Goal: Task Accomplishment & Management: Manage account settings

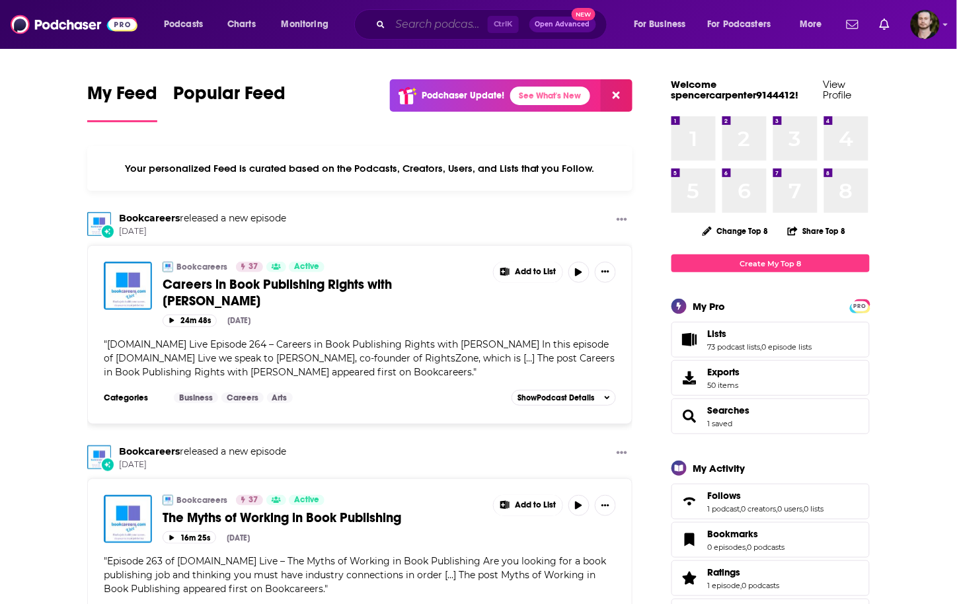
drag, startPoint x: 438, startPoint y: 24, endPoint x: 423, endPoint y: 25, distance: 15.2
click at [438, 24] on input "Search podcasts, credits, & more..." at bounding box center [439, 24] width 97 height 21
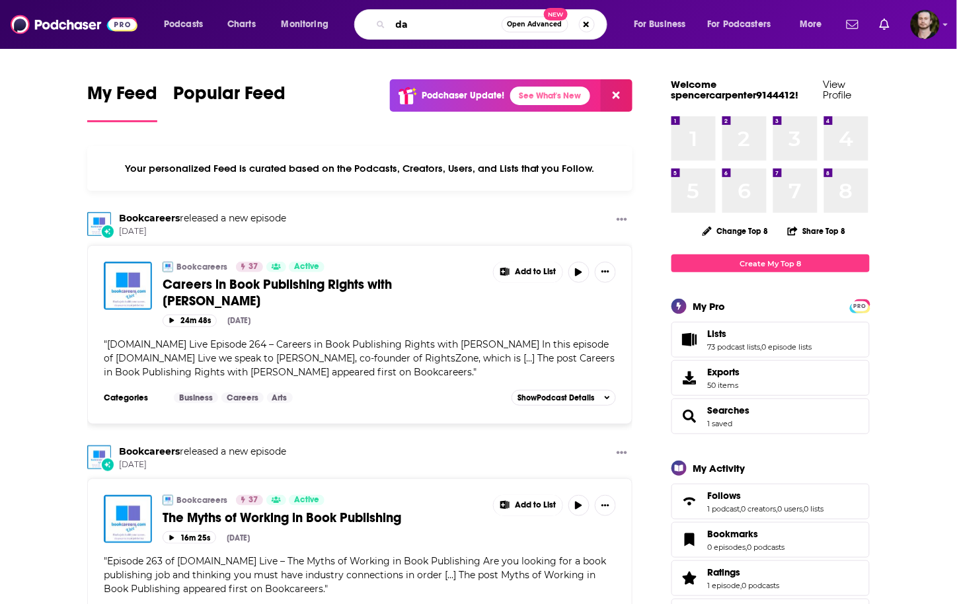
type input "dan"
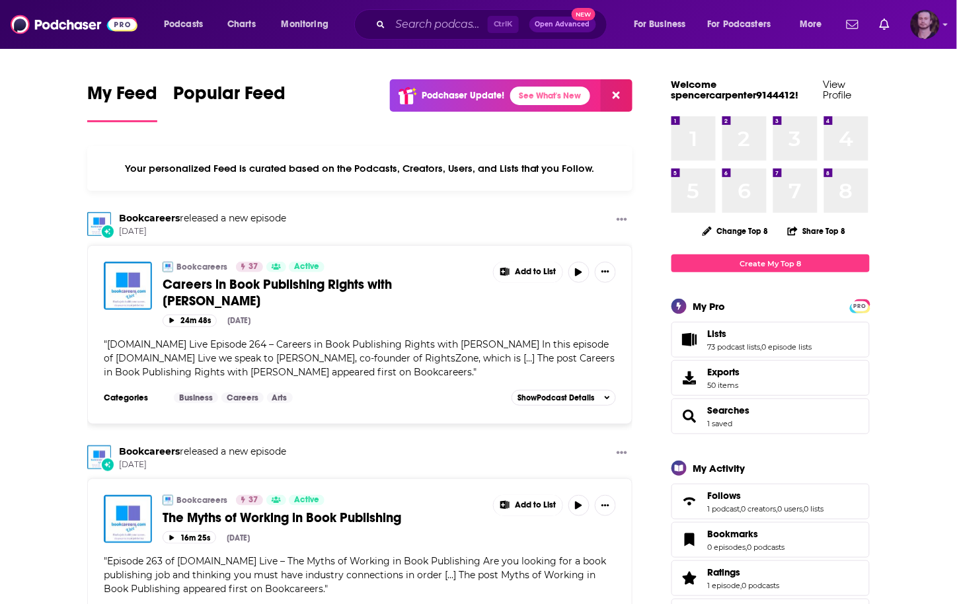
click at [916, 22] on img "Logged in as OutlierAudio" at bounding box center [925, 24] width 29 height 29
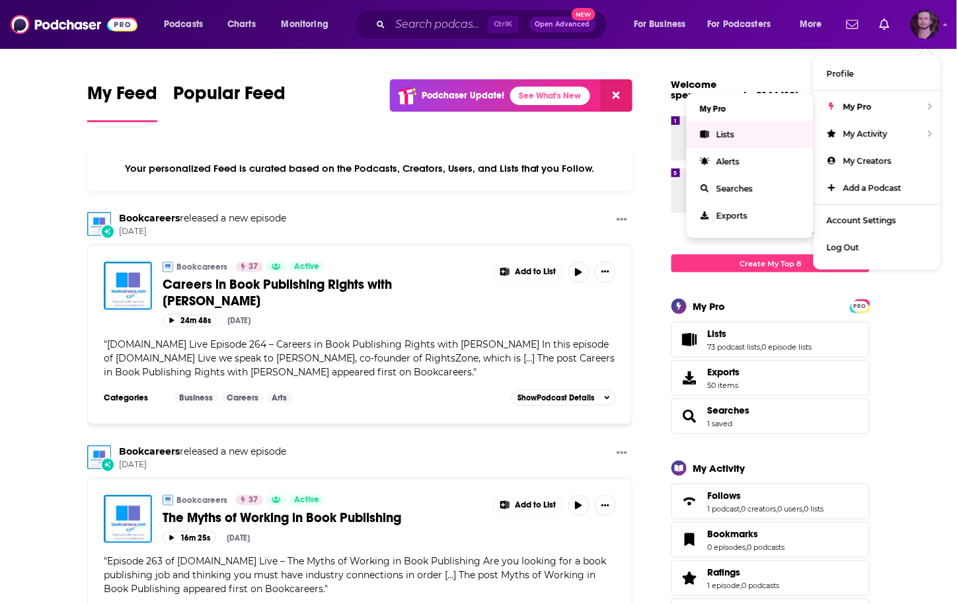
click at [741, 133] on link "Lists" at bounding box center [750, 134] width 127 height 27
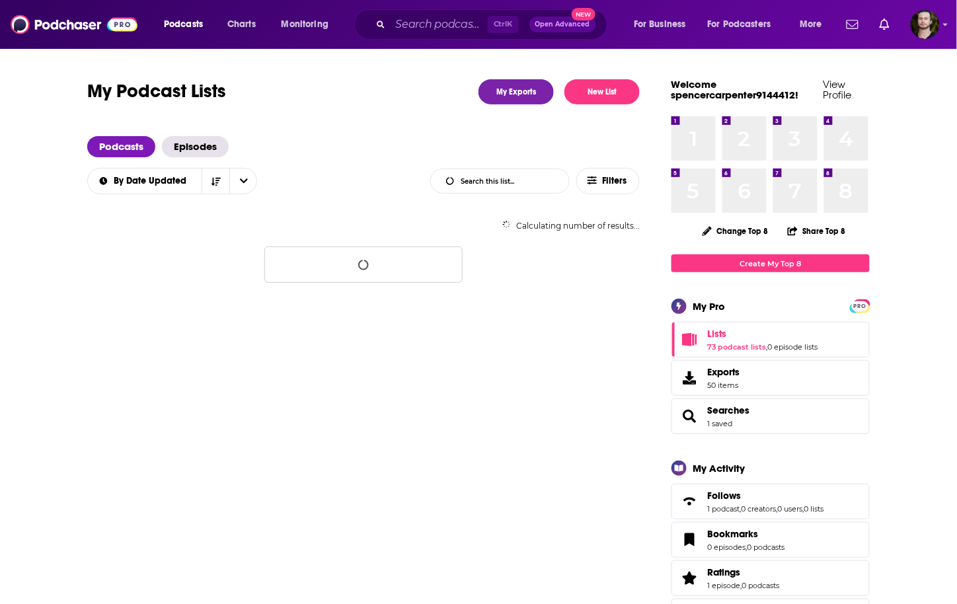
click at [497, 186] on input "List Search Input" at bounding box center [500, 181] width 138 height 24
type input "dan"
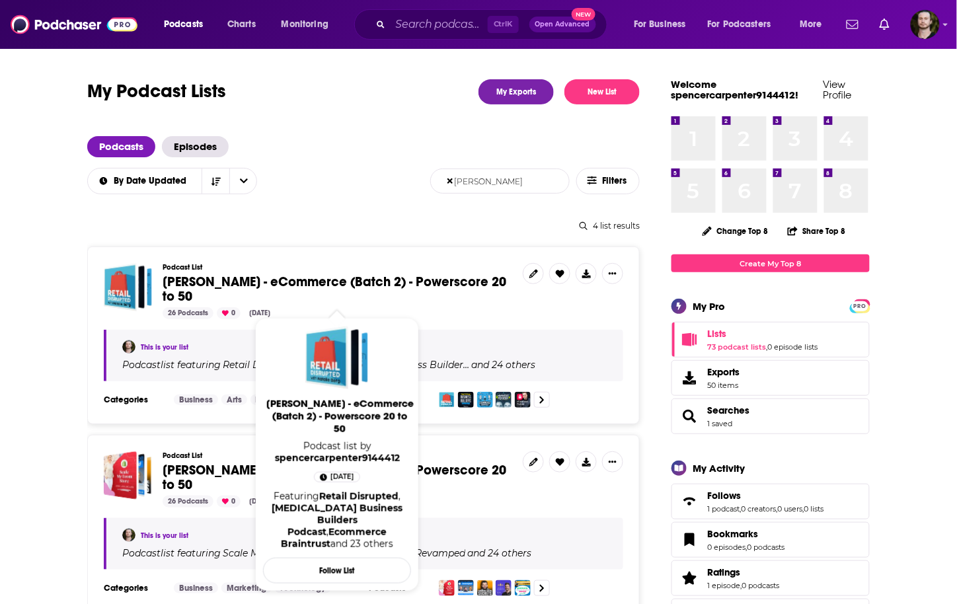
click at [348, 400] on span "[PERSON_NAME] - eCommerce (Batch 2) - Powerscore 20 to 50" at bounding box center [340, 416] width 148 height 38
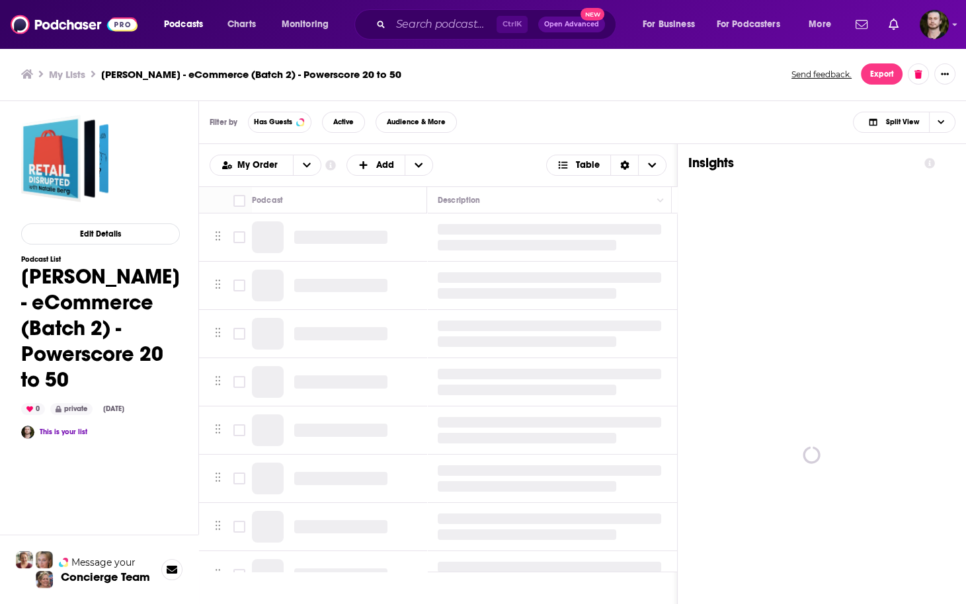
drag, startPoint x: 24, startPoint y: 297, endPoint x: 19, endPoint y: 272, distance: 25.0
click at [19, 272] on div "Edit Details Podcast List Dan Demsky - eCommerce (Batch 2) - Powerscore 20 to 5…" at bounding box center [88, 405] width 177 height 608
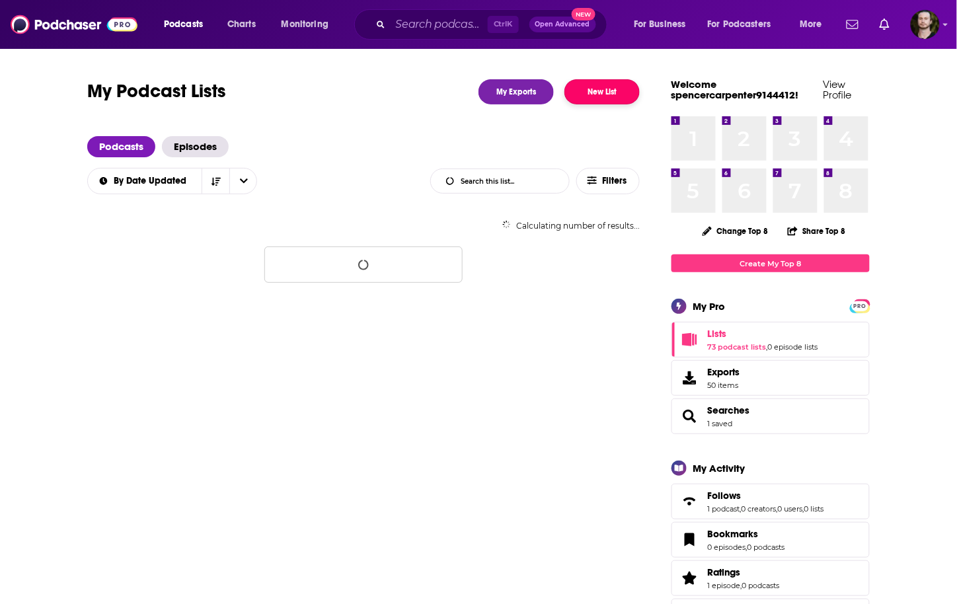
click at [608, 90] on button "New List" at bounding box center [602, 91] width 75 height 25
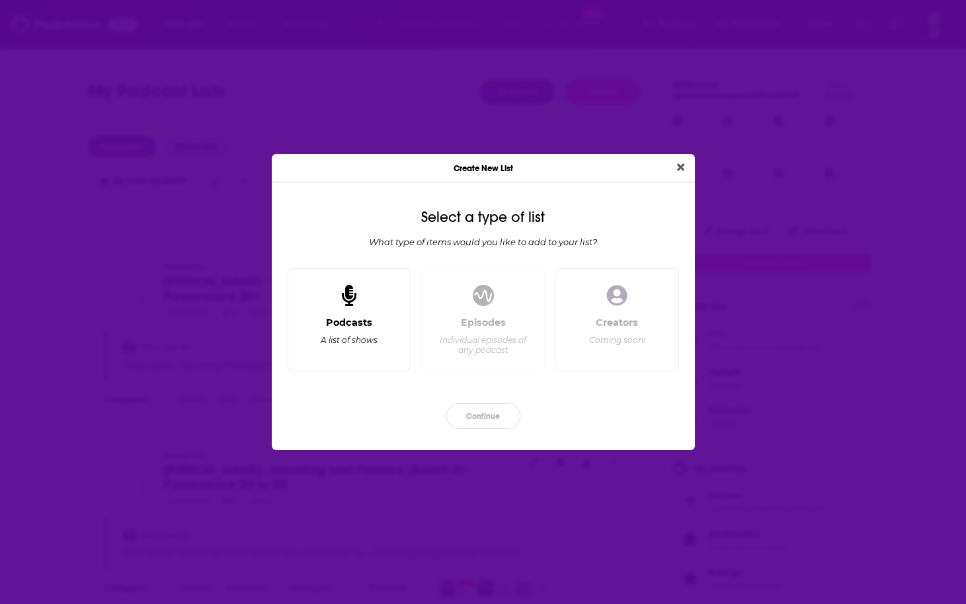
click at [352, 322] on div "Podcasts" at bounding box center [349, 323] width 46 height 12
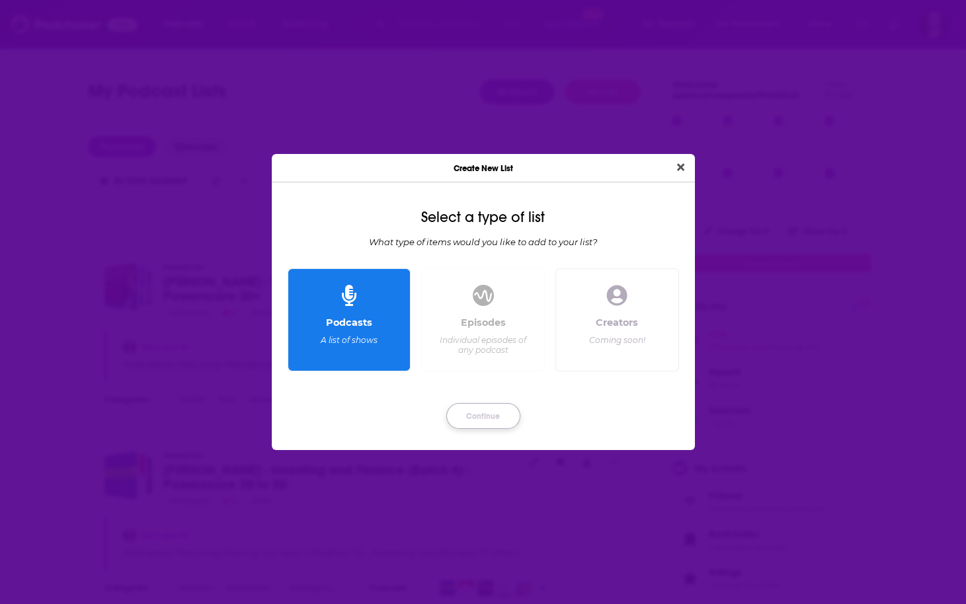
click at [481, 419] on button "Continue" at bounding box center [483, 416] width 74 height 26
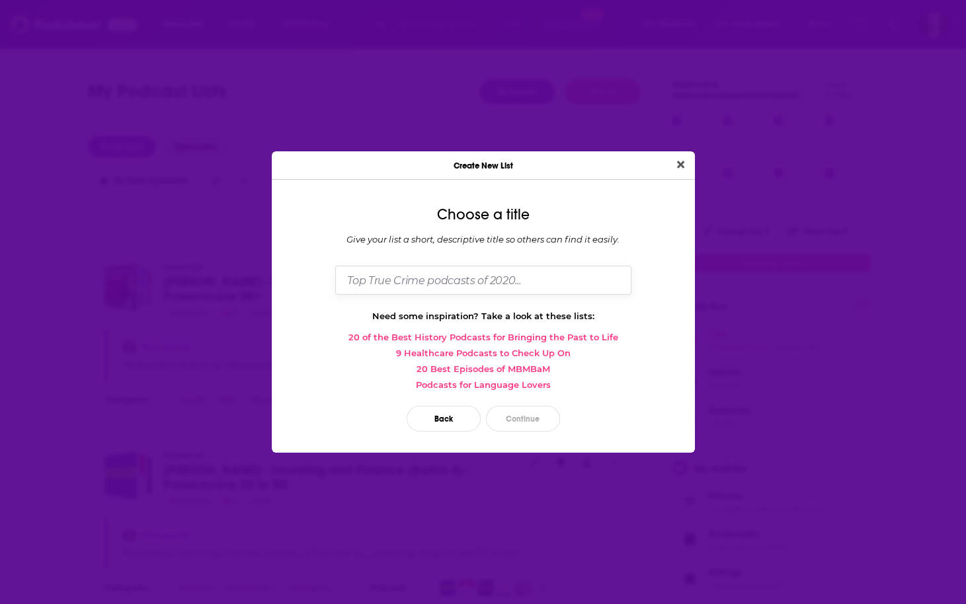
click at [472, 280] on input "Dialog" at bounding box center [483, 280] width 296 height 28
paste input "[PERSON_NAME] - eCommerce (Batch 2) - Powerscore 20 to 50"
click at [511, 279] on input "Dan Demsky - eCommerce (Batch 2) - Powerscore 20 to 50" at bounding box center [483, 280] width 296 height 28
type input "[PERSON_NAME] - eCommerce (Batch 3) - Powerscore 20 to 50"
click at [518, 416] on button "Continue" at bounding box center [523, 419] width 74 height 26
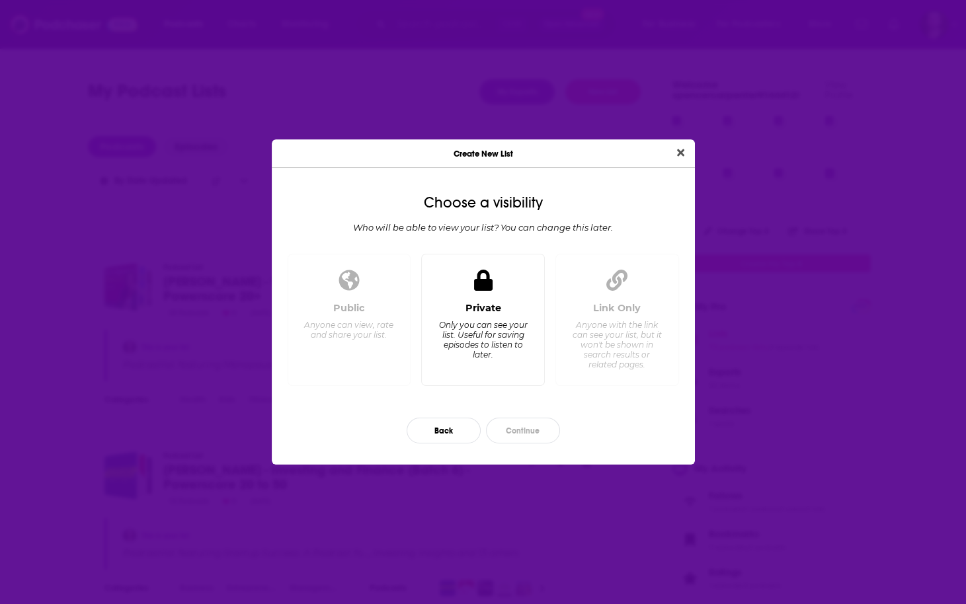
click at [467, 345] on div "Only you can see your list. Useful for saving episodes to listen to later." at bounding box center [483, 340] width 91 height 40
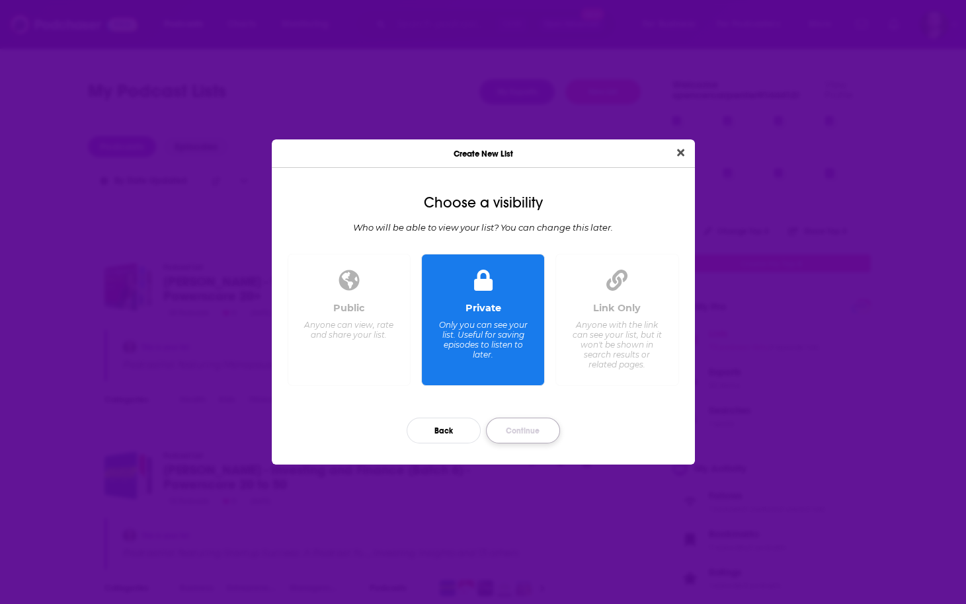
click at [533, 423] on button "Continue" at bounding box center [523, 431] width 74 height 26
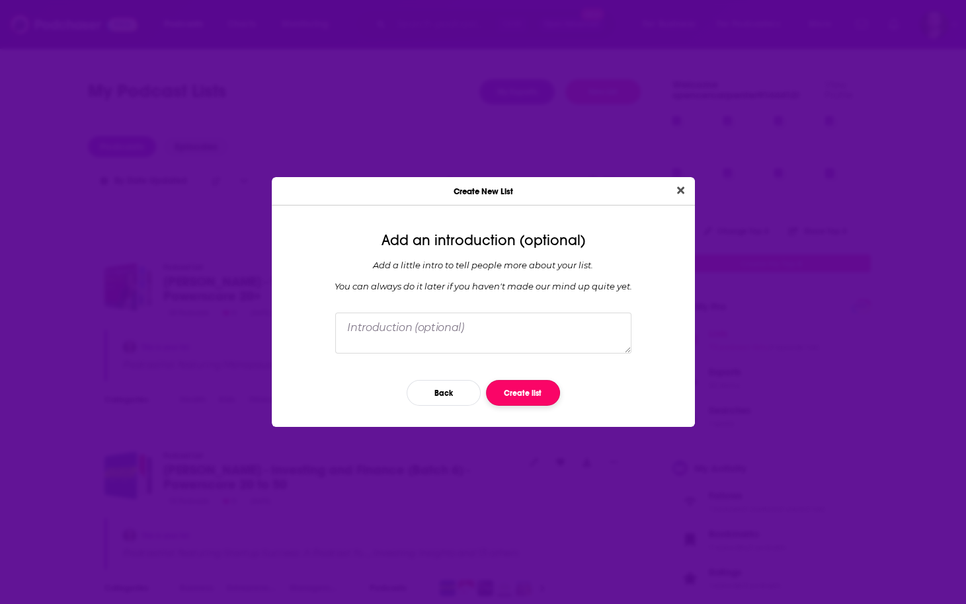
click at [519, 398] on button "Create list" at bounding box center [523, 393] width 74 height 26
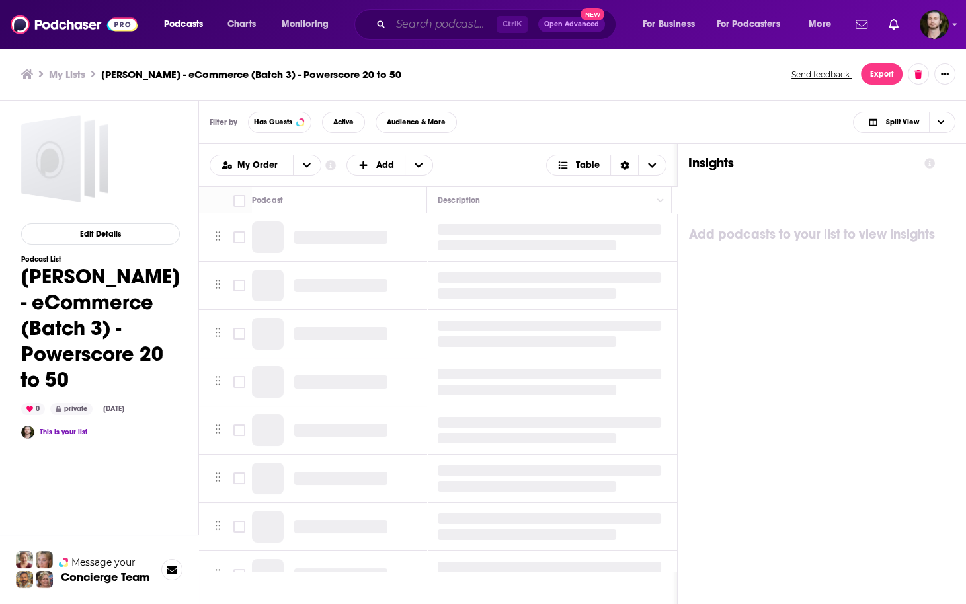
click at [458, 21] on input "Search podcasts, credits, & more..." at bounding box center [444, 24] width 106 height 21
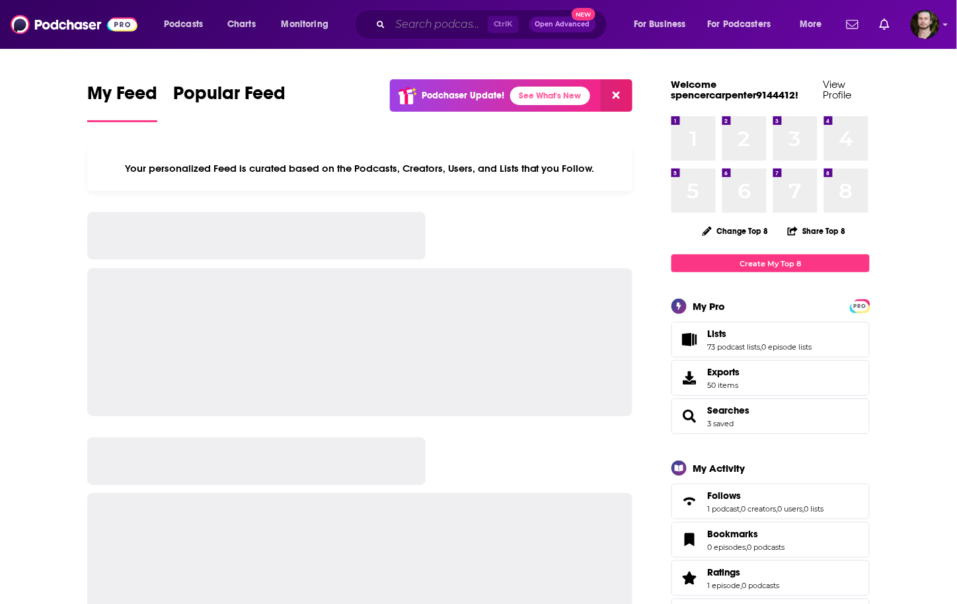
click at [428, 20] on input "Search podcasts, credits, & more..." at bounding box center [439, 24] width 97 height 21
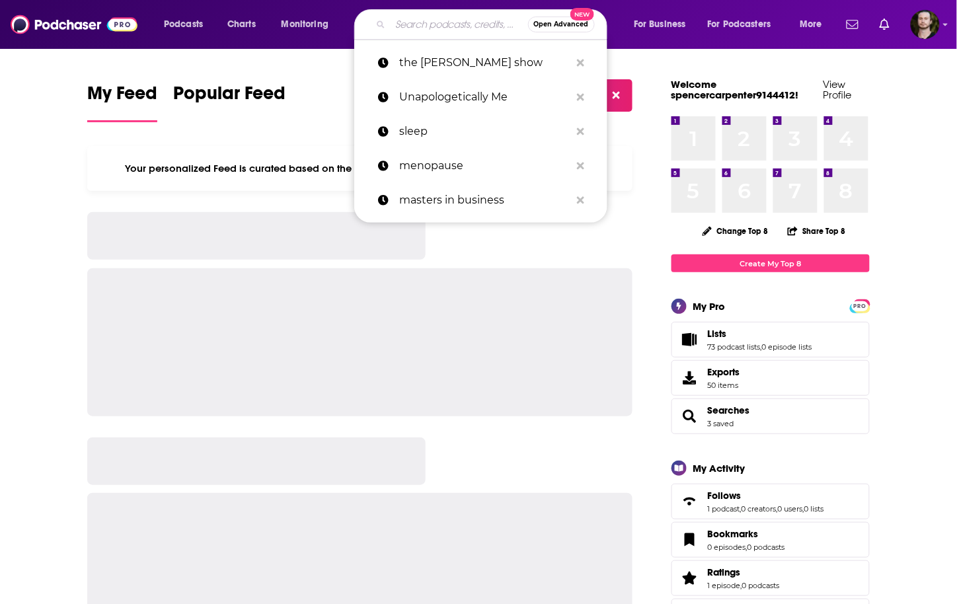
paste input "The Ecommerce Lab By Ecomcy"
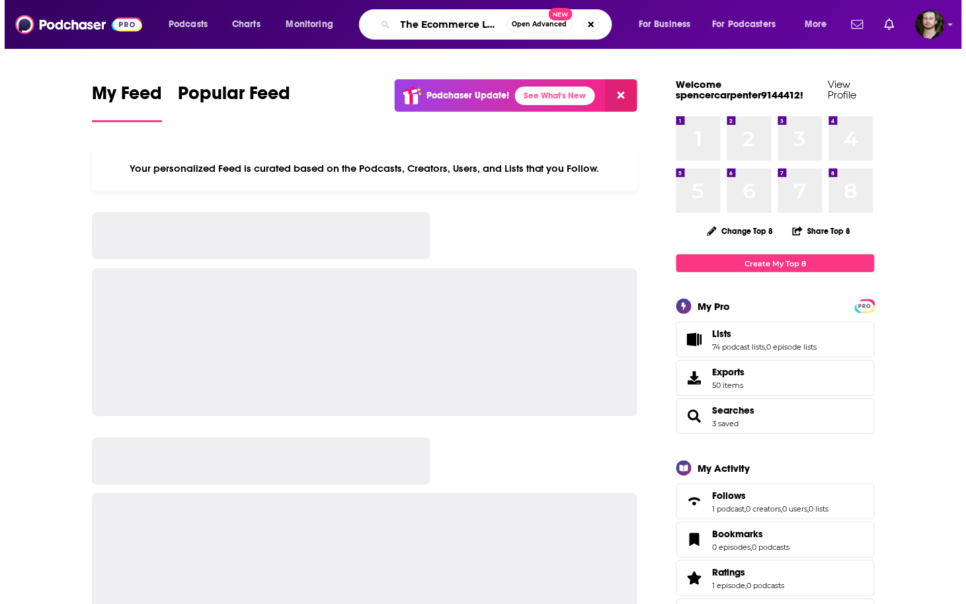
scroll to position [0, 58]
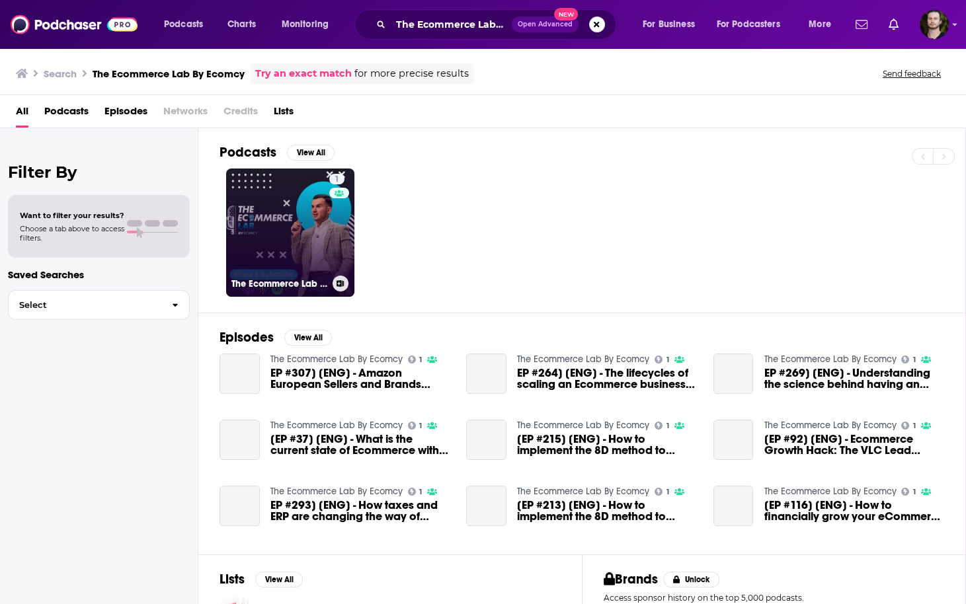
click at [340, 283] on icon at bounding box center [340, 283] width 7 height 7
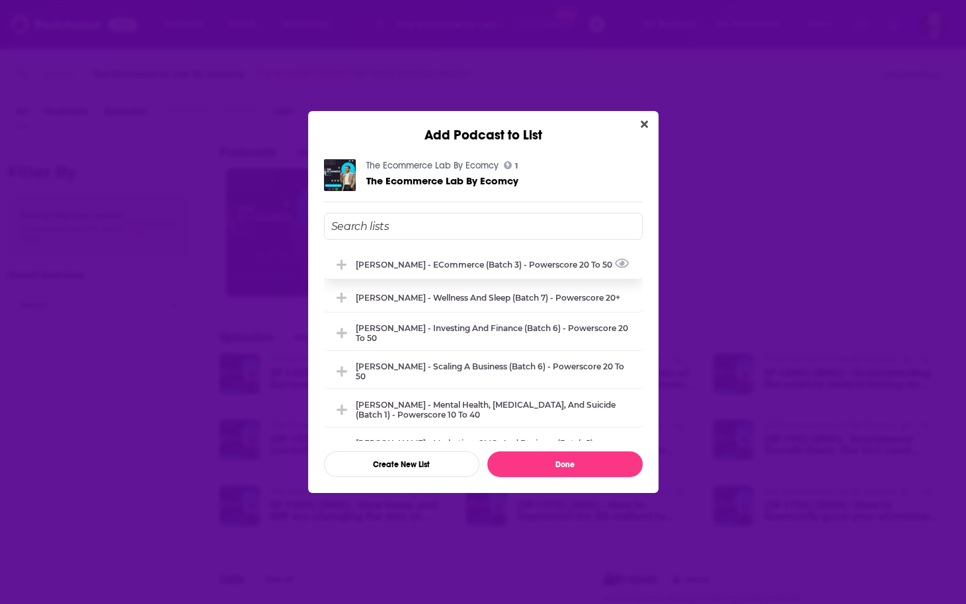
click at [417, 272] on div "[PERSON_NAME] - eCommerce (Batch 3) - Powerscore 20 to 50" at bounding box center [483, 264] width 319 height 29
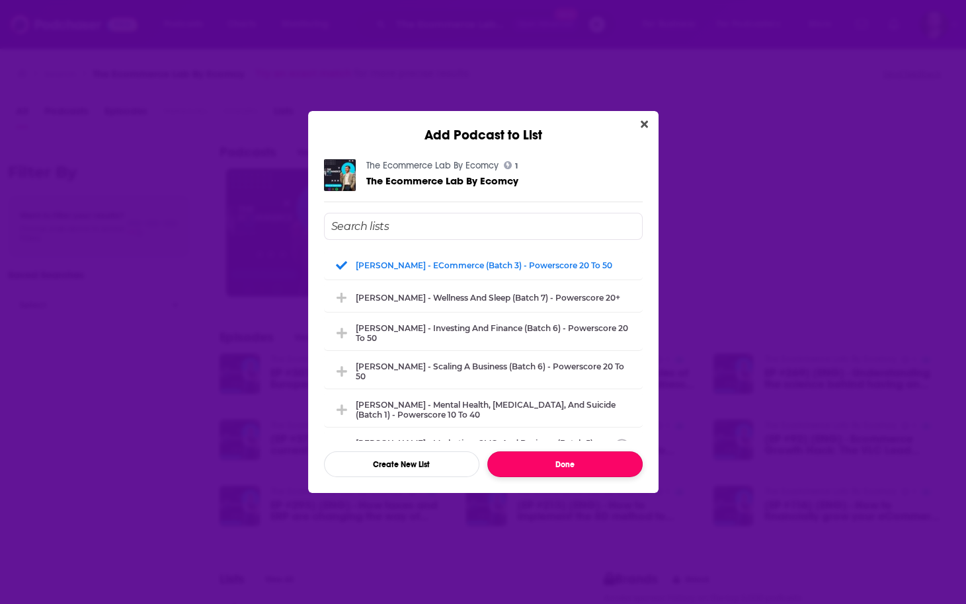
click at [586, 467] on button "Done" at bounding box center [564, 465] width 155 height 26
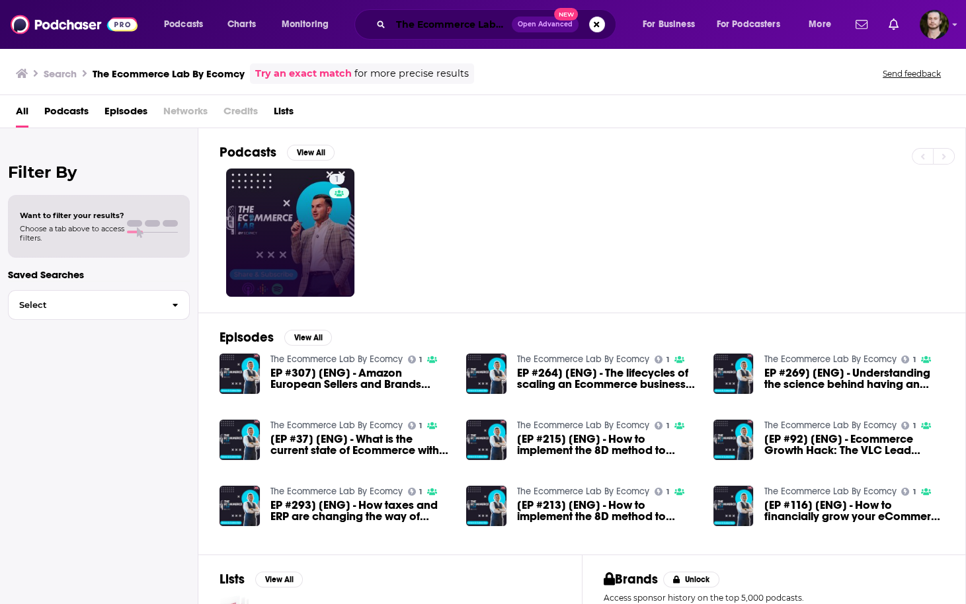
click at [422, 16] on input "The Ecommerce Lab By Ecomcy" at bounding box center [451, 24] width 121 height 21
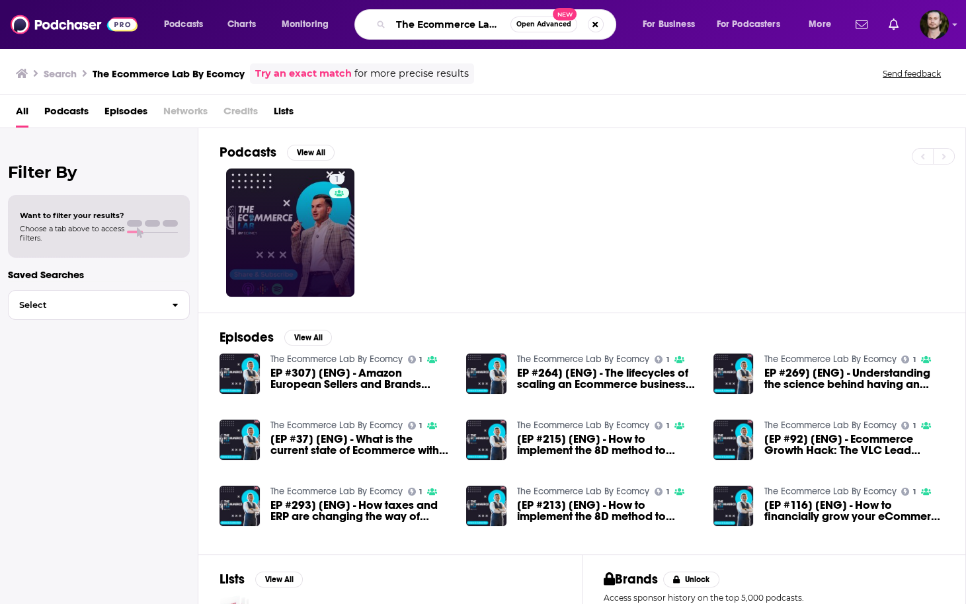
paste input "Mastering eCommerce Marketing"
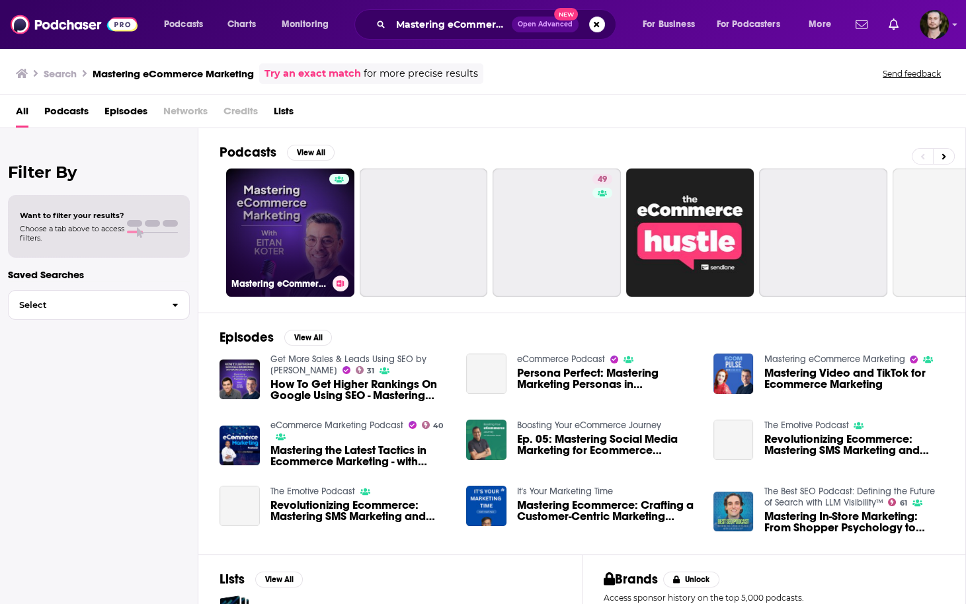
drag, startPoint x: 346, startPoint y: 292, endPoint x: 342, endPoint y: 281, distance: 11.1
click at [342, 281] on icon at bounding box center [340, 283] width 7 height 7
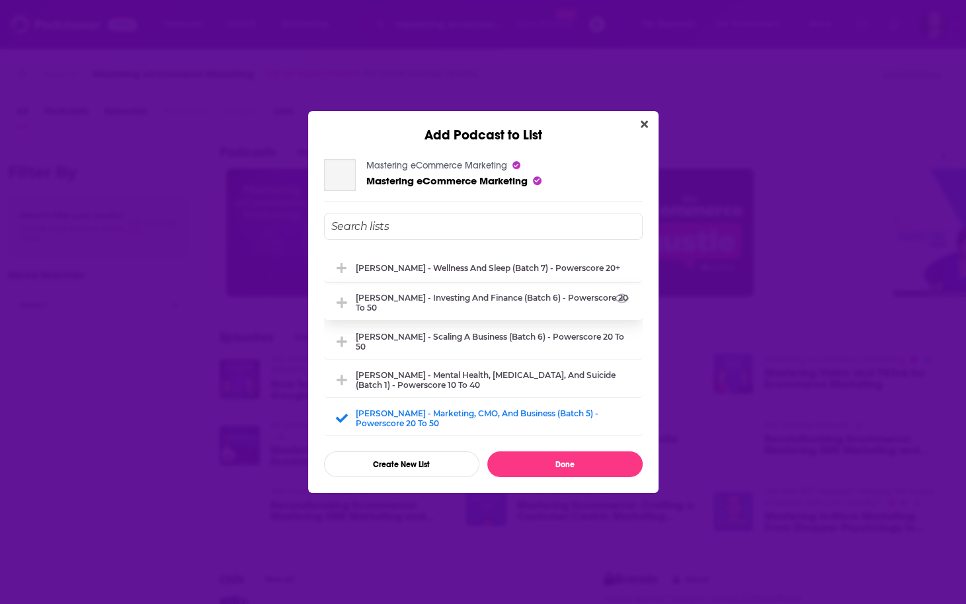
scroll to position [53, 0]
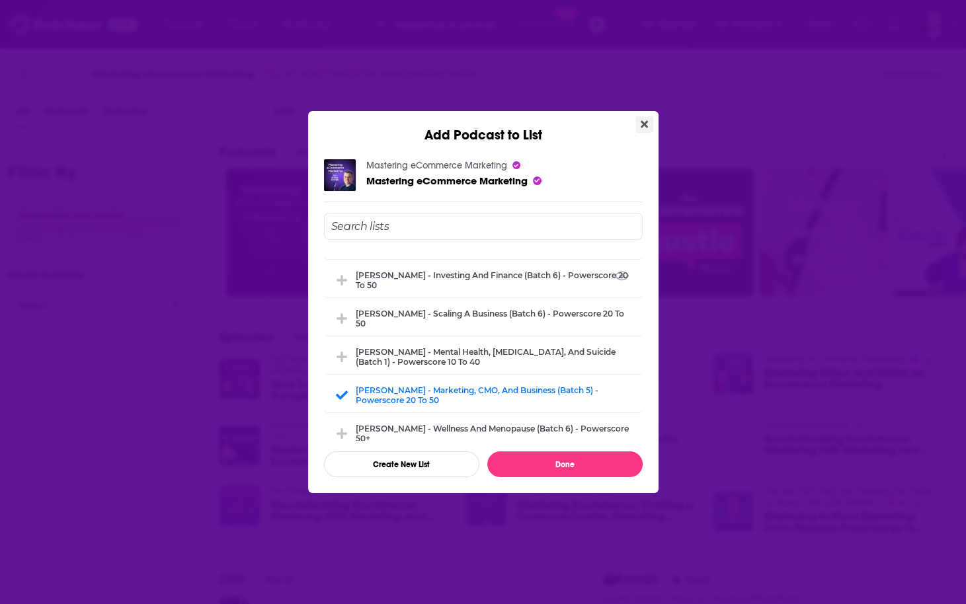
click at [637, 125] on button "Close" at bounding box center [644, 124] width 18 height 17
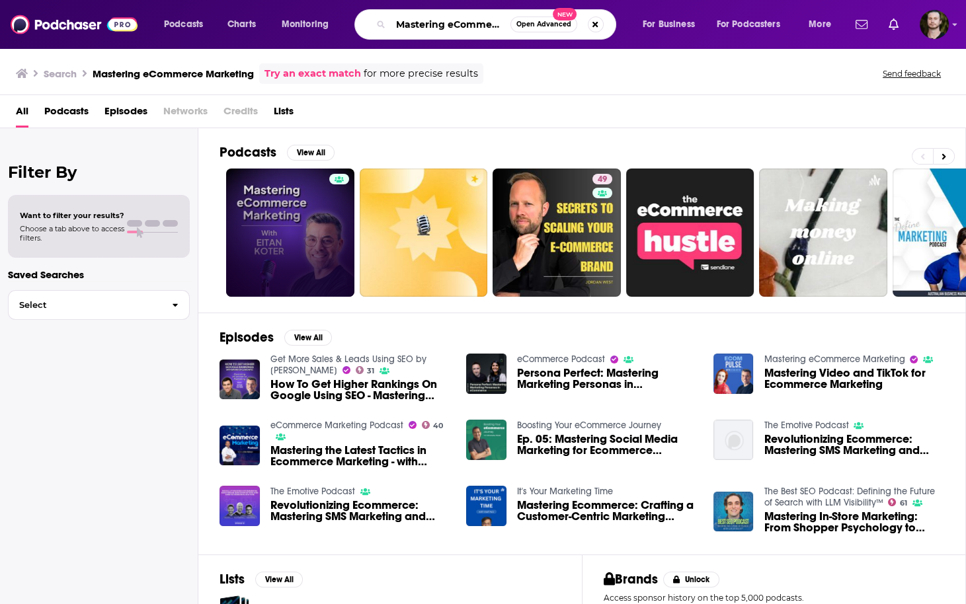
click at [437, 28] on input "Mastering eCommerce Marketing" at bounding box center [451, 24] width 120 height 21
paste input "THE ECOMMERCE EDGE Podcast with [PERSON_NAME]"
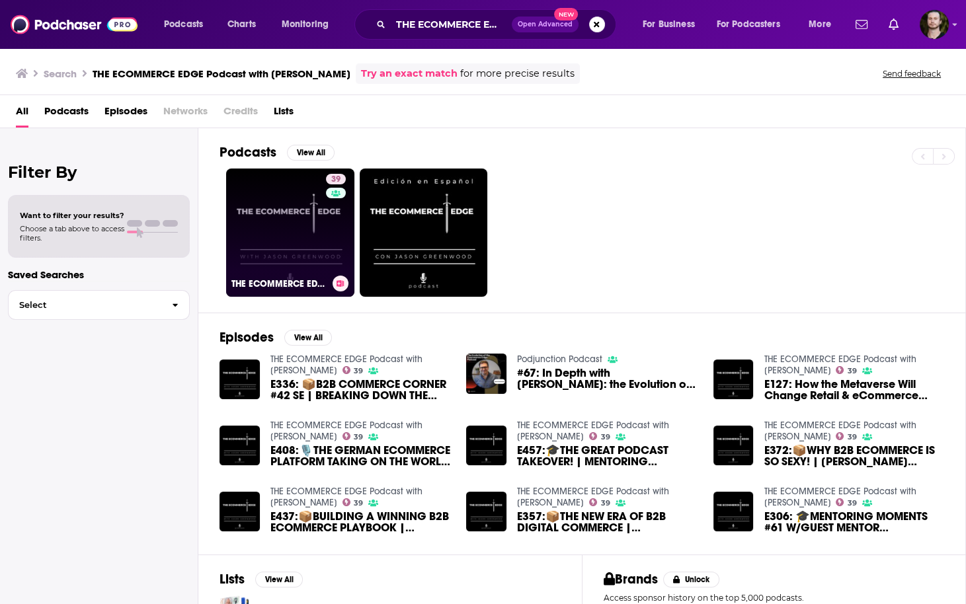
click at [340, 283] on icon at bounding box center [340, 283] width 7 height 7
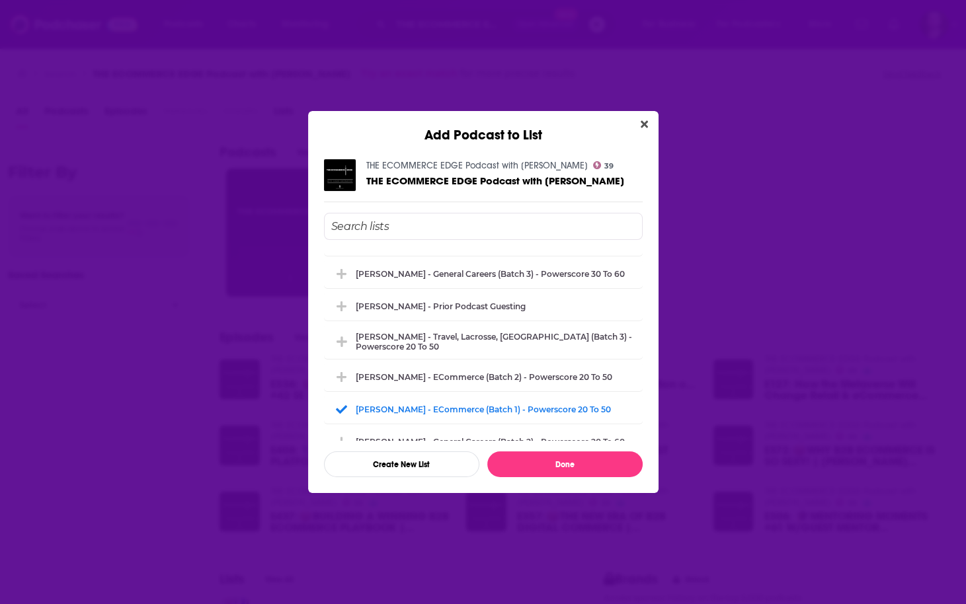
scroll to position [899, 0]
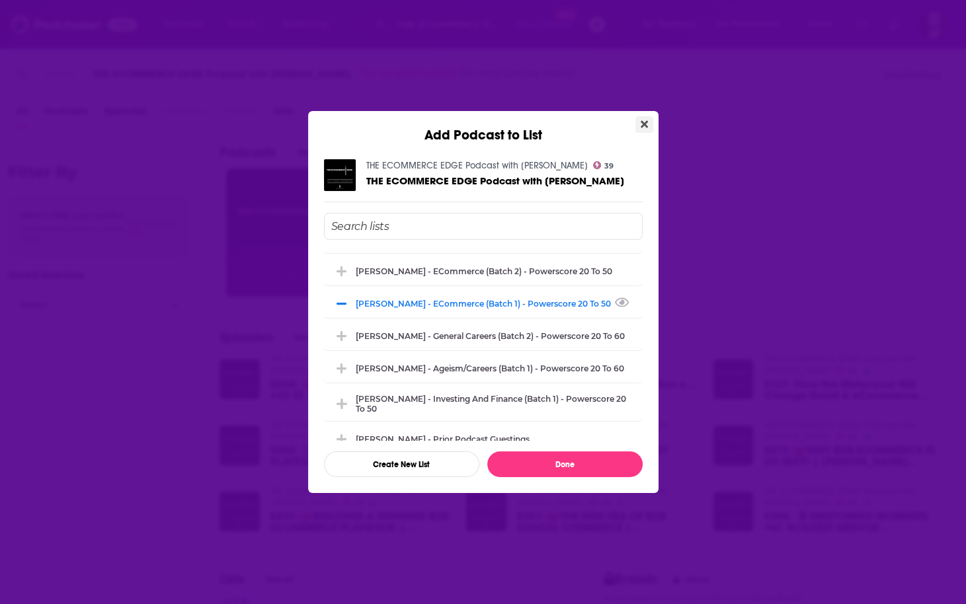
click at [645, 122] on icon "Close" at bounding box center [644, 124] width 7 height 11
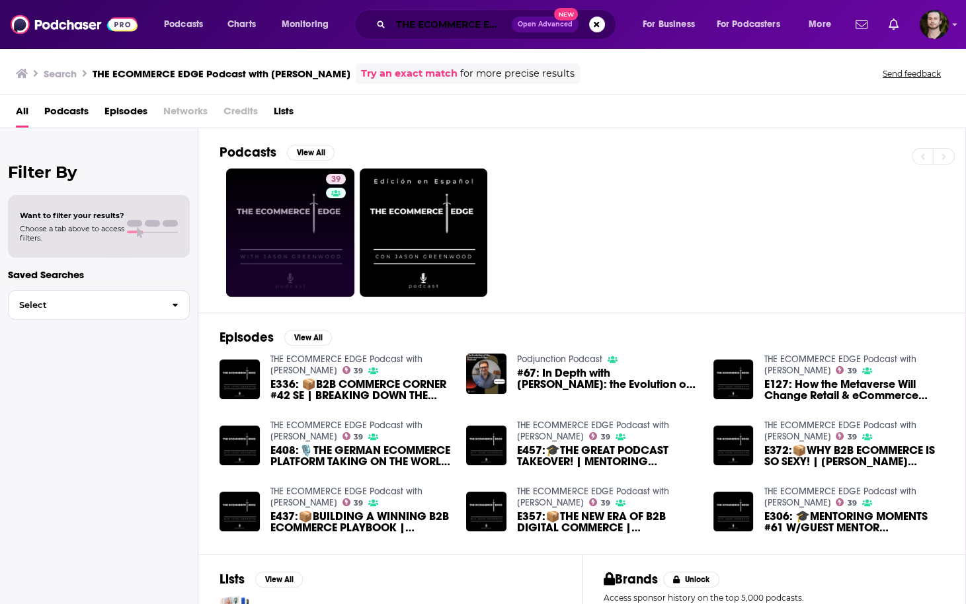
click at [433, 26] on input "THE ECOMMERCE EDGE Podcast with [PERSON_NAME]" at bounding box center [451, 24] width 121 height 21
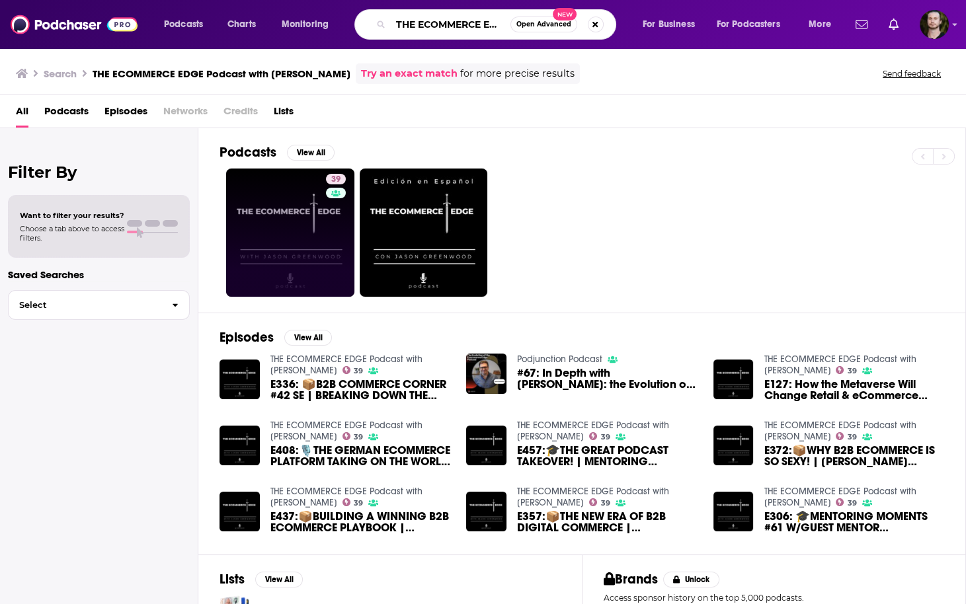
paste input "Ecommerce on Tap by Sourcify and [MEDICAL_DATA] Consulting"
type input "Ecommerce on Tap by Sourcify and [MEDICAL_DATA] Consulting"
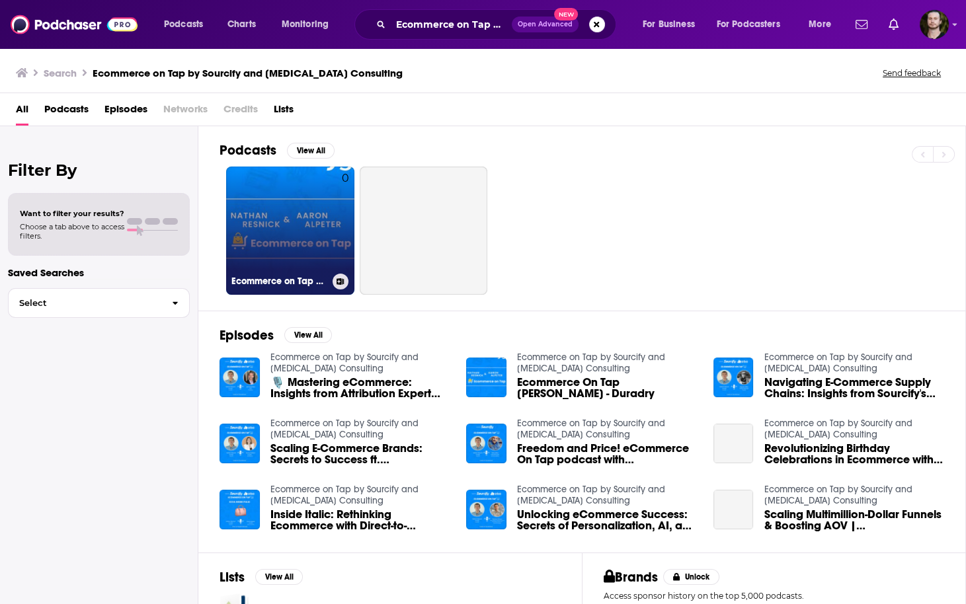
click at [340, 284] on icon at bounding box center [340, 281] width 7 height 7
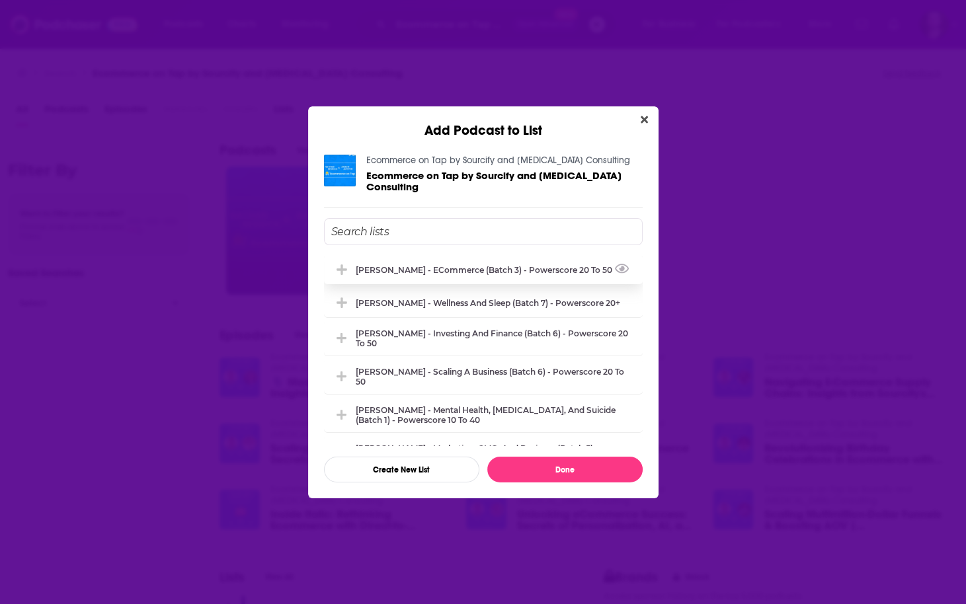
click at [484, 271] on div "Dan Demsky - eCommerce (Batch 3) - Powerscore 20 to 50" at bounding box center [483, 269] width 319 height 29
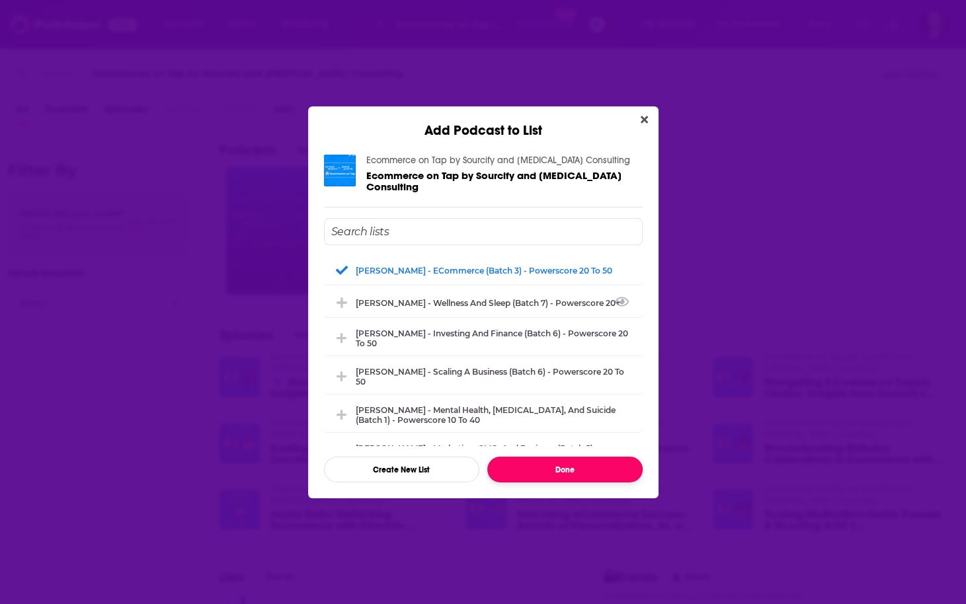
click at [591, 461] on button "Done" at bounding box center [564, 470] width 155 height 26
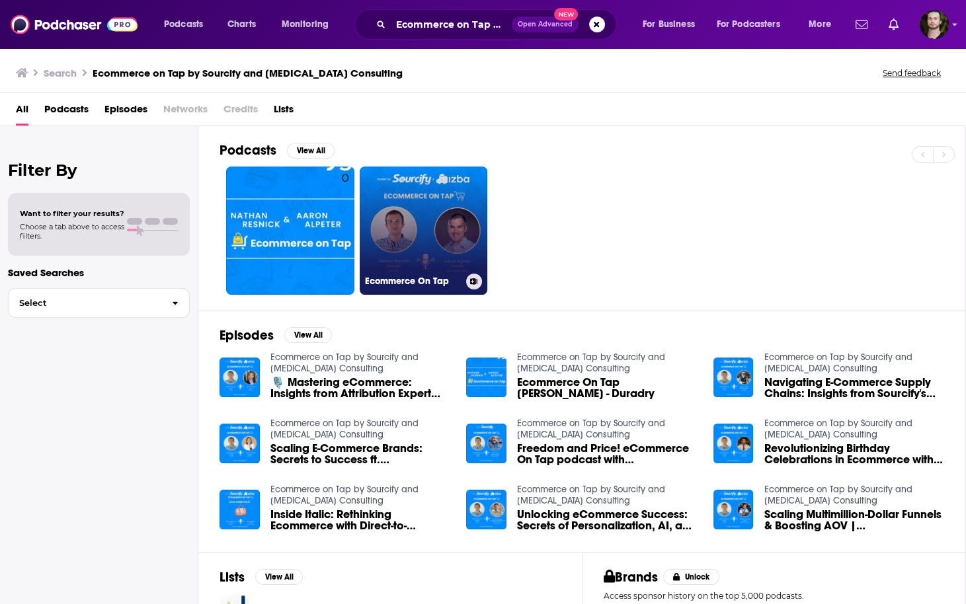
click at [473, 283] on icon at bounding box center [473, 281] width 7 height 7
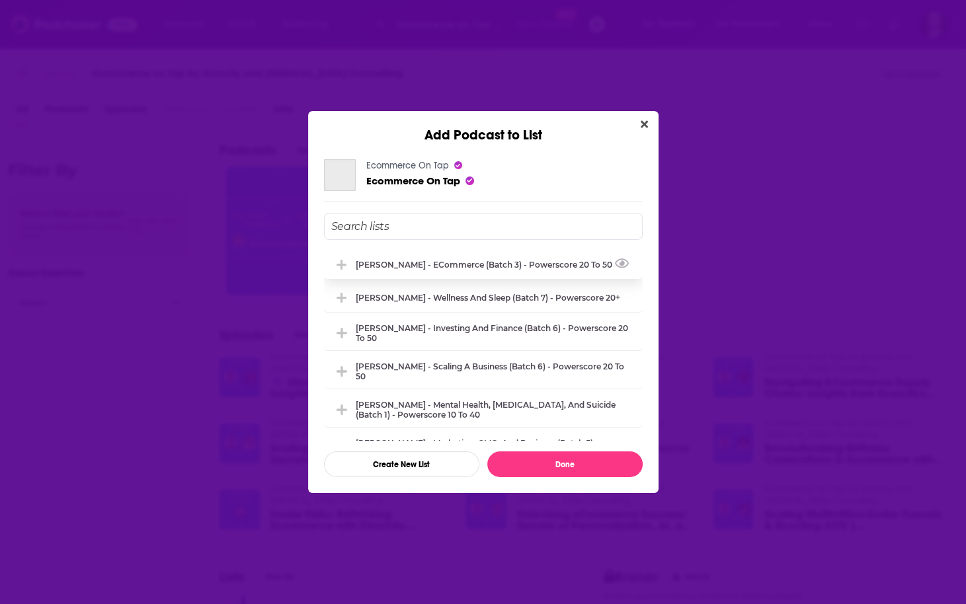
click at [499, 273] on div "Dan Demsky - eCommerce (Batch 3) - Powerscore 20 to 50" at bounding box center [483, 264] width 319 height 29
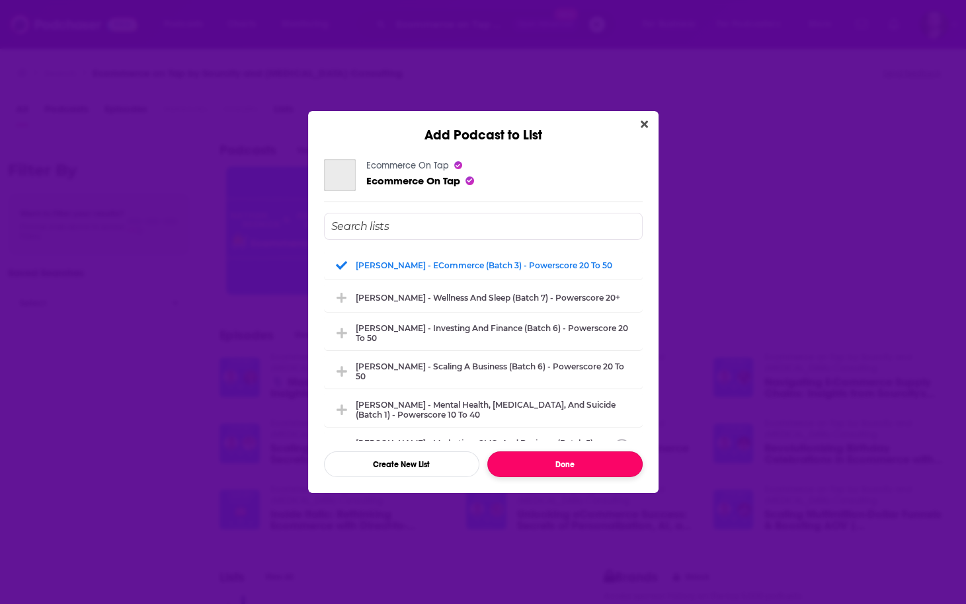
click at [553, 470] on button "Done" at bounding box center [564, 465] width 155 height 26
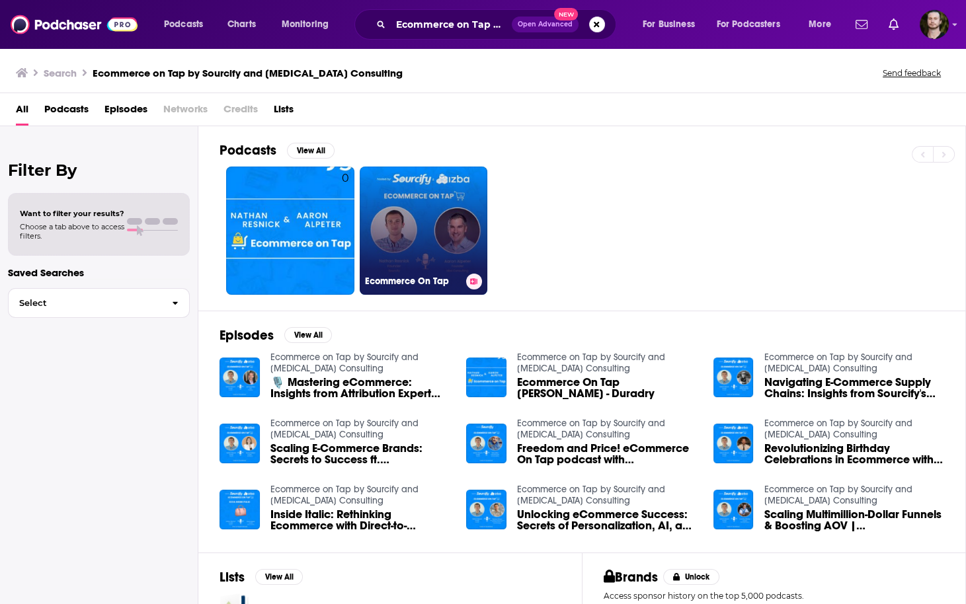
click at [428, 214] on link "Ecommerce On Tap" at bounding box center [424, 231] width 128 height 128
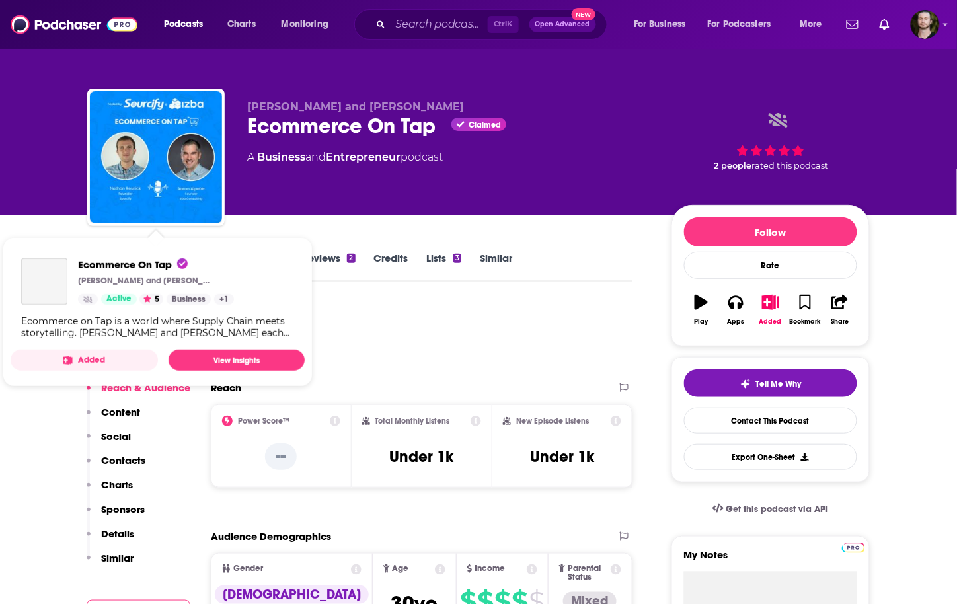
click at [108, 352] on button "Added" at bounding box center [84, 360] width 147 height 21
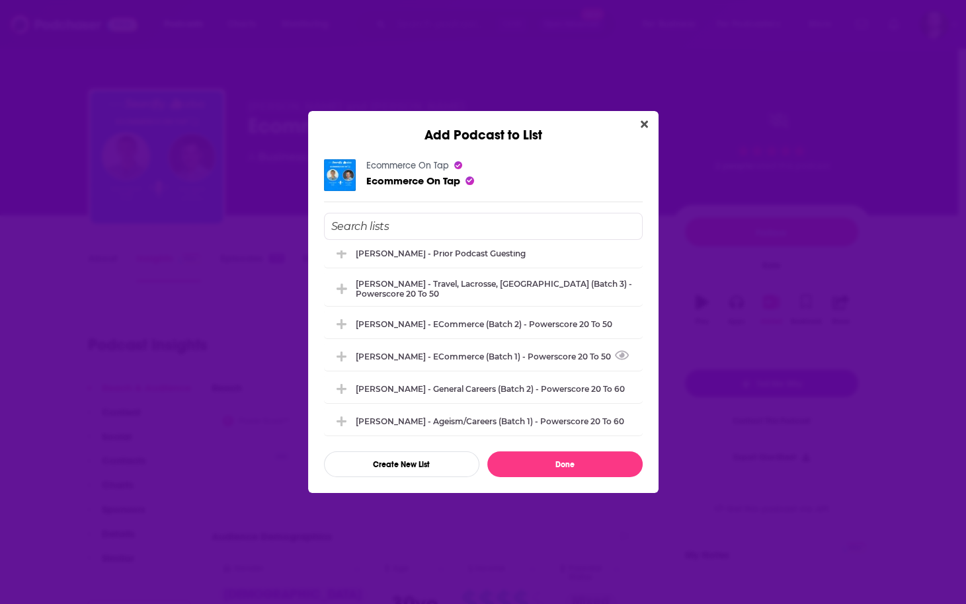
scroll to position [1111, 0]
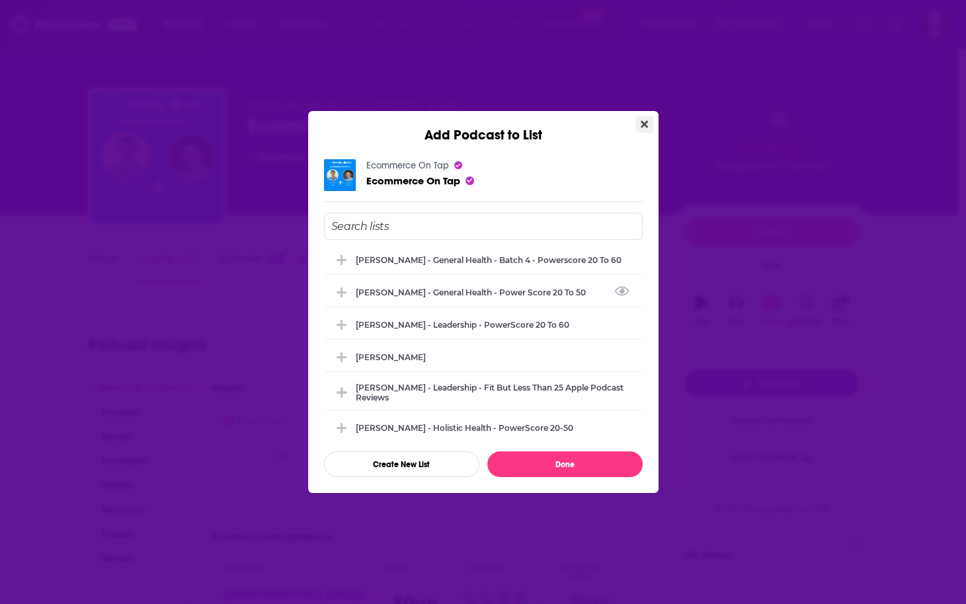
click at [651, 124] on button "Close" at bounding box center [644, 124] width 18 height 17
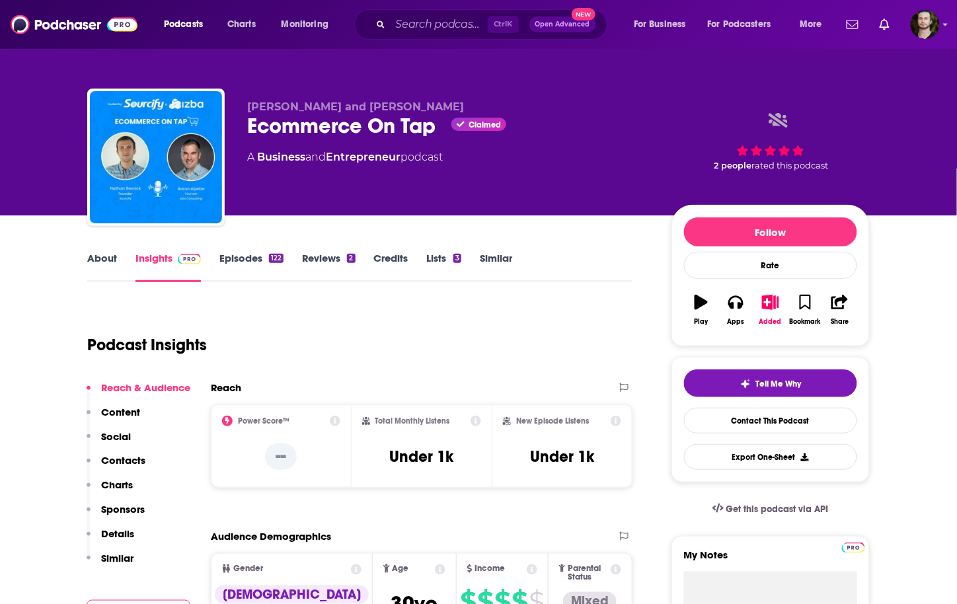
click at [264, 257] on link "Episodes 122" at bounding box center [252, 267] width 64 height 30
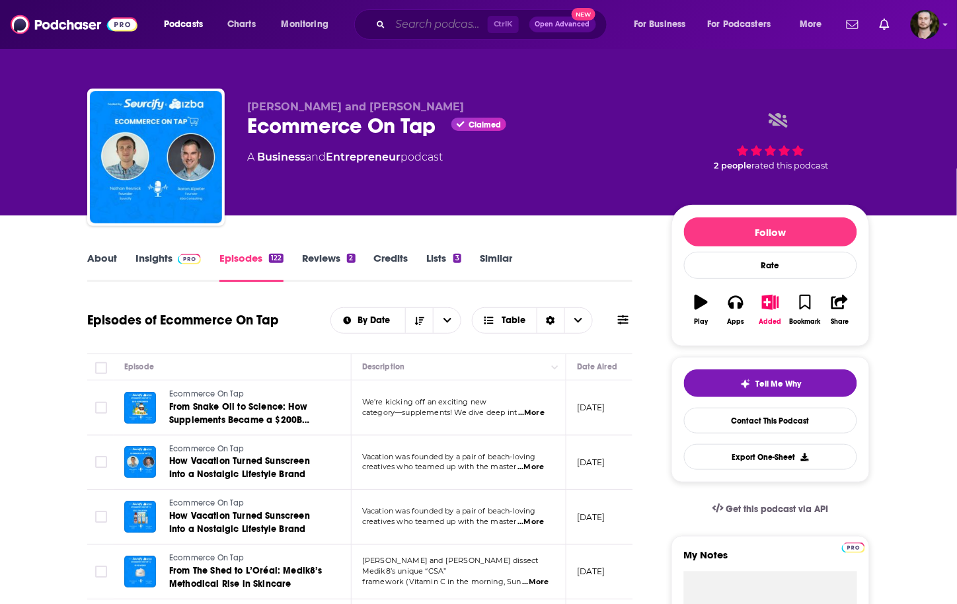
click at [460, 17] on input "Search podcasts, credits, & more..." at bounding box center [439, 24] width 97 height 21
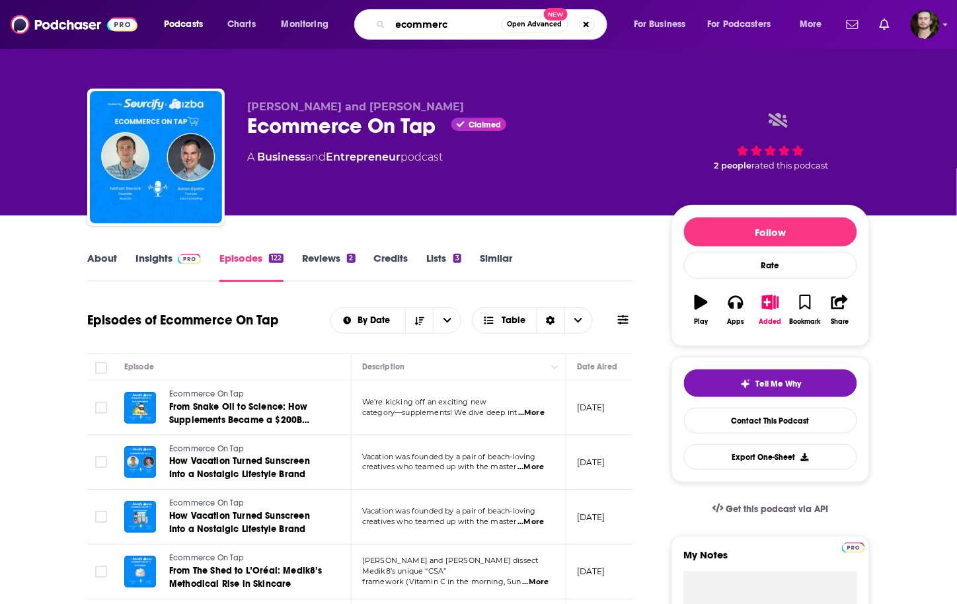
type input "ecommerce"
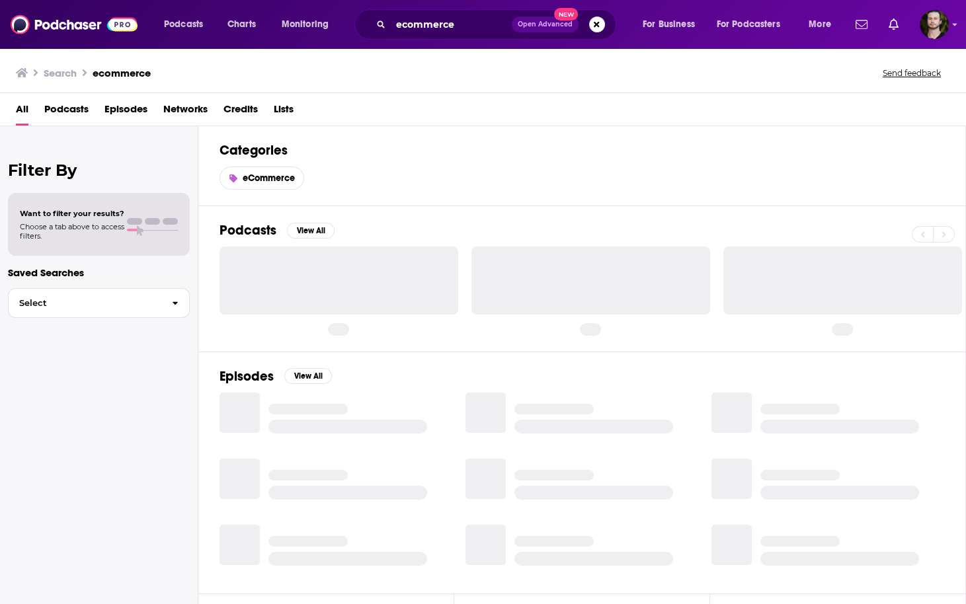
click at [74, 112] on span "Podcasts" at bounding box center [66, 112] width 44 height 27
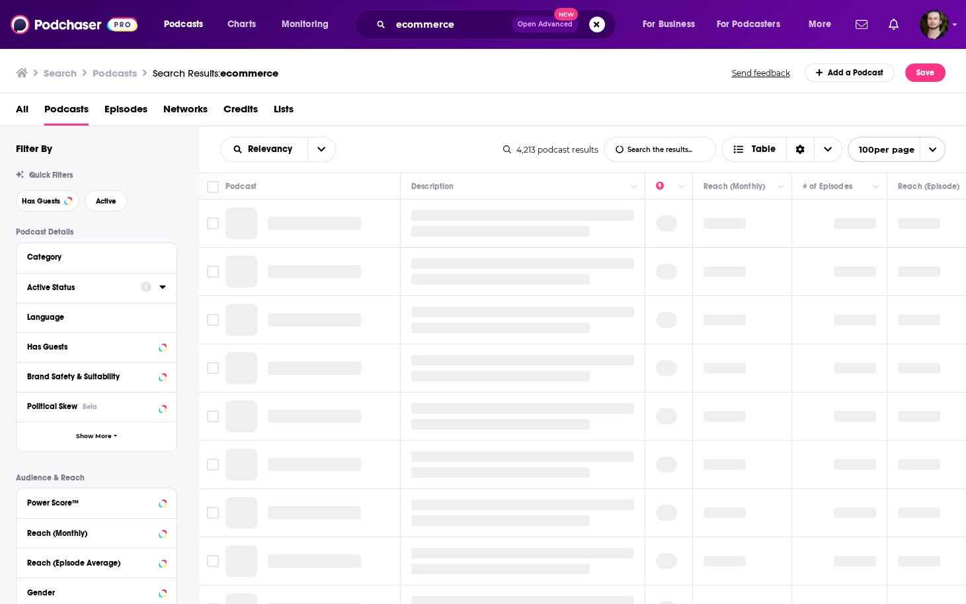
click at [163, 288] on icon at bounding box center [162, 287] width 6 height 3
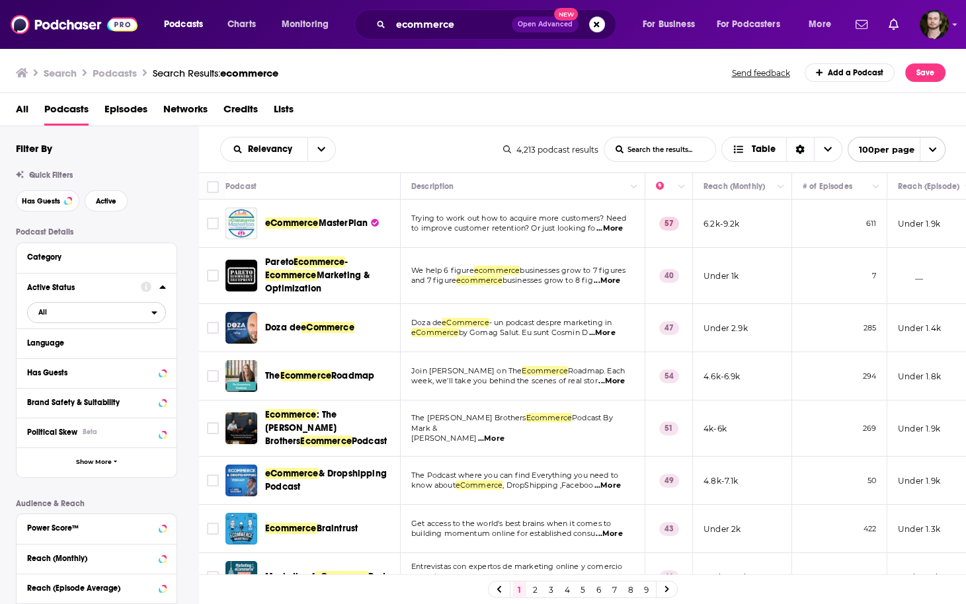
click at [159, 315] on div "open menu" at bounding box center [158, 312] width 14 height 9
click at [135, 352] on div "Active 558" at bounding box center [101, 356] width 148 height 22
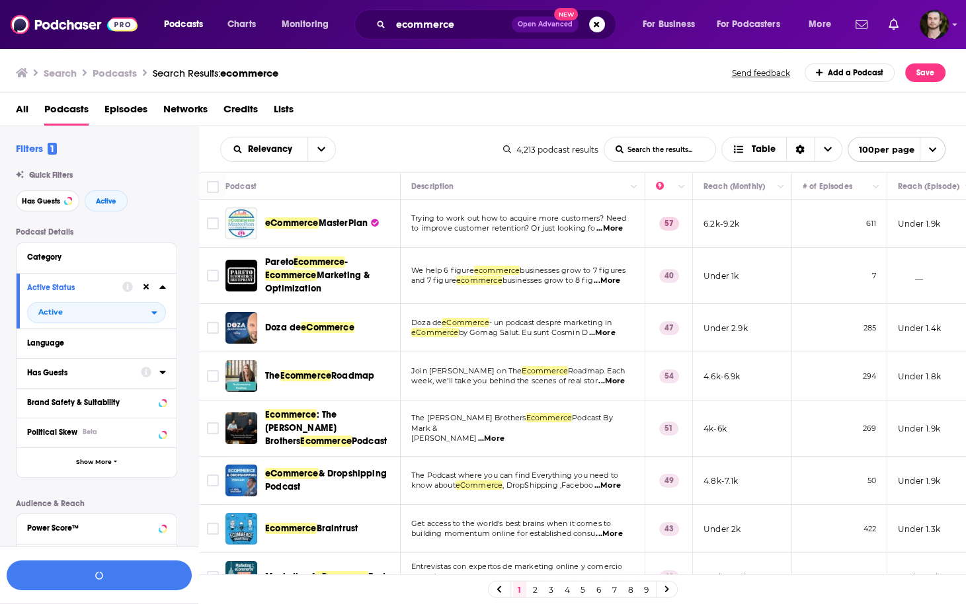
click at [162, 376] on icon at bounding box center [162, 372] width 7 height 11
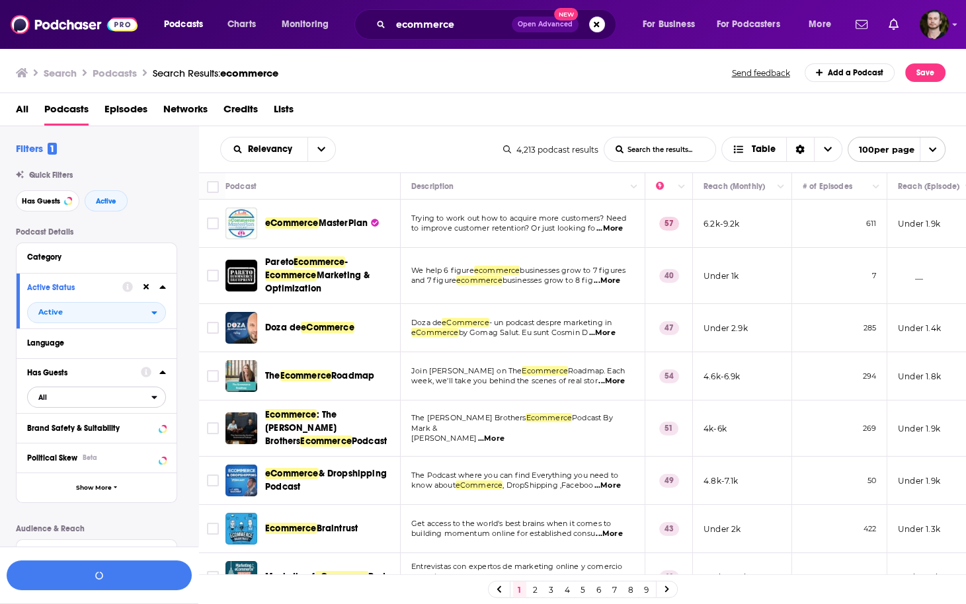
click at [147, 405] on span "All" at bounding box center [90, 397] width 124 height 17
click at [147, 434] on div "Has guests 885" at bounding box center [101, 441] width 148 height 22
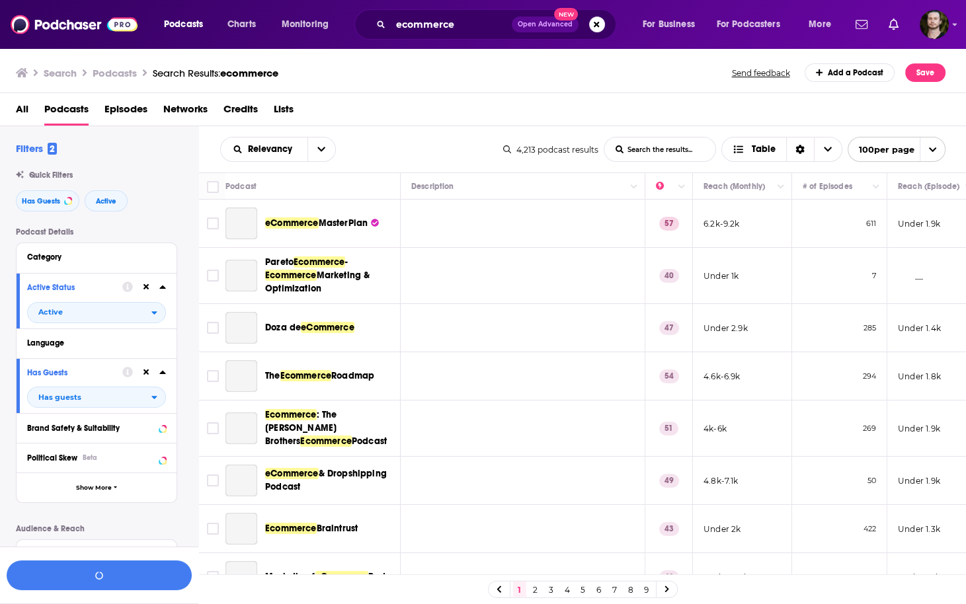
click at [185, 388] on div "Podcast Details Category Active Status Active Language Has Guests Has guests Br…" at bounding box center [107, 487] width 182 height 521
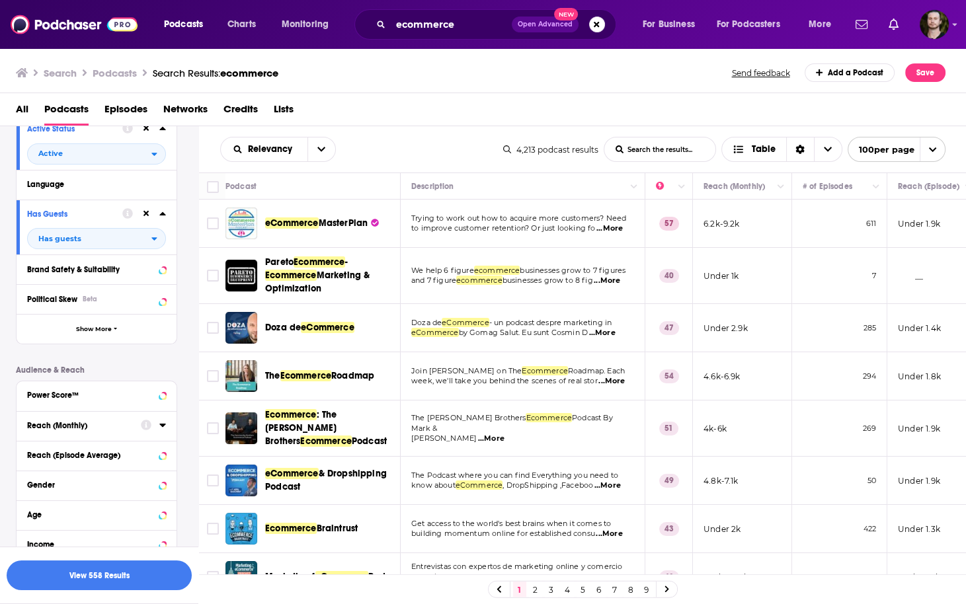
scroll to position [212, 0]
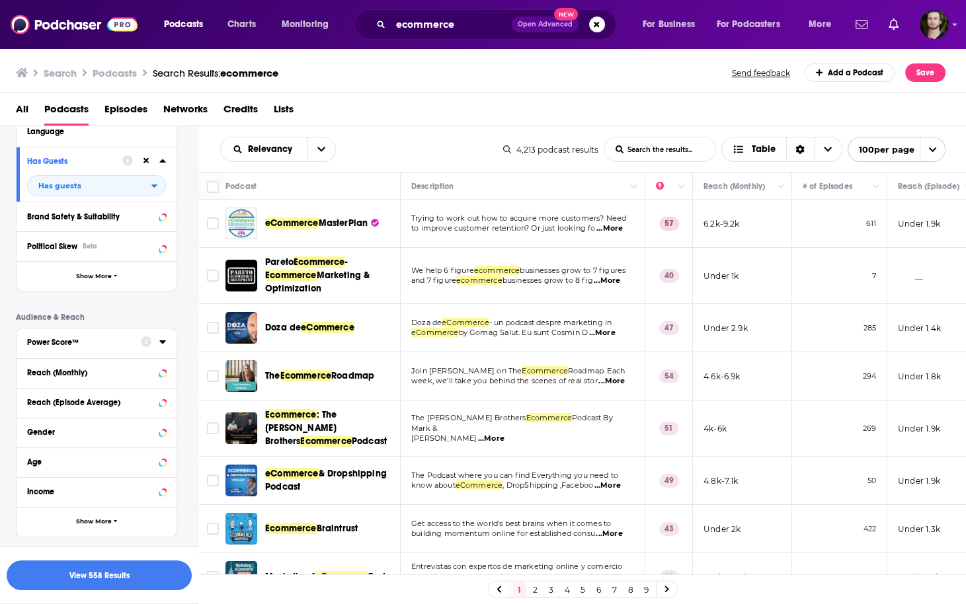
click at [160, 346] on icon at bounding box center [162, 342] width 7 height 11
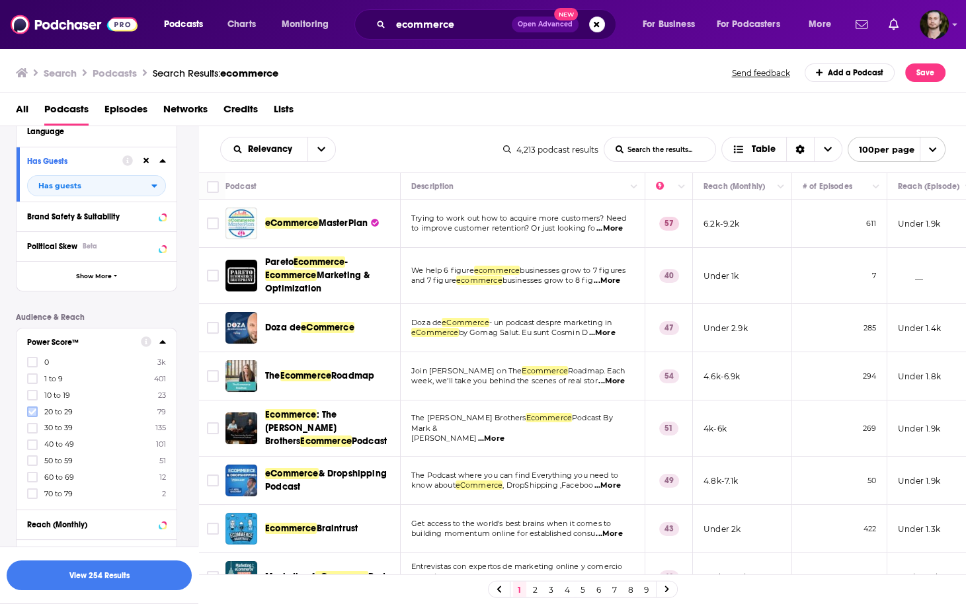
click at [31, 408] on icon at bounding box center [32, 412] width 8 height 8
click at [30, 426] on icon at bounding box center [32, 428] width 8 height 8
click at [32, 447] on icon at bounding box center [32, 445] width 8 height 8
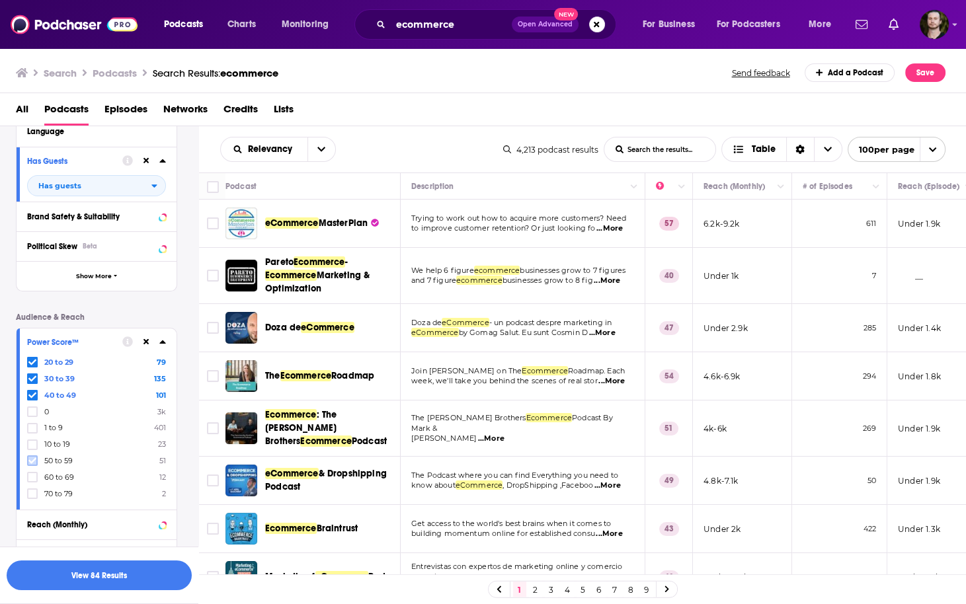
click at [27, 460] on label at bounding box center [32, 461] width 11 height 11
click at [35, 479] on icon at bounding box center [32, 477] width 8 height 8
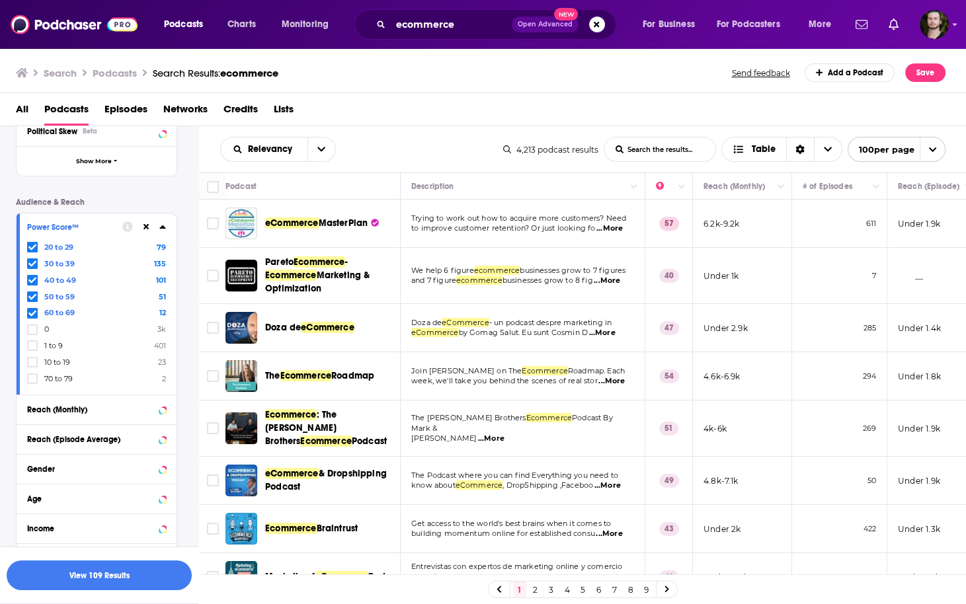
scroll to position [397, 0]
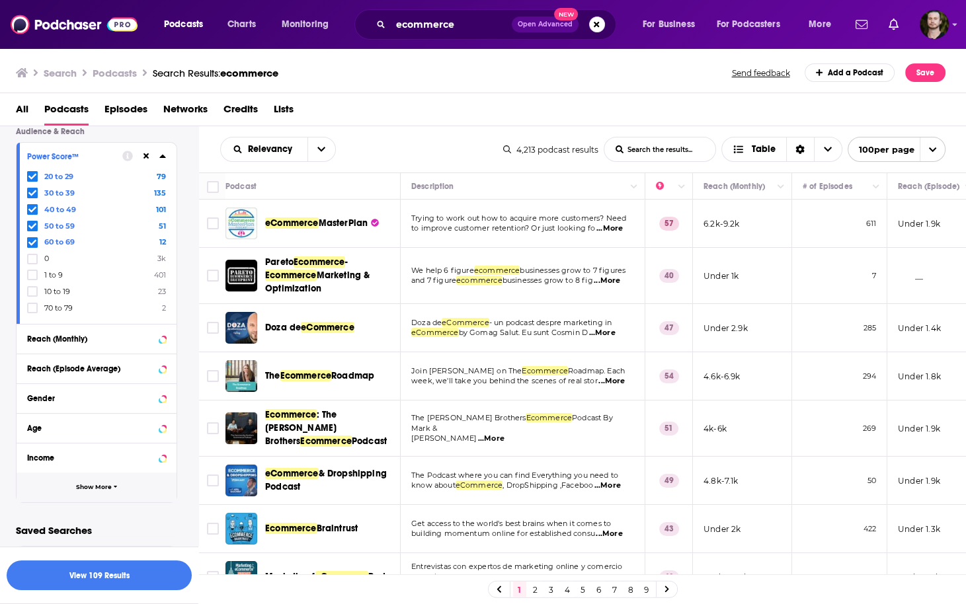
click at [117, 484] on button "Show More" at bounding box center [97, 488] width 160 height 30
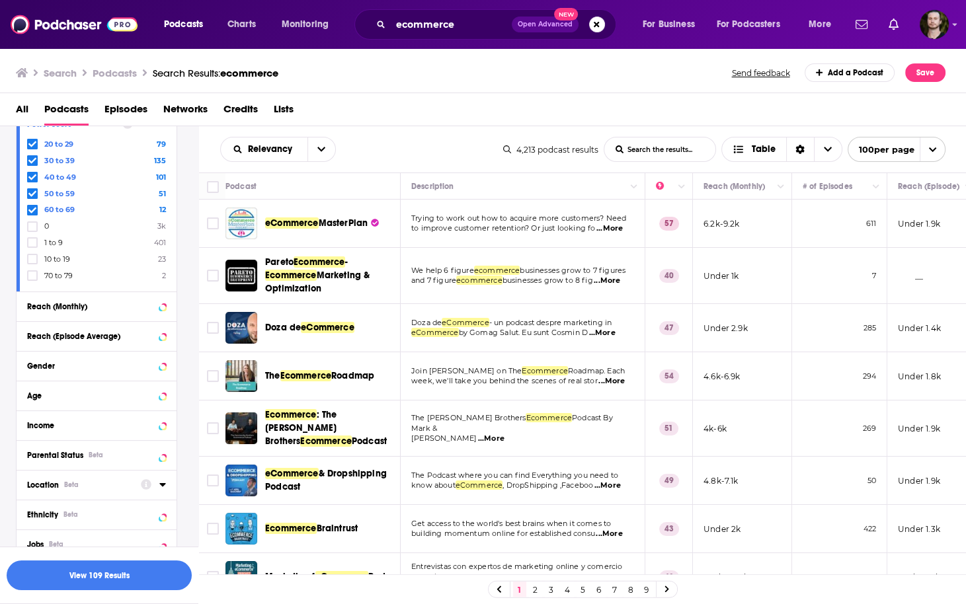
scroll to position [503, 0]
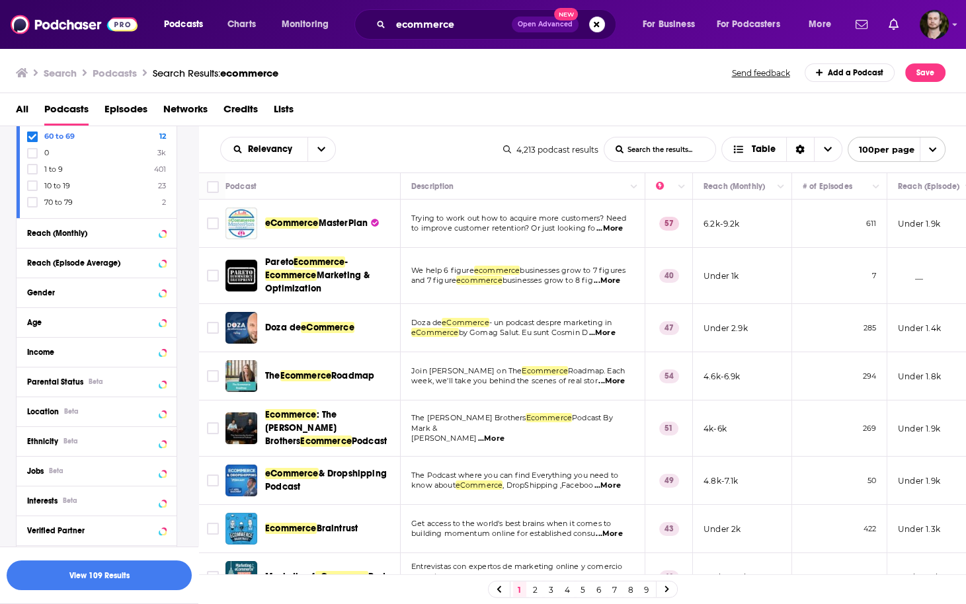
click at [171, 410] on div "Location Beta" at bounding box center [97, 412] width 160 height 30
click at [162, 411] on icon at bounding box center [162, 411] width 6 height 3
click at [87, 469] on span "[GEOGRAPHIC_DATA]" at bounding box center [84, 469] width 81 height 9
click at [32, 473] on input "multiSelectOption-unitedstates-0" at bounding box center [32, 473] width 0 height 0
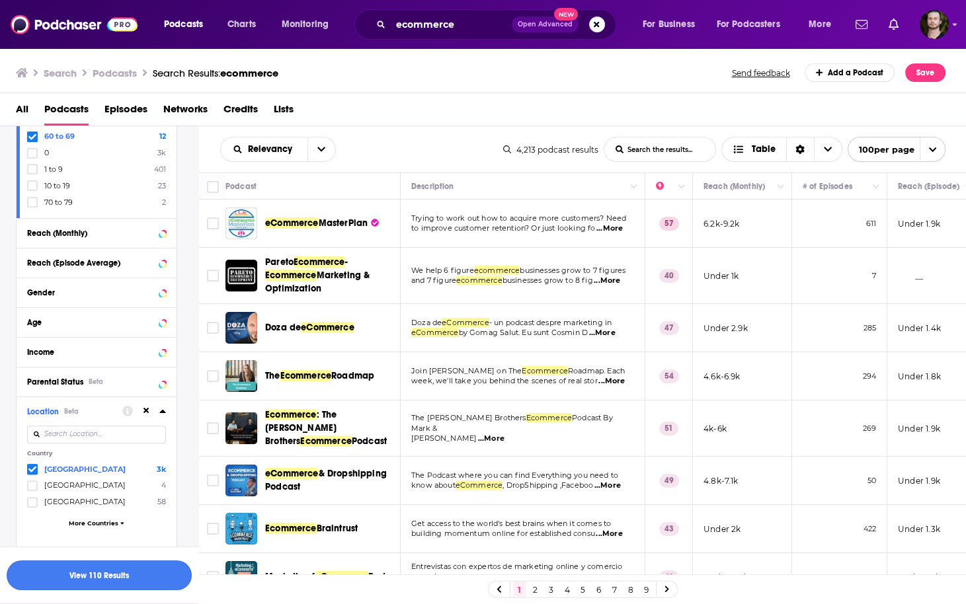
click at [120, 579] on button "View 110 Results" at bounding box center [99, 576] width 185 height 30
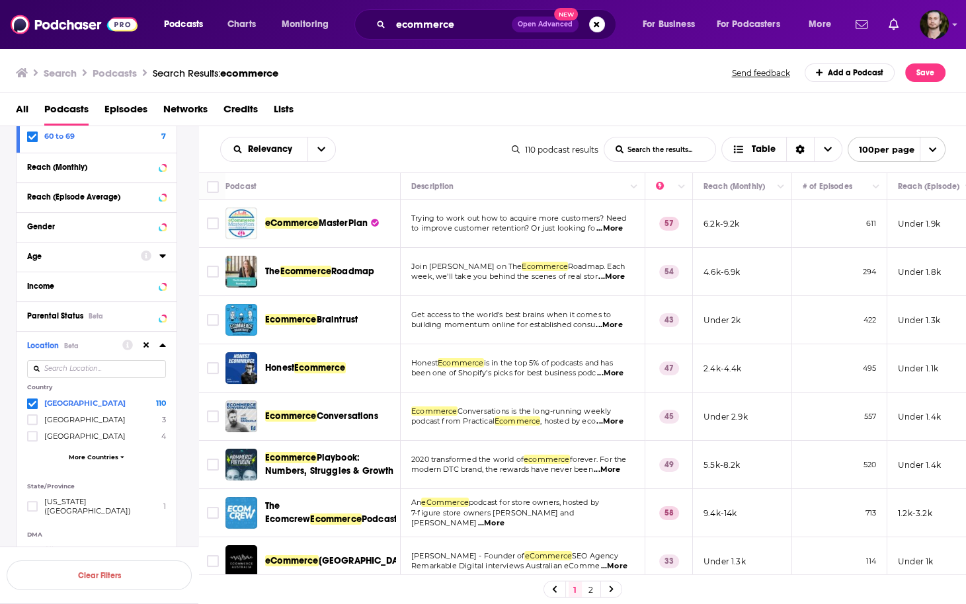
click at [617, 272] on span "...More" at bounding box center [611, 277] width 26 height 11
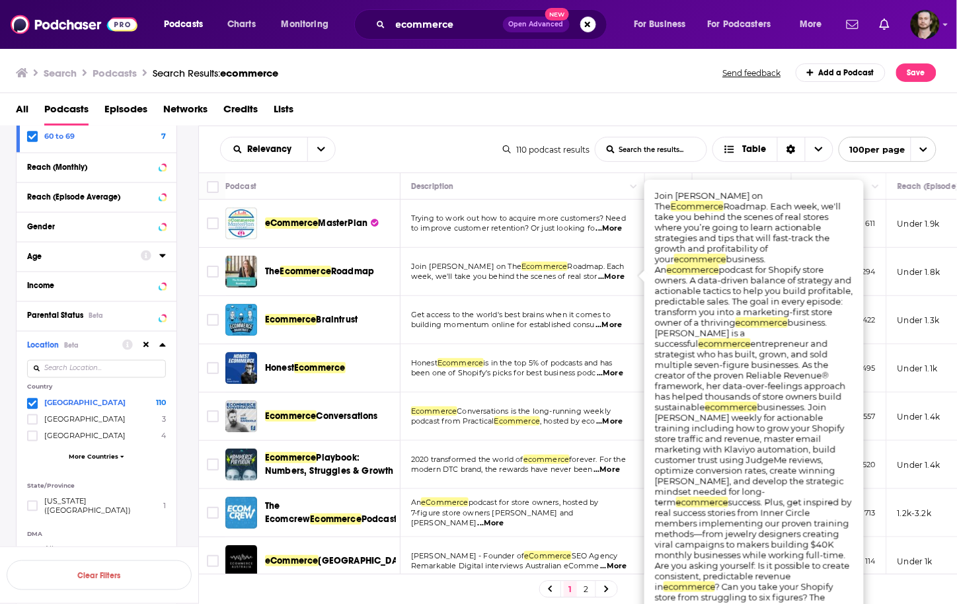
click at [617, 272] on span "...More" at bounding box center [611, 277] width 26 height 11
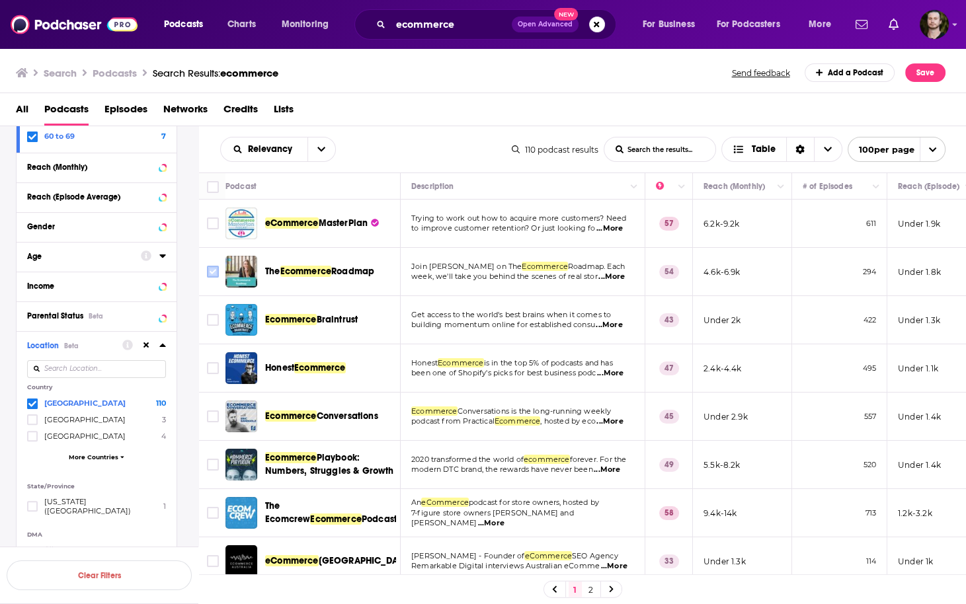
click at [211, 272] on input "Toggle select row" at bounding box center [213, 272] width 12 height 12
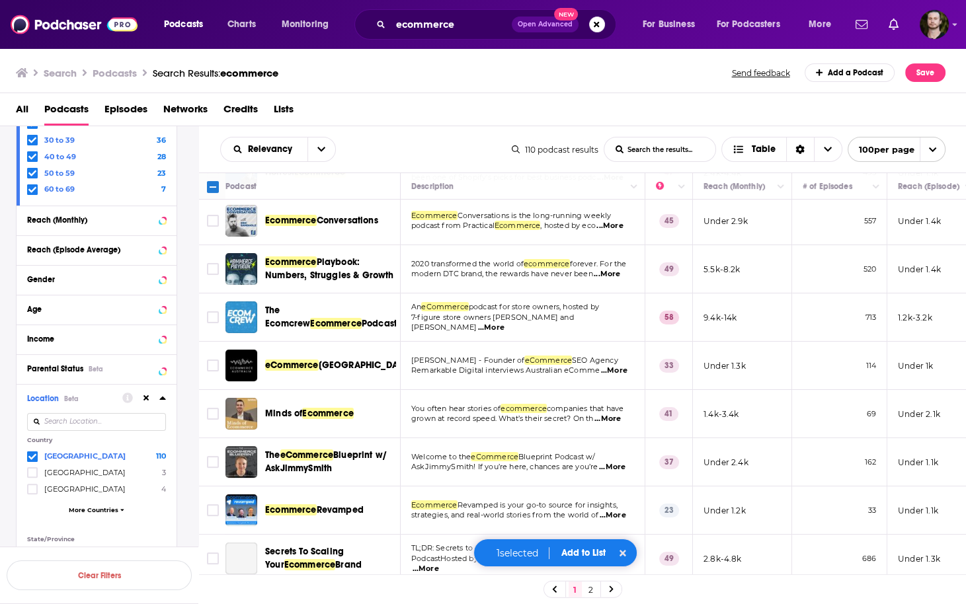
scroll to position [212, 0]
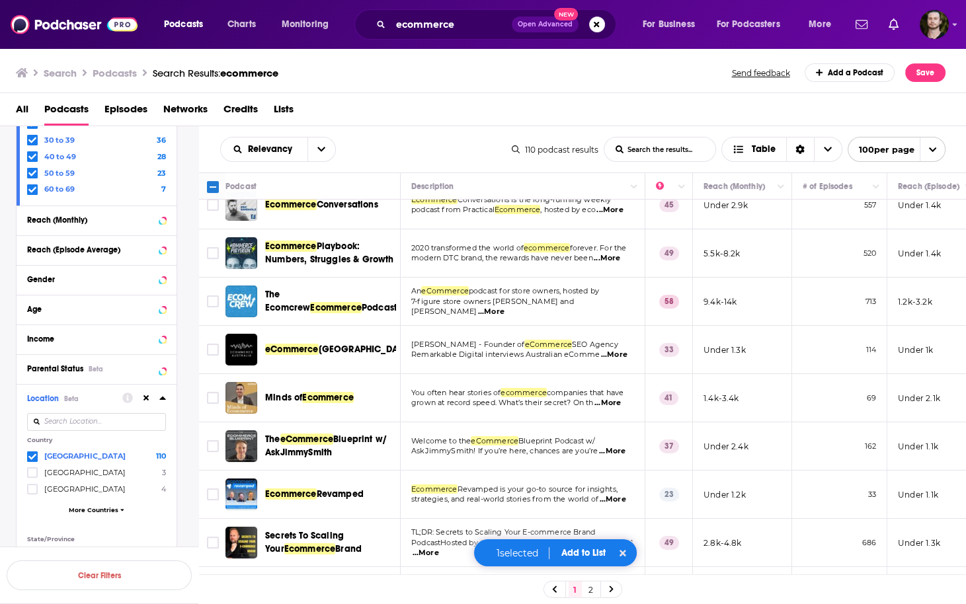
click at [504, 309] on span "...More" at bounding box center [491, 312] width 26 height 11
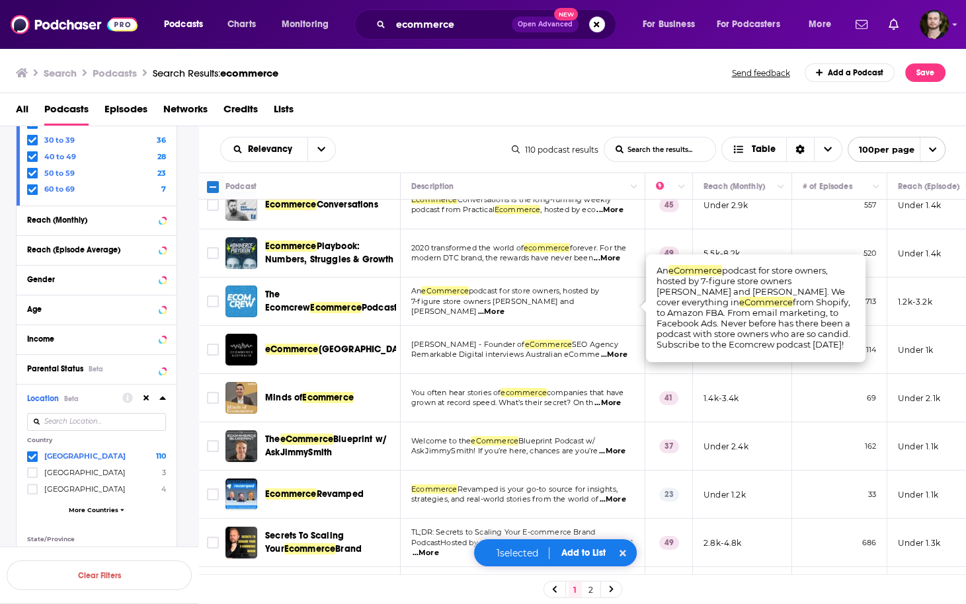
click at [504, 309] on span "...More" at bounding box center [491, 312] width 26 height 11
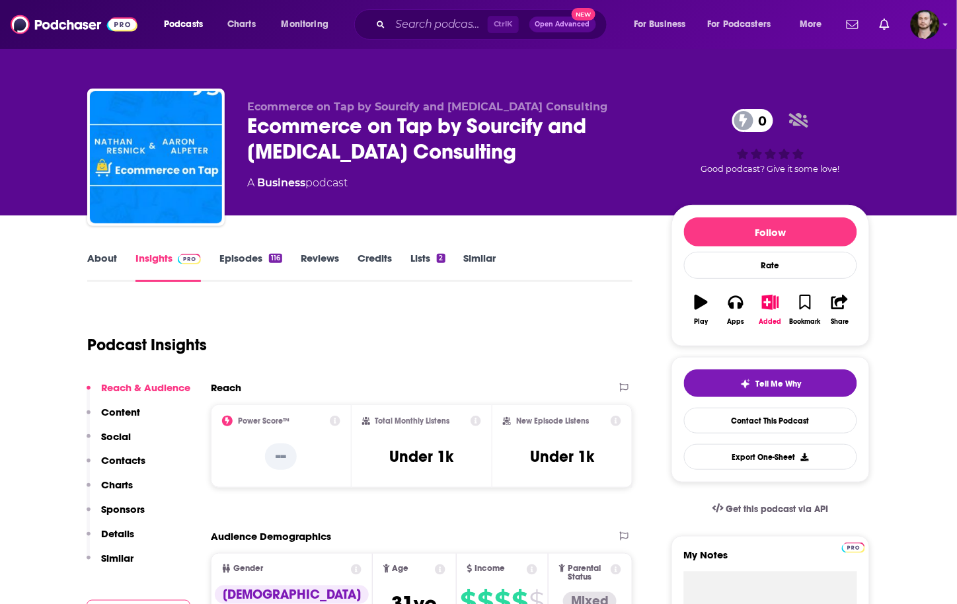
click at [260, 260] on link "Episodes 116" at bounding box center [251, 267] width 63 height 30
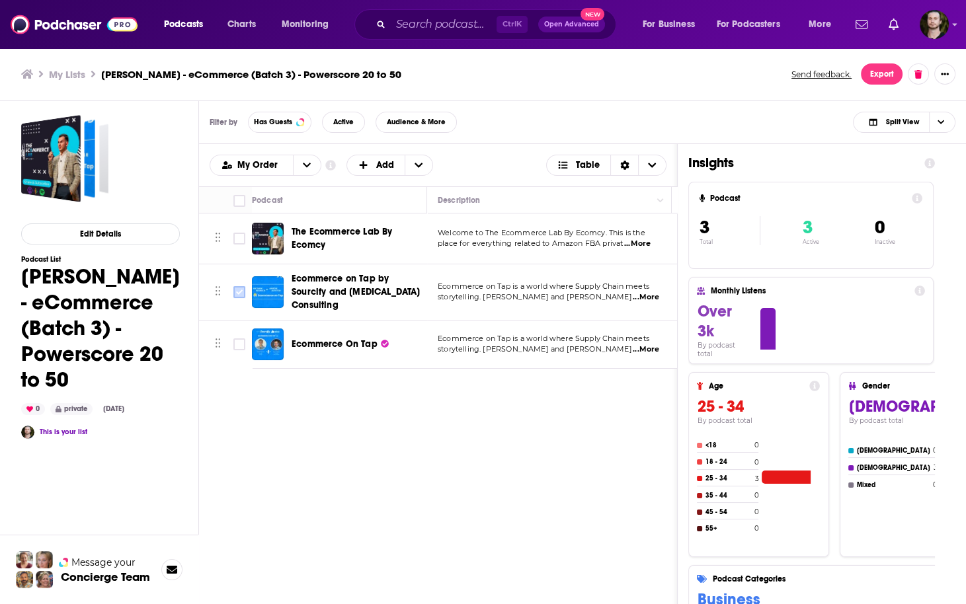
click at [240, 288] on input "Toggle select row" at bounding box center [239, 292] width 12 height 12
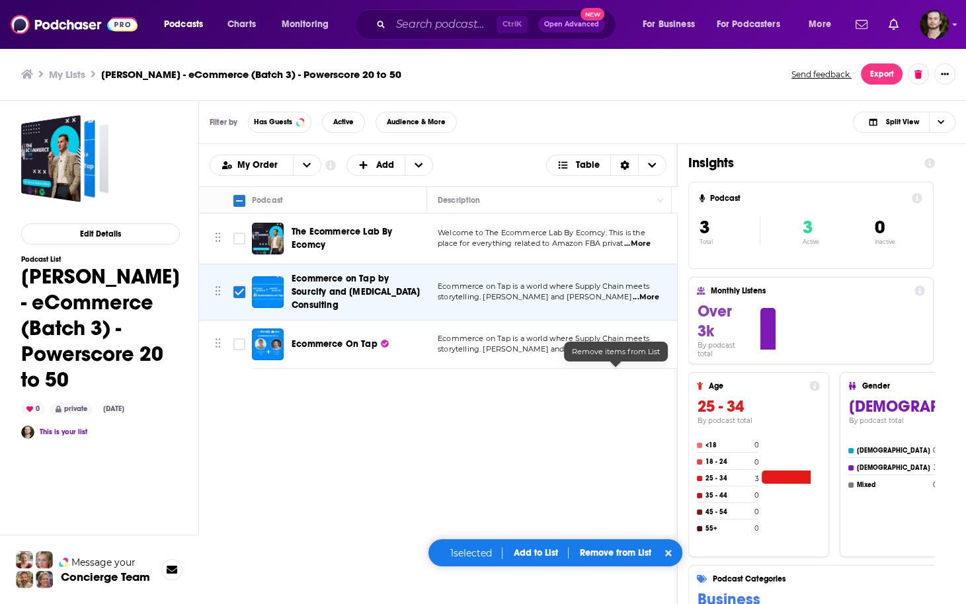
click at [625, 555] on p "Remove from List" at bounding box center [614, 552] width 71 height 11
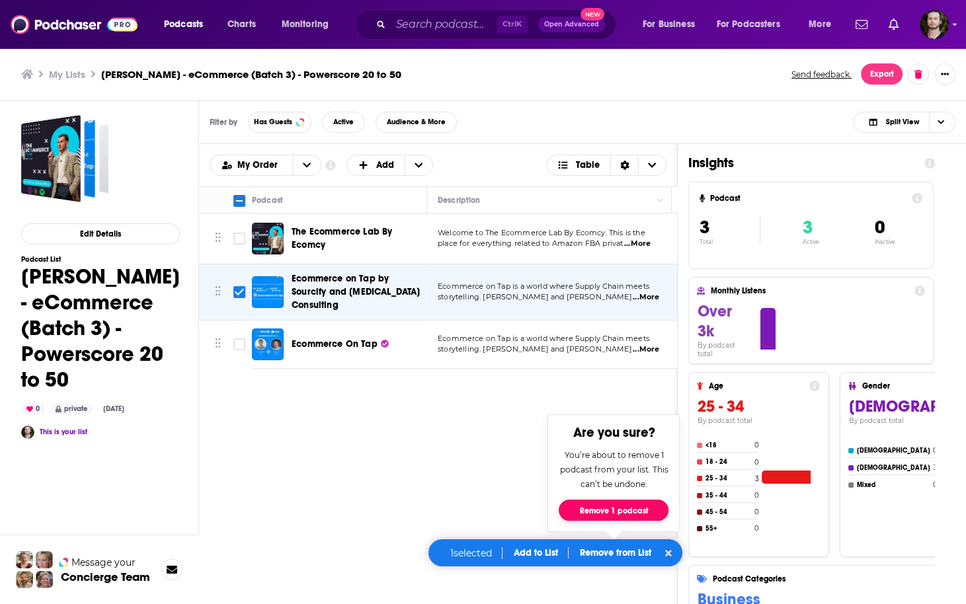
click at [616, 514] on button "Remove 1 podcast" at bounding box center [614, 510] width 110 height 21
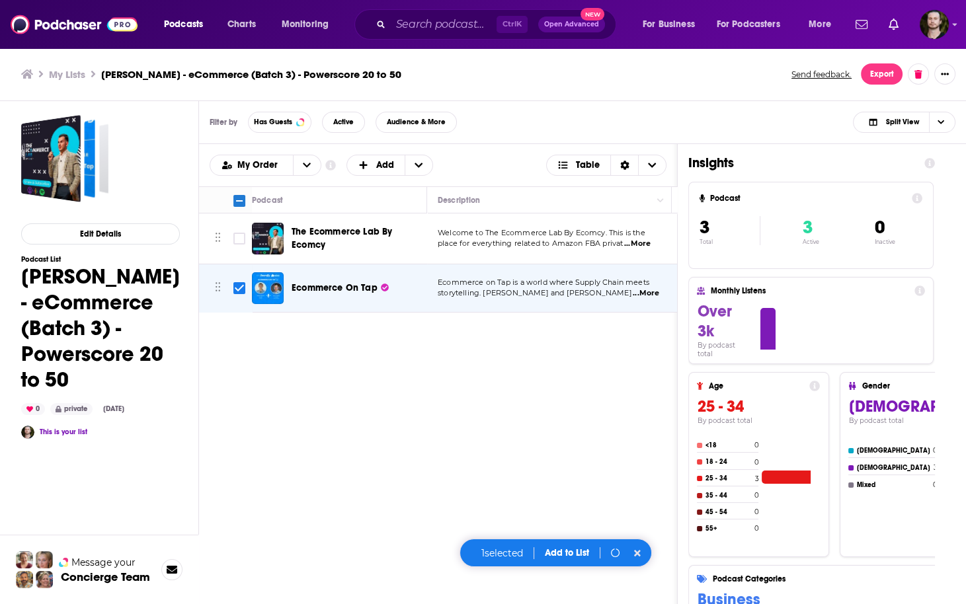
checkbox input "false"
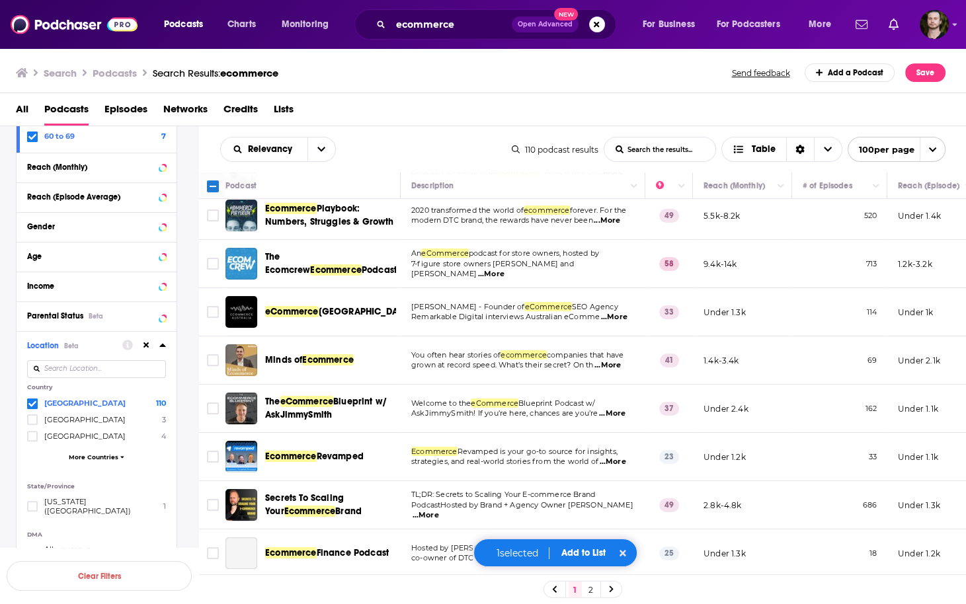
scroll to position [264, 0]
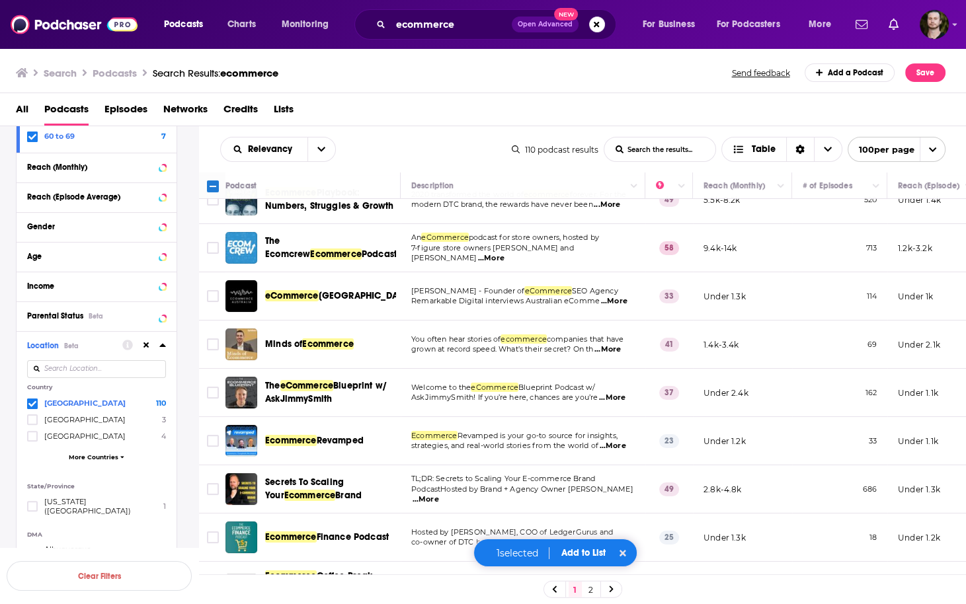
click at [504, 253] on span "...More" at bounding box center [491, 258] width 26 height 11
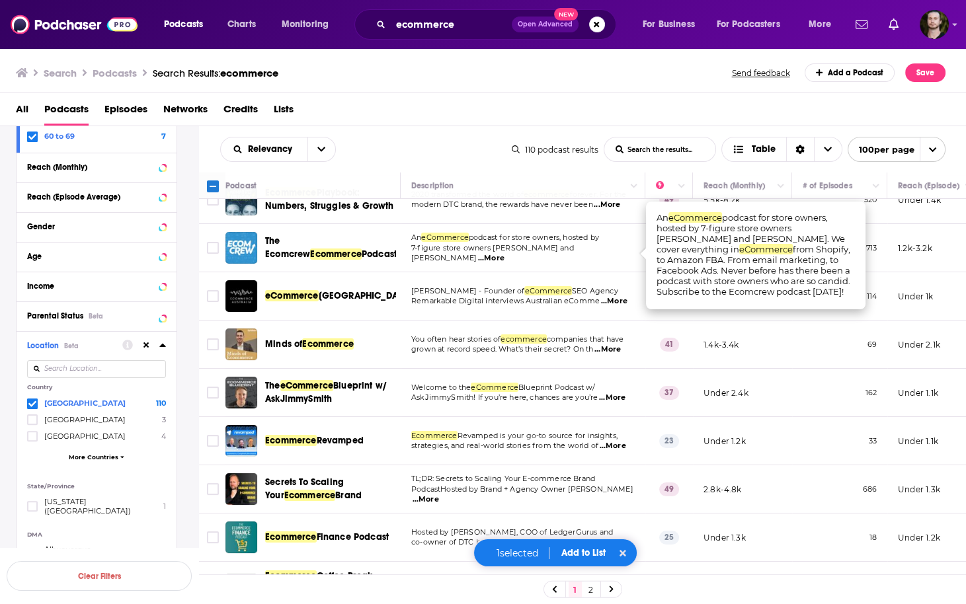
click at [504, 253] on span "...More" at bounding box center [491, 258] width 26 height 11
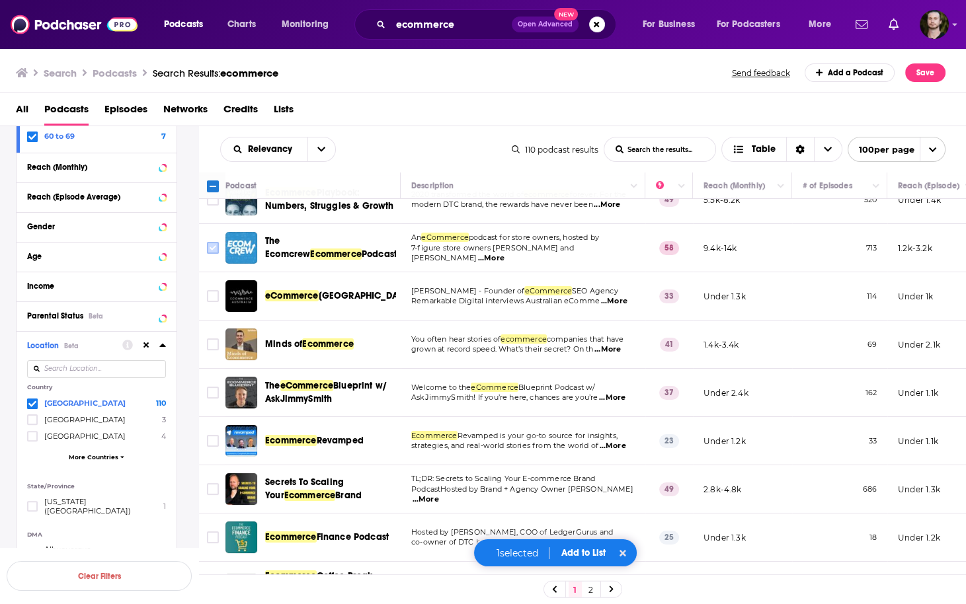
click at [211, 247] on input "Toggle select row" at bounding box center [213, 248] width 12 height 12
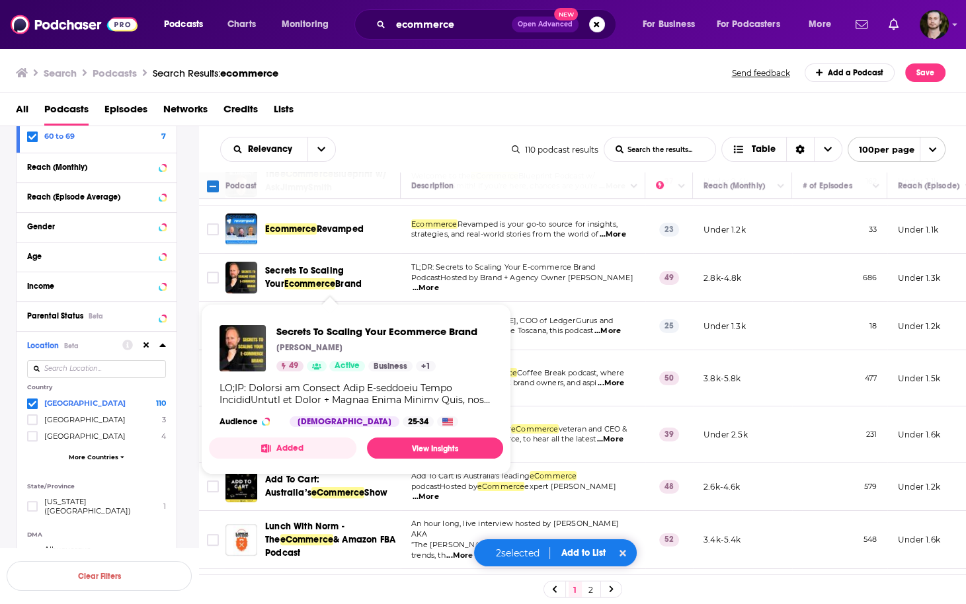
scroll to position [529, 0]
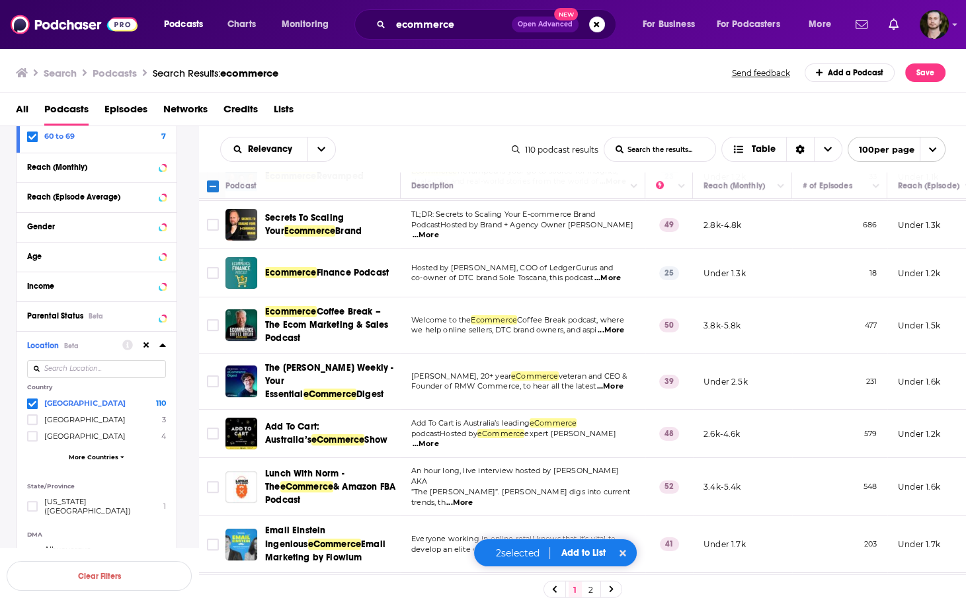
click at [620, 280] on span "...More" at bounding box center [607, 278] width 26 height 11
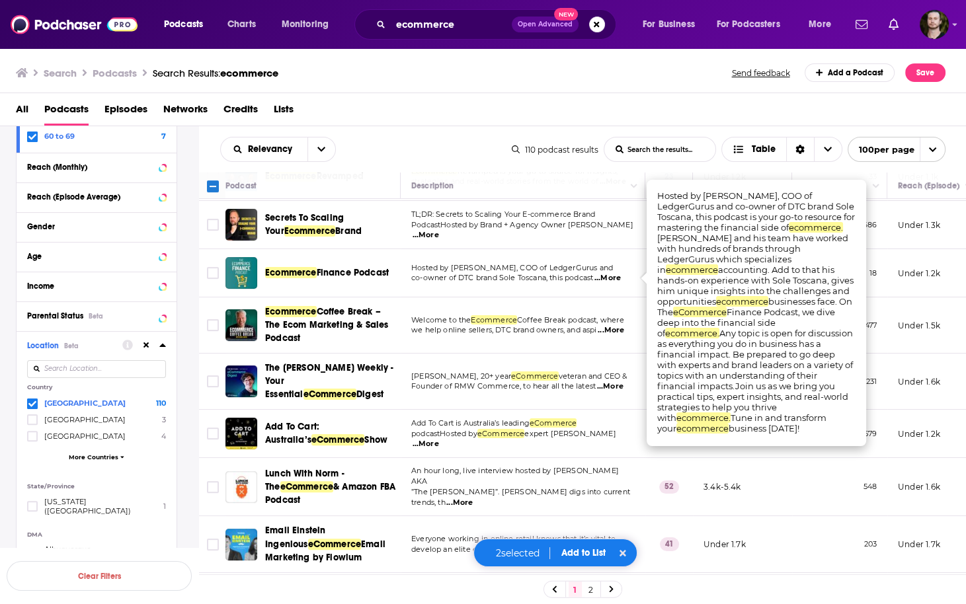
click at [620, 280] on span "...More" at bounding box center [607, 278] width 26 height 11
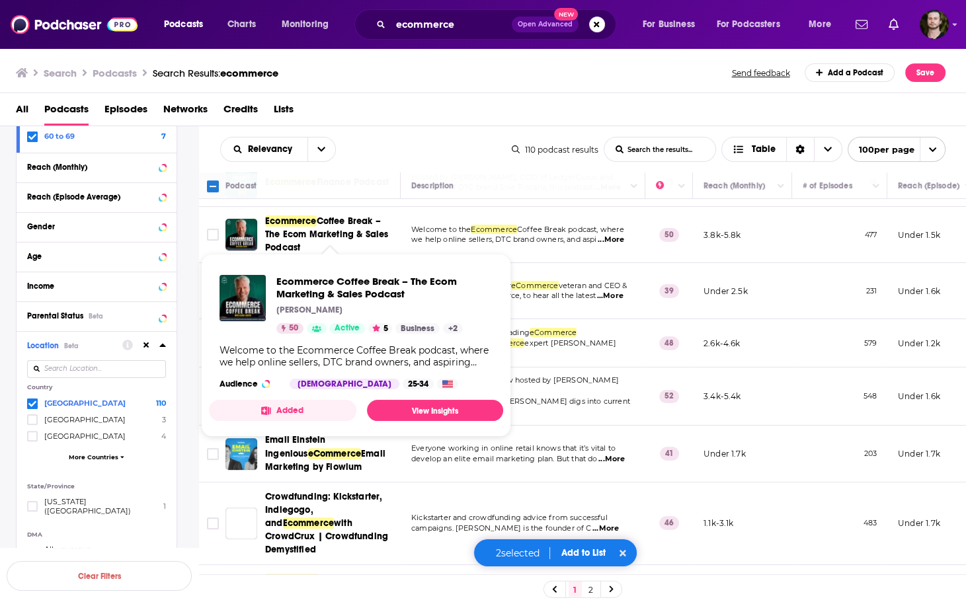
scroll to position [635, 0]
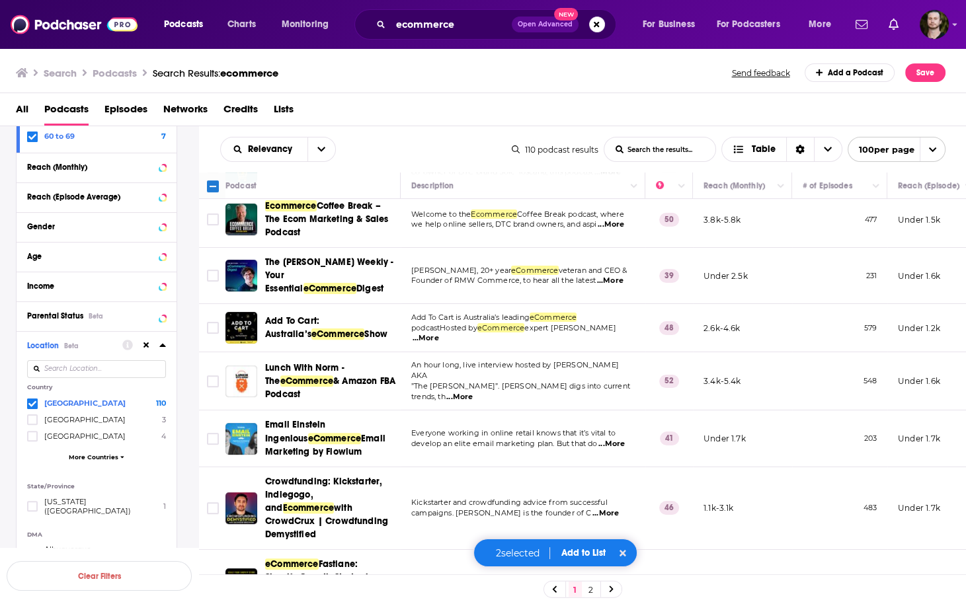
click at [610, 276] on span "...More" at bounding box center [610, 281] width 26 height 11
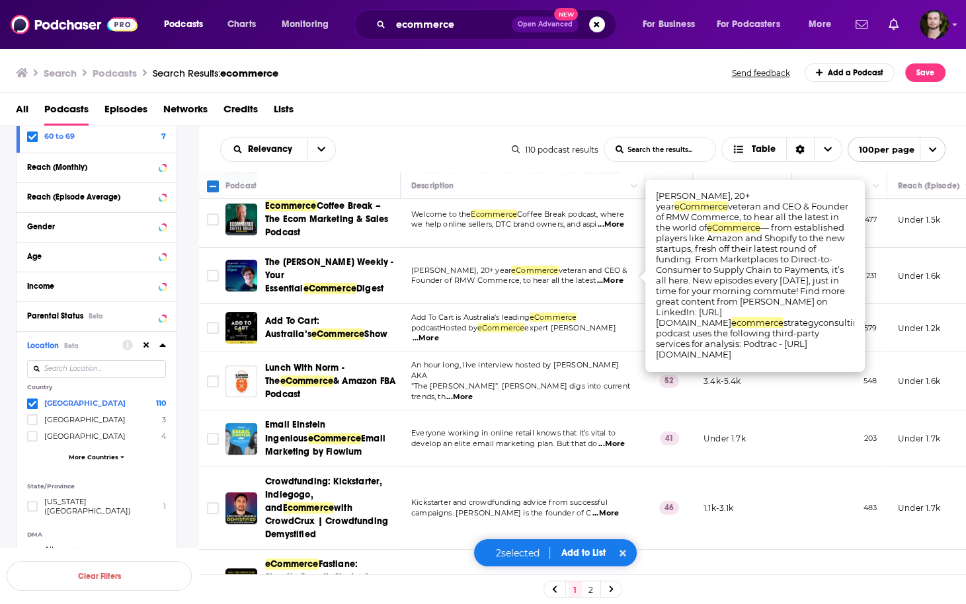
click at [610, 276] on span "...More" at bounding box center [610, 281] width 26 height 11
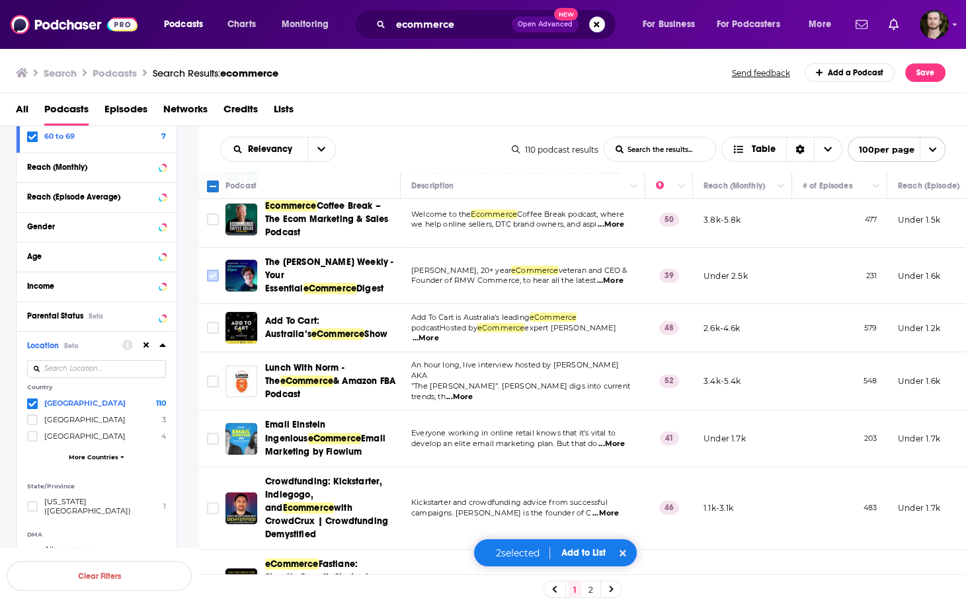
click at [209, 272] on input "Toggle select row" at bounding box center [213, 276] width 12 height 12
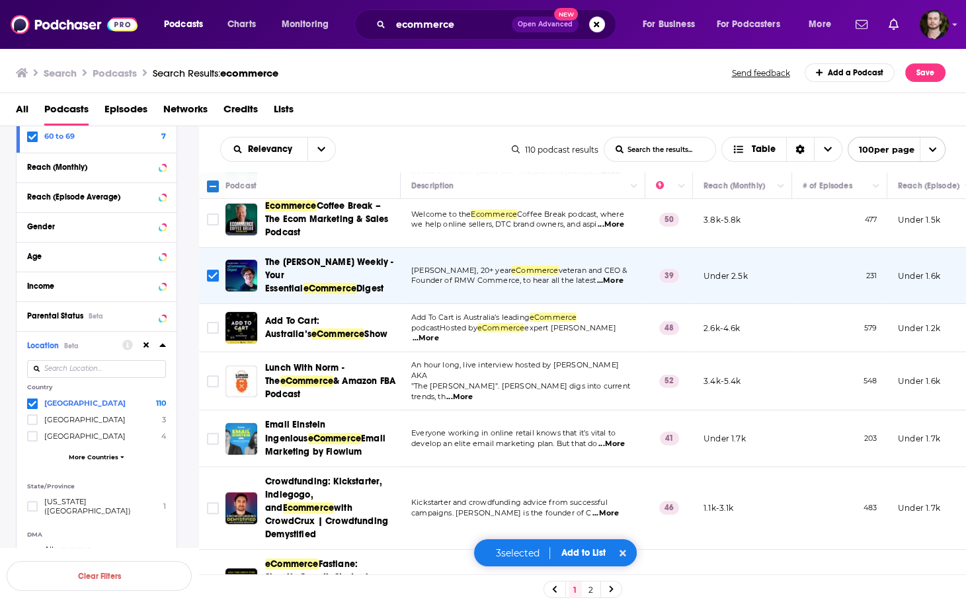
scroll to position [688, 0]
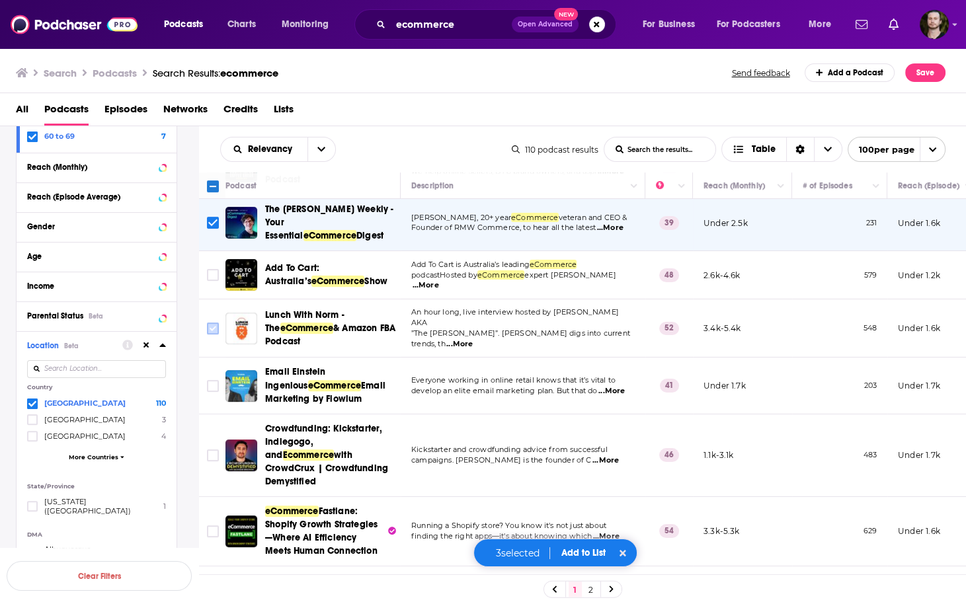
click at [214, 323] on input "Toggle select row" at bounding box center [213, 329] width 12 height 12
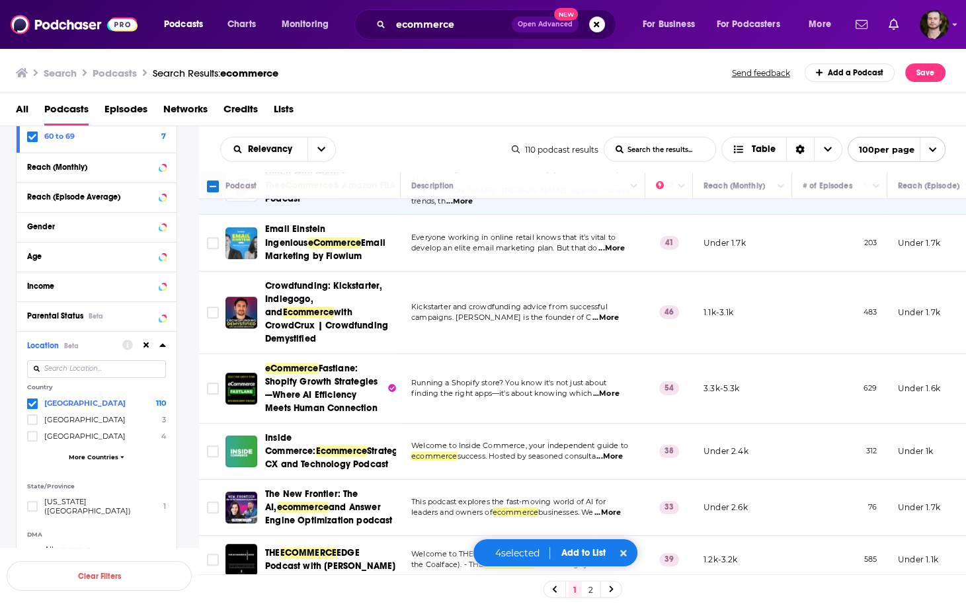
scroll to position [846, 0]
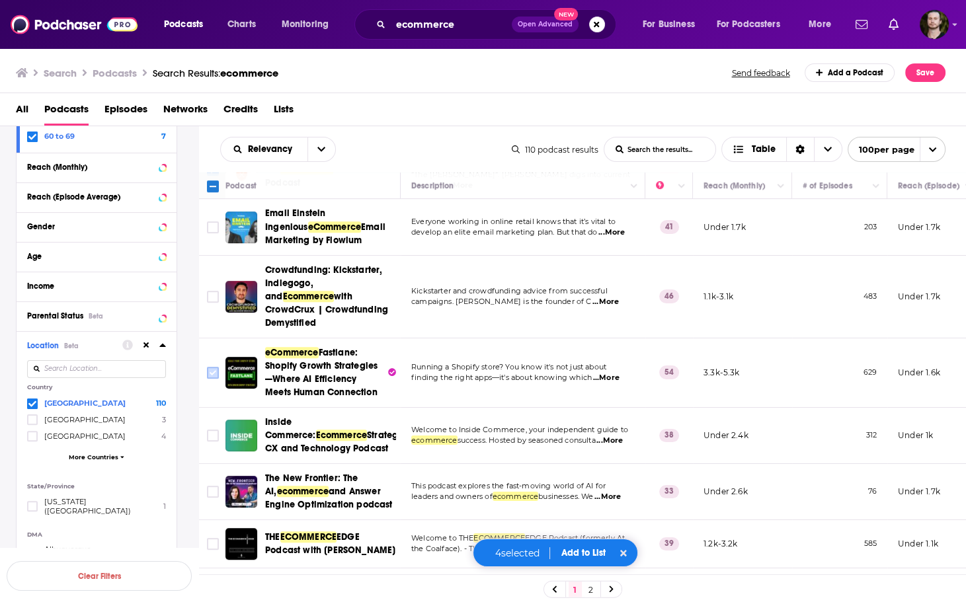
click at [214, 367] on input "Toggle select row" at bounding box center [213, 373] width 12 height 12
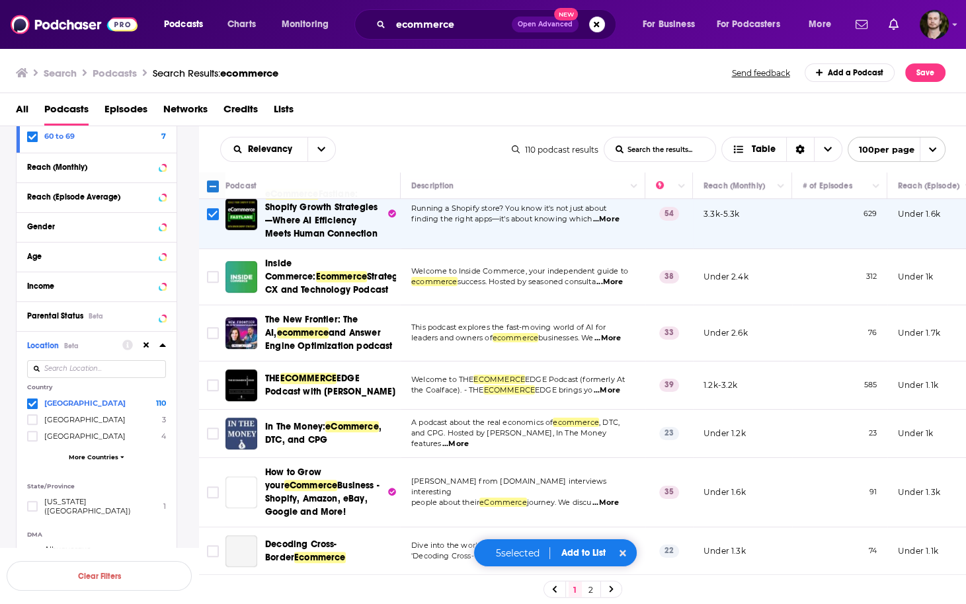
scroll to position [1058, 0]
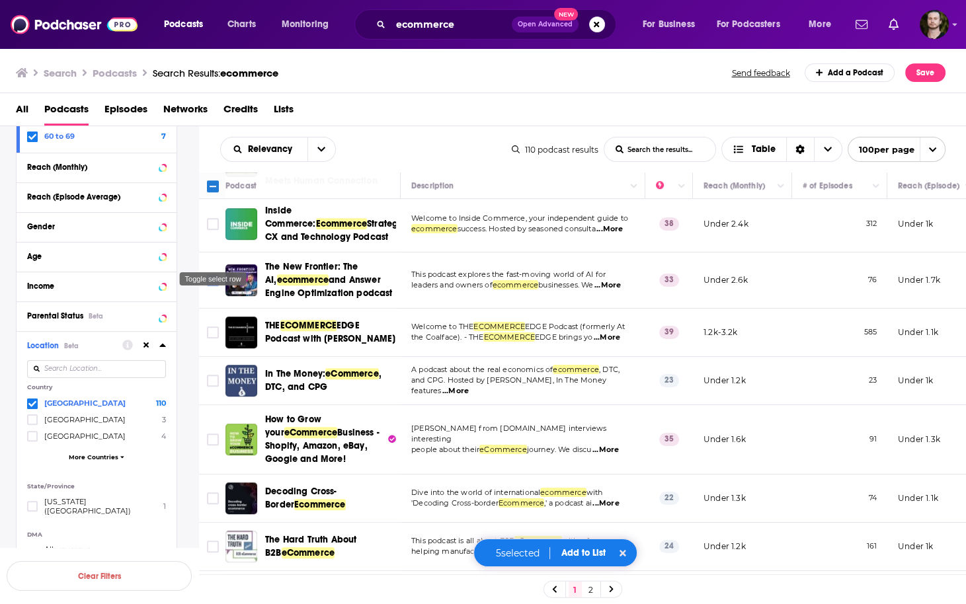
click at [216, 274] on input "Toggle select row" at bounding box center [213, 280] width 12 height 12
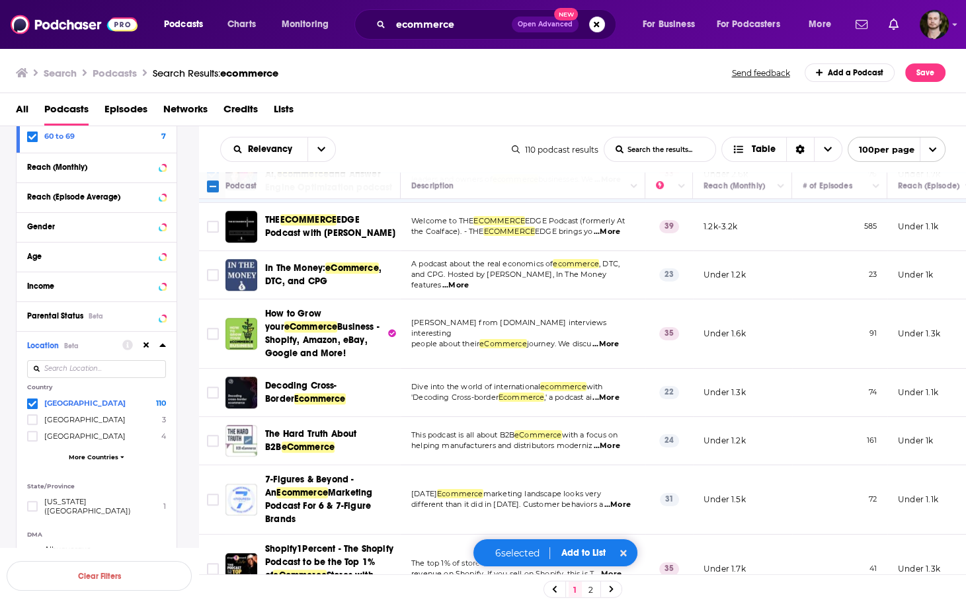
scroll to position [1269, 0]
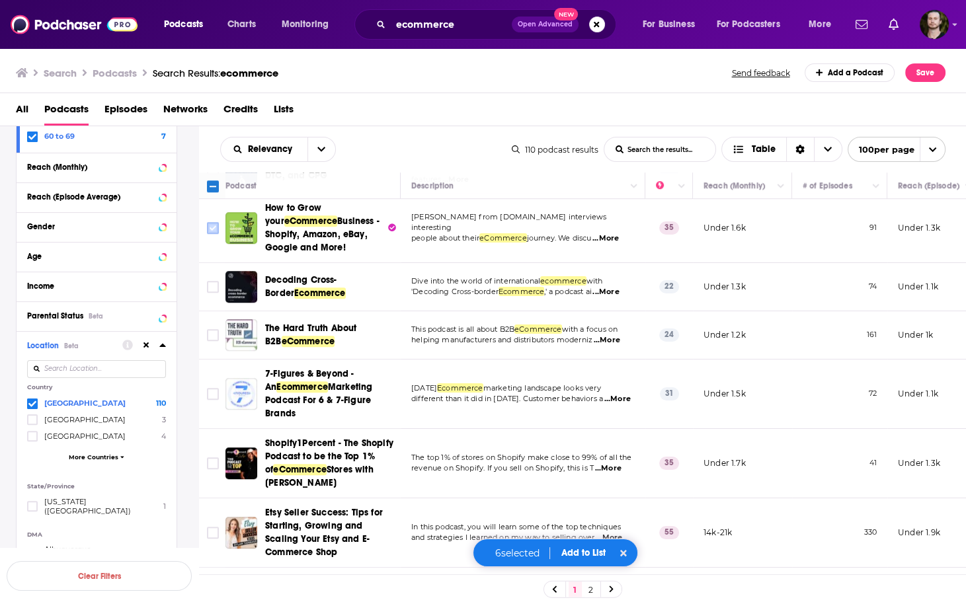
click at [217, 222] on input "Toggle select row" at bounding box center [213, 228] width 12 height 12
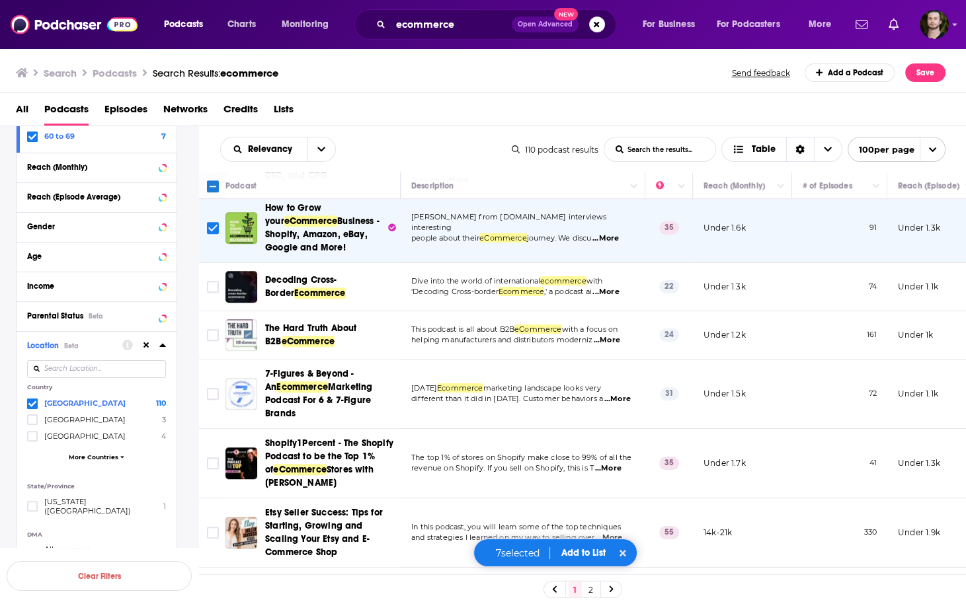
click at [610, 287] on span "...More" at bounding box center [605, 292] width 26 height 11
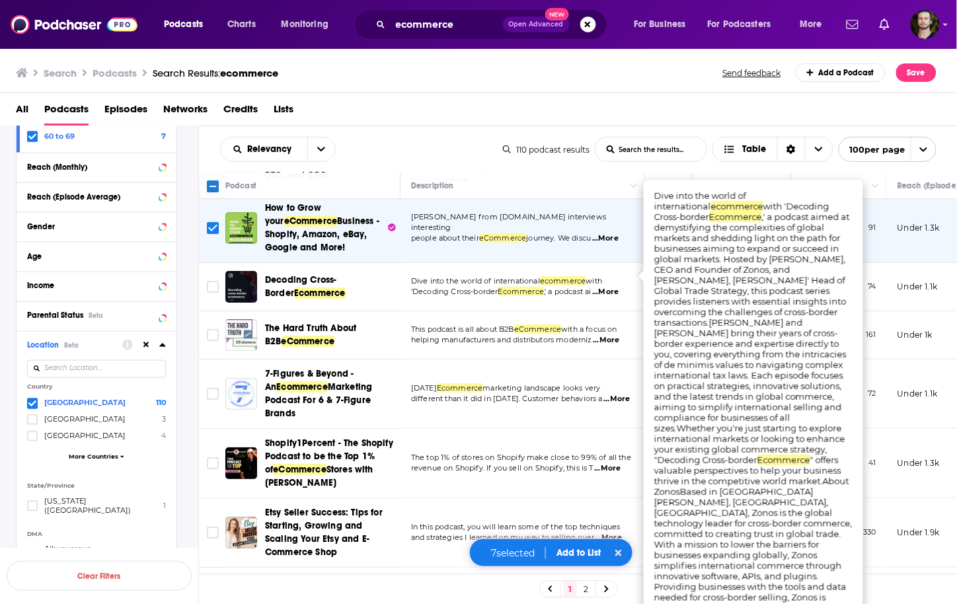
click at [610, 287] on span "...More" at bounding box center [605, 292] width 26 height 11
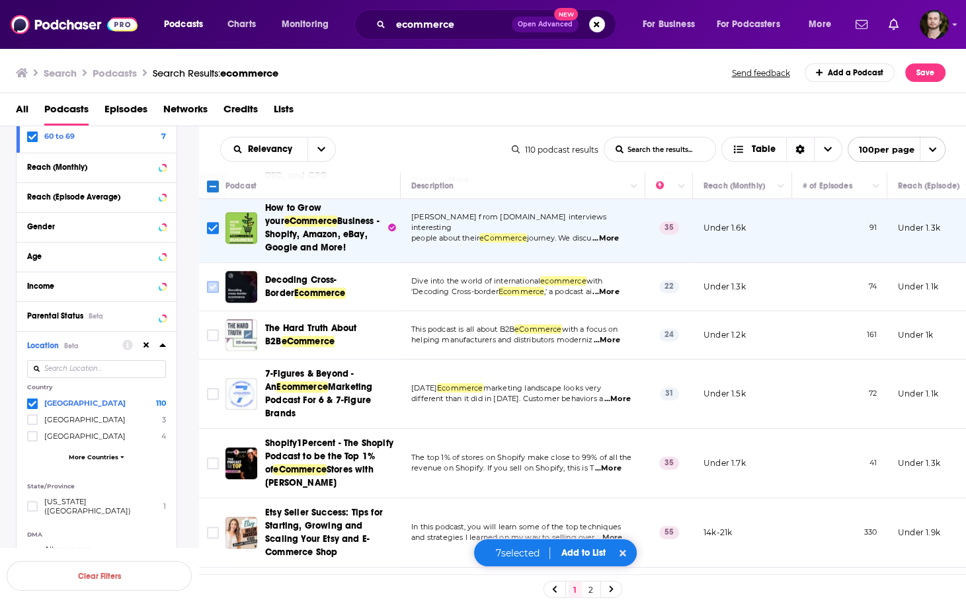
click at [213, 281] on input "Toggle select row" at bounding box center [213, 287] width 12 height 12
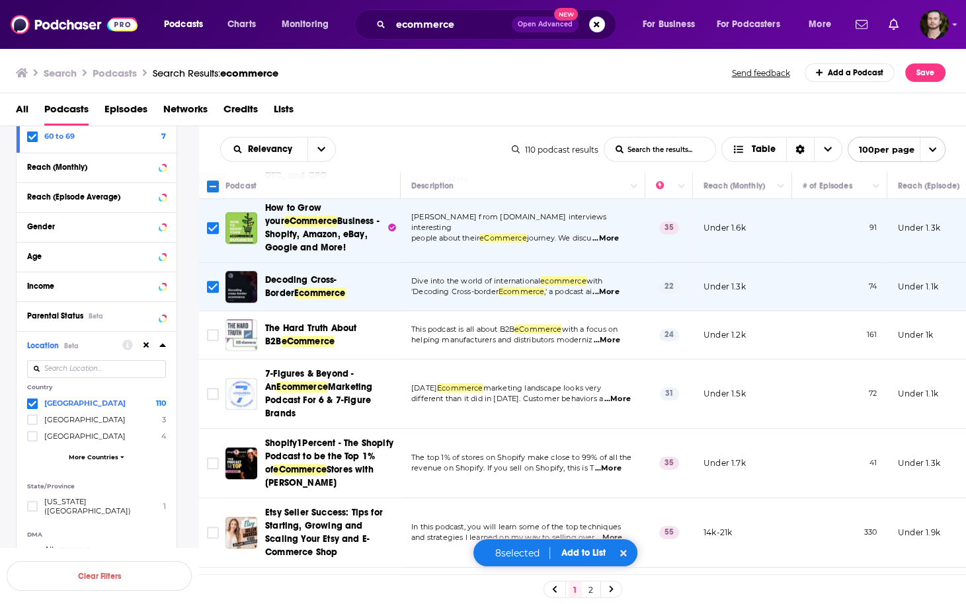
click at [619, 287] on span "...More" at bounding box center [605, 292] width 26 height 11
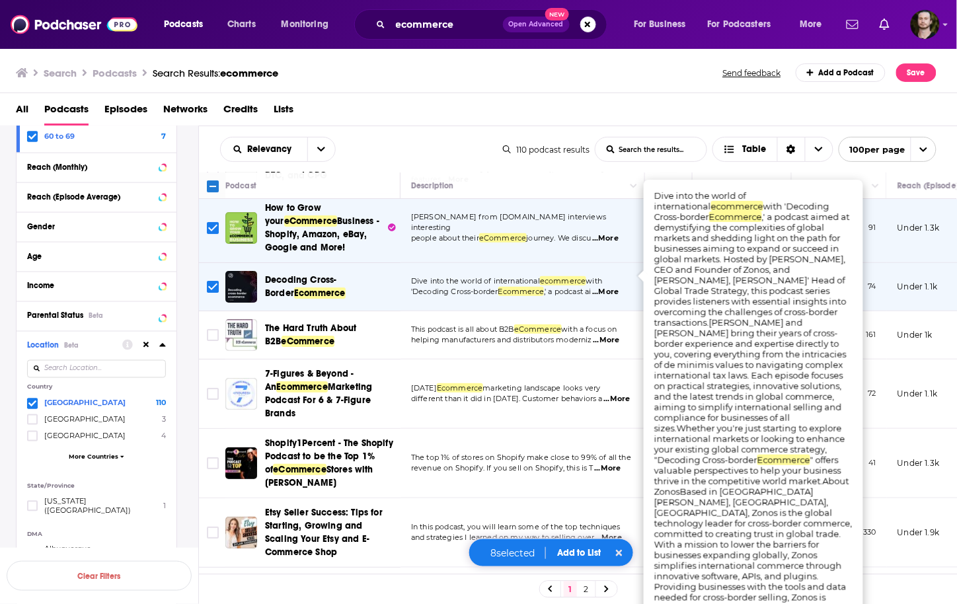
click at [619, 287] on span "...More" at bounding box center [605, 292] width 26 height 11
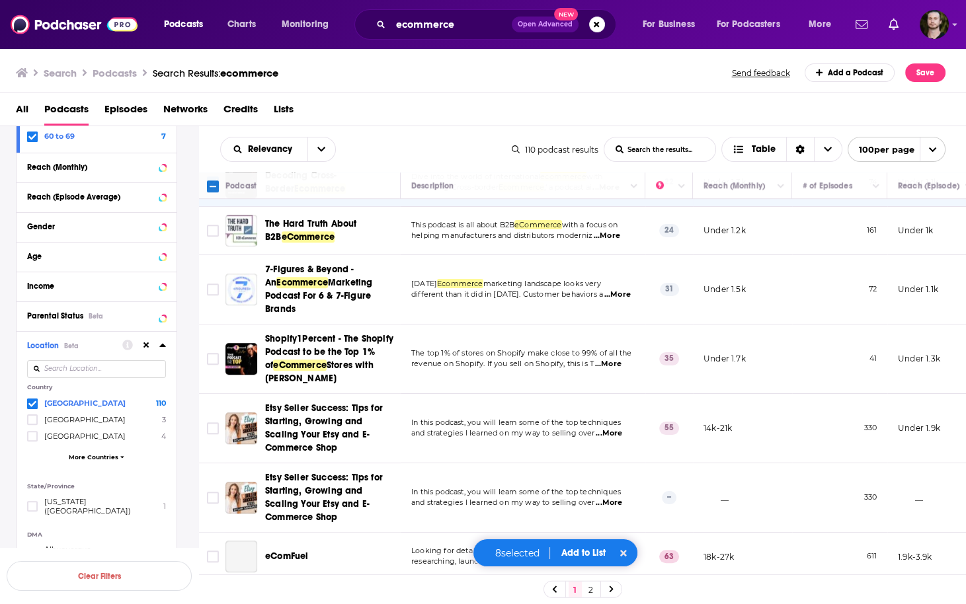
scroll to position [1375, 0]
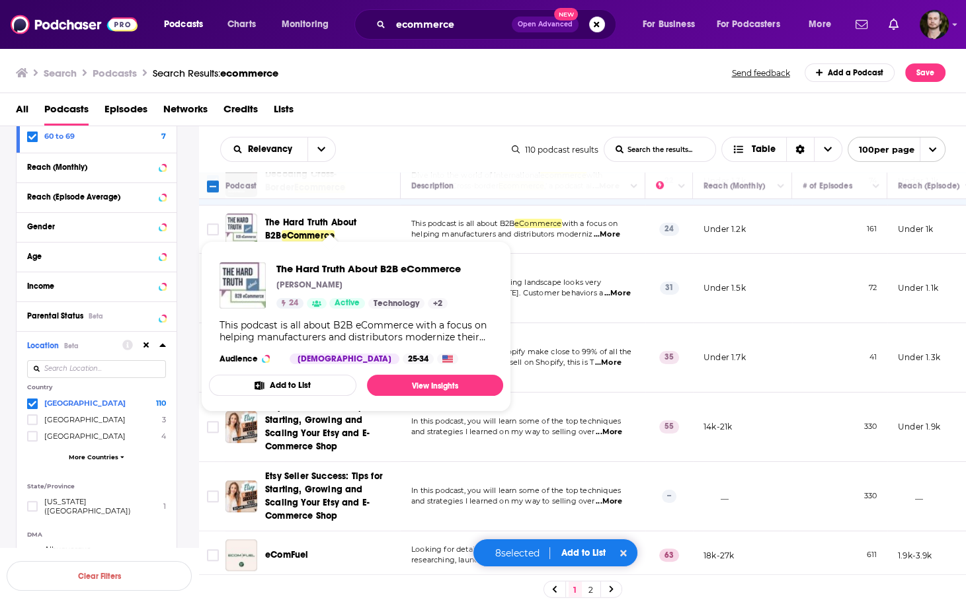
click at [535, 254] on td "Today’s Ecommerce marketing landscape looks very different than it did in 2021.…" at bounding box center [523, 288] width 245 height 69
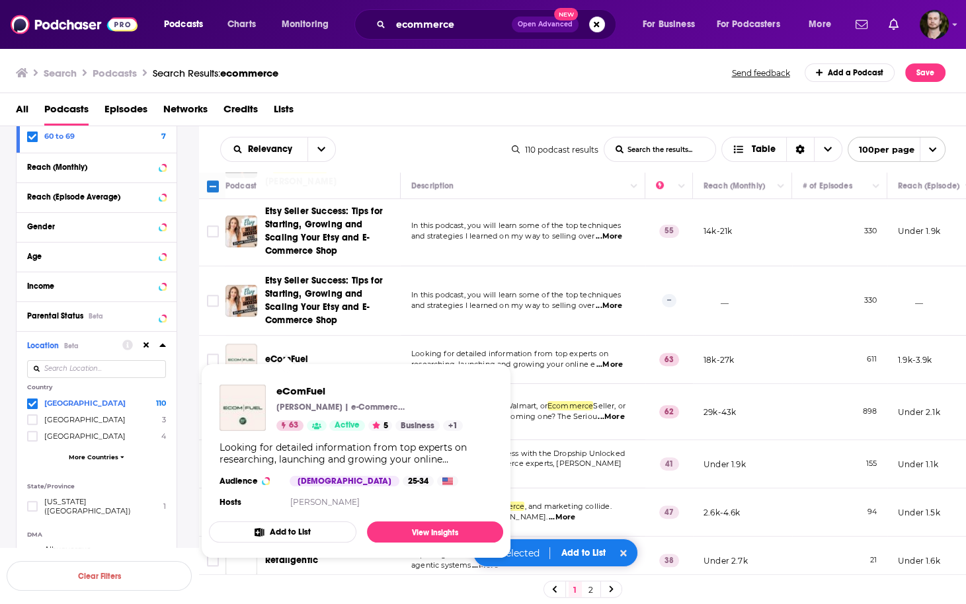
scroll to position [1587, 0]
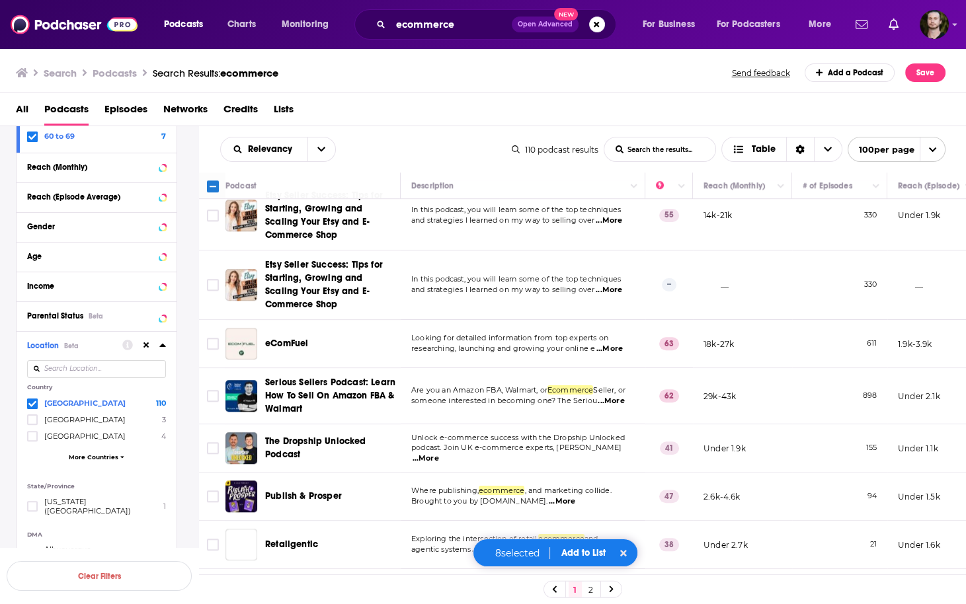
click at [617, 344] on span "...More" at bounding box center [609, 349] width 26 height 11
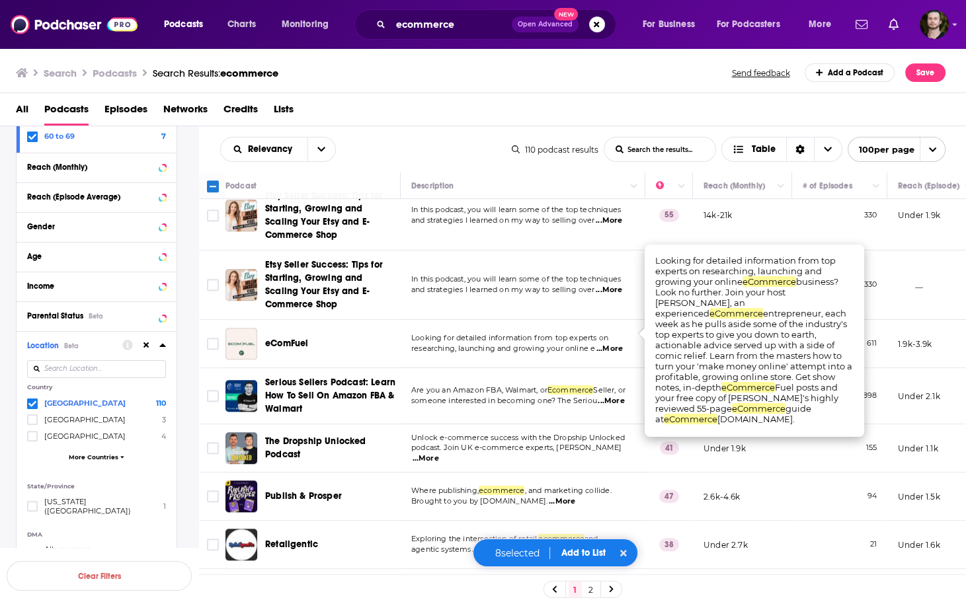
click at [622, 344] on span "...More" at bounding box center [609, 349] width 26 height 11
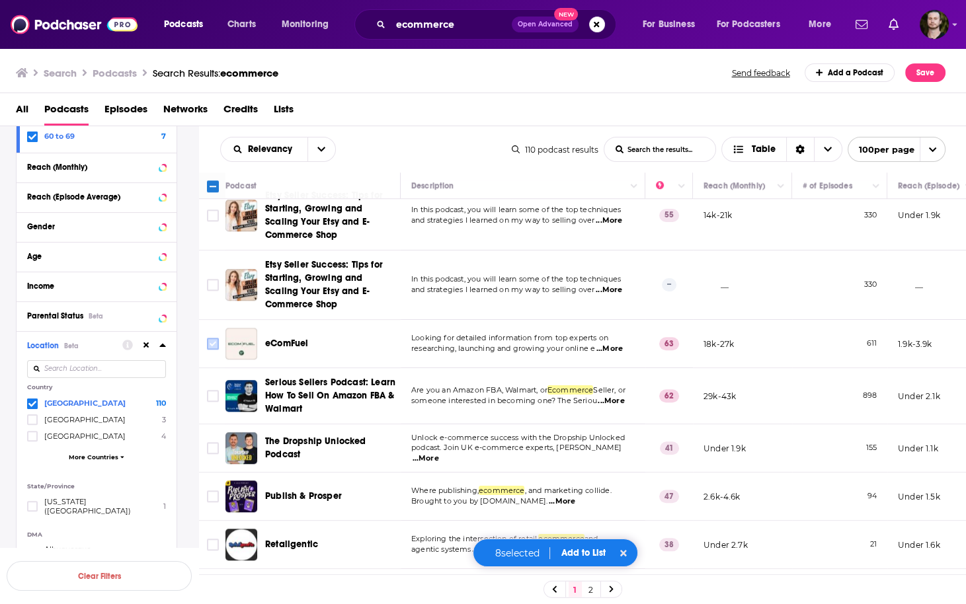
click at [211, 338] on input "Toggle select row" at bounding box center [213, 344] width 12 height 12
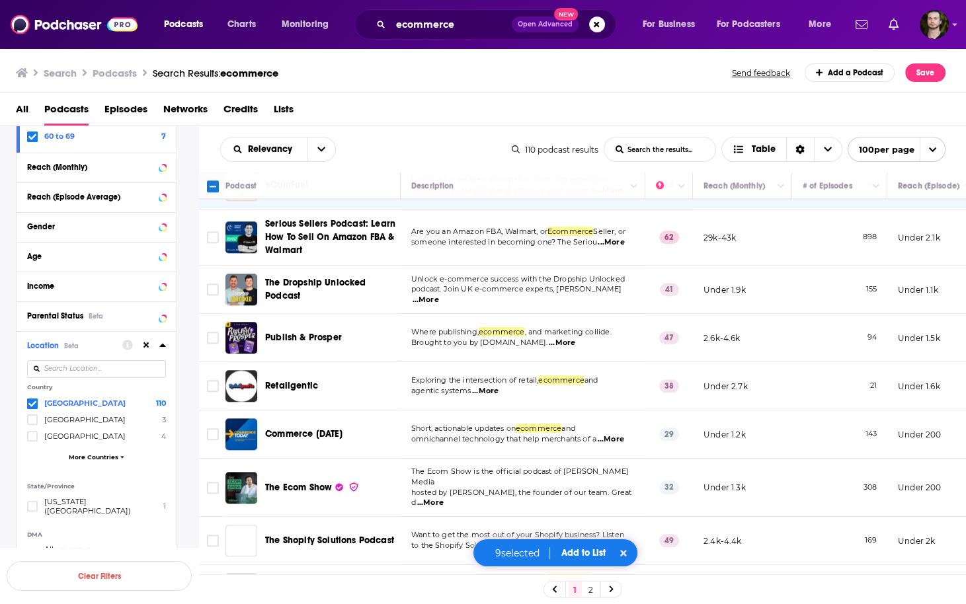
scroll to position [1798, 0]
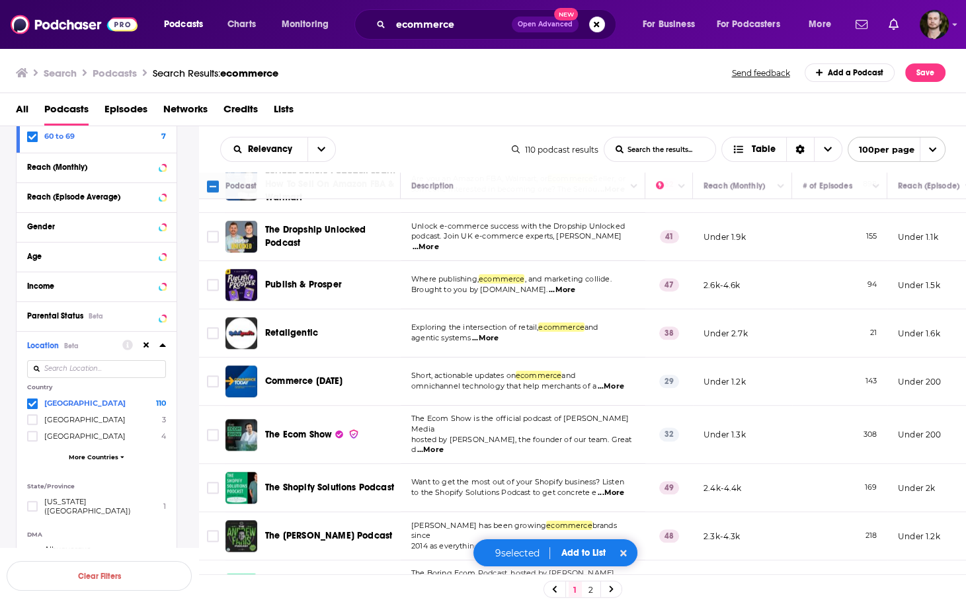
click at [549, 285] on span "...More" at bounding box center [562, 290] width 26 height 11
click at [490, 333] on span "...More" at bounding box center [485, 338] width 26 height 11
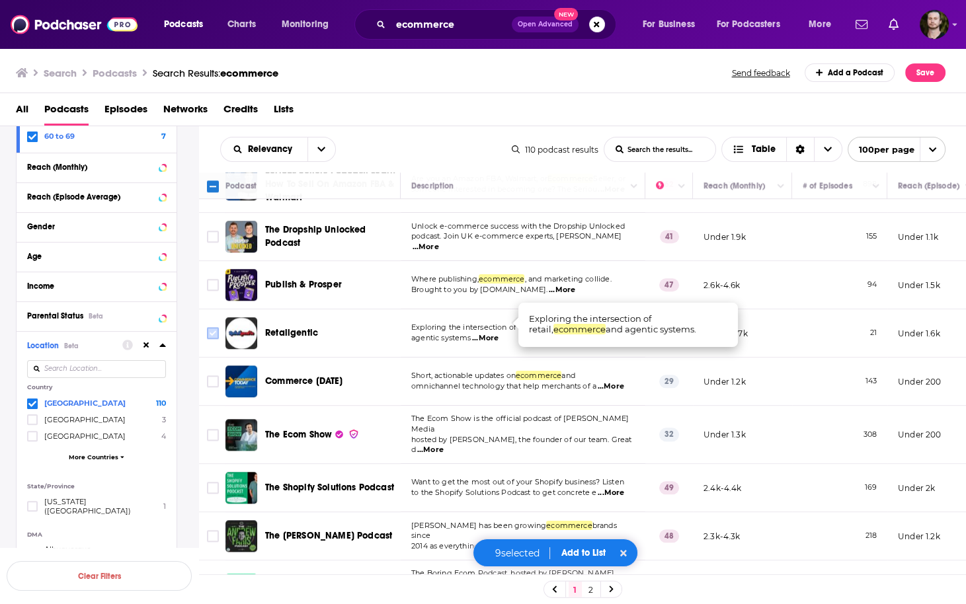
click at [214, 327] on input "Toggle select row" at bounding box center [213, 333] width 12 height 12
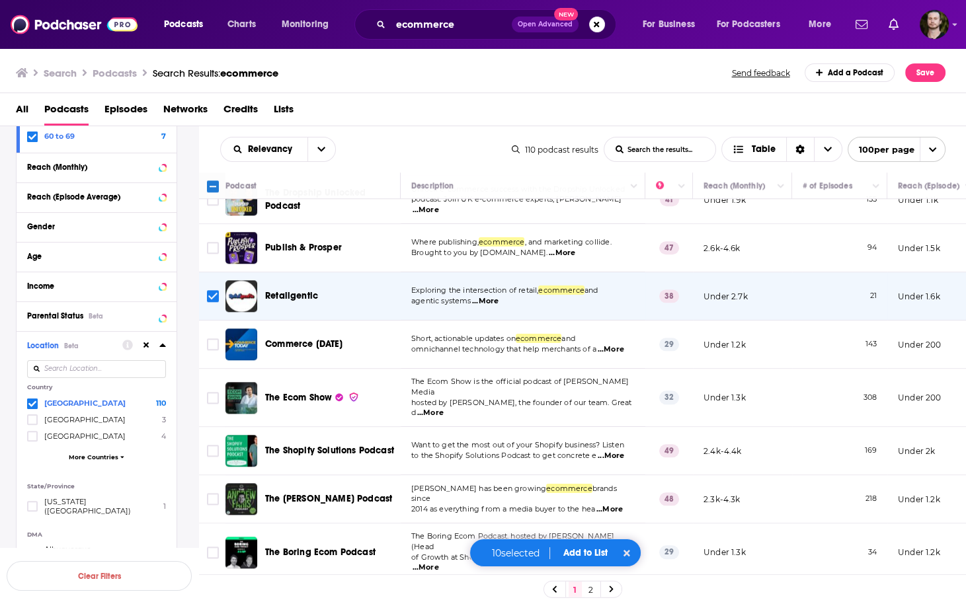
scroll to position [1851, 0]
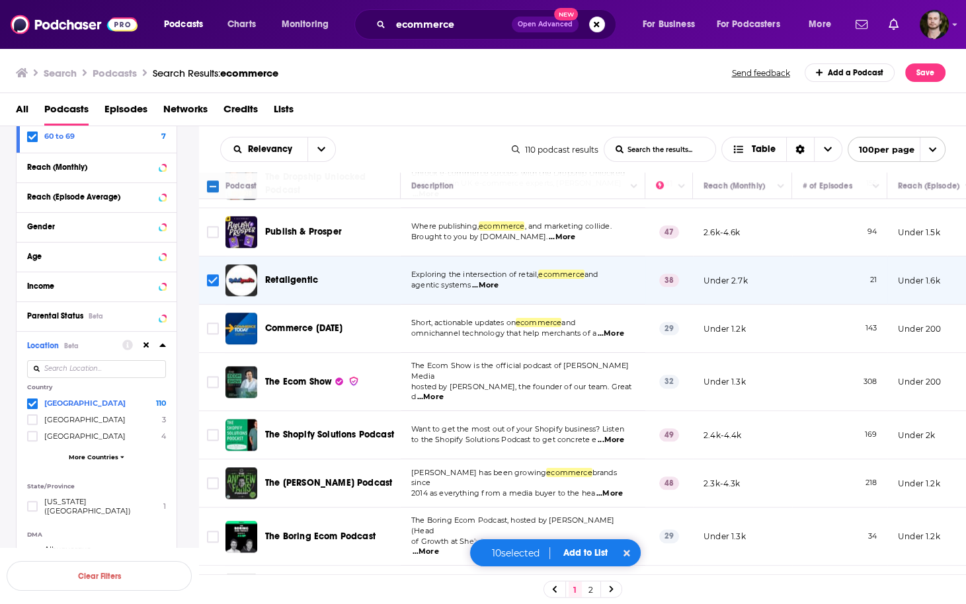
click at [616, 329] on span "...More" at bounding box center [611, 334] width 26 height 11
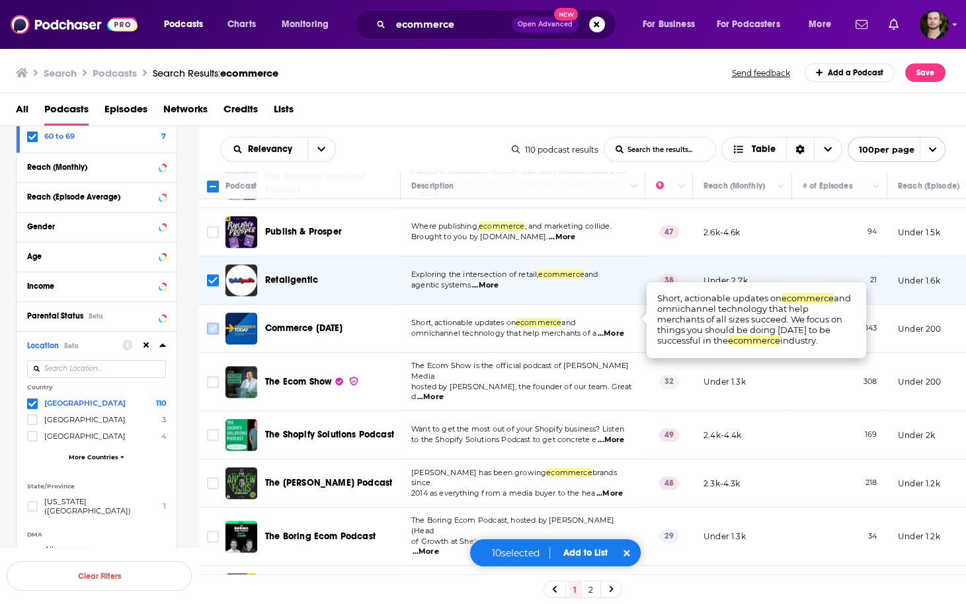
click at [211, 323] on input "Toggle select row" at bounding box center [213, 329] width 12 height 12
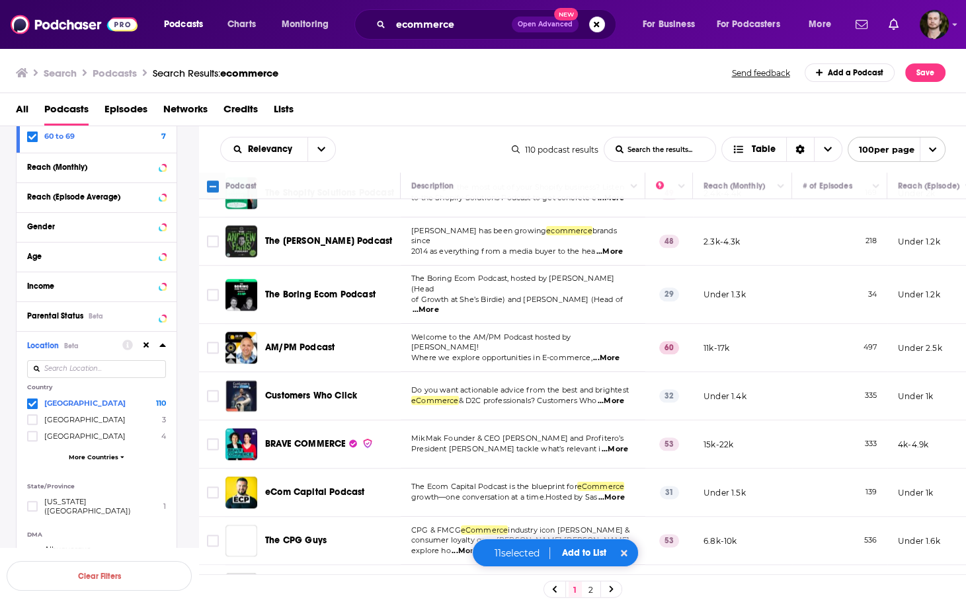
scroll to position [2116, 0]
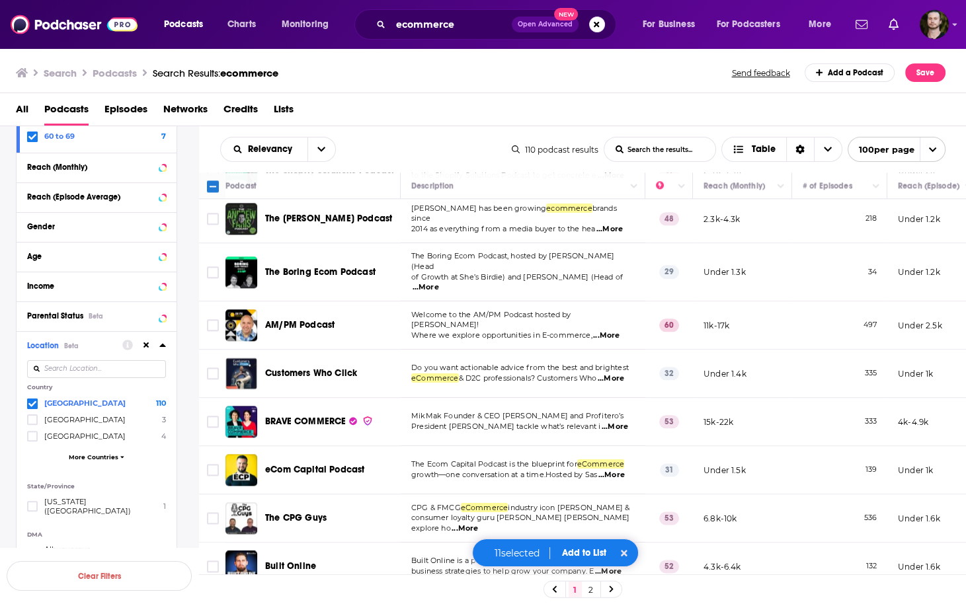
click at [620, 331] on span "...More" at bounding box center [606, 336] width 26 height 11
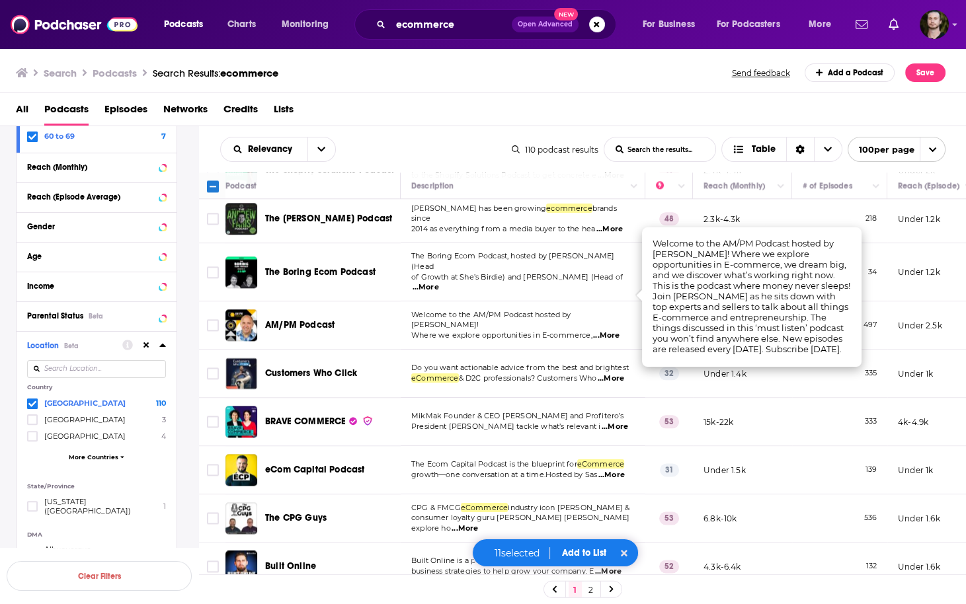
click at [612, 331] on span "...More" at bounding box center [606, 336] width 26 height 11
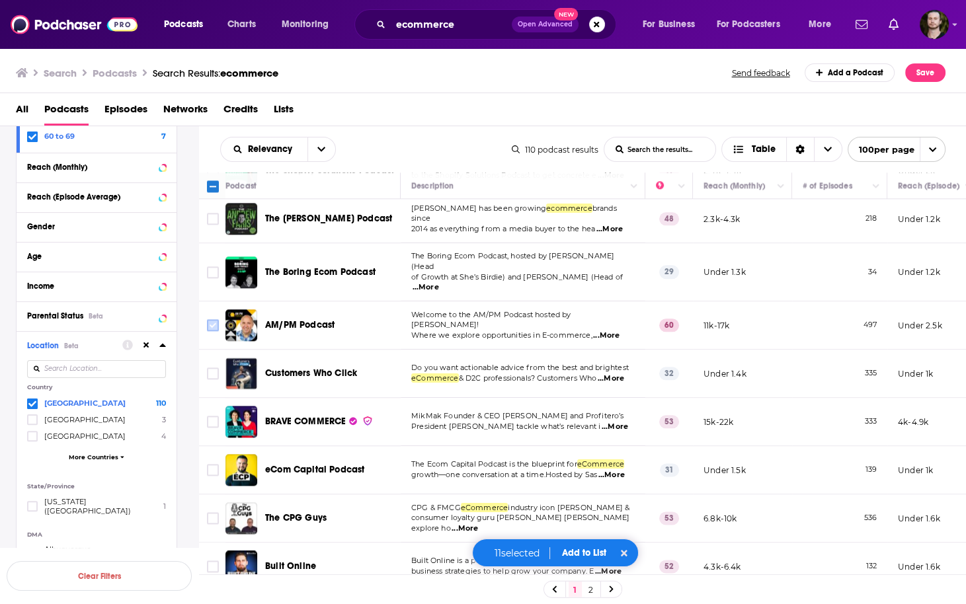
click at [210, 319] on input "Toggle select row" at bounding box center [213, 325] width 12 height 12
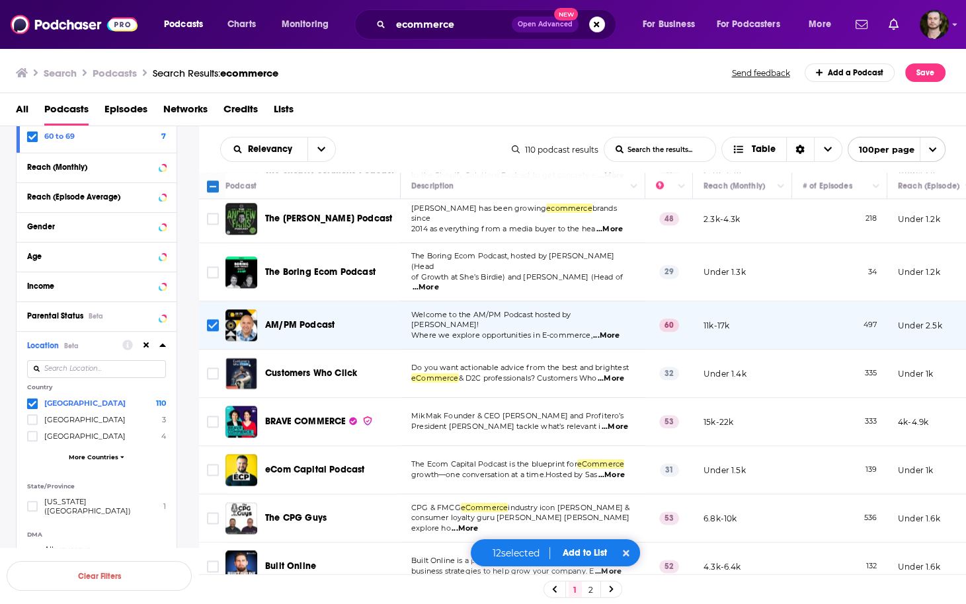
click at [572, 551] on button "Add to List" at bounding box center [584, 552] width 65 height 11
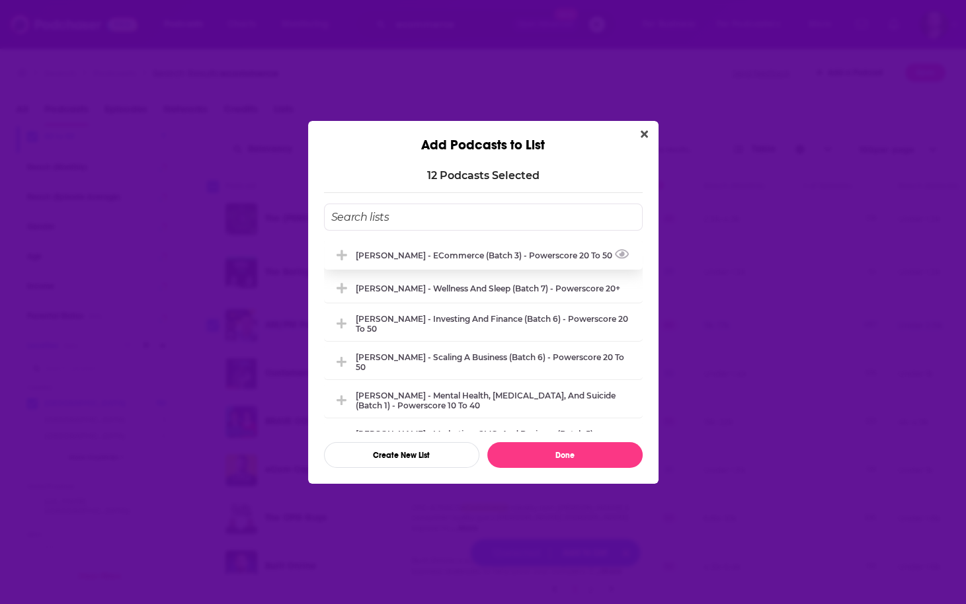
click at [471, 260] on div "Dan Demsky - eCommerce (Batch 3) - Powerscore 20 to 50" at bounding box center [483, 255] width 319 height 29
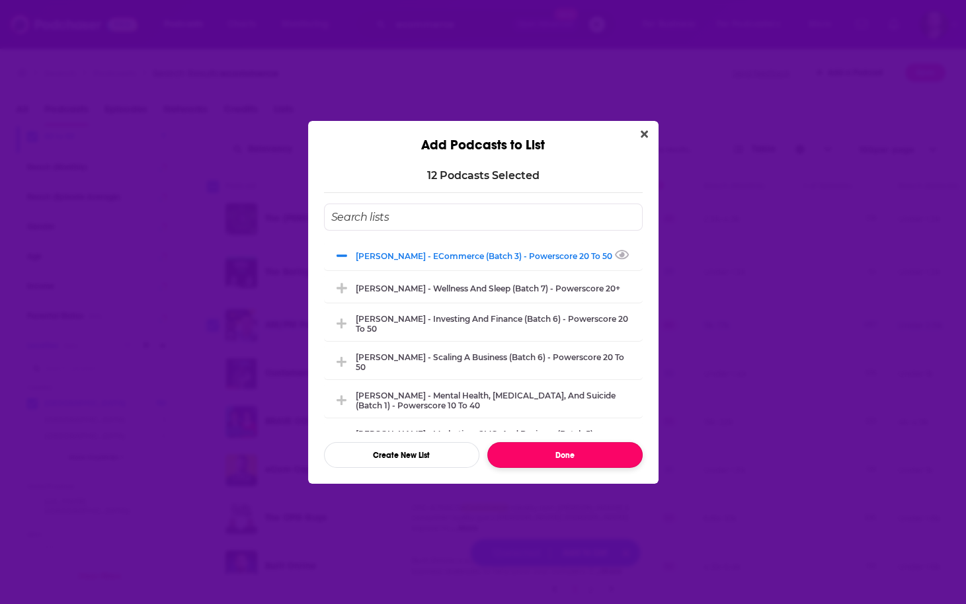
click at [541, 454] on button "Done" at bounding box center [564, 455] width 155 height 26
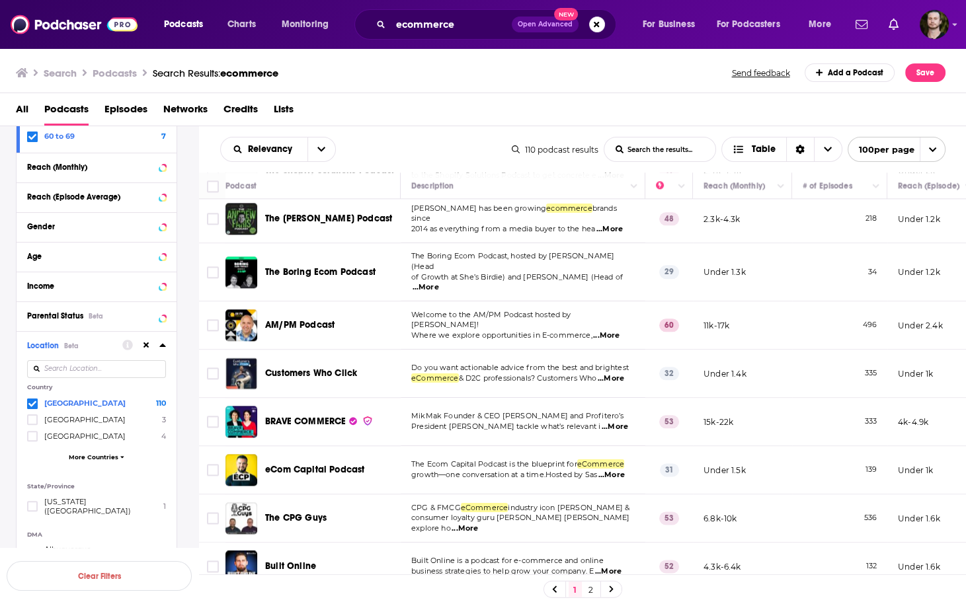
click at [619, 374] on span "...More" at bounding box center [611, 379] width 26 height 11
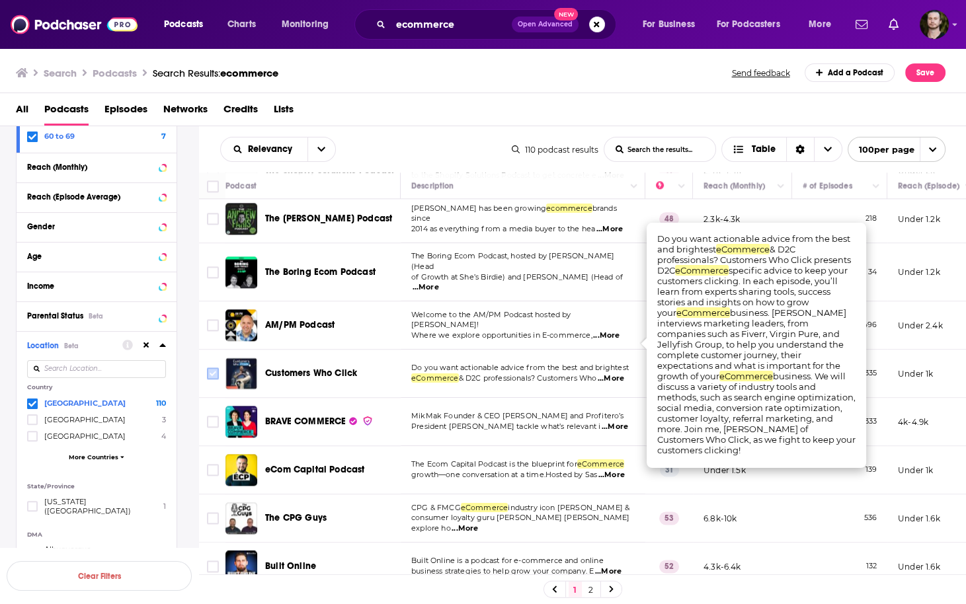
click at [210, 368] on input "Toggle select row" at bounding box center [213, 374] width 12 height 12
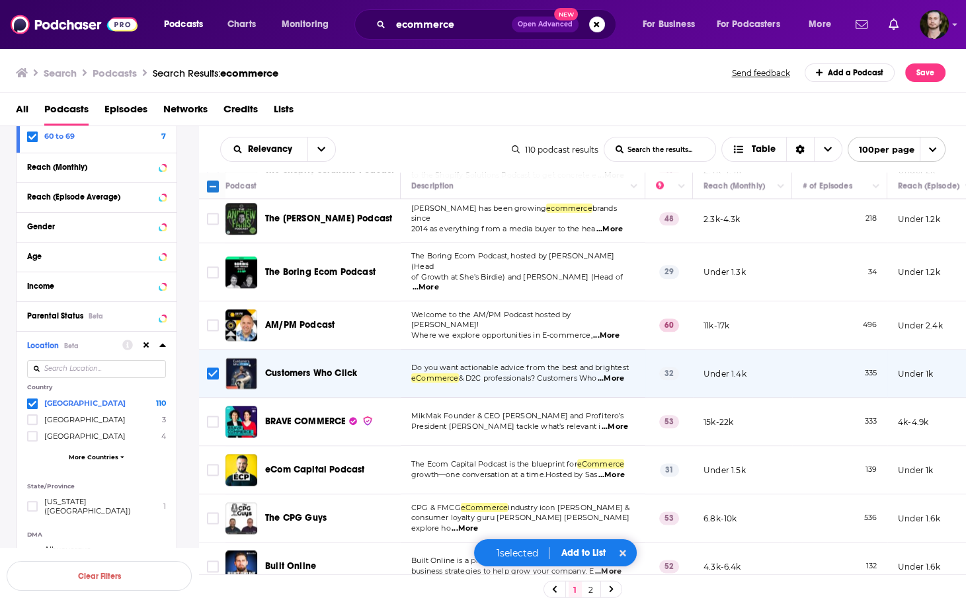
click at [583, 554] on button "Add to List" at bounding box center [582, 552] width 65 height 11
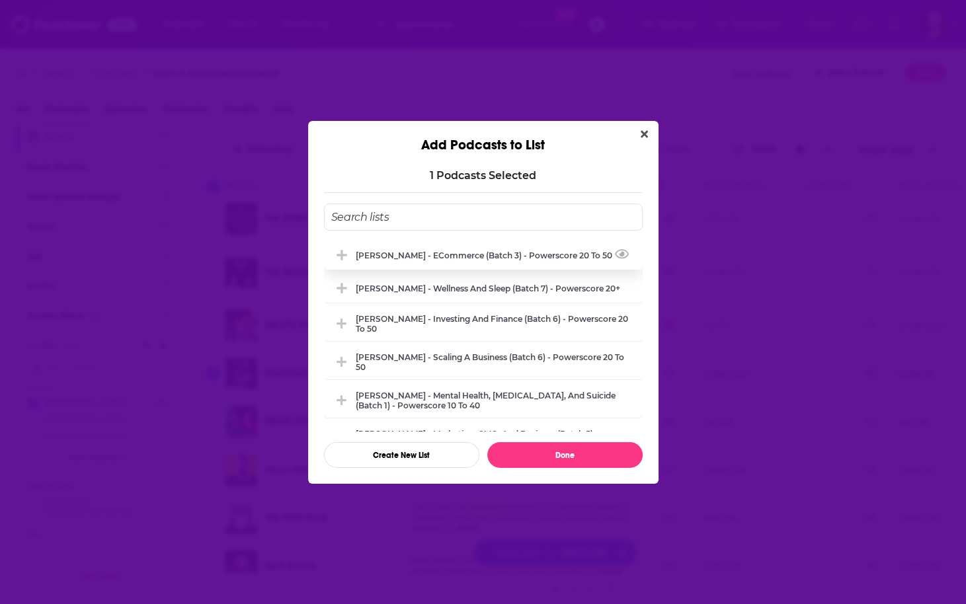
click at [513, 261] on div "Dan Demsky - eCommerce (Batch 3) - Powerscore 20 to 50" at bounding box center [483, 255] width 319 height 29
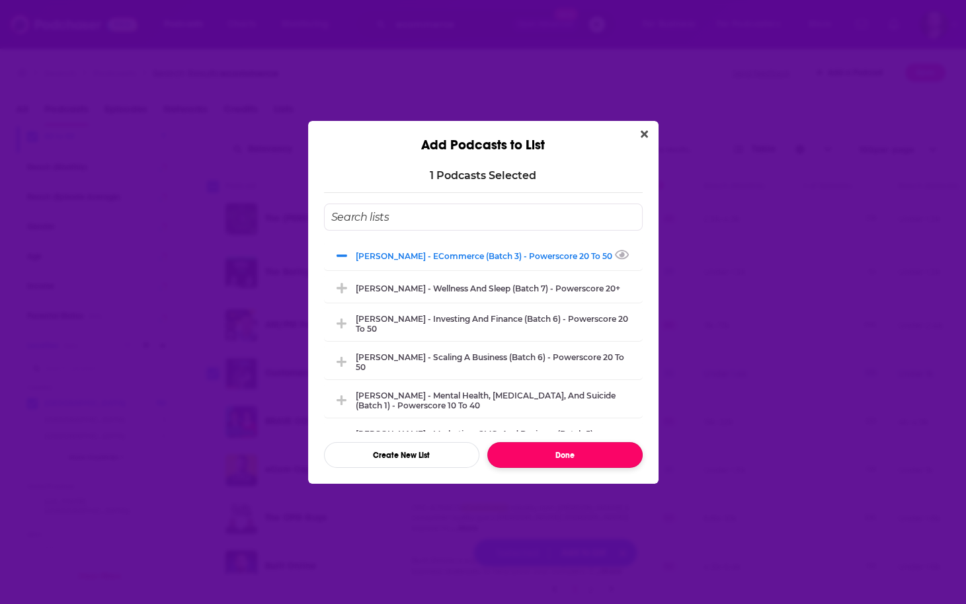
click at [569, 456] on button "Done" at bounding box center [564, 455] width 155 height 26
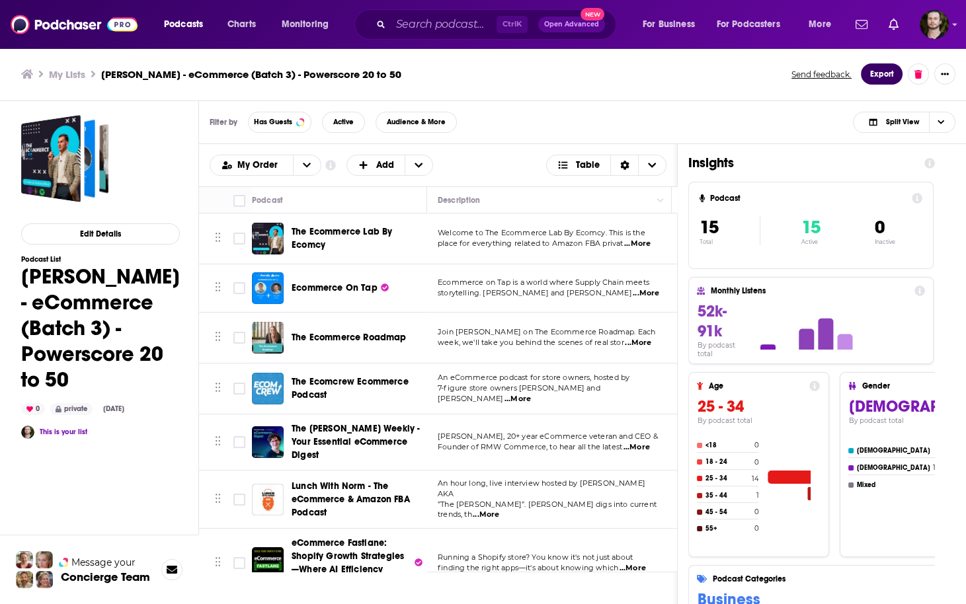
click at [874, 77] on button "Export" at bounding box center [882, 73] width 42 height 21
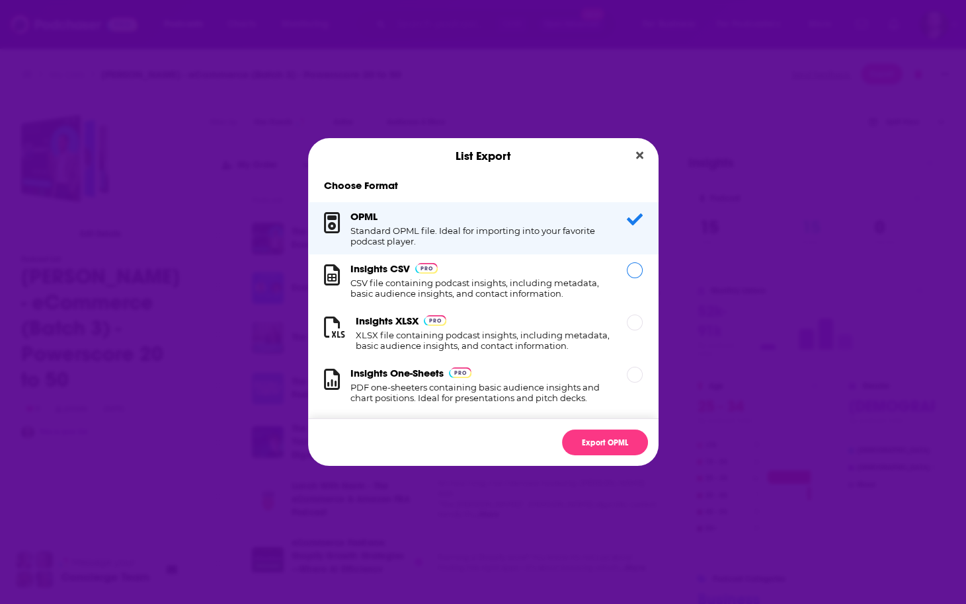
drag, startPoint x: 557, startPoint y: 278, endPoint x: 561, endPoint y: 292, distance: 14.6
click at [557, 278] on h1 "CSV file containing podcast insights, including metadata, basic audience insigh…" at bounding box center [480, 288] width 260 height 21
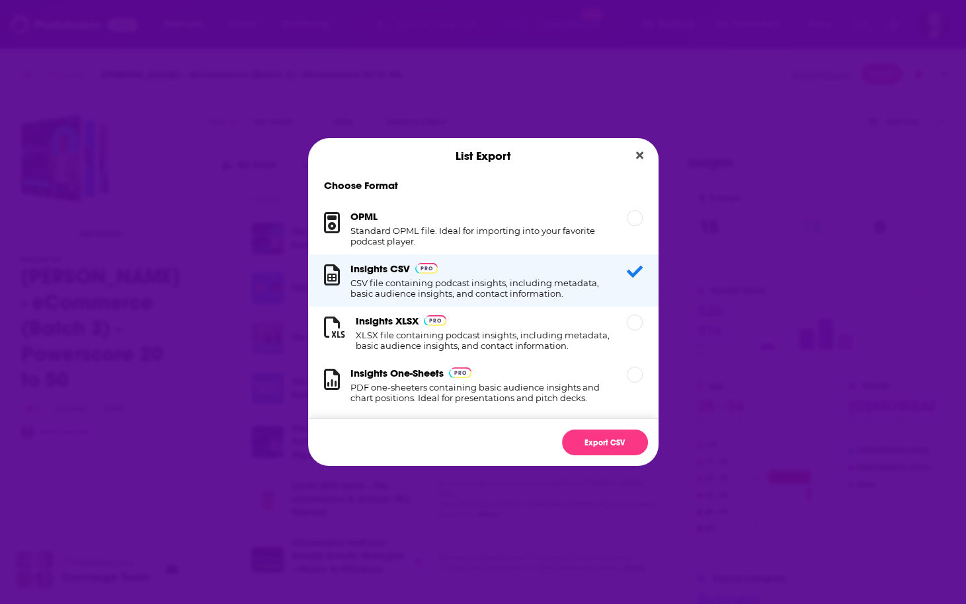
click at [613, 428] on div "Export CSV" at bounding box center [483, 443] width 350 height 48
click at [614, 440] on button "Export CSV" at bounding box center [605, 443] width 86 height 26
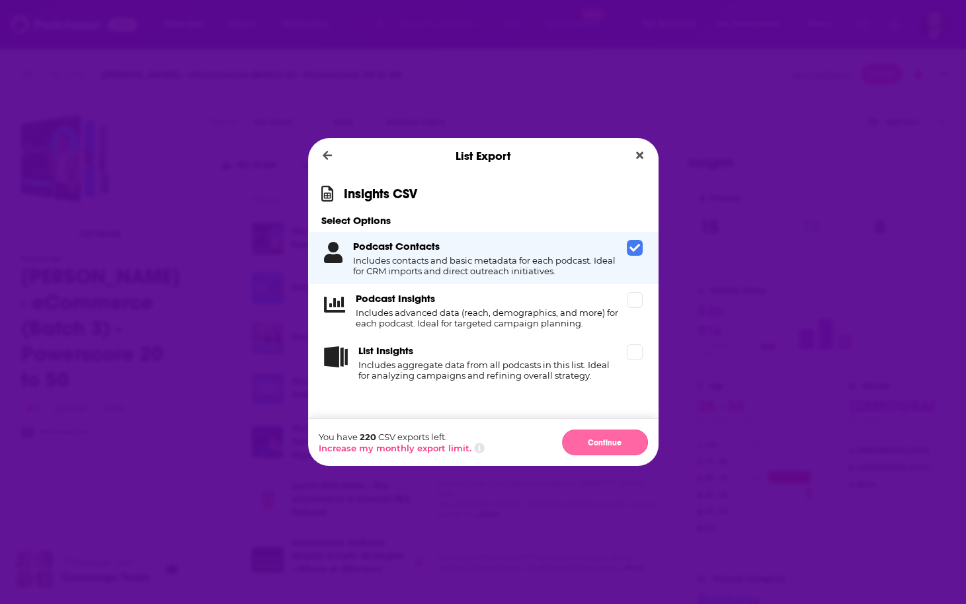
click at [629, 445] on button "Continue" at bounding box center [605, 443] width 86 height 26
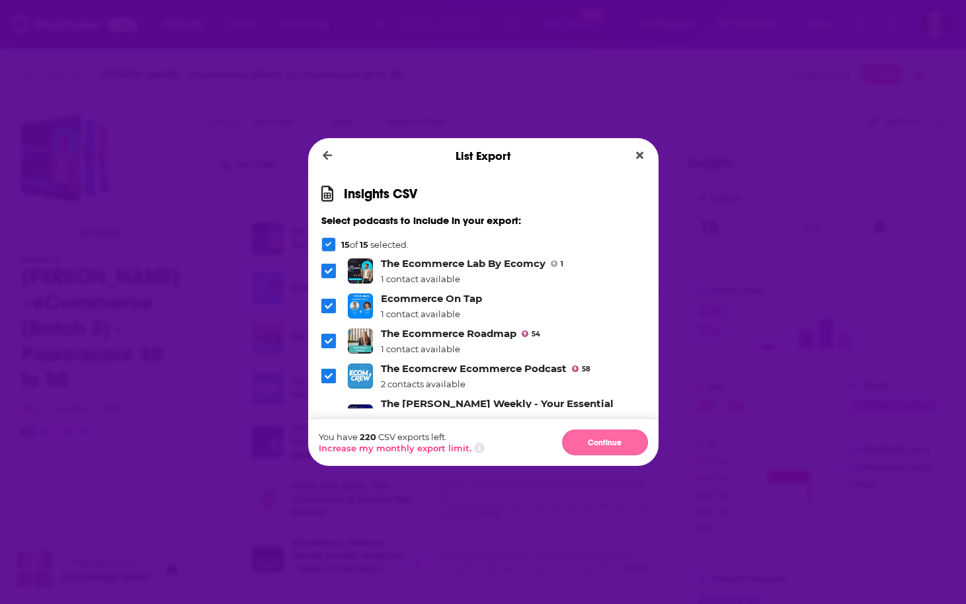
click at [618, 445] on button "Continue" at bounding box center [605, 443] width 86 height 26
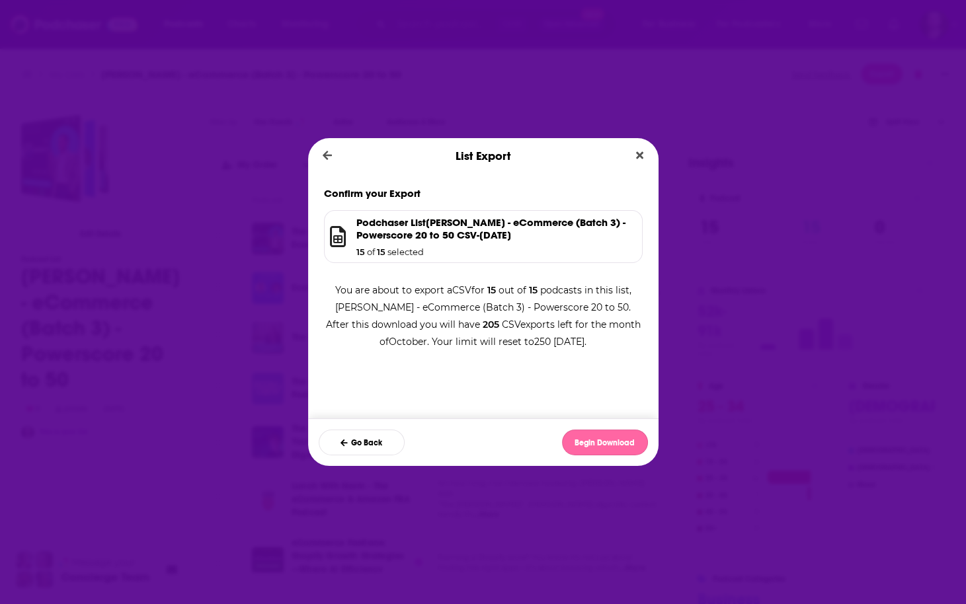
click at [627, 454] on button "Begin Download" at bounding box center [605, 443] width 86 height 26
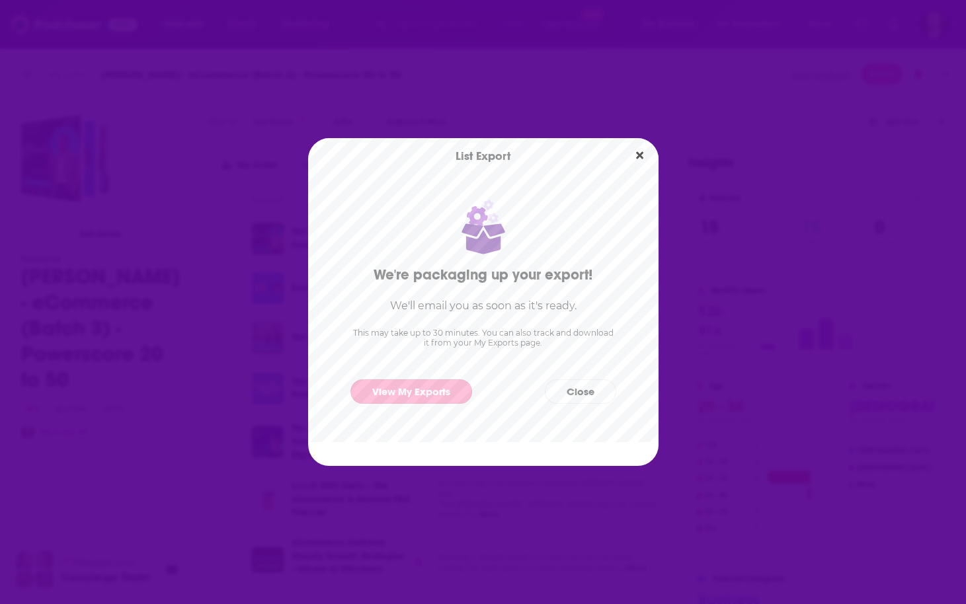
click at [434, 387] on link "View My Exports" at bounding box center [411, 392] width 122 height 24
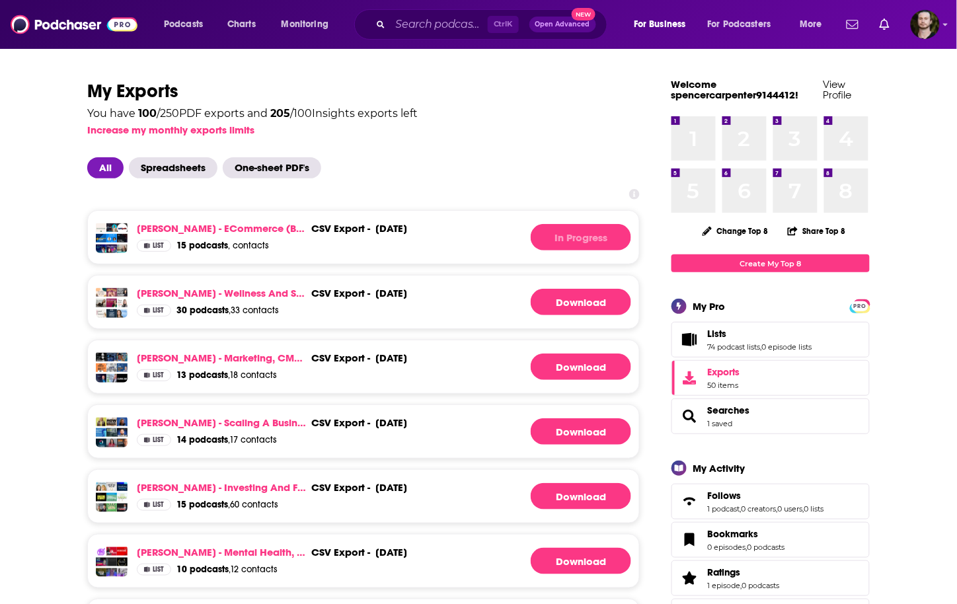
click at [591, 158] on div "All Spreadsheets One-sheet PDF's" at bounding box center [363, 167] width 553 height 21
click at [560, 237] on link "Download" at bounding box center [581, 237] width 100 height 26
click at [259, 489] on link "[PERSON_NAME] - Investing and Finance (Batch 6) - Powerscore 20 to 50" at bounding box center [221, 487] width 169 height 13
click at [943, 21] on icon "Show profile menu" at bounding box center [945, 24] width 5 height 8
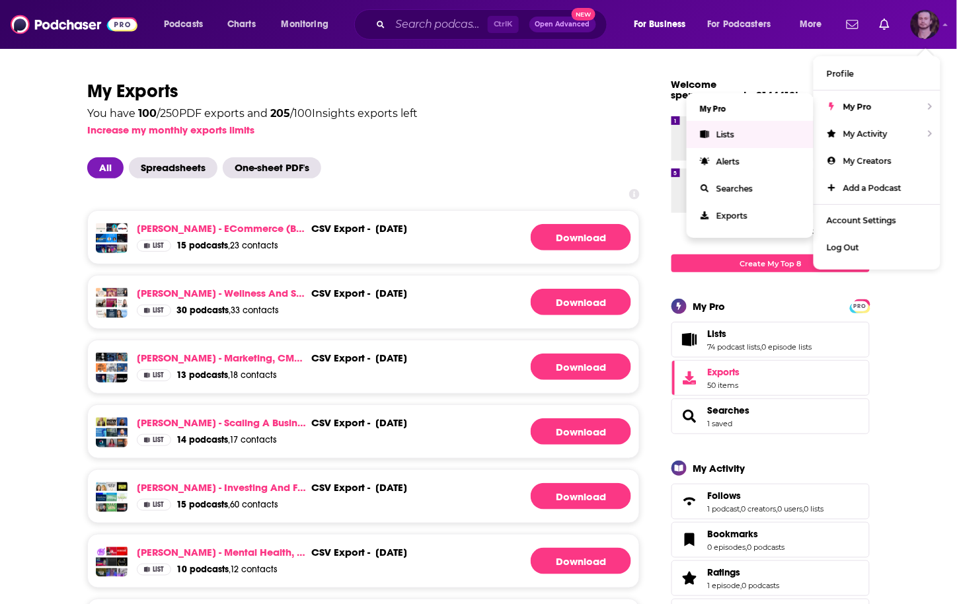
click at [760, 130] on link "Lists" at bounding box center [750, 134] width 127 height 27
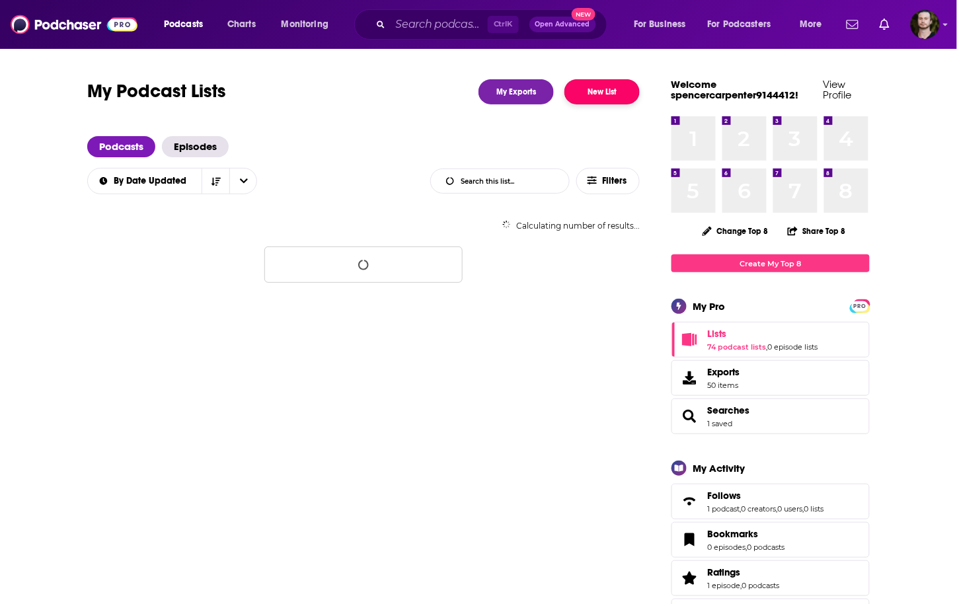
click at [609, 95] on button "New List" at bounding box center [602, 91] width 75 height 25
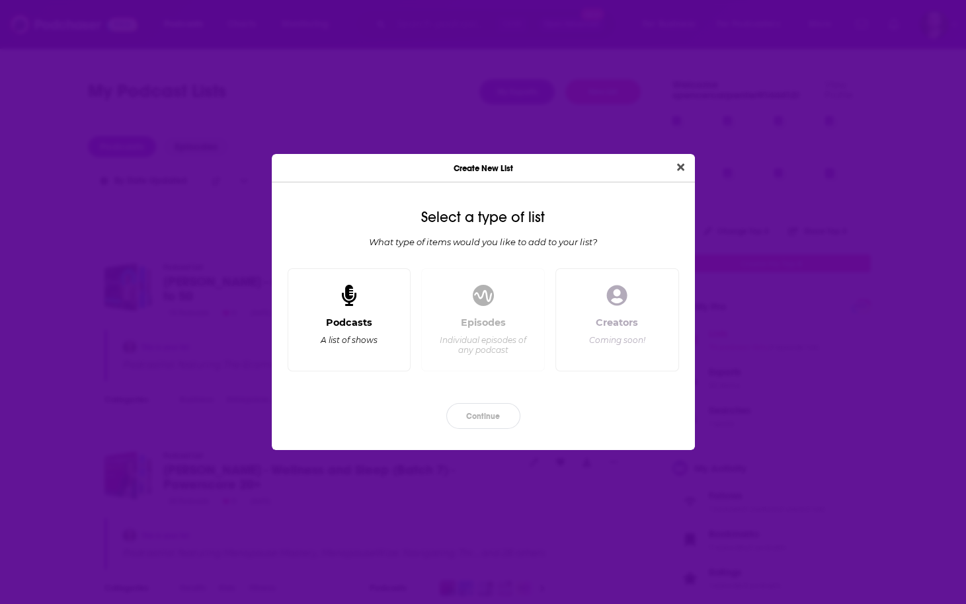
click at [389, 332] on div "Podcasts A list of shows" at bounding box center [349, 339] width 101 height 44
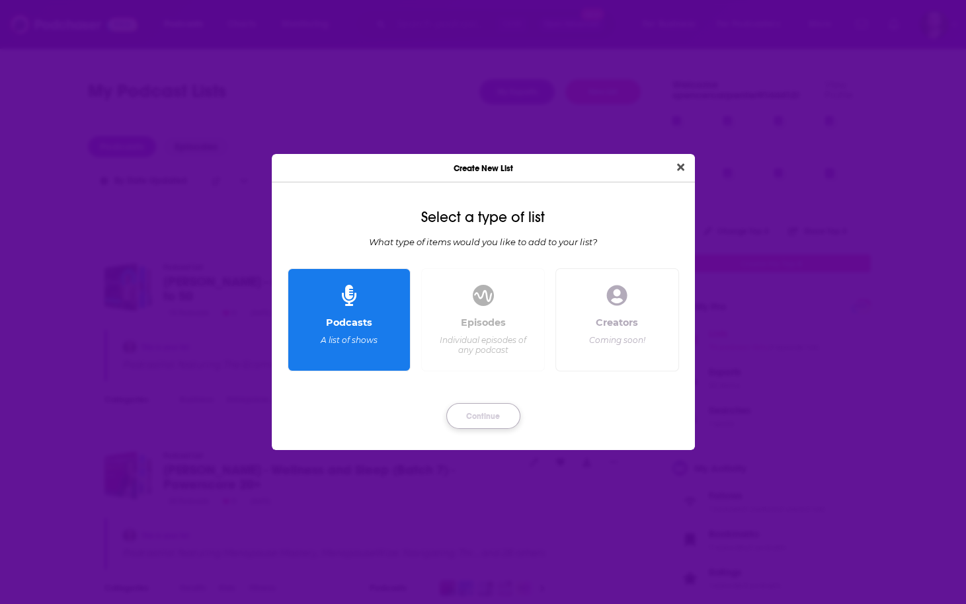
click at [475, 416] on button "Continue" at bounding box center [483, 416] width 74 height 26
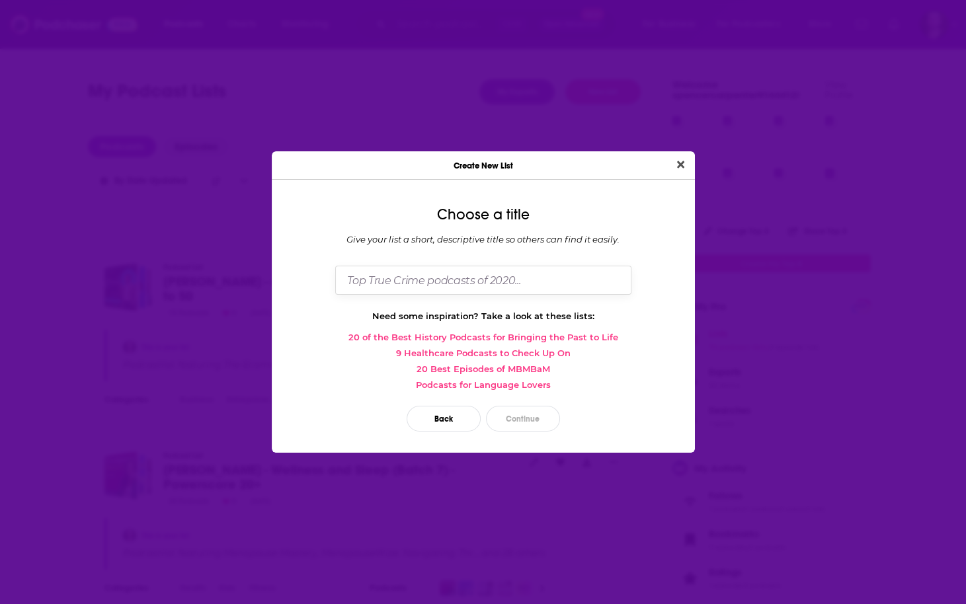
click at [485, 286] on input "Dialog" at bounding box center [483, 280] width 296 height 28
paste input "[PERSON_NAME] - Investing and Finance (Batch 6) - Powerscore 20 to 50"
click at [510, 284] on input "[PERSON_NAME] - Investing and Finance (Batch 6) - Powerscore 20 to 50" at bounding box center [483, 280] width 296 height 28
type input "Ryan Floyd - Investing and Finance (Batch 7) - Powerscore 20 to 50"
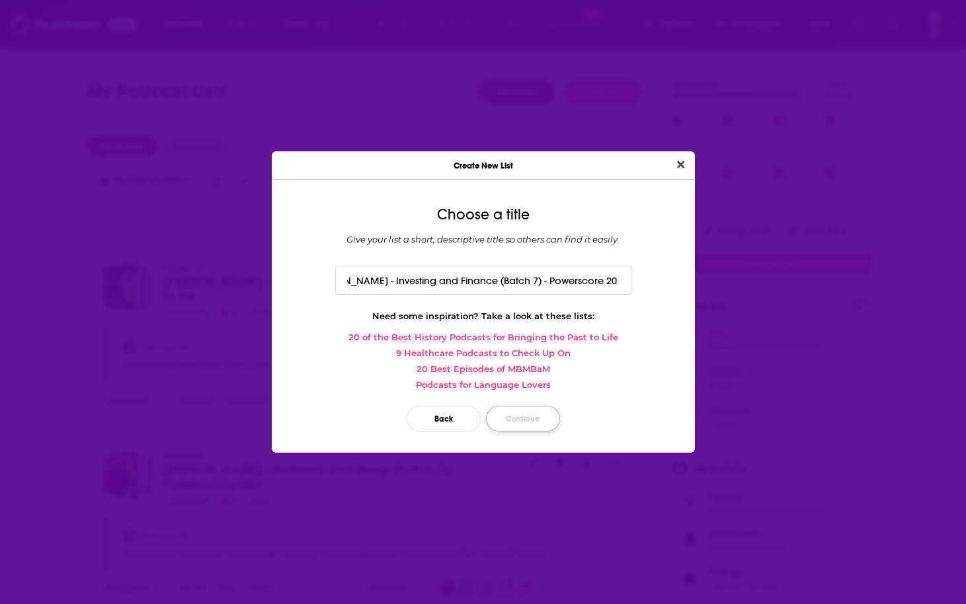
click at [524, 423] on button "Continue" at bounding box center [523, 419] width 74 height 26
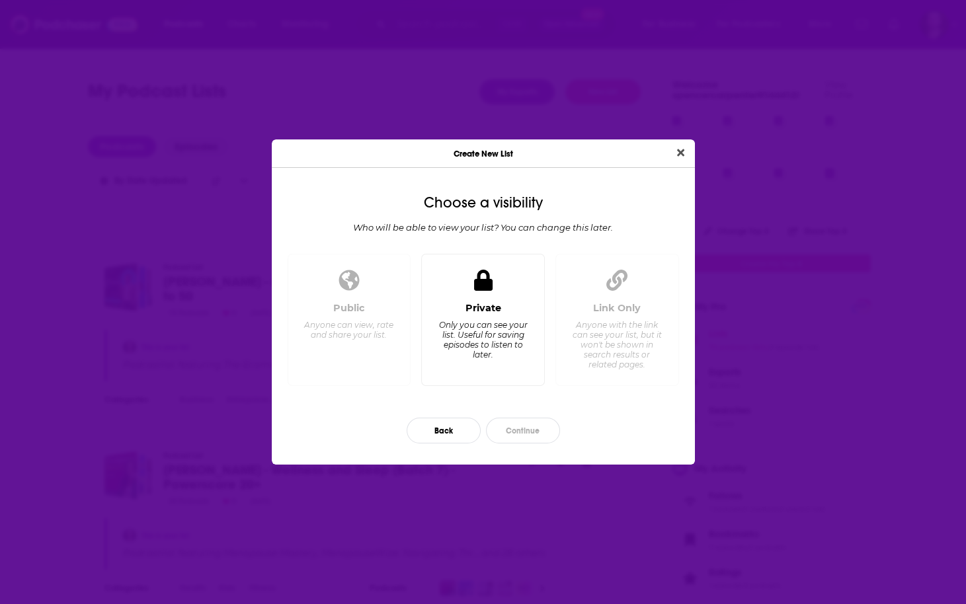
click at [458, 316] on div "Private Only you can see your list. Useful for saving episodes to listen to lat…" at bounding box center [482, 338] width 101 height 73
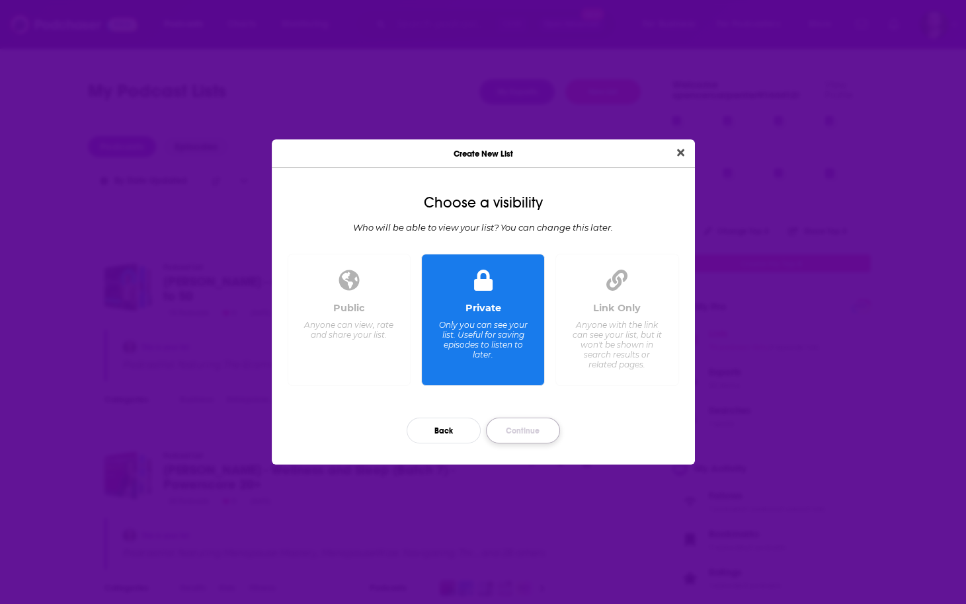
click at [545, 429] on button "Continue" at bounding box center [523, 431] width 74 height 26
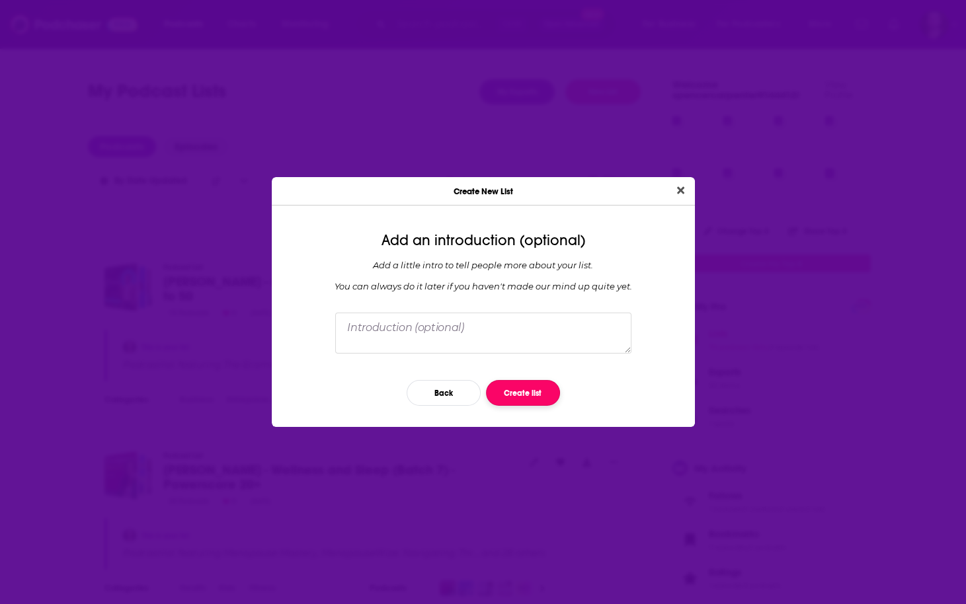
click at [527, 397] on button "Create list" at bounding box center [523, 393] width 74 height 26
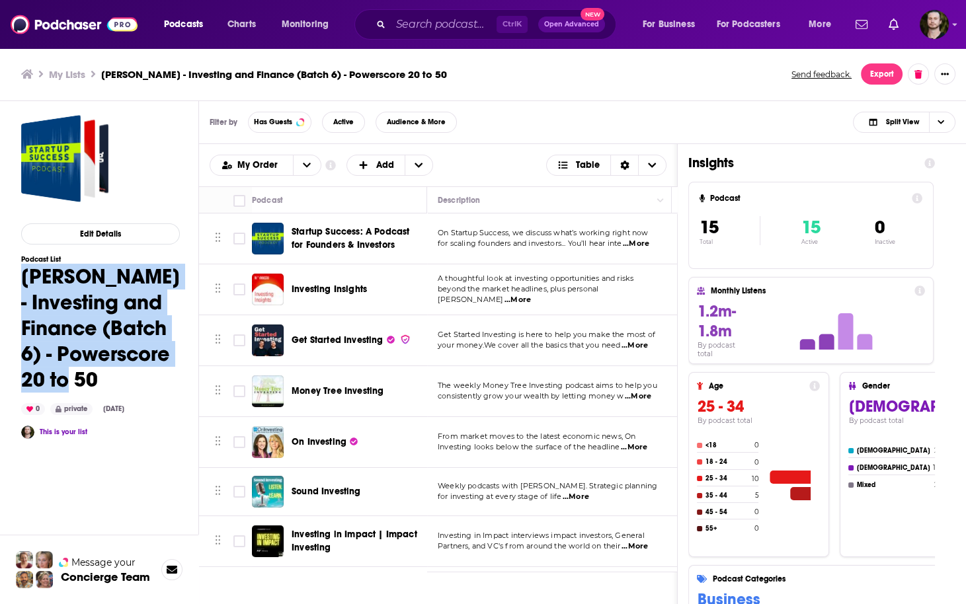
drag, startPoint x: 24, startPoint y: 275, endPoint x: 106, endPoint y: 387, distance: 138.6
click at [108, 387] on h1 "[PERSON_NAME] - Investing and Finance (Batch 6) - Powerscore 20 to 50" at bounding box center [100, 328] width 159 height 129
copy h1 "[PERSON_NAME] - Investing and Finance (Batch 6) - Powerscore 20 to 50"
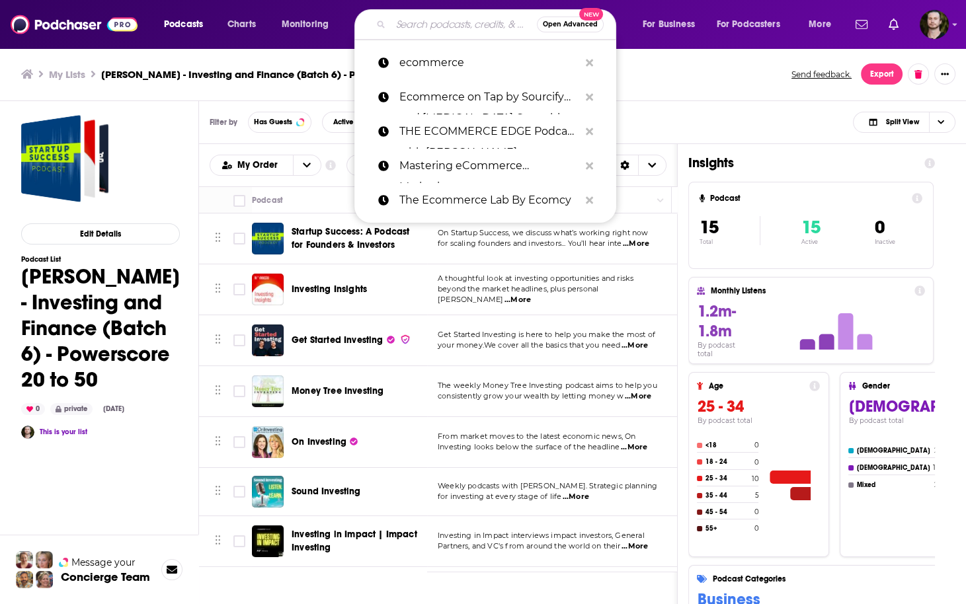
click at [418, 17] on input "Search podcasts, credits, & more..." at bounding box center [464, 24] width 146 height 21
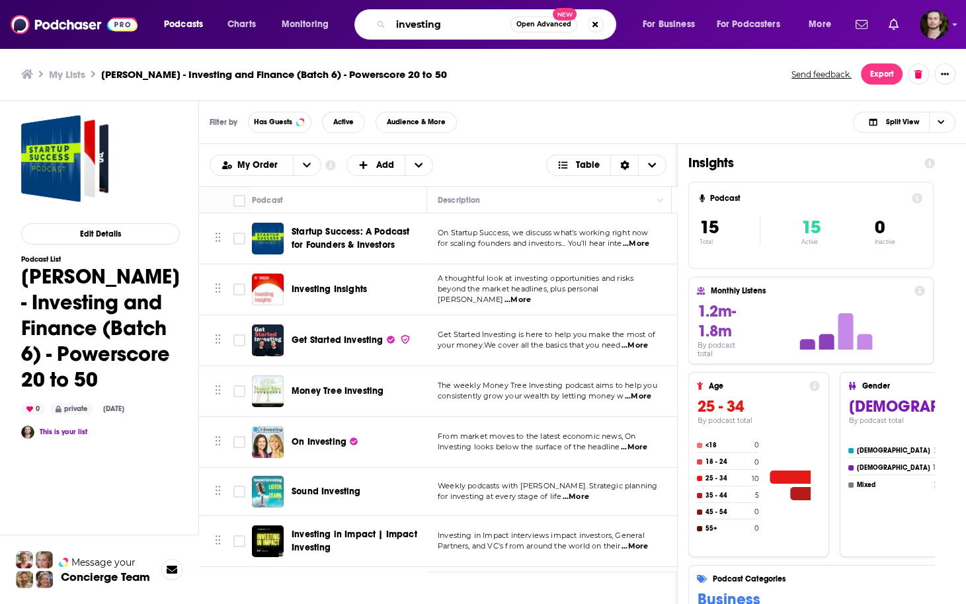
type input "investing"
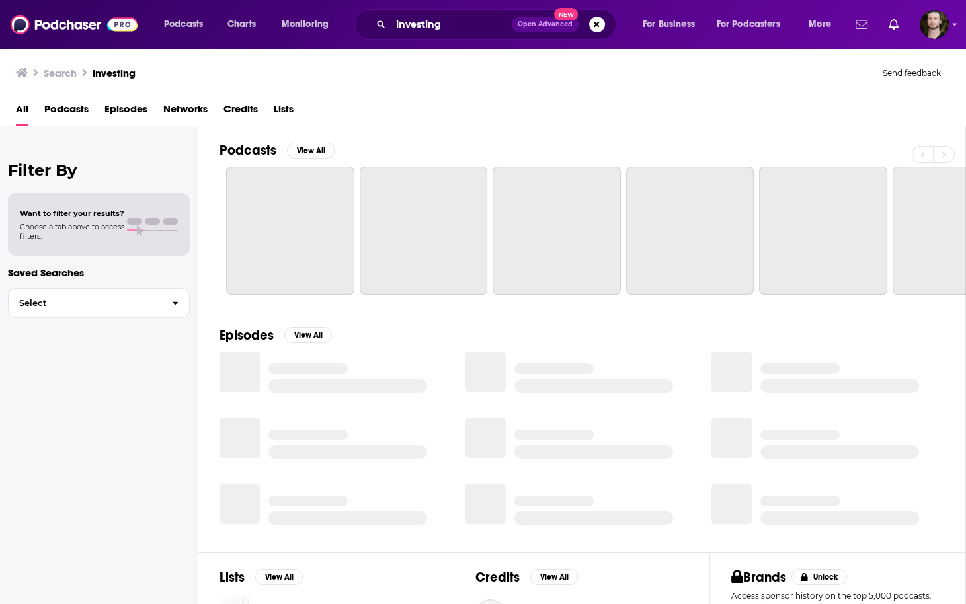
click at [82, 114] on span "Podcasts" at bounding box center [66, 112] width 44 height 27
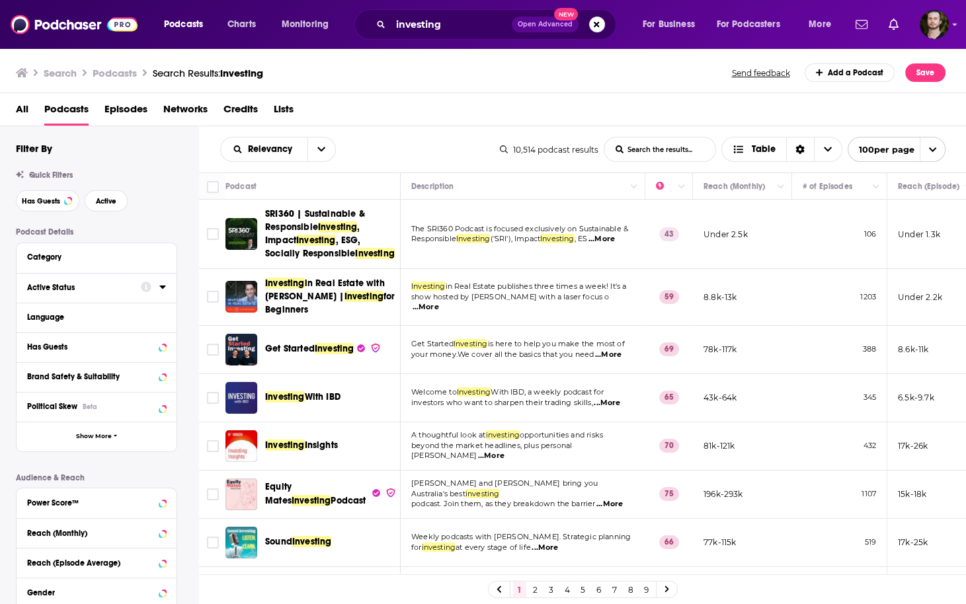
click at [164, 286] on icon at bounding box center [162, 287] width 7 height 11
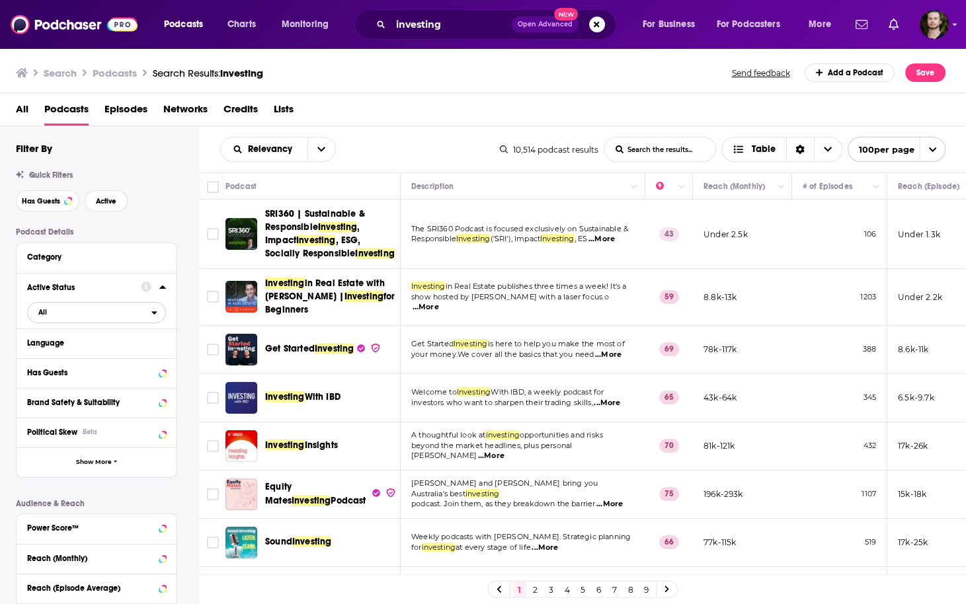
click at [155, 315] on icon "open menu" at bounding box center [154, 312] width 6 height 9
click at [139, 356] on span "2k" at bounding box center [134, 355] width 60 height 7
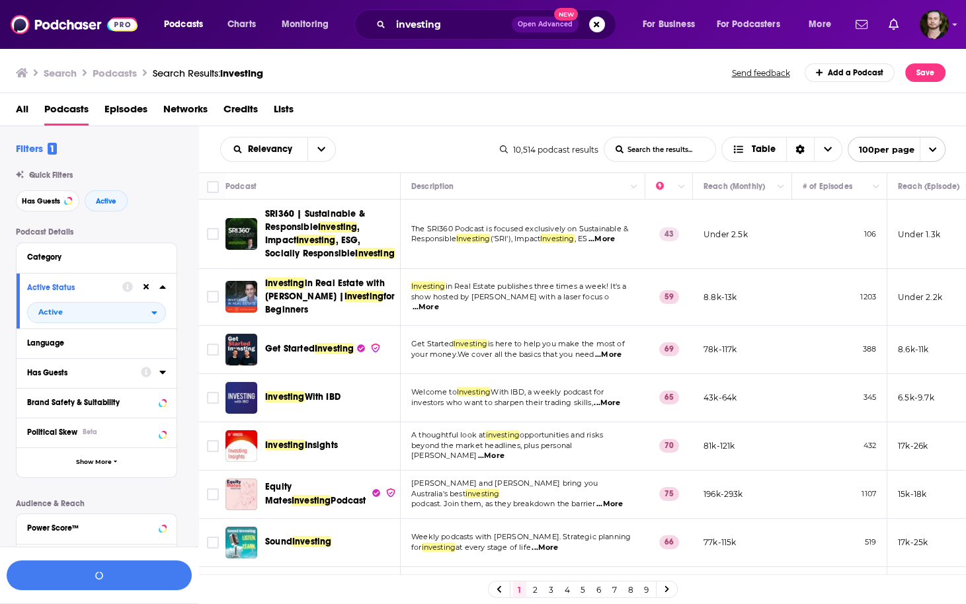
click at [163, 374] on icon at bounding box center [162, 372] width 6 height 3
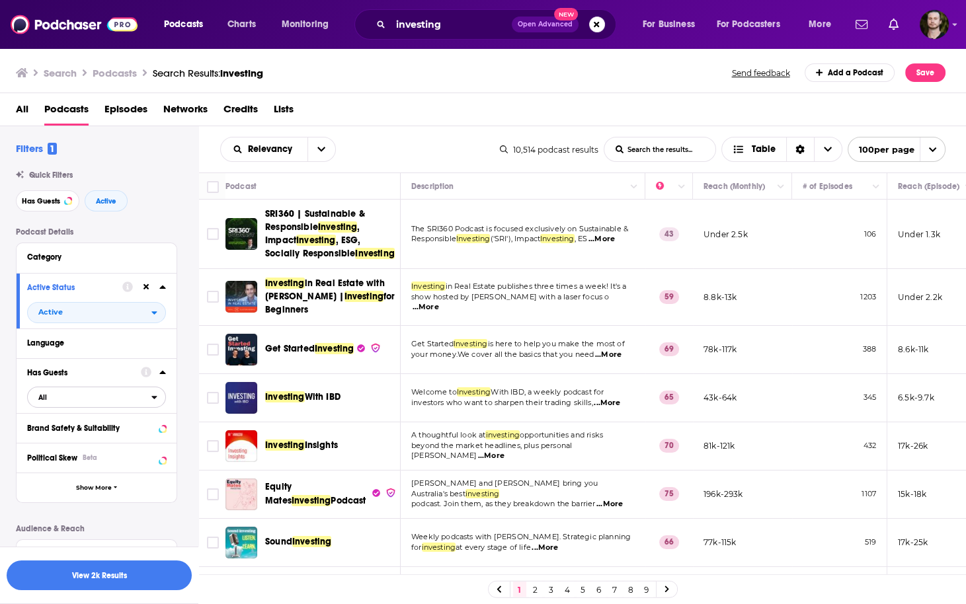
click at [159, 397] on div "open menu" at bounding box center [158, 397] width 14 height 9
click at [133, 444] on span "3k" at bounding box center [139, 440] width 52 height 7
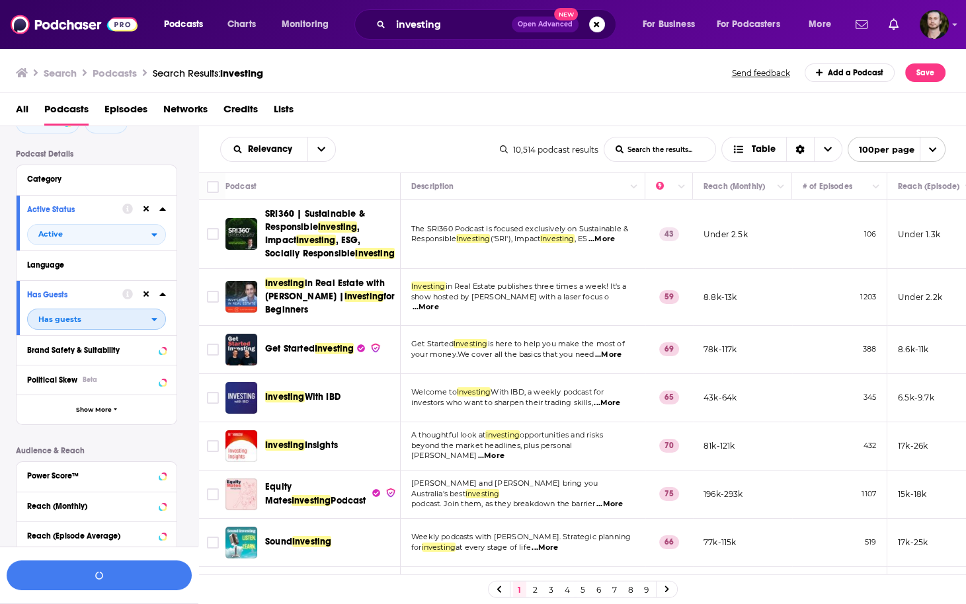
scroll to position [159, 0]
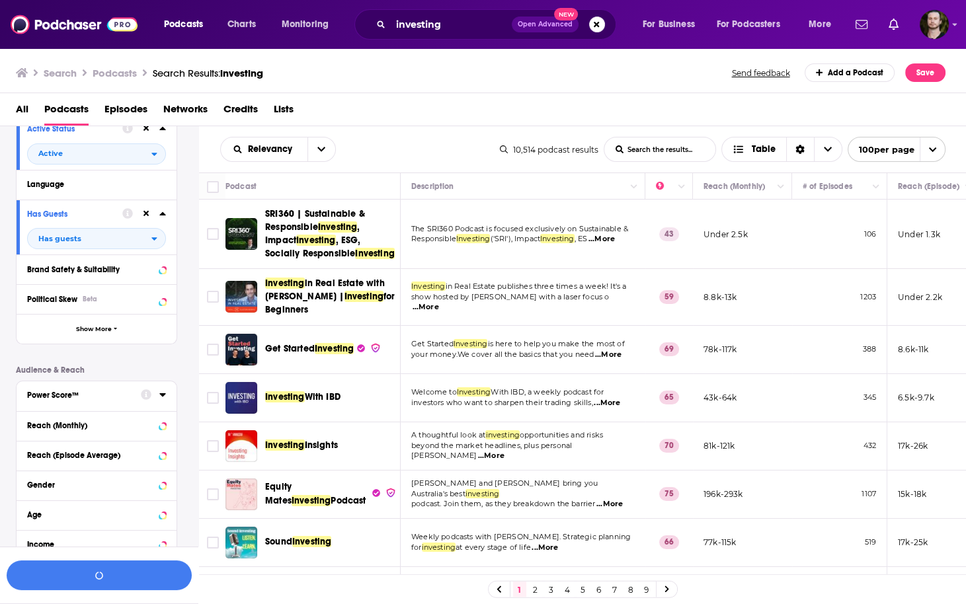
click at [163, 397] on icon at bounding box center [162, 394] width 6 height 3
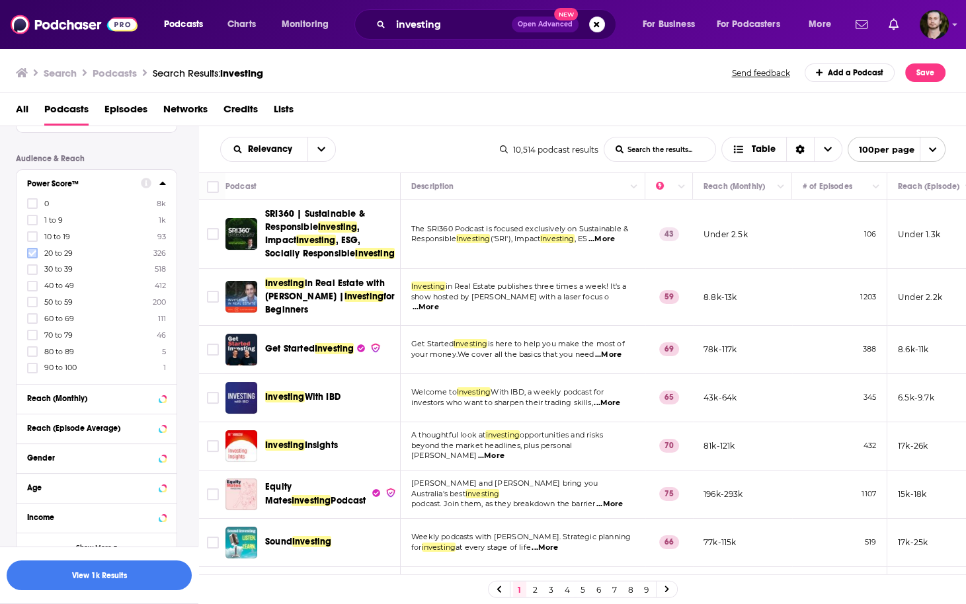
click at [30, 252] on icon at bounding box center [32, 253] width 8 height 8
click at [31, 268] on icon at bounding box center [32, 270] width 8 height 8
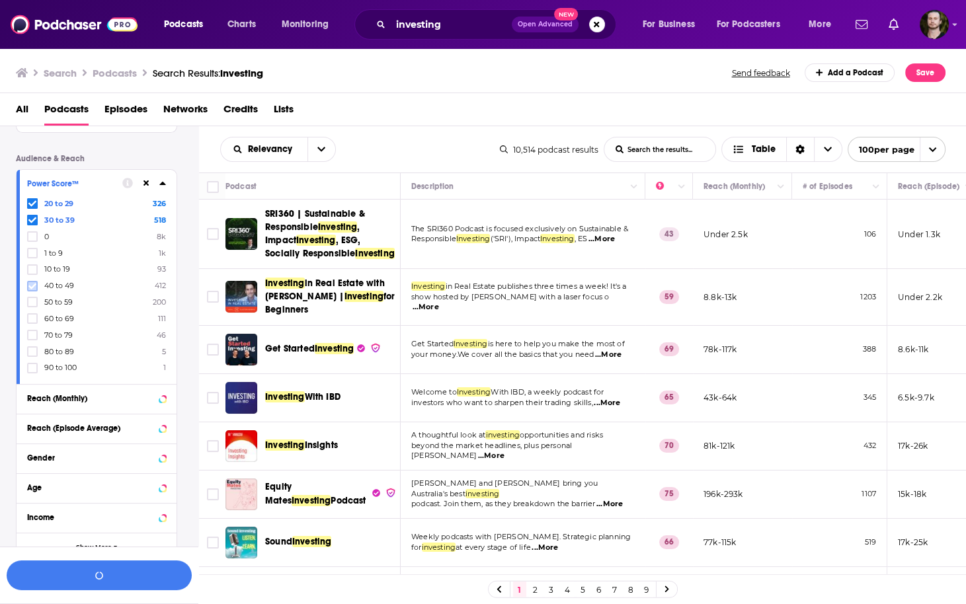
click at [32, 283] on icon at bounding box center [32, 286] width 8 height 8
click at [32, 300] on icon at bounding box center [32, 302] width 8 height 8
click at [30, 320] on icon at bounding box center [32, 319] width 8 height 6
click at [33, 339] on label at bounding box center [32, 335] width 11 height 11
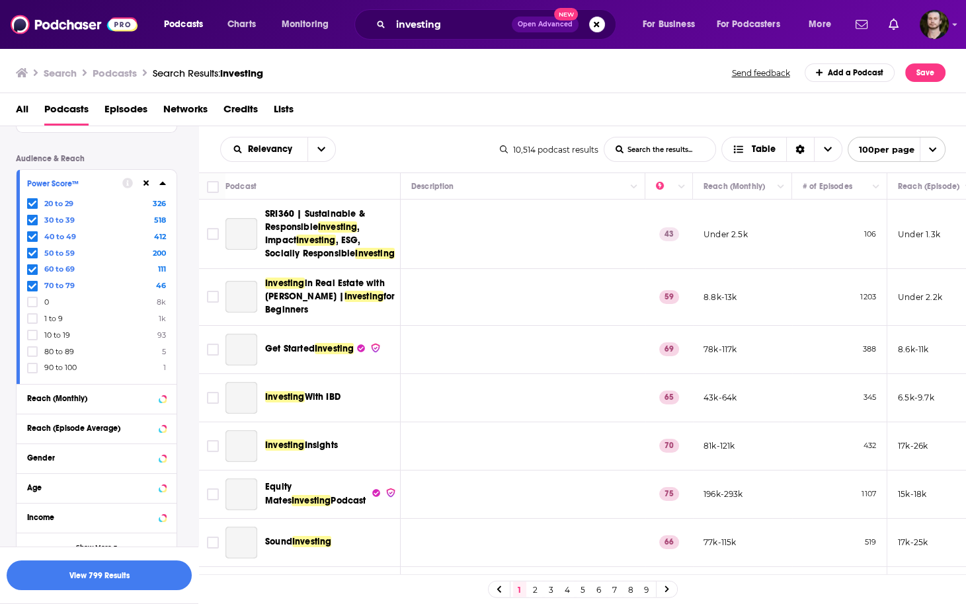
click at [104, 503] on div "Income" at bounding box center [97, 518] width 160 height 30
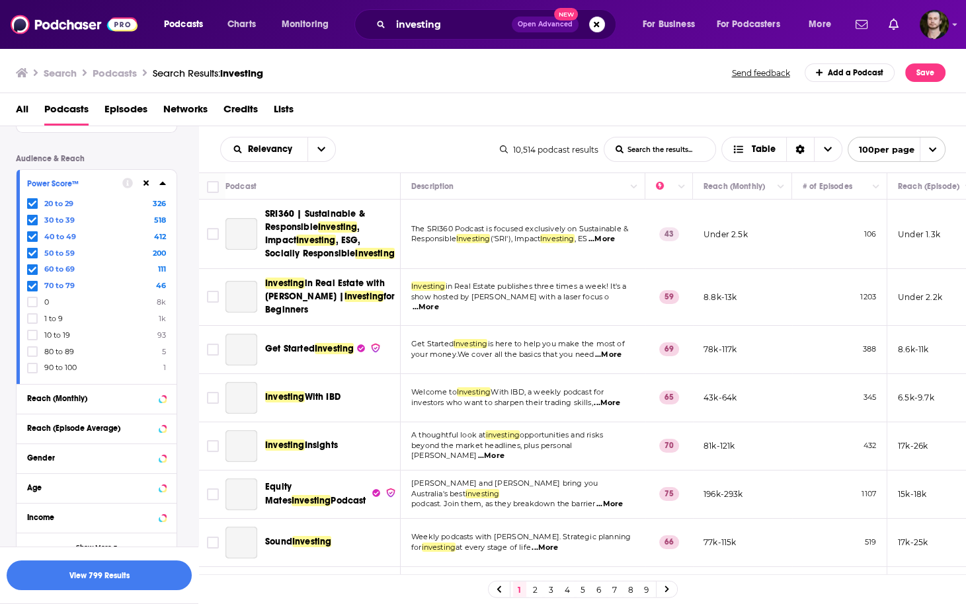
scroll to position [430, 0]
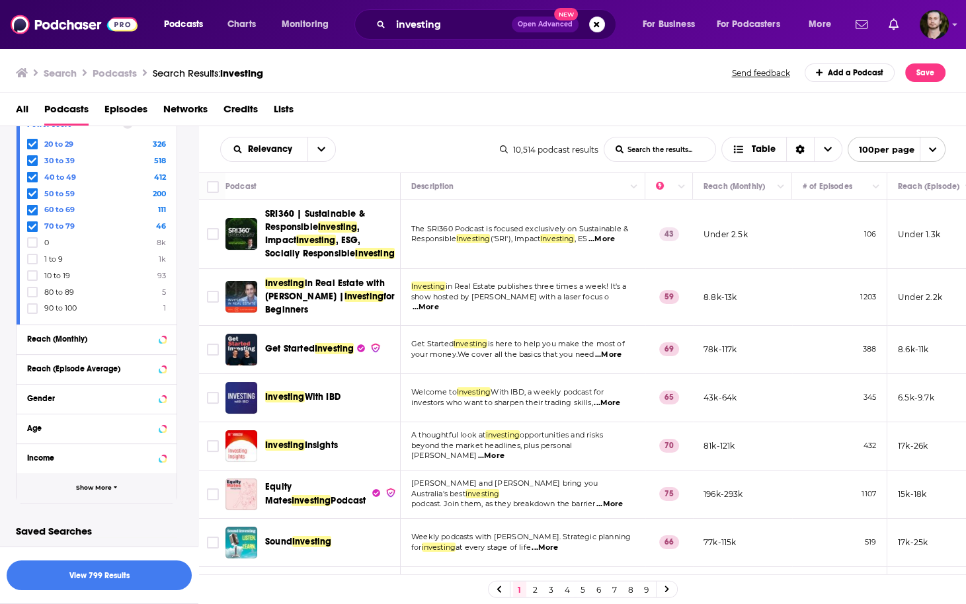
click at [108, 490] on span "Show More" at bounding box center [94, 488] width 36 height 7
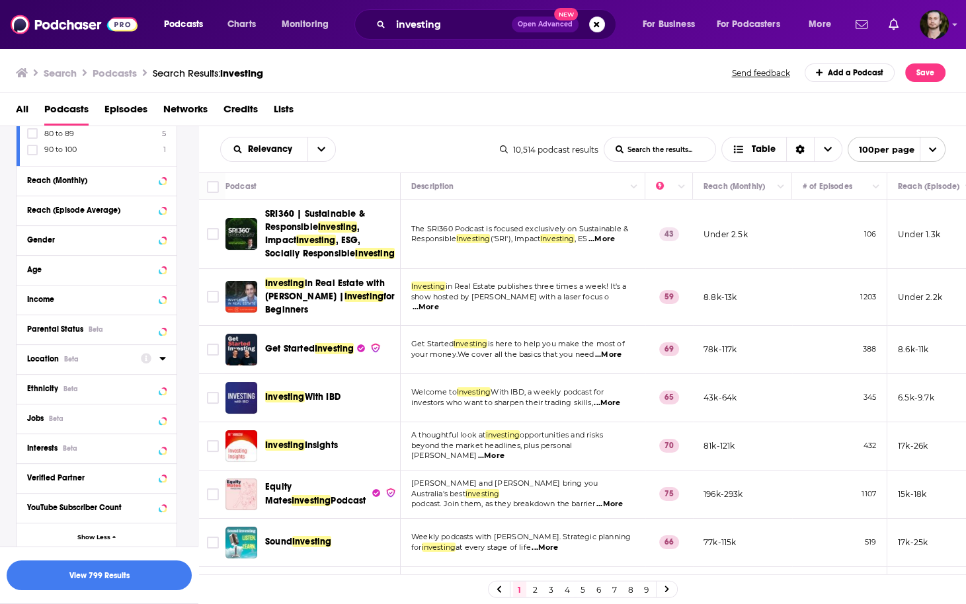
click at [163, 359] on icon at bounding box center [162, 358] width 7 height 11
click at [82, 383] on input at bounding box center [96, 383] width 139 height 18
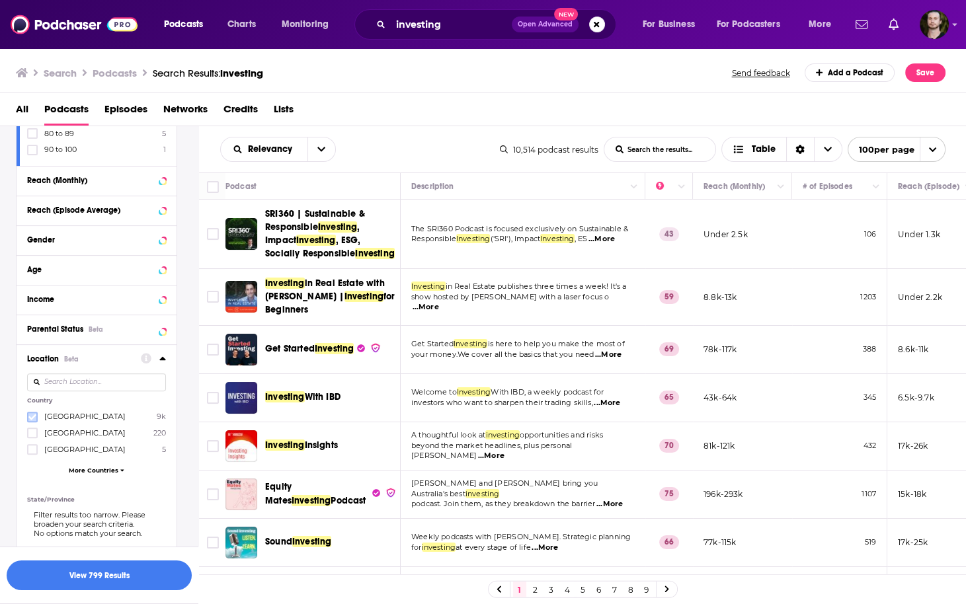
click at [31, 413] on icon at bounding box center [32, 417] width 8 height 8
click at [116, 584] on button "View 752 Results" at bounding box center [99, 576] width 185 height 30
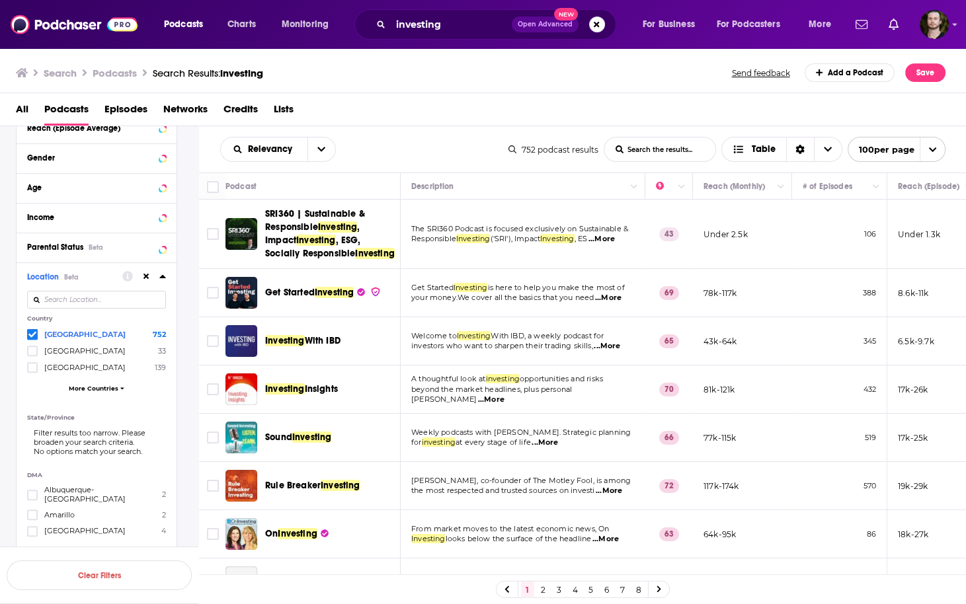
click at [442, 143] on div "Relevancy List Search Input Search the results... Table" at bounding box center [364, 149] width 288 height 25
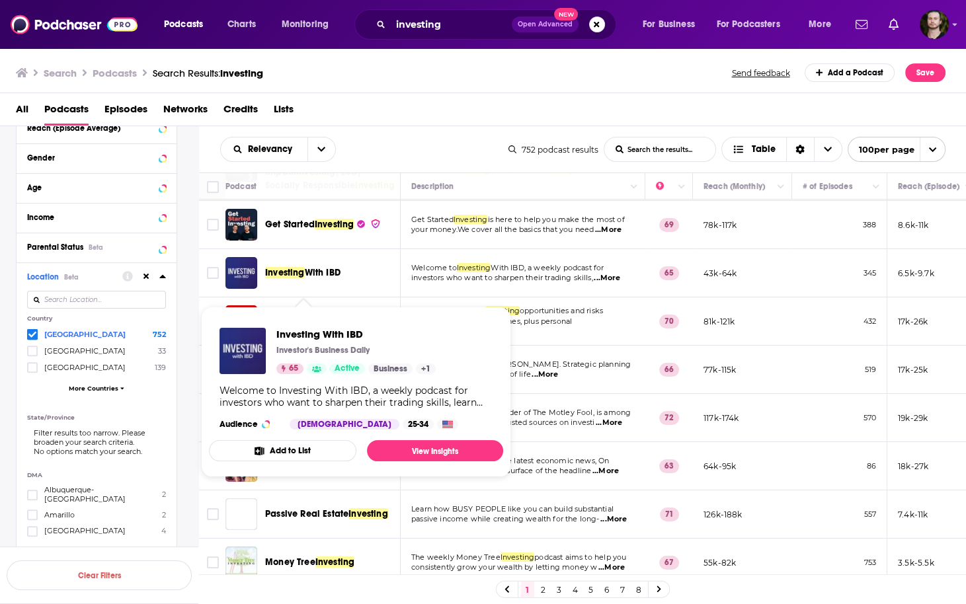
scroll to position [53, 0]
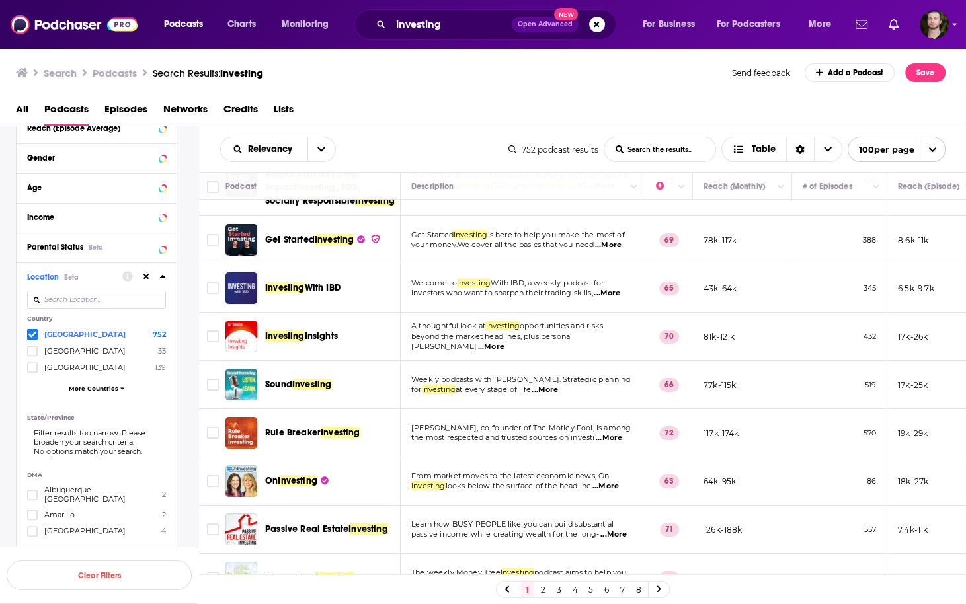
click at [620, 299] on span "...More" at bounding box center [607, 293] width 26 height 11
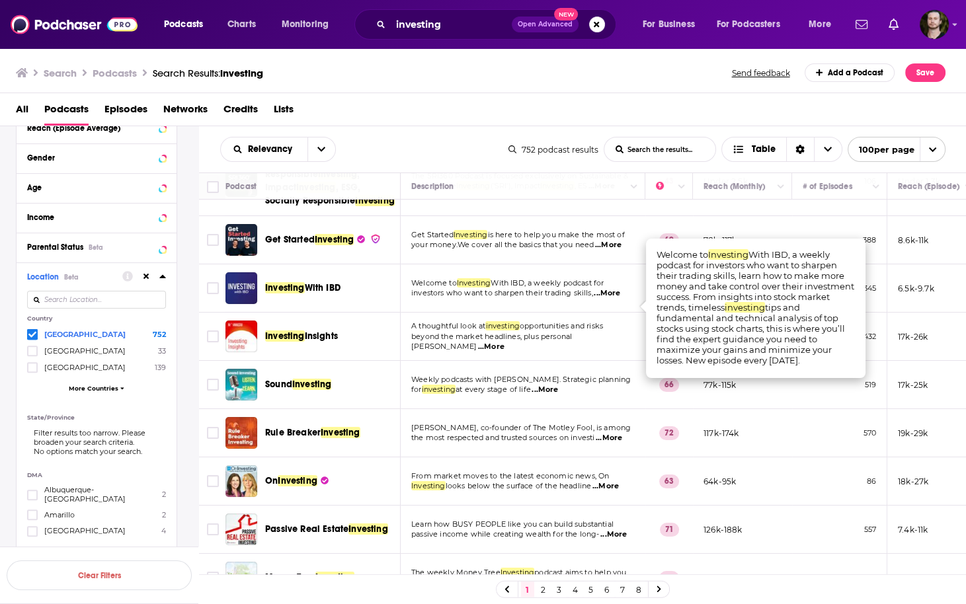
click at [617, 299] on span "...More" at bounding box center [607, 293] width 26 height 11
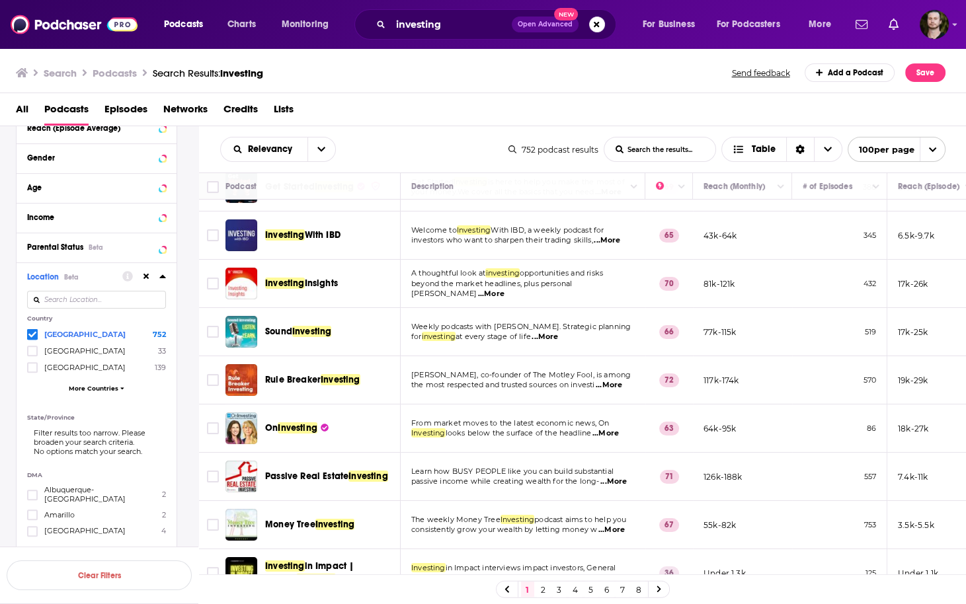
scroll to position [159, 0]
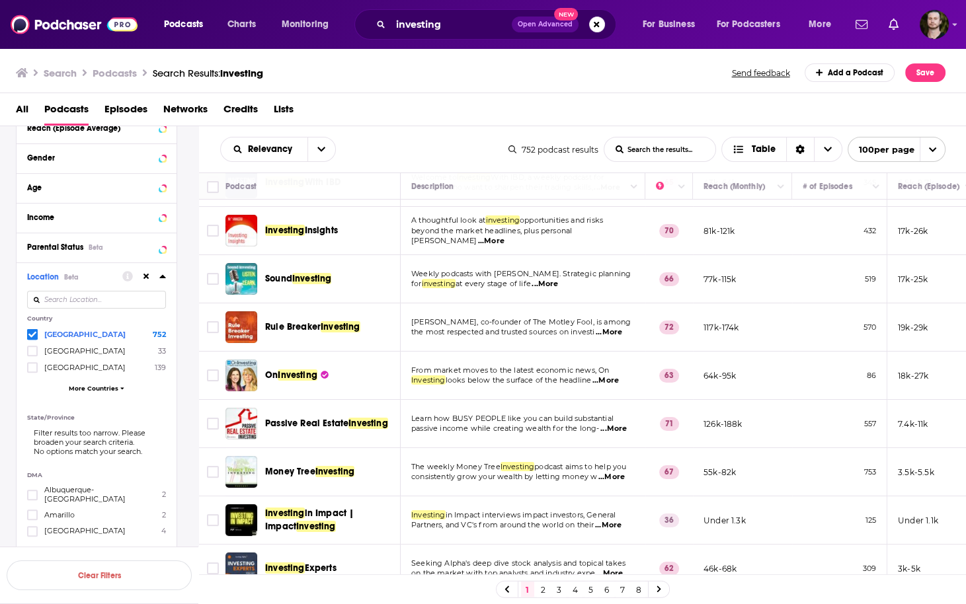
click at [622, 338] on span "...More" at bounding box center [609, 332] width 26 height 11
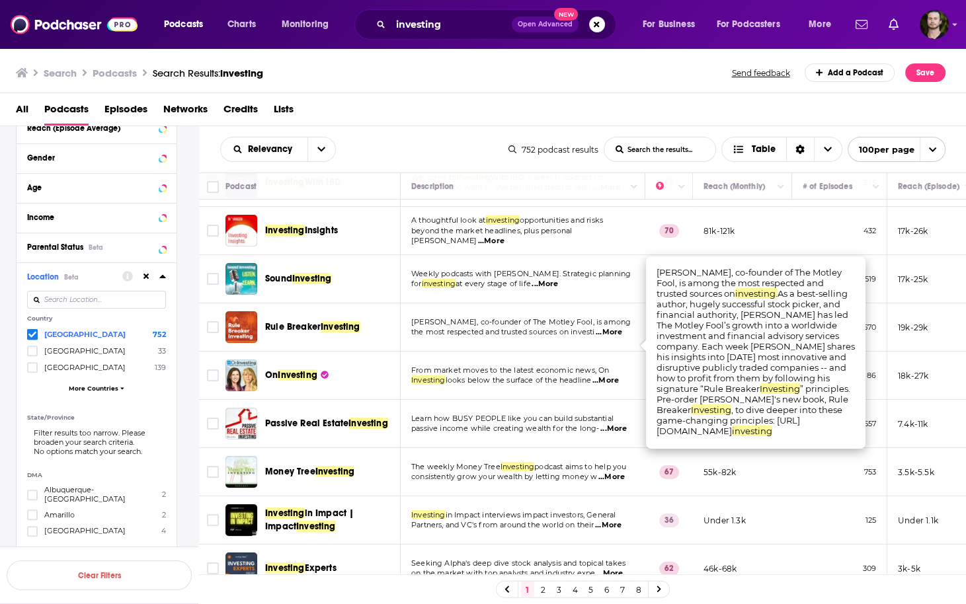
click at [622, 338] on span "...More" at bounding box center [609, 332] width 26 height 11
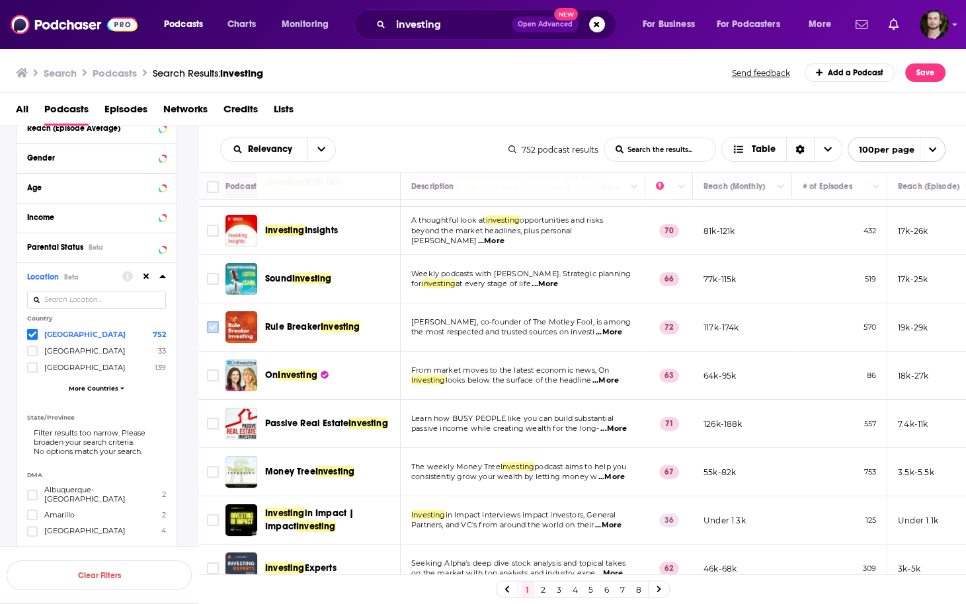
click at [206, 335] on icon "Toggle select row" at bounding box center [213, 327] width 16 height 16
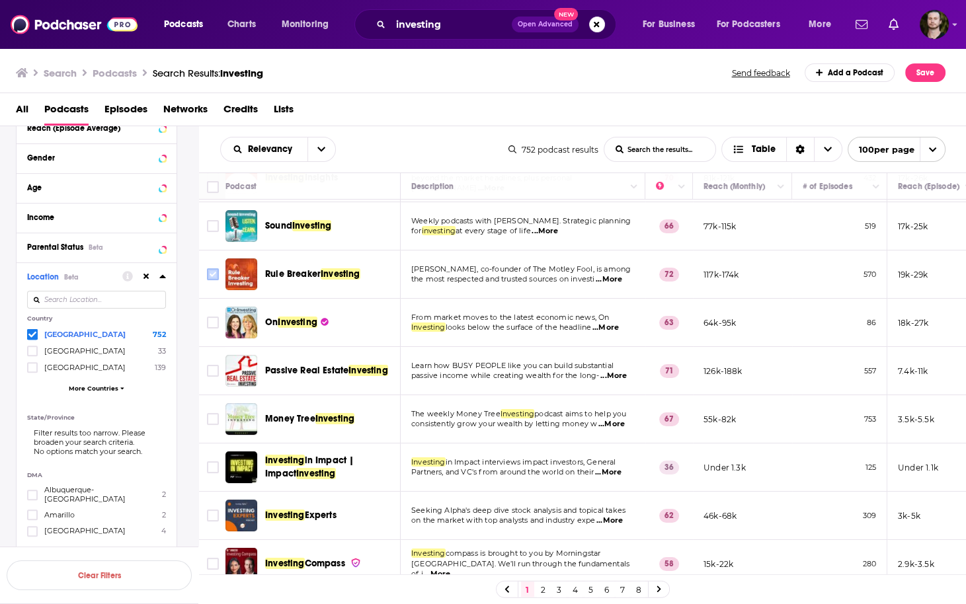
click at [212, 280] on input "Toggle select row" at bounding box center [213, 274] width 12 height 12
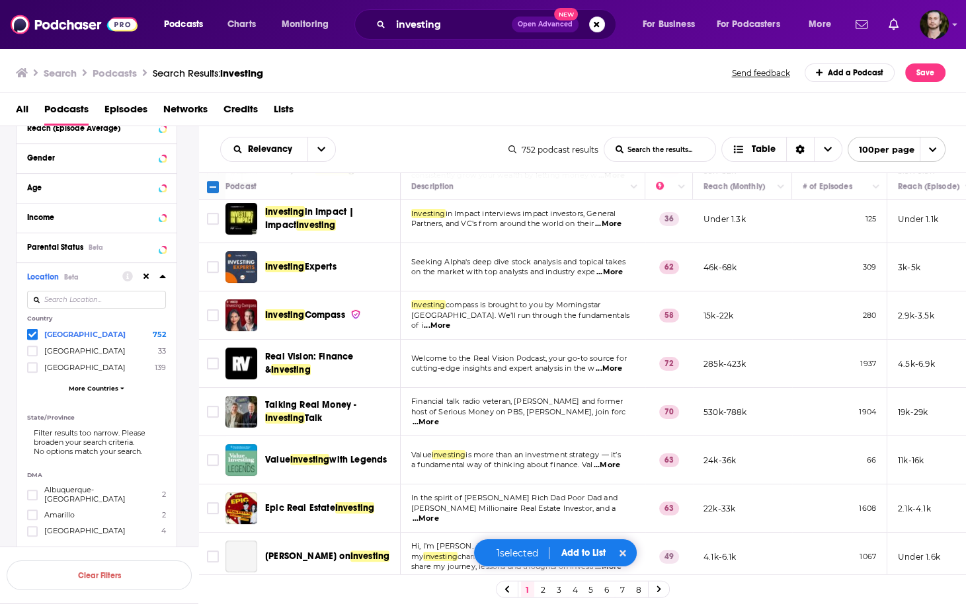
scroll to position [476, 0]
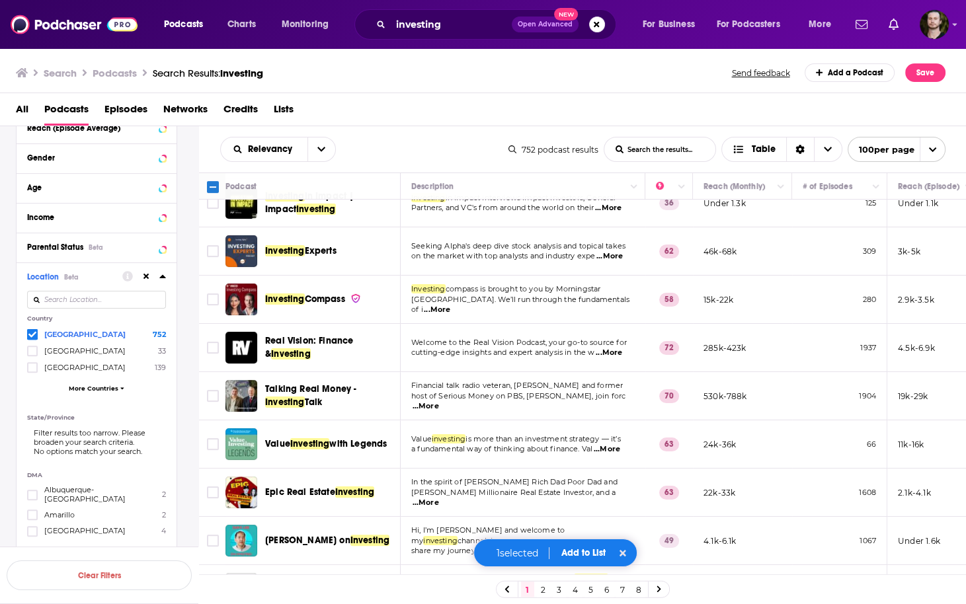
click at [450, 315] on span "...More" at bounding box center [437, 310] width 26 height 11
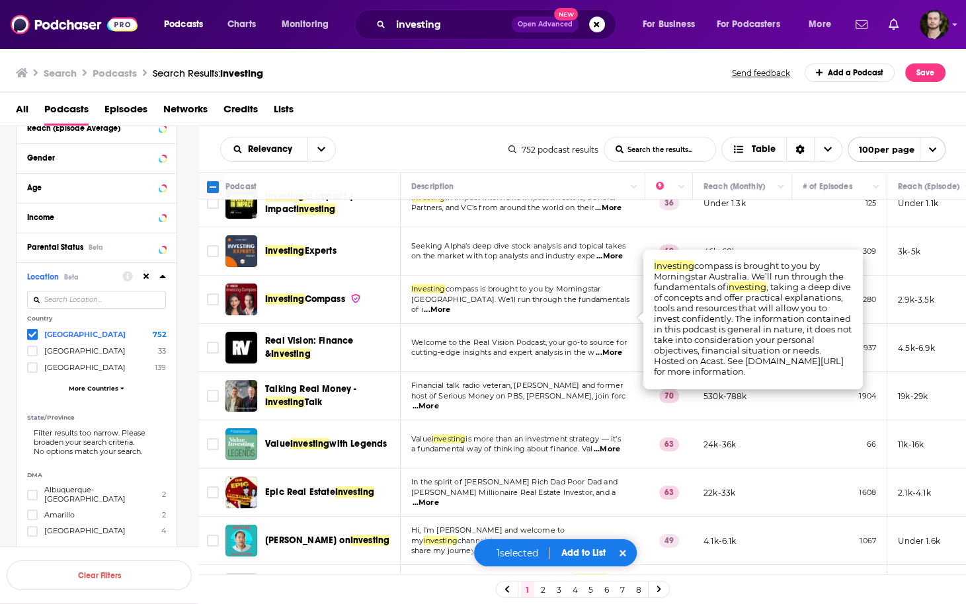
click at [450, 315] on span "...More" at bounding box center [437, 310] width 26 height 11
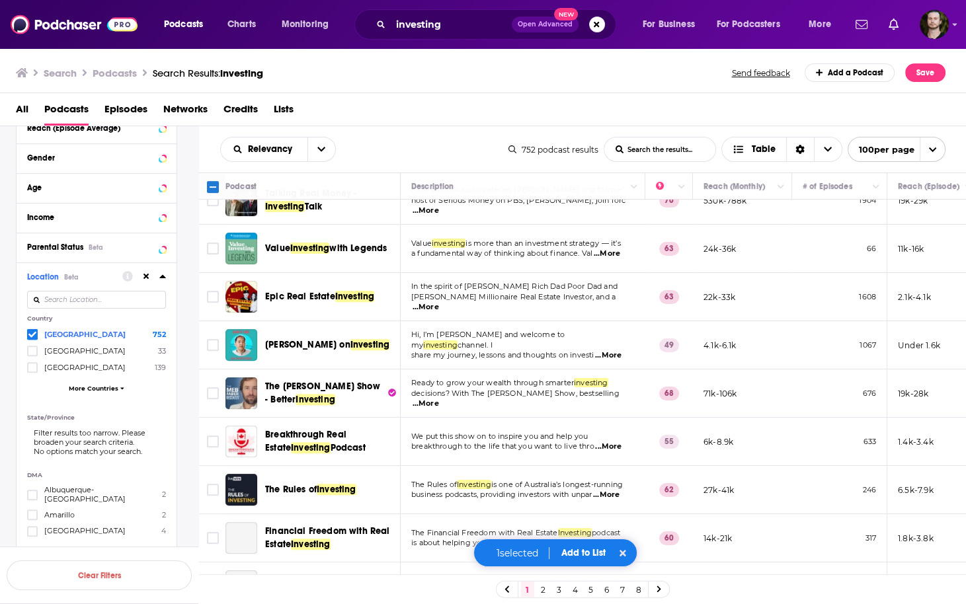
scroll to position [688, 0]
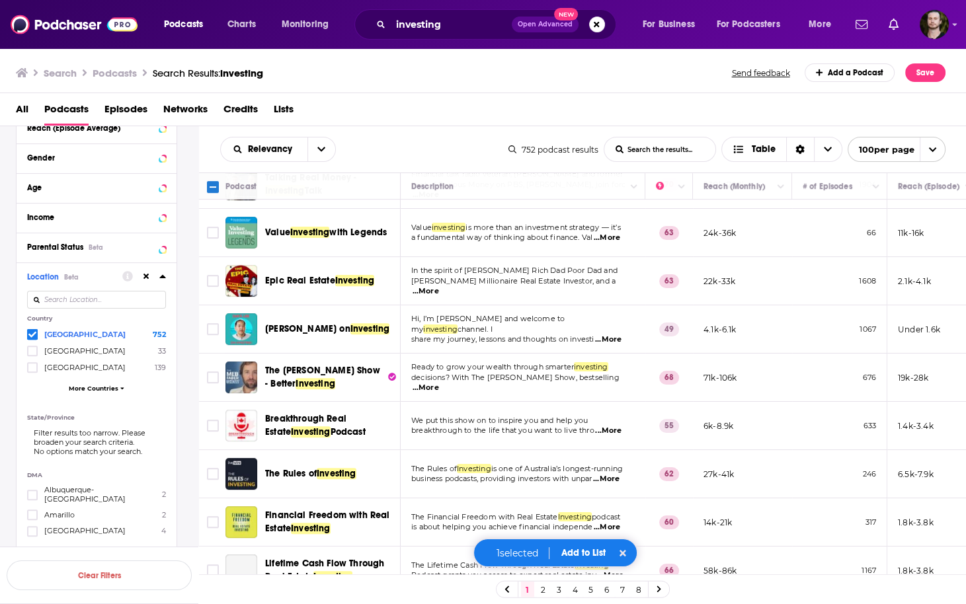
click at [439, 296] on span "...More" at bounding box center [426, 291] width 26 height 11
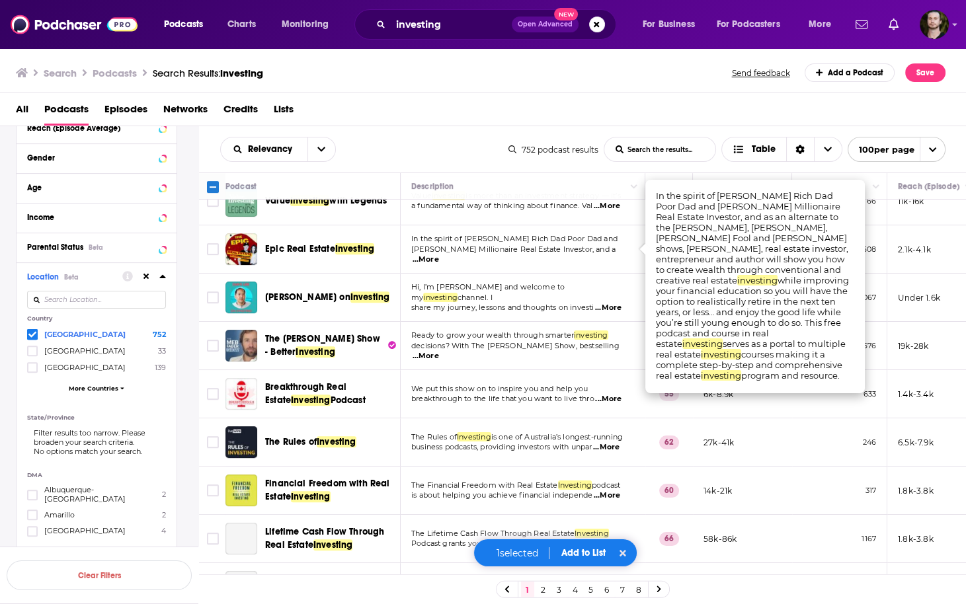
scroll to position [740, 0]
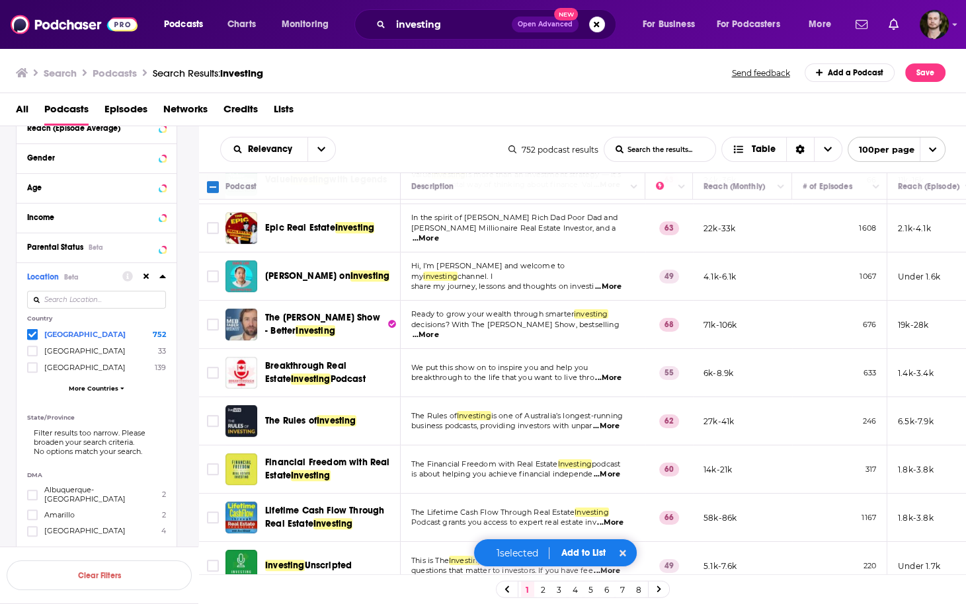
click at [606, 292] on span "...More" at bounding box center [608, 287] width 26 height 11
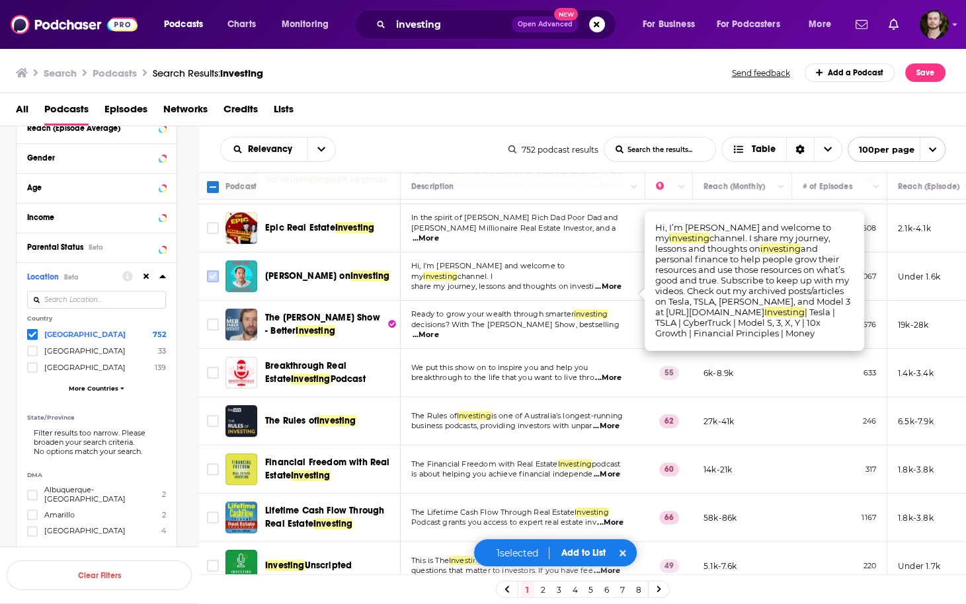
click at [212, 282] on input "Toggle select row" at bounding box center [213, 276] width 12 height 12
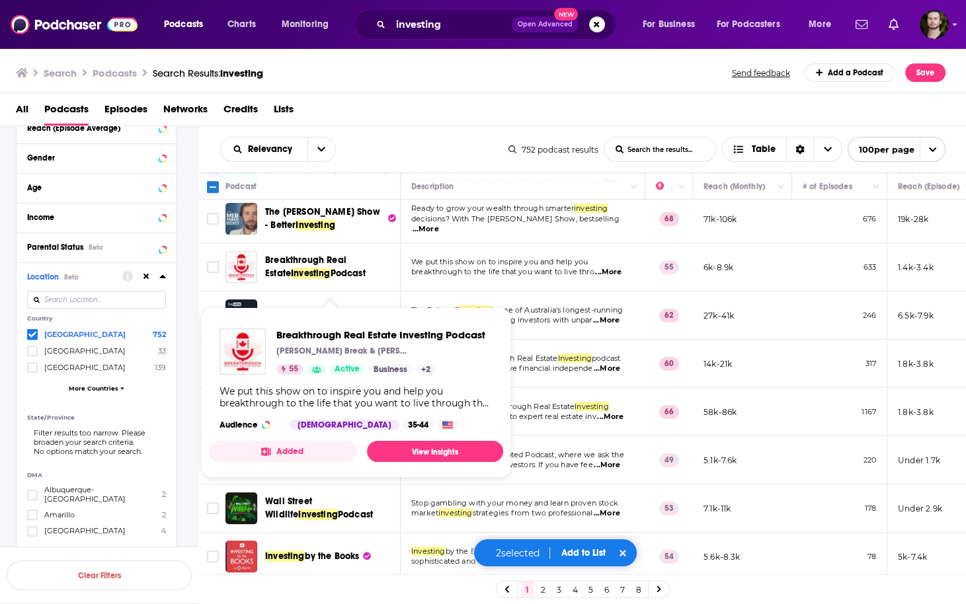
scroll to position [899, 0]
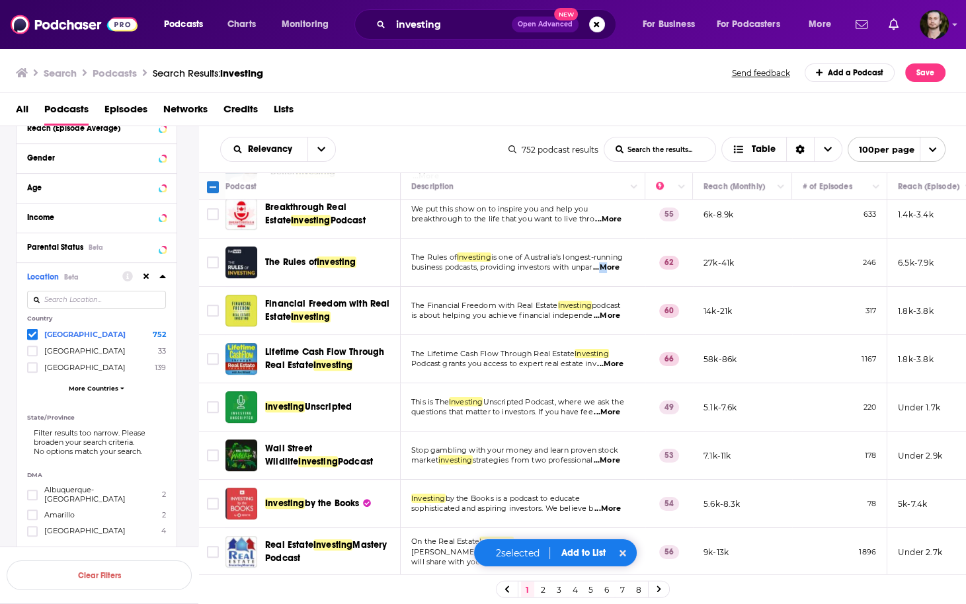
click at [604, 273] on span "...More" at bounding box center [606, 267] width 26 height 11
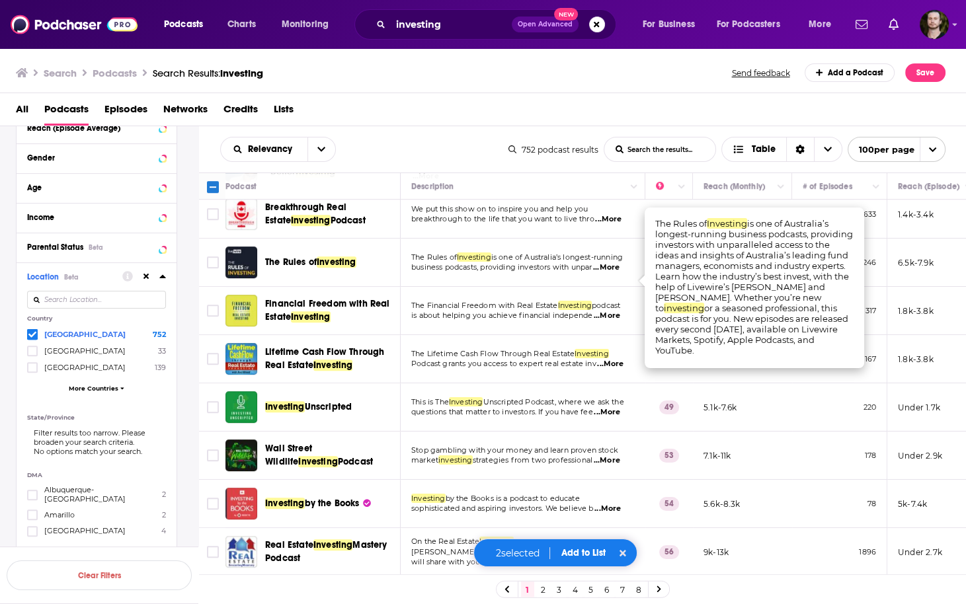
click at [609, 273] on span "...More" at bounding box center [606, 267] width 26 height 11
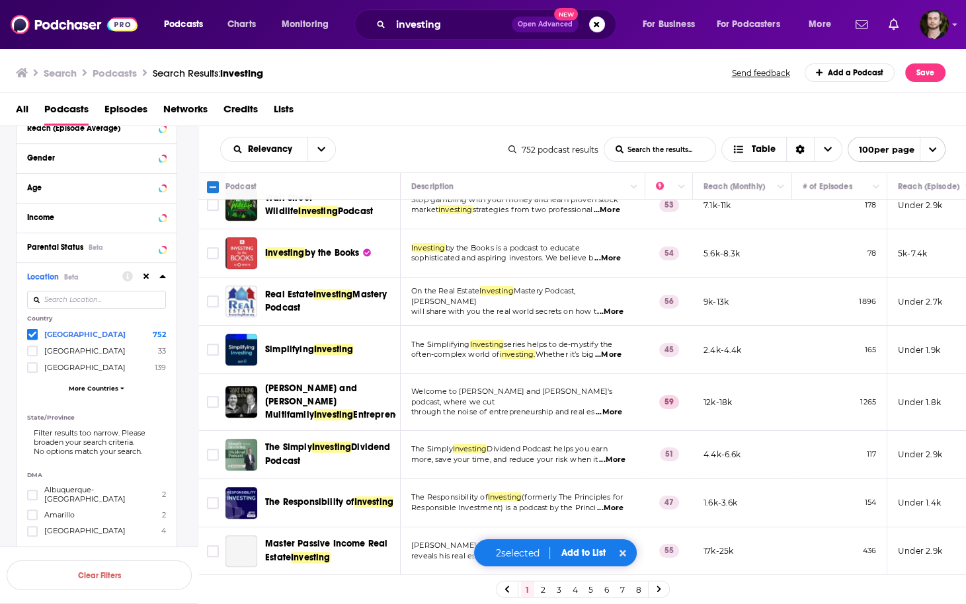
scroll to position [1164, 0]
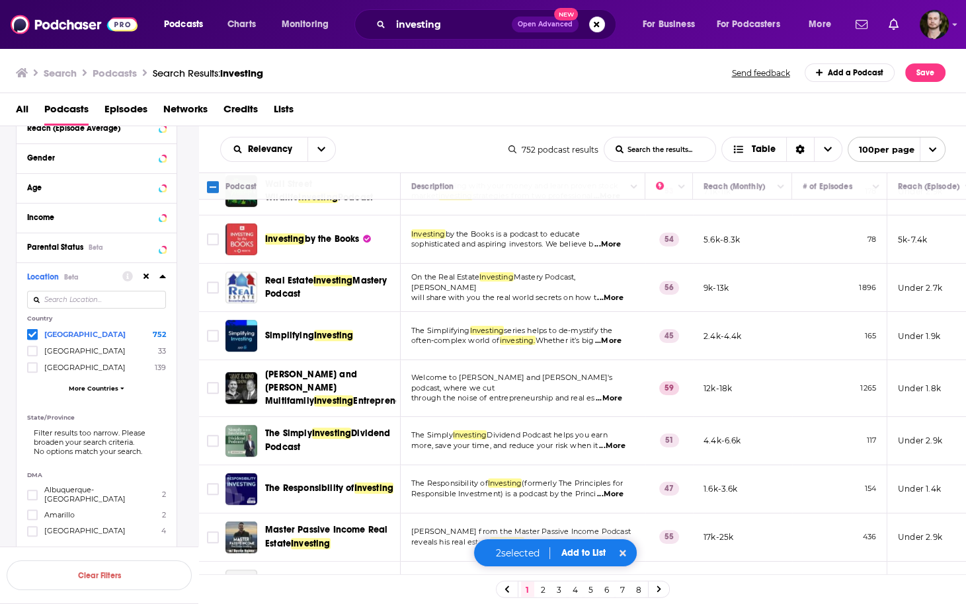
click at [614, 250] on span "...More" at bounding box center [607, 244] width 26 height 11
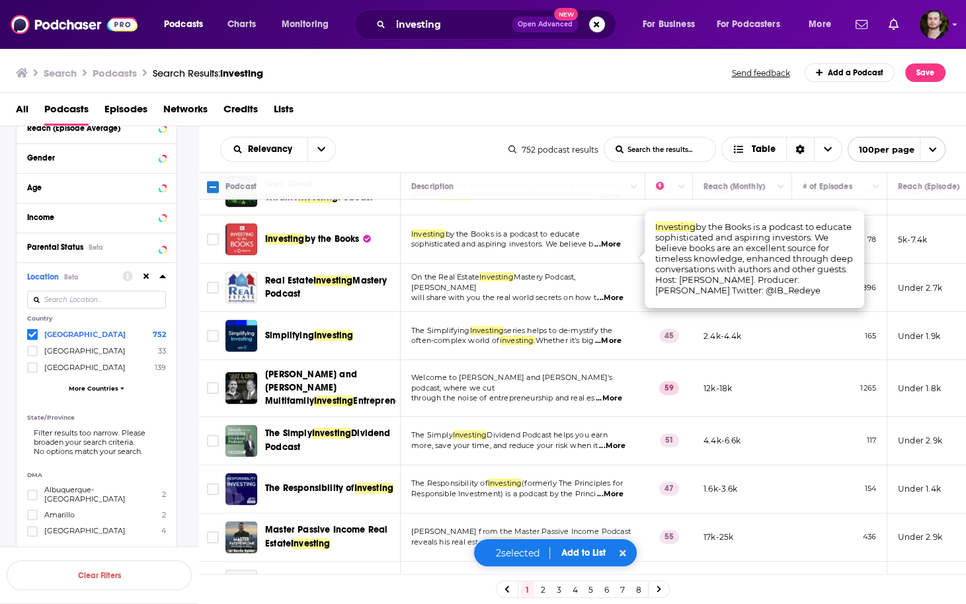
click at [614, 250] on span "...More" at bounding box center [607, 244] width 26 height 11
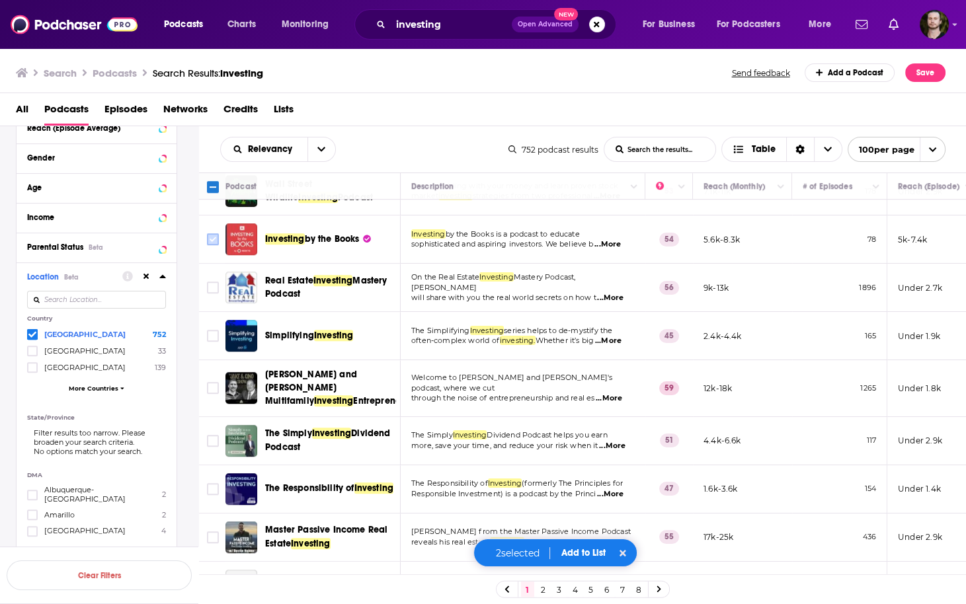
click at [210, 245] on input "Toggle select row" at bounding box center [213, 239] width 12 height 12
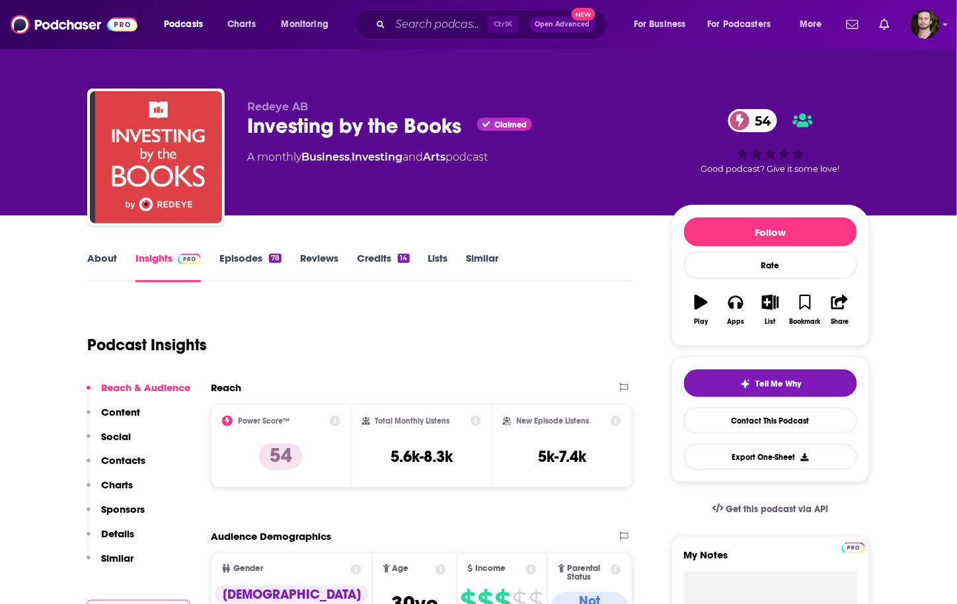
click at [252, 257] on link "Episodes 78" at bounding box center [251, 267] width 62 height 30
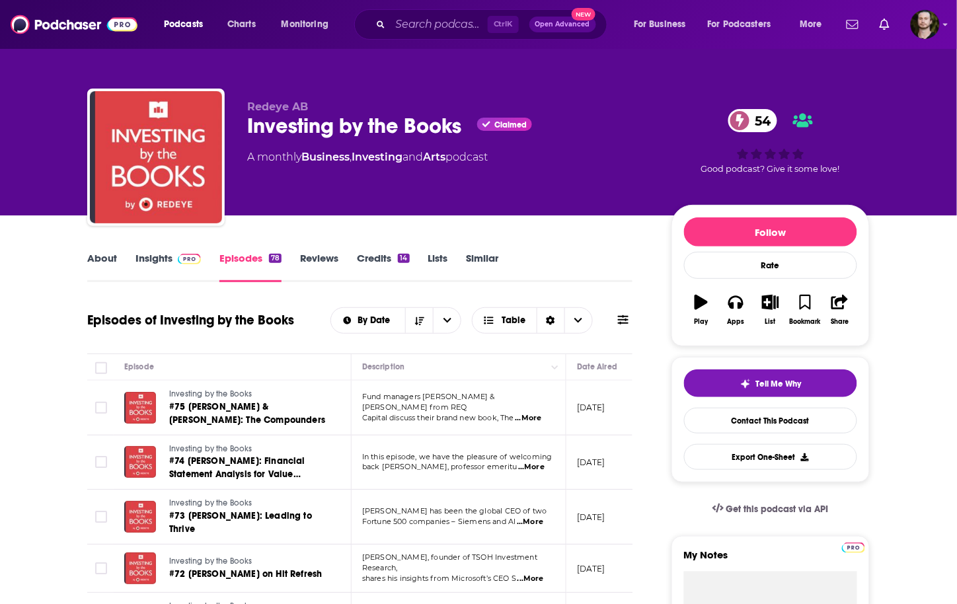
click at [102, 250] on div "About Insights Episodes 78 Reviews Credits 14 Lists Similar" at bounding box center [359, 266] width 545 height 32
click at [172, 251] on div "About Insights Episodes 78 Reviews Credits 14 Lists Similar" at bounding box center [359, 266] width 545 height 32
click at [175, 257] on span at bounding box center [187, 258] width 28 height 13
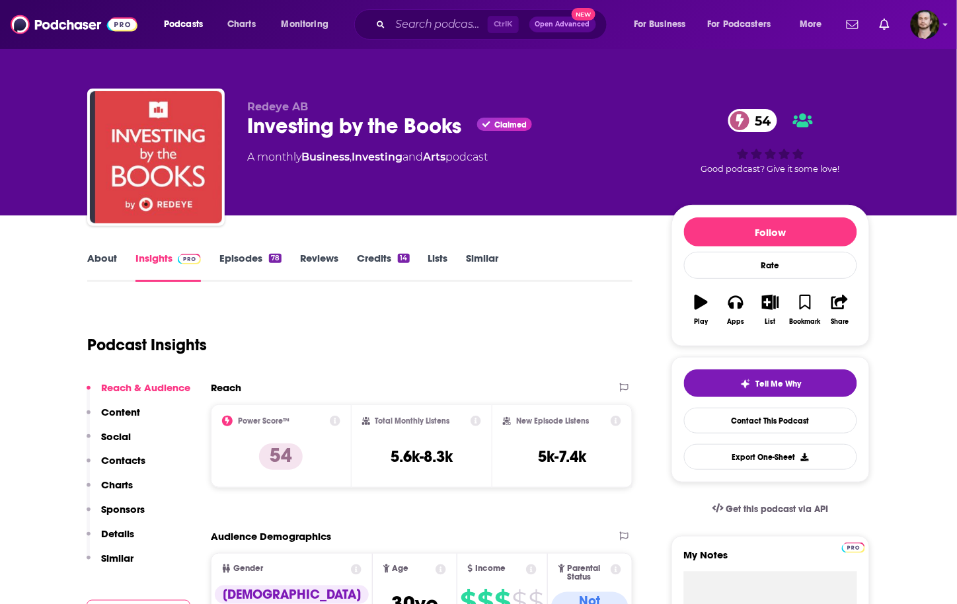
click at [254, 264] on link "Episodes 78" at bounding box center [251, 267] width 62 height 30
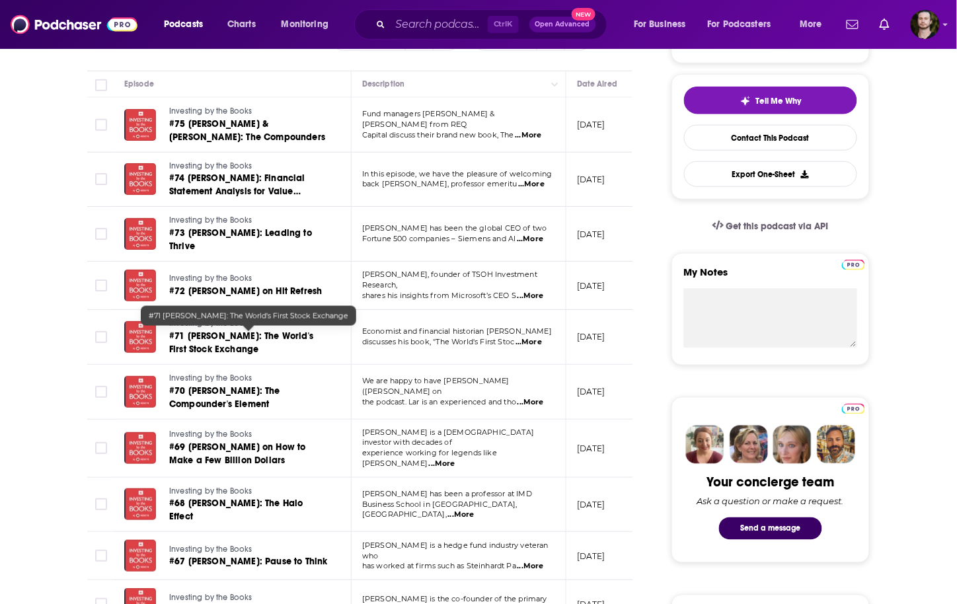
scroll to position [370, 0]
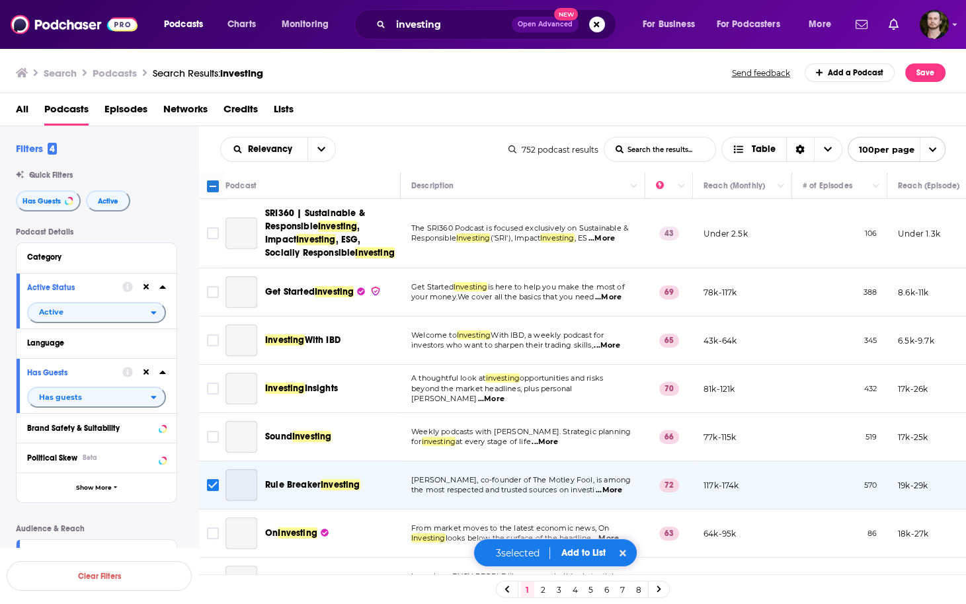
scroll to position [1164, 0]
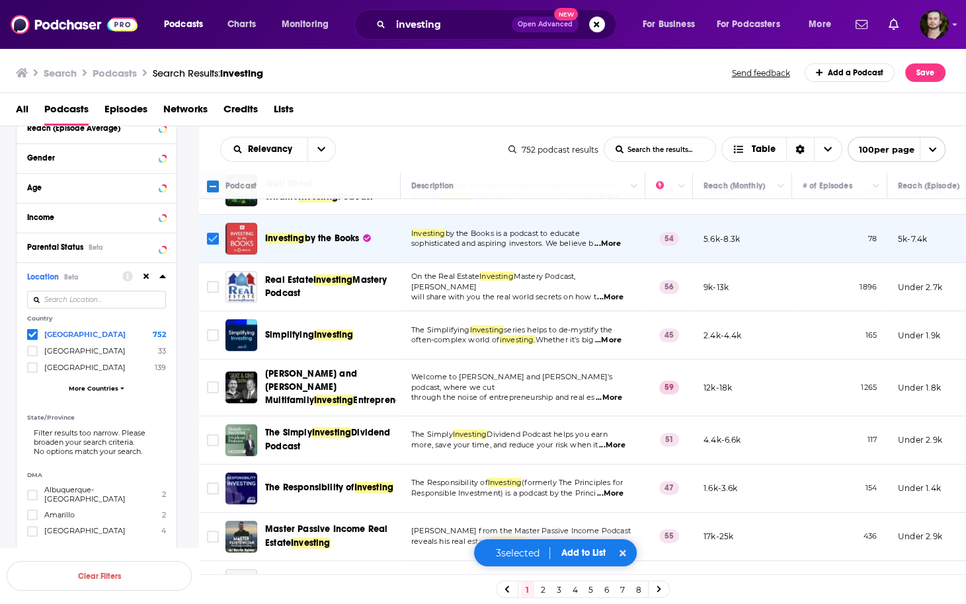
click at [214, 245] on input "Toggle select row" at bounding box center [213, 239] width 12 height 12
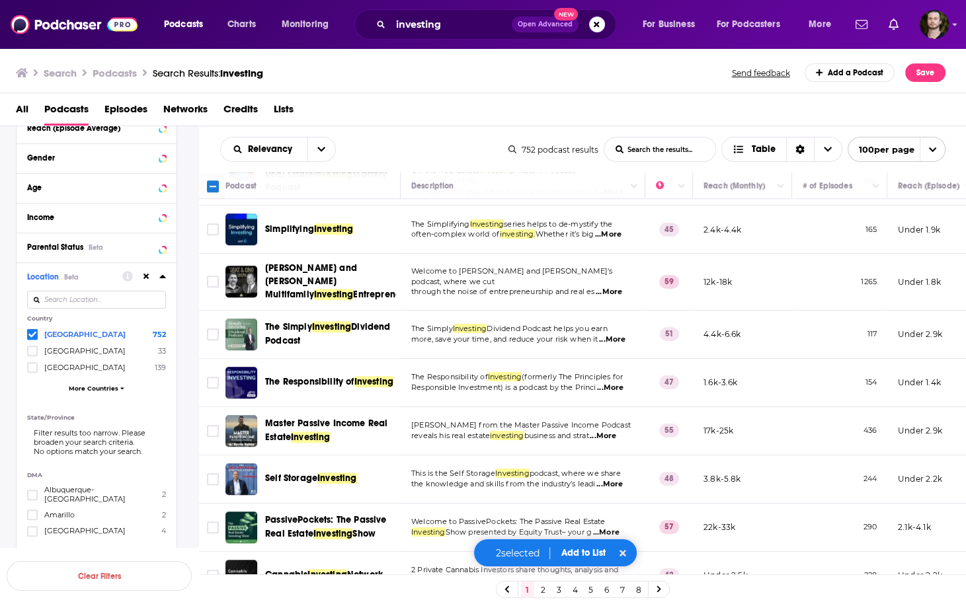
scroll to position [1322, 0]
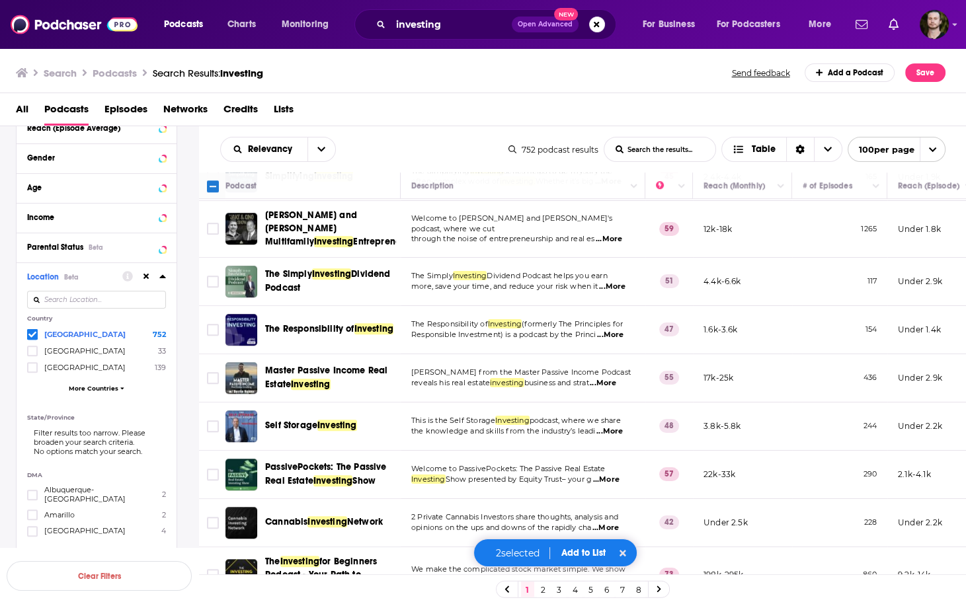
click at [612, 289] on span "...More" at bounding box center [612, 287] width 26 height 11
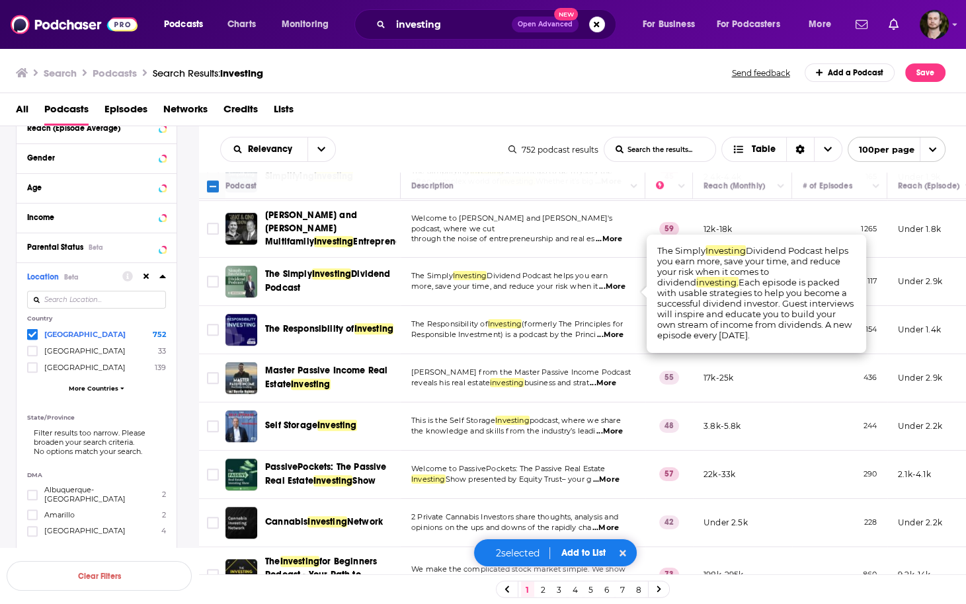
click at [412, 306] on td "The Simply Investing Dividend Podcast helps you earn more, save your time, and …" at bounding box center [523, 282] width 245 height 48
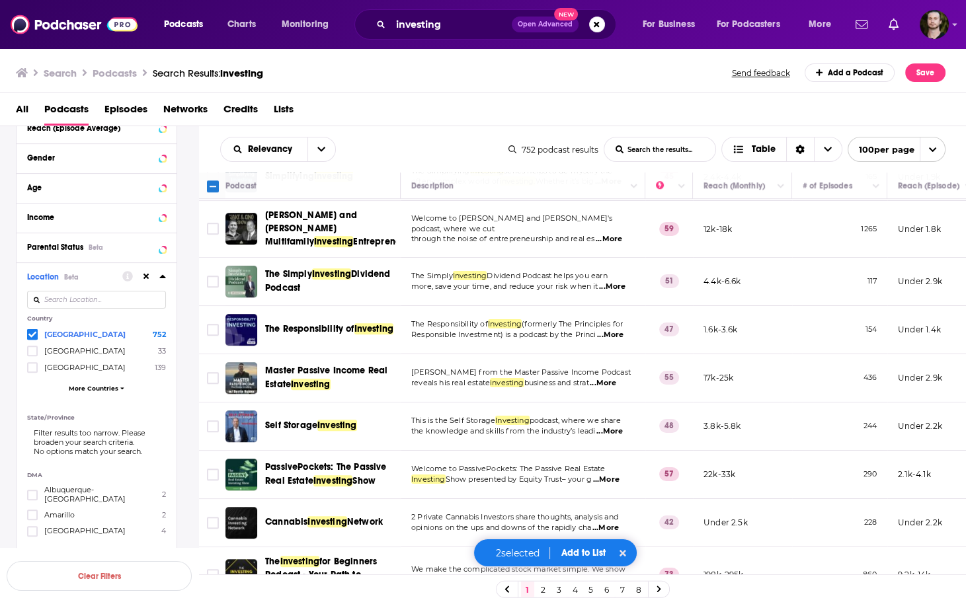
scroll to position [1428, 0]
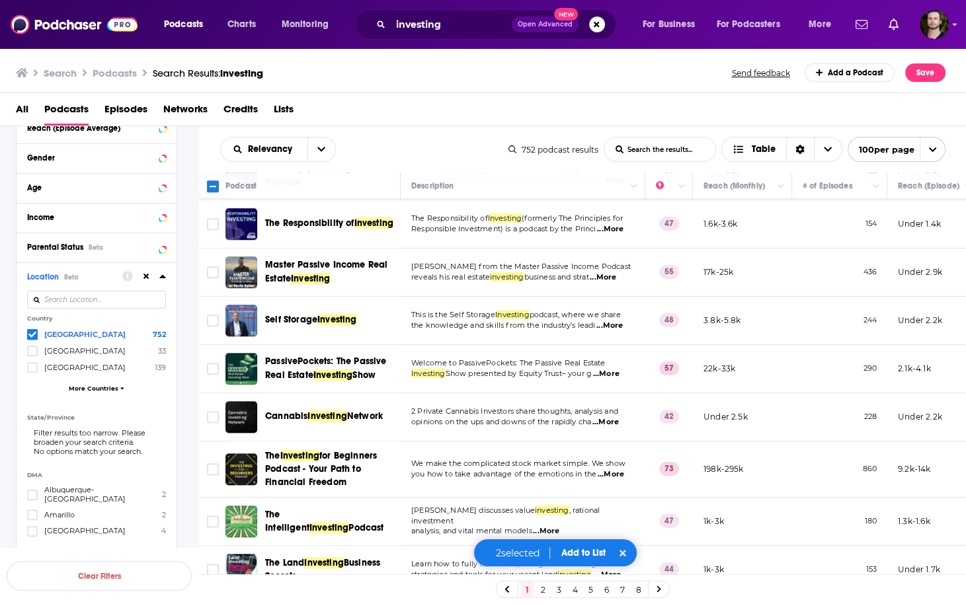
click at [606, 235] on span "...More" at bounding box center [610, 229] width 26 height 11
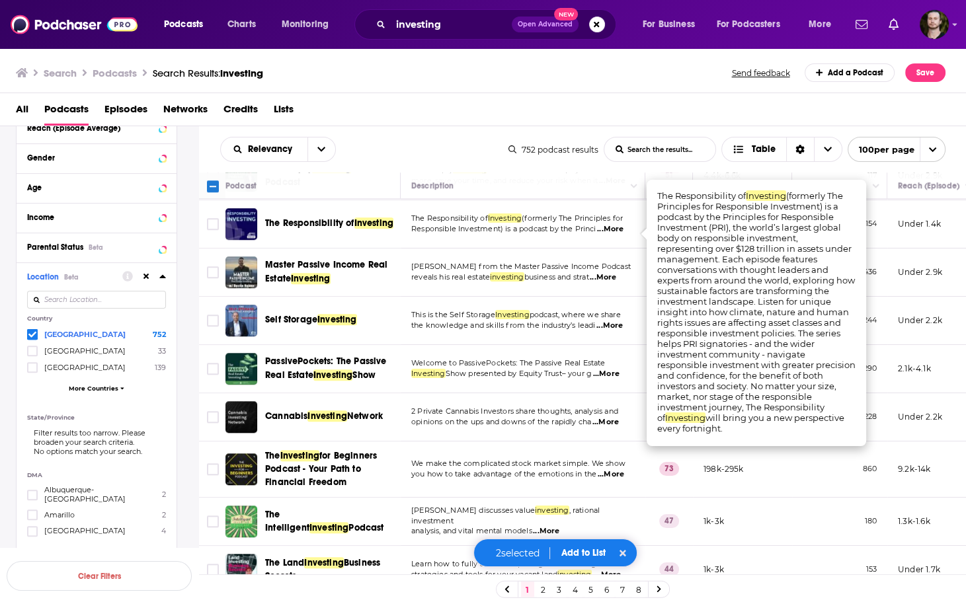
click at [606, 235] on span "...More" at bounding box center [610, 229] width 26 height 11
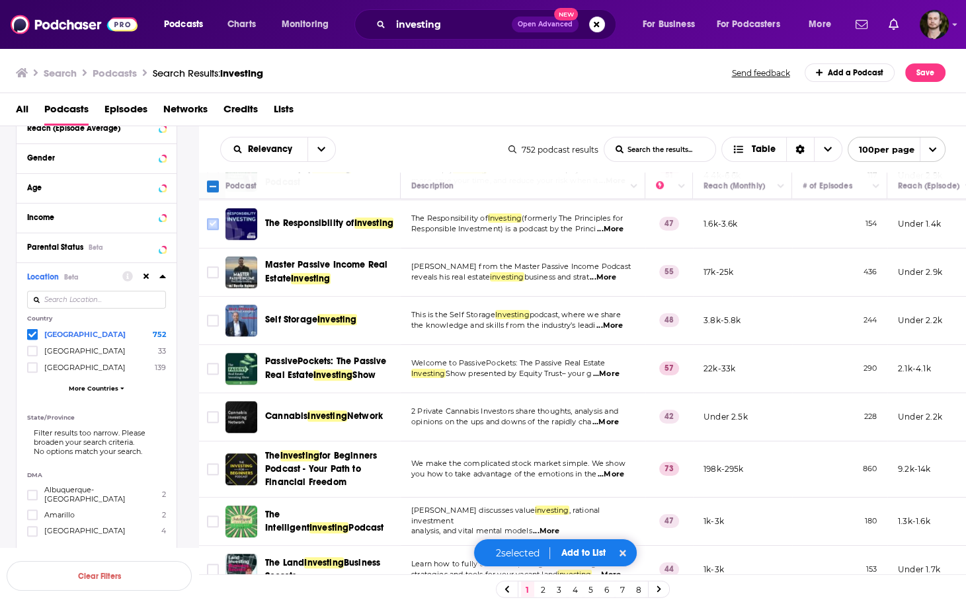
click at [216, 228] on input "Toggle select row" at bounding box center [213, 224] width 12 height 12
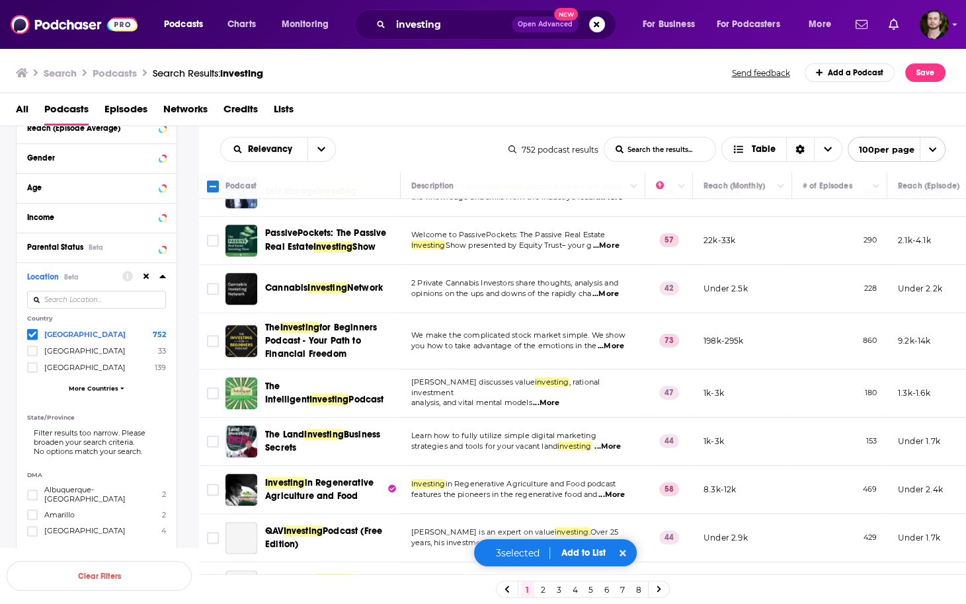
scroll to position [1587, 0]
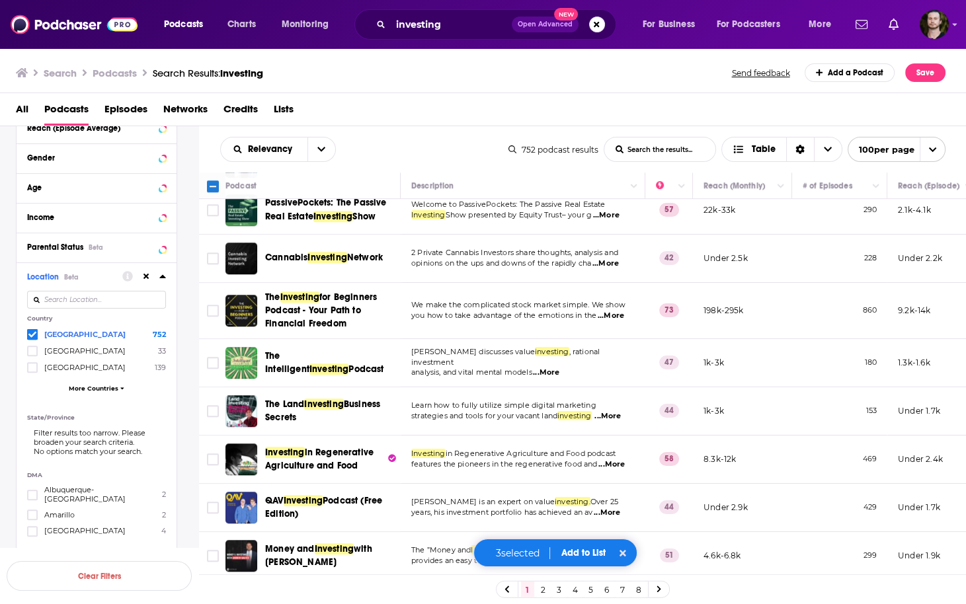
click at [624, 319] on span "...More" at bounding box center [611, 316] width 26 height 11
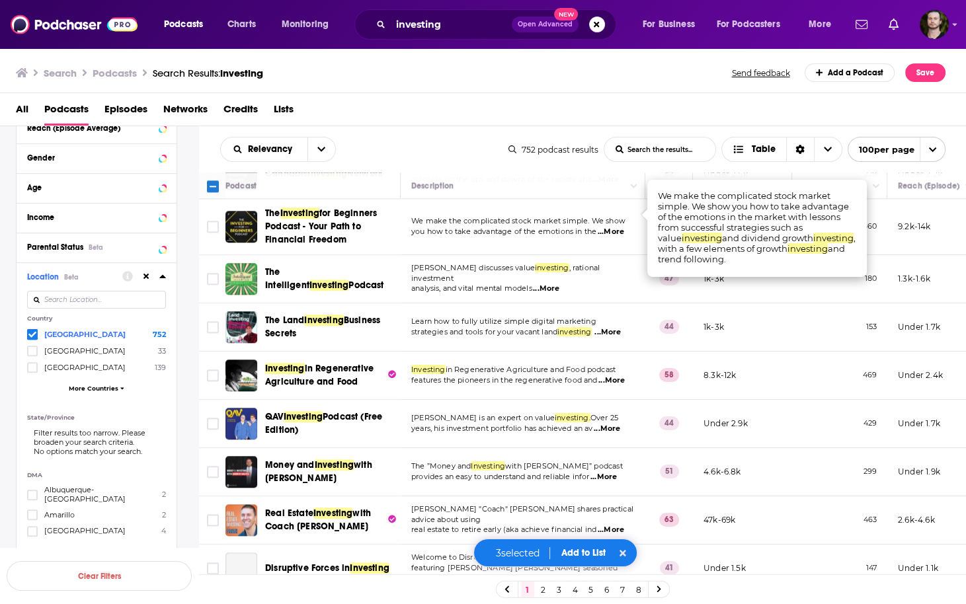
scroll to position [1693, 0]
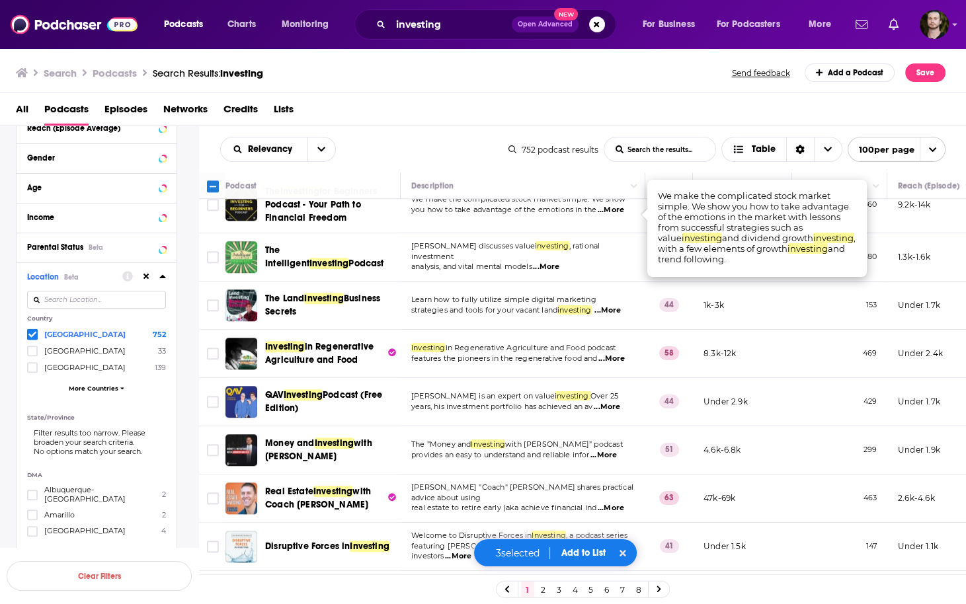
click at [613, 313] on span "...More" at bounding box center [607, 310] width 26 height 11
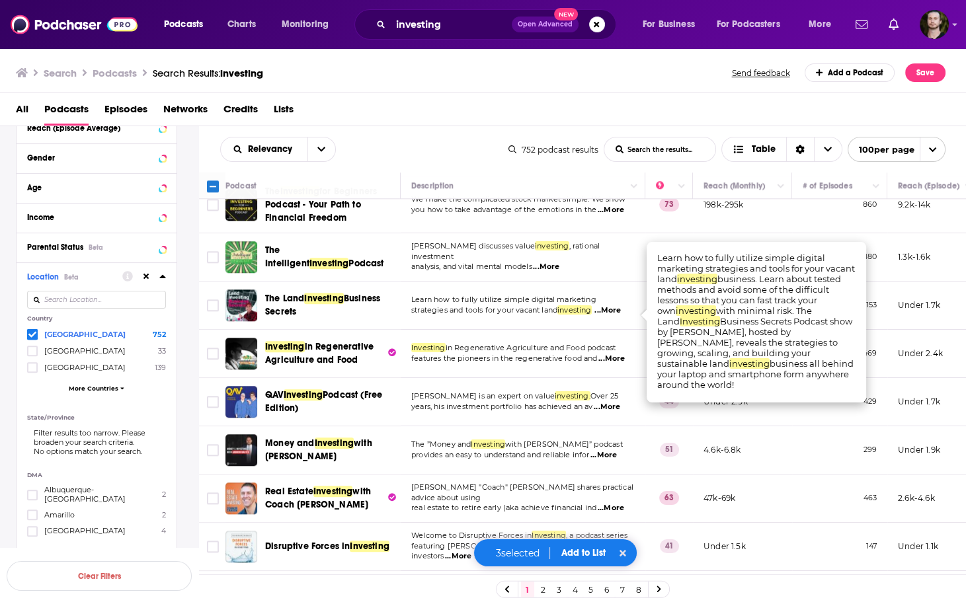
click at [419, 330] on td "Learn how to fully utilize simple digital marketing strategies and tools for yo…" at bounding box center [523, 306] width 245 height 48
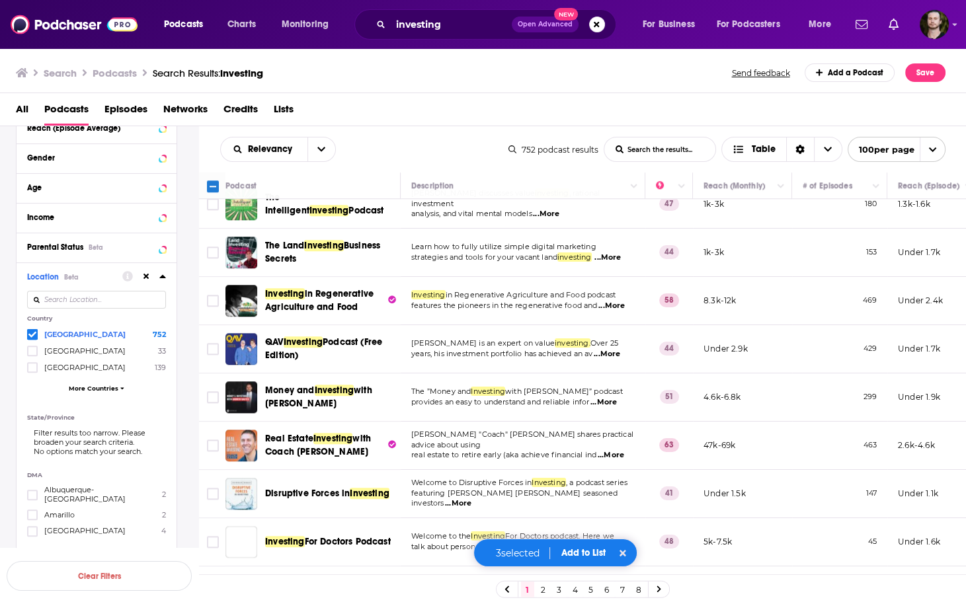
scroll to position [1798, 0]
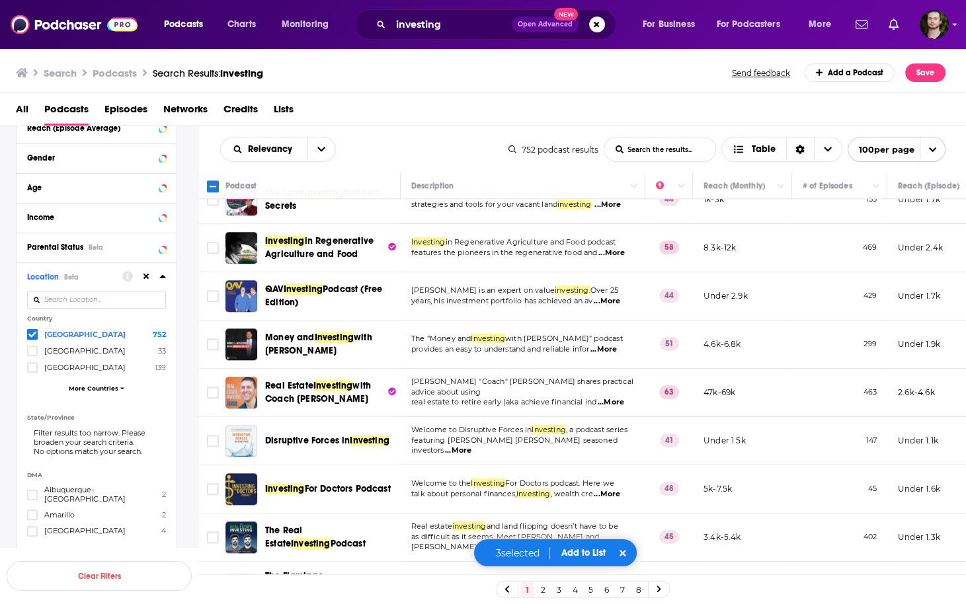
click at [603, 306] on span "...More" at bounding box center [607, 301] width 26 height 11
click at [431, 317] on td "[PERSON_NAME] is an expert on value investing. Over 25 years, his investment po…" at bounding box center [523, 296] width 245 height 48
click at [212, 300] on input "Toggle select row" at bounding box center [213, 296] width 12 height 12
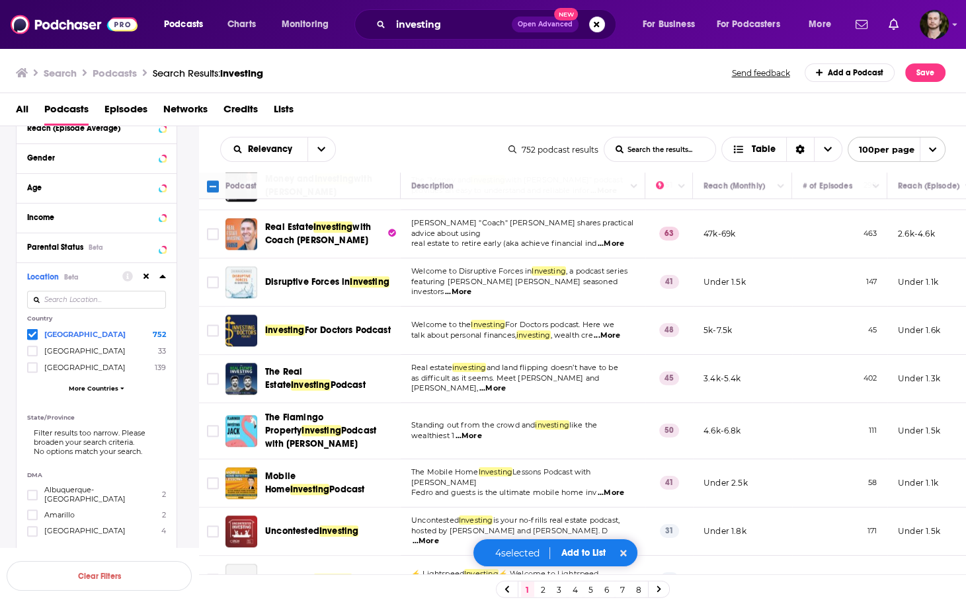
scroll to position [2010, 0]
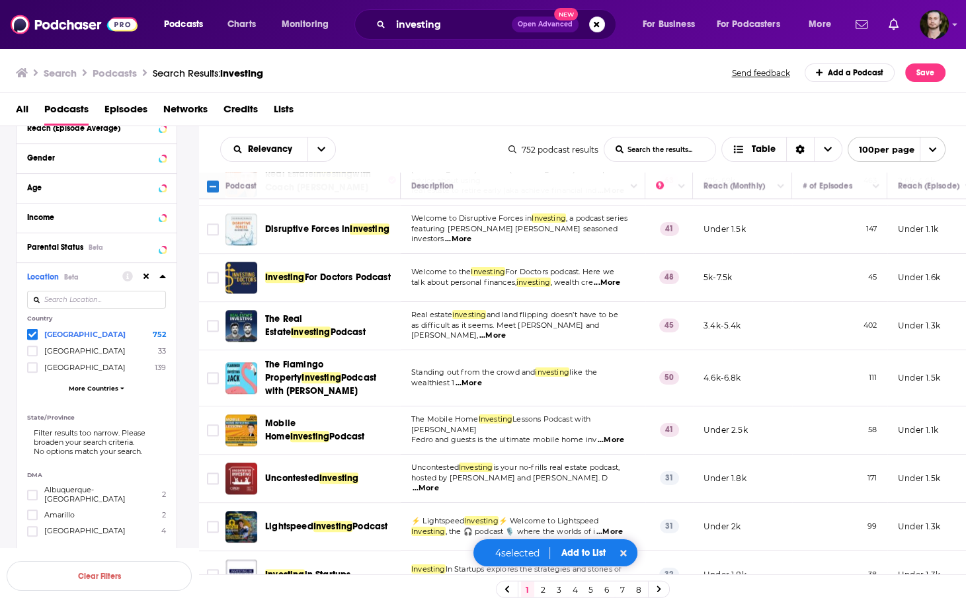
click at [611, 284] on span "...More" at bounding box center [607, 283] width 26 height 11
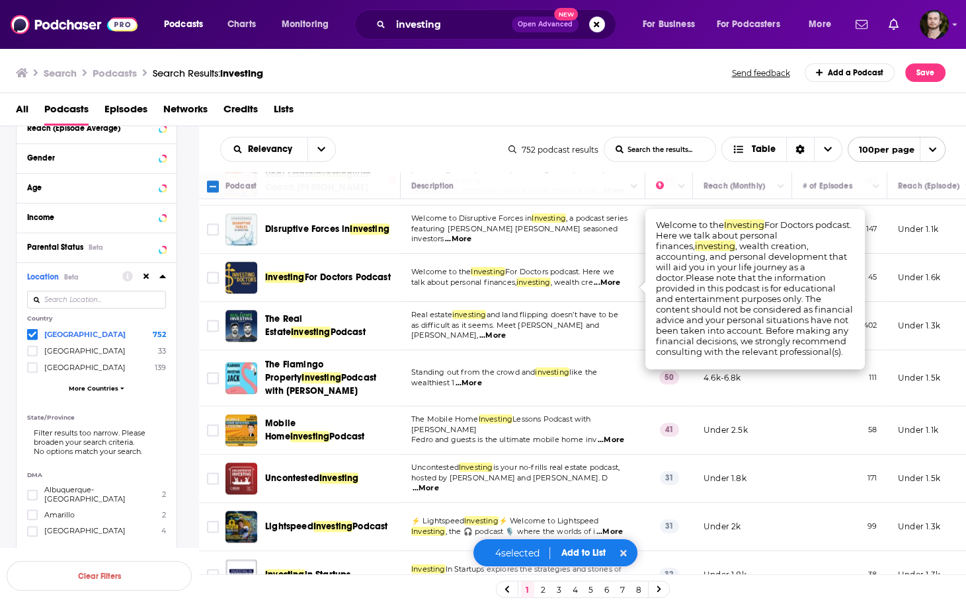
click at [611, 284] on span "...More" at bounding box center [607, 283] width 26 height 11
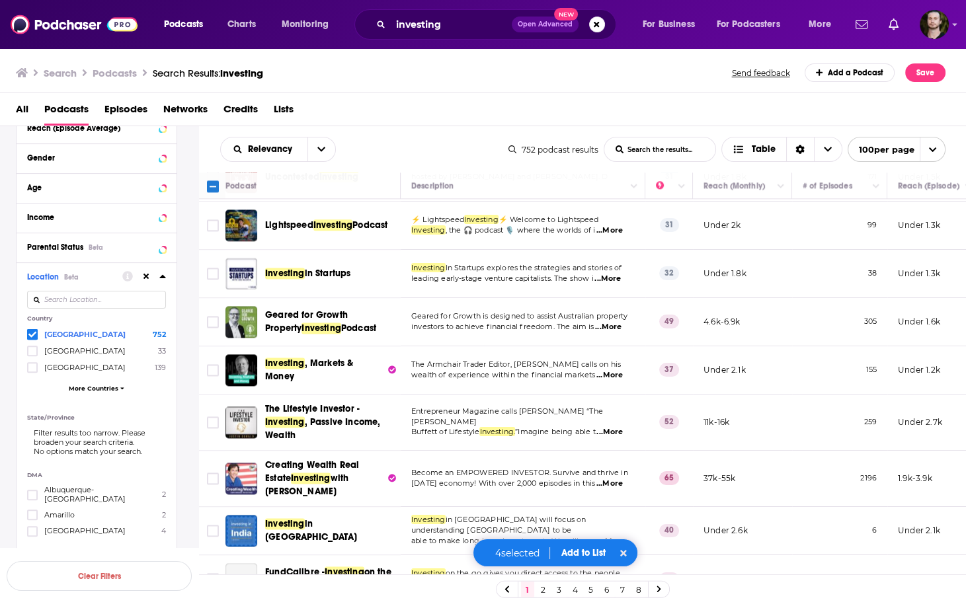
scroll to position [2327, 0]
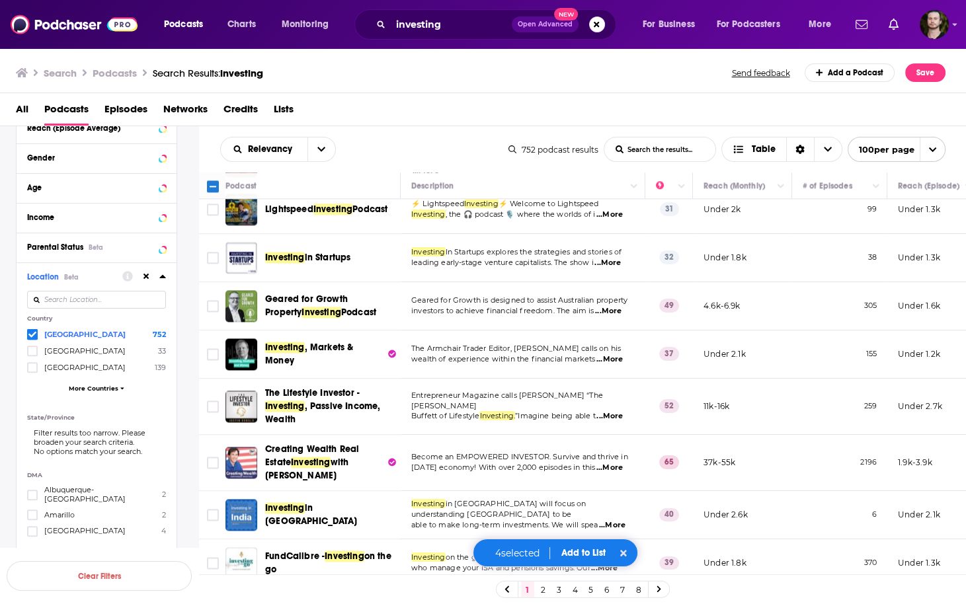
click at [618, 266] on span "...More" at bounding box center [607, 263] width 26 height 11
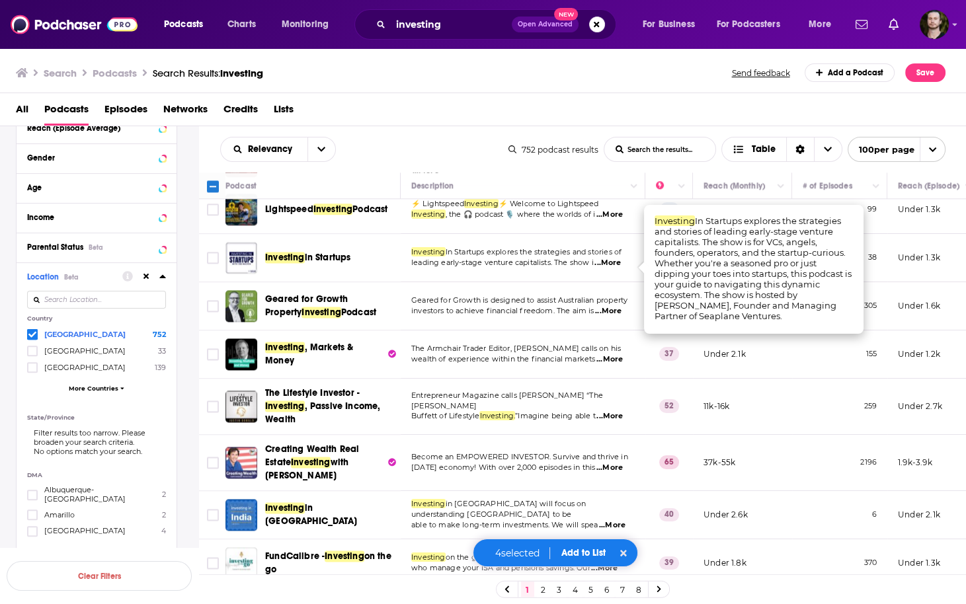
click at [618, 266] on span "...More" at bounding box center [607, 263] width 26 height 11
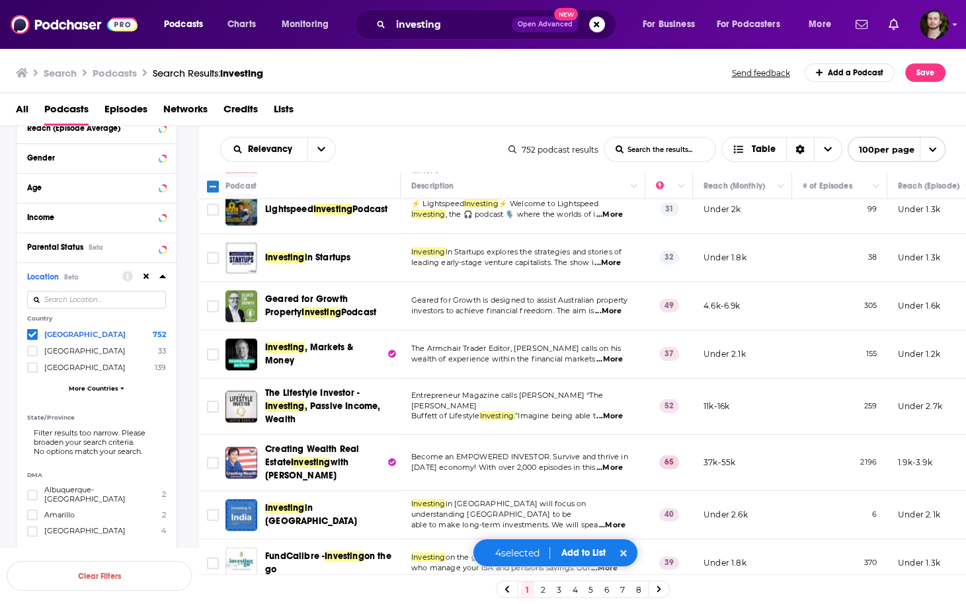
click at [399, 282] on td "Investing in Startups" at bounding box center [312, 258] width 175 height 48
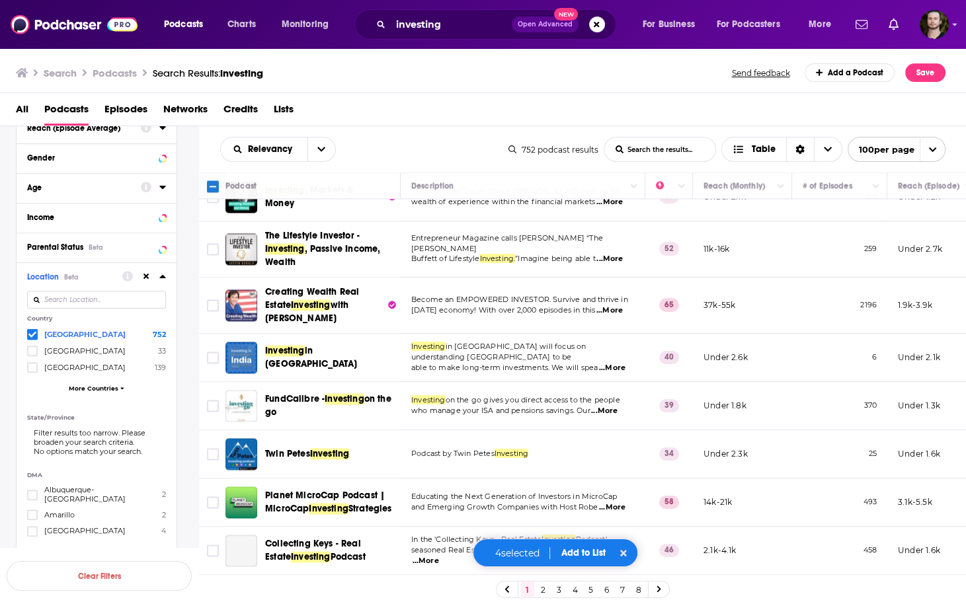
scroll to position [2486, 0]
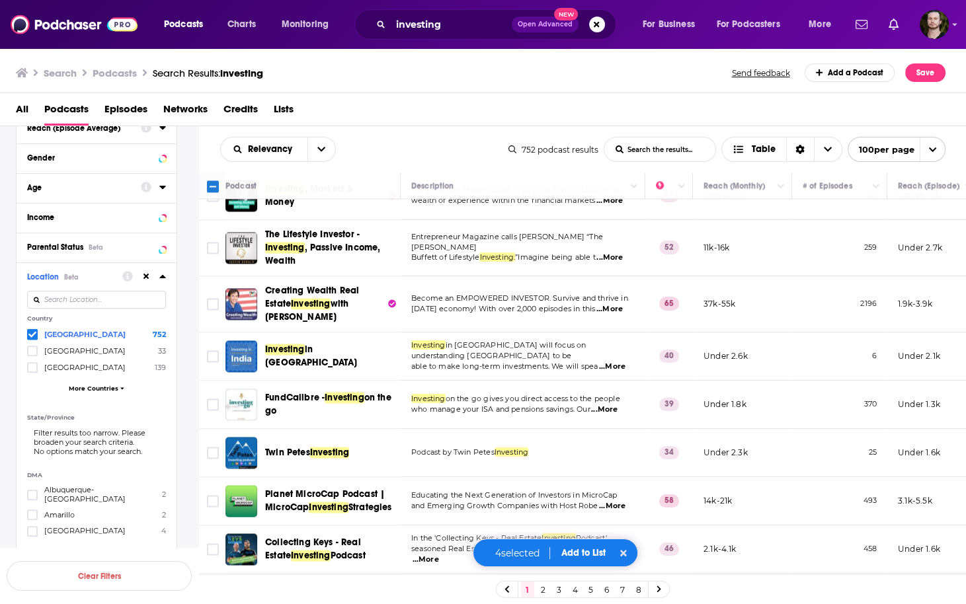
click at [400, 317] on div "Creating Wealth Real Estate Investing with [PERSON_NAME]" at bounding box center [334, 304] width 138 height 40
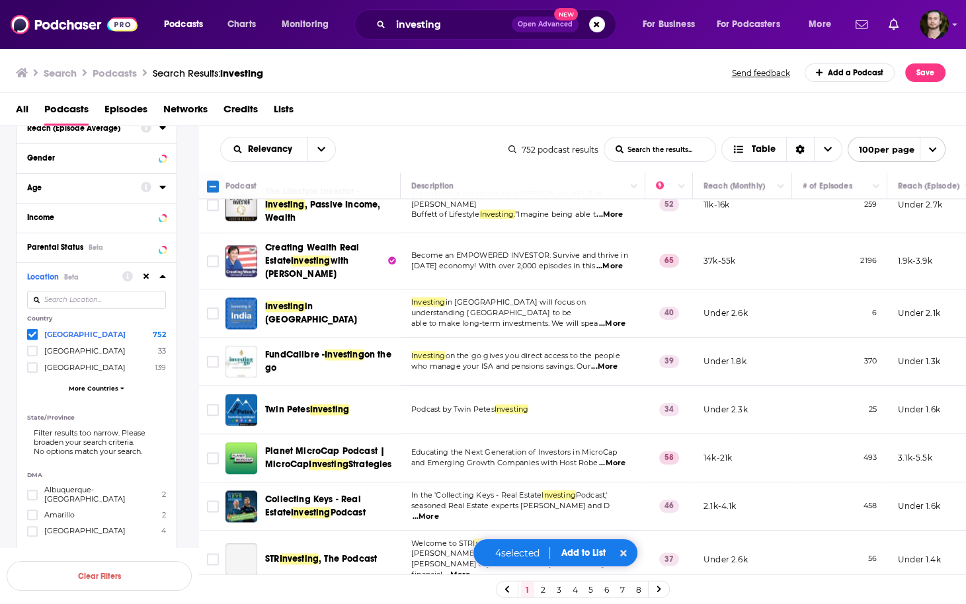
scroll to position [2592, 0]
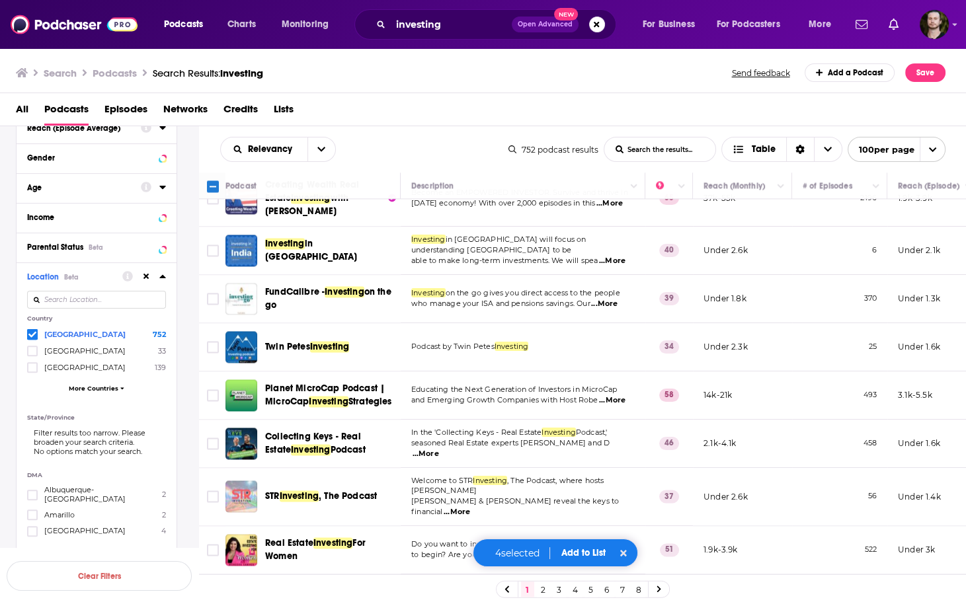
click at [618, 262] on span "...More" at bounding box center [612, 261] width 26 height 11
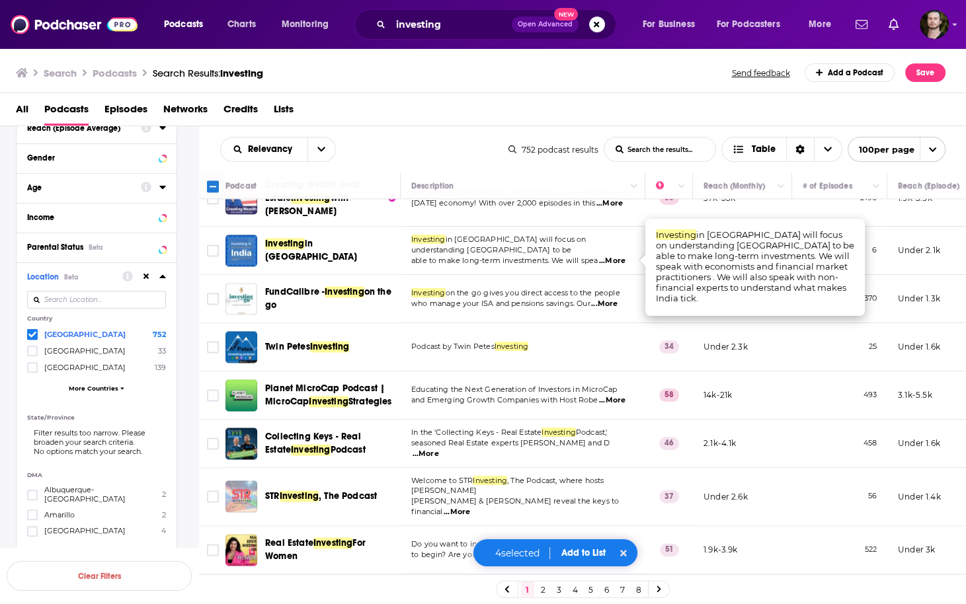
click at [616, 261] on span "...More" at bounding box center [612, 261] width 26 height 11
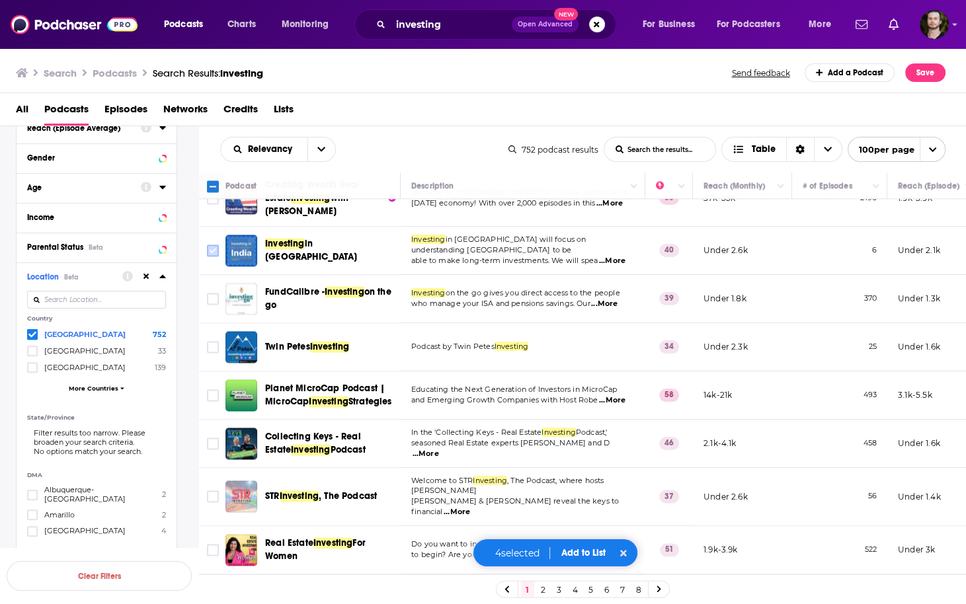
click at [212, 251] on input "Toggle select row" at bounding box center [213, 251] width 12 height 12
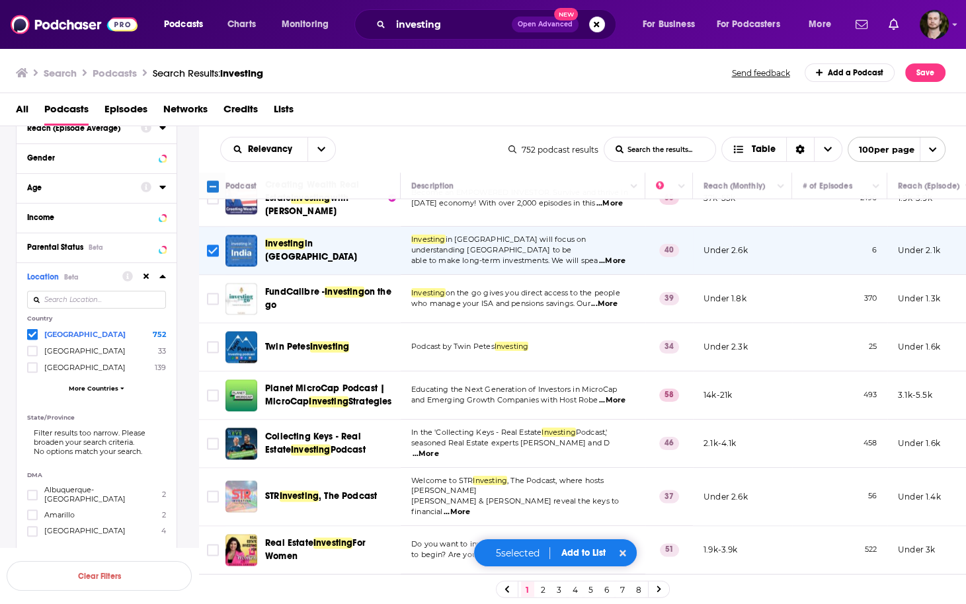
click at [625, 374] on td "Educating the Next Generation of Investors in MicroCap and Emerging Growth Comp…" at bounding box center [523, 396] width 245 height 48
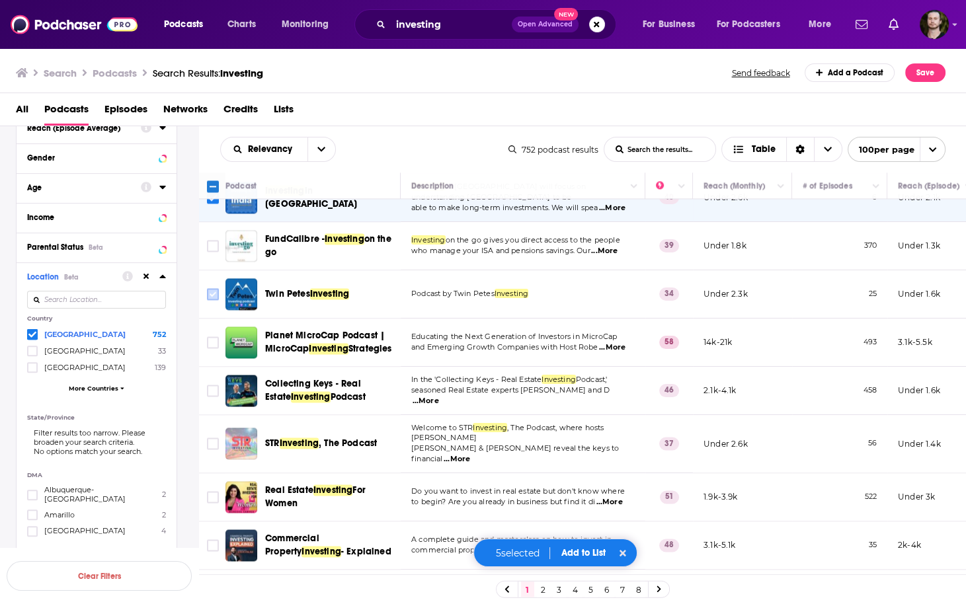
click at [208, 300] on input "Toggle select row" at bounding box center [213, 294] width 12 height 12
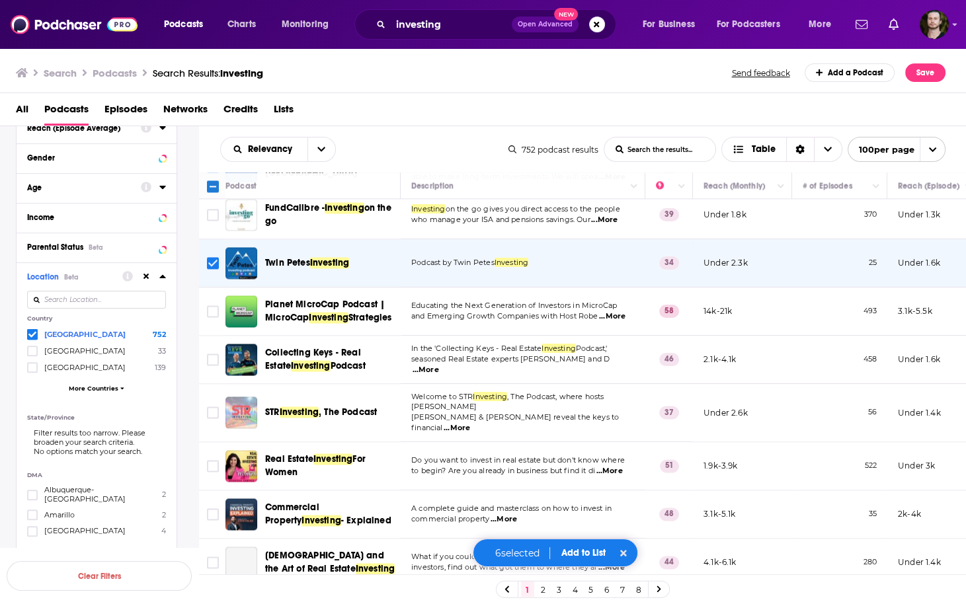
scroll to position [2698, 0]
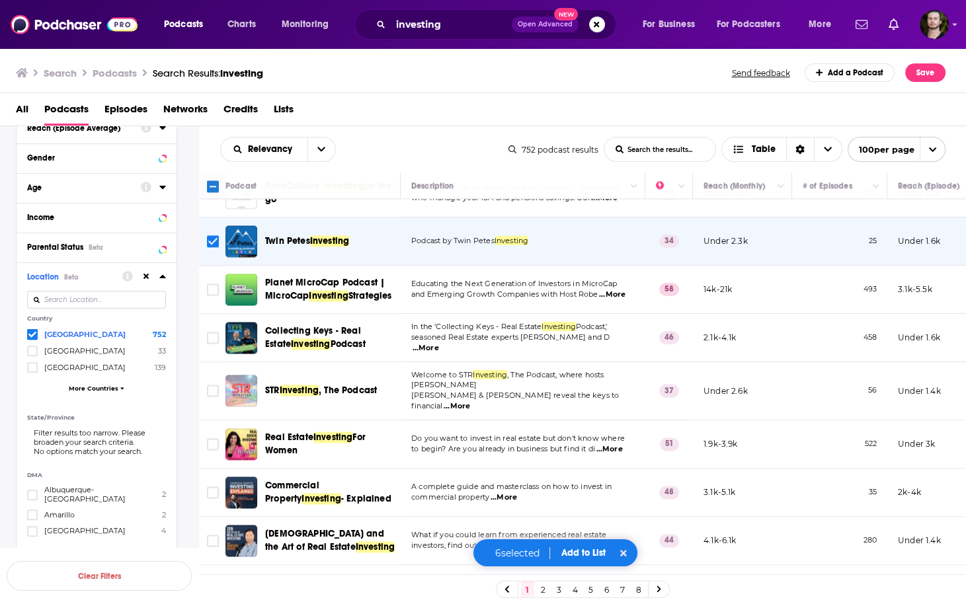
click at [609, 300] on span "...More" at bounding box center [612, 295] width 26 height 11
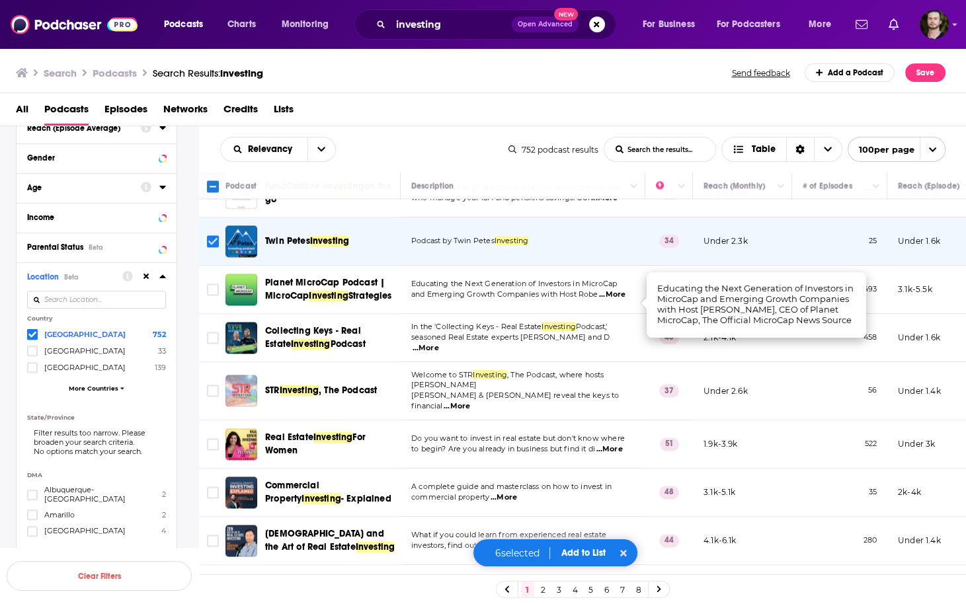
click at [609, 300] on span "...More" at bounding box center [612, 295] width 26 height 11
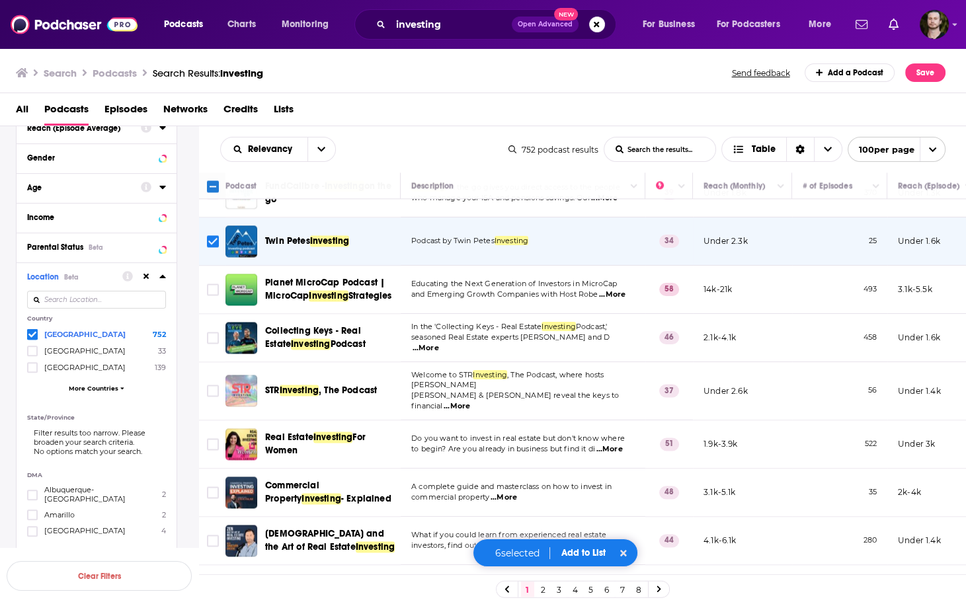
scroll to position [2750, 0]
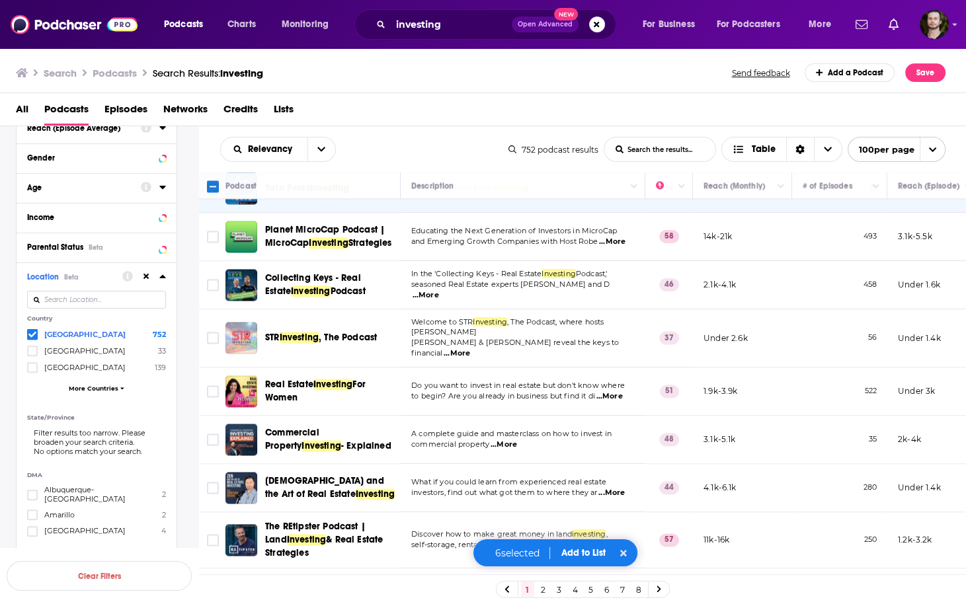
click at [470, 348] on span "...More" at bounding box center [457, 353] width 26 height 11
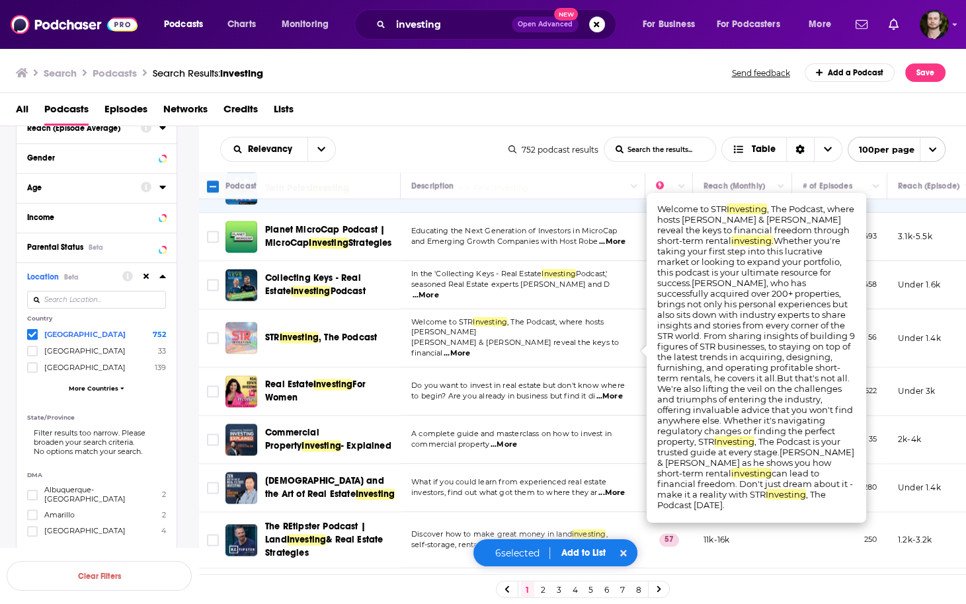
click at [470, 348] on span "...More" at bounding box center [457, 353] width 26 height 11
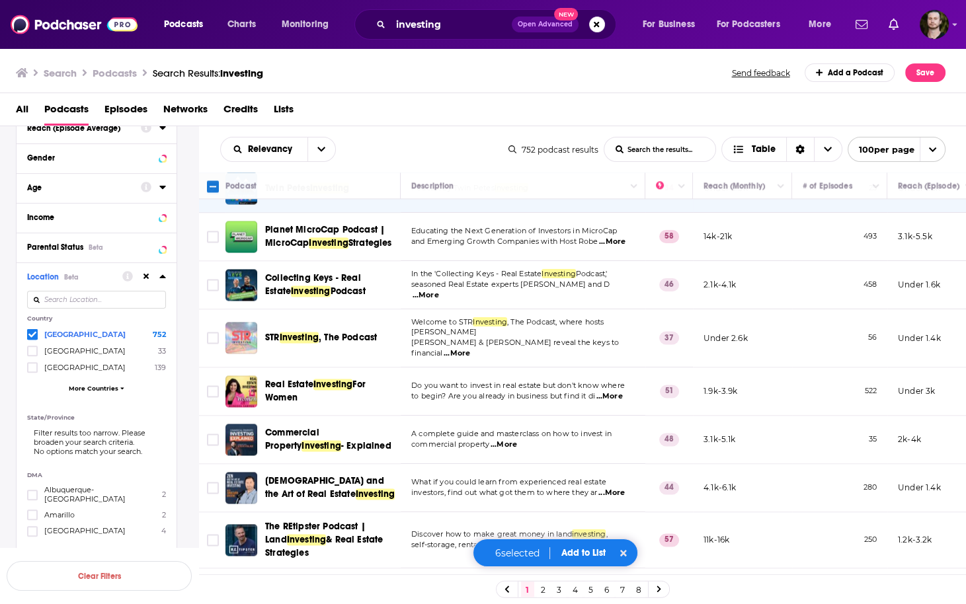
click at [470, 352] on span "...More" at bounding box center [457, 353] width 26 height 11
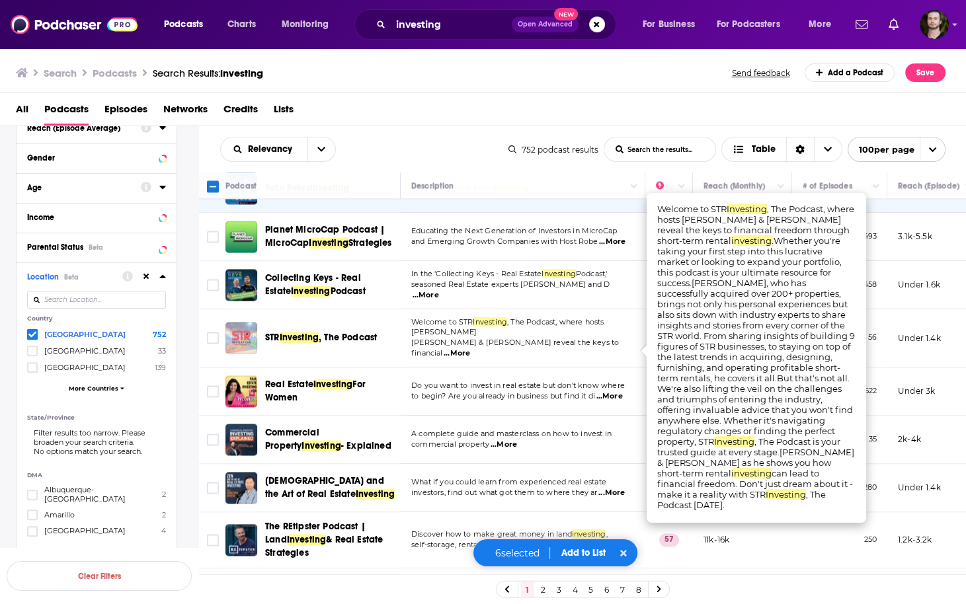
click at [470, 352] on span "...More" at bounding box center [457, 353] width 26 height 11
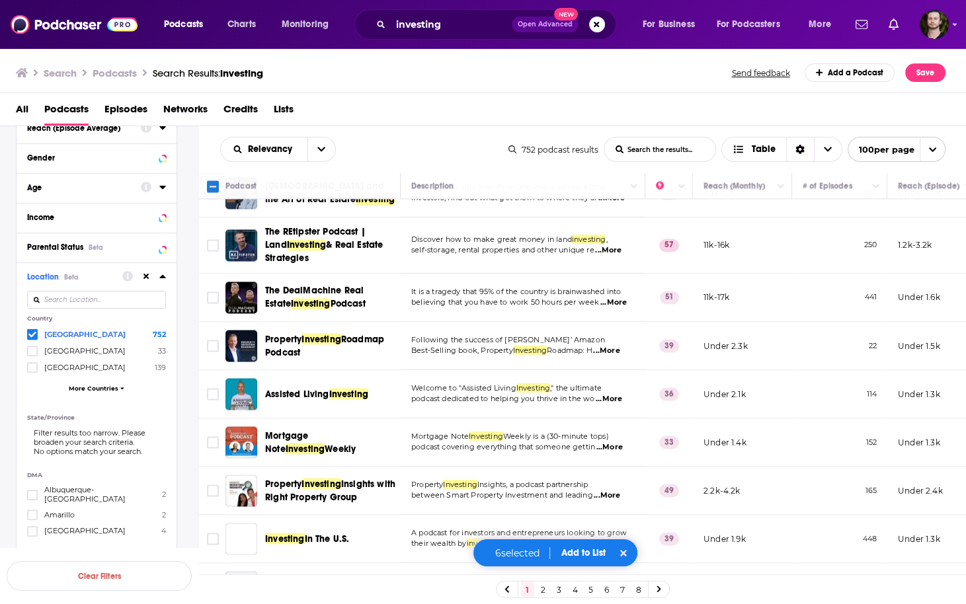
scroll to position [3068, 0]
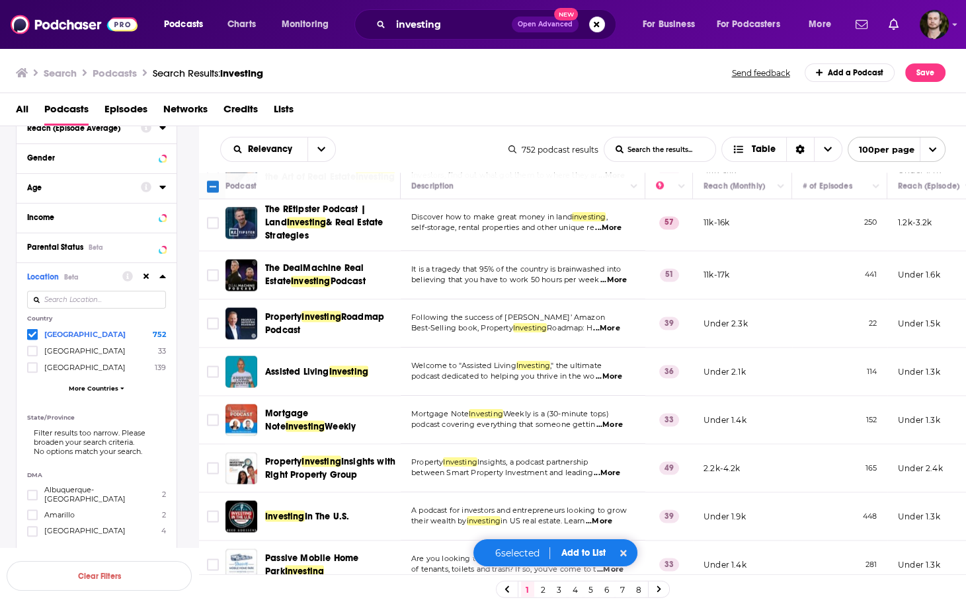
click at [610, 331] on span "...More" at bounding box center [606, 328] width 26 height 11
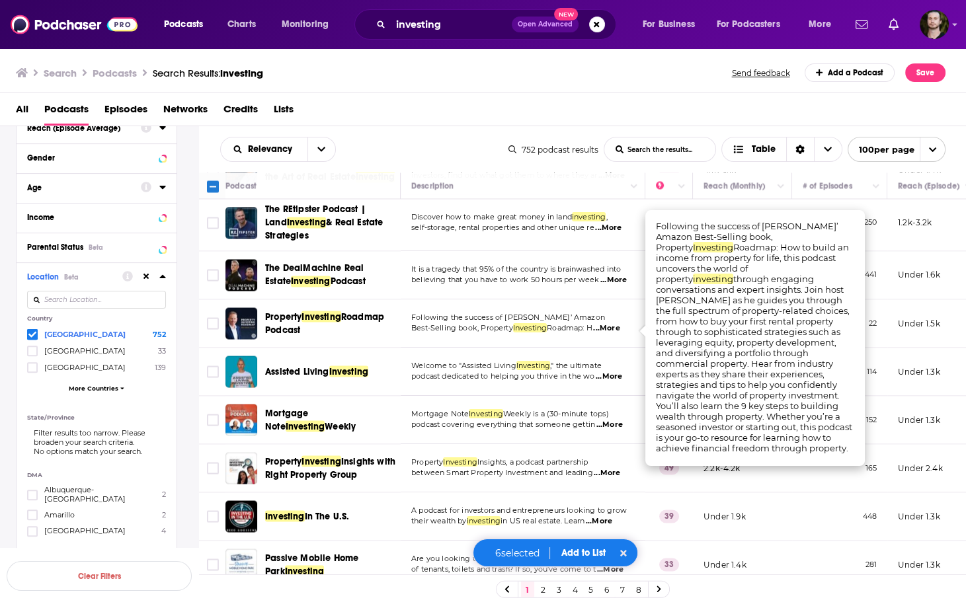
click at [190, 288] on div "Podcast Details Category Active Status Active Language Has Guests Has guests Br…" at bounding box center [107, 201] width 182 height 1124
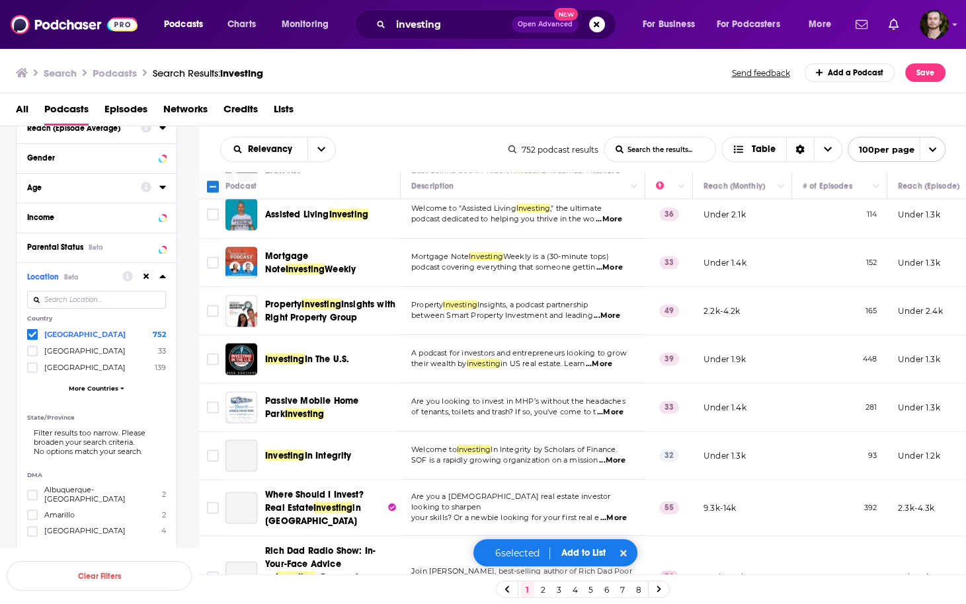
scroll to position [3226, 0]
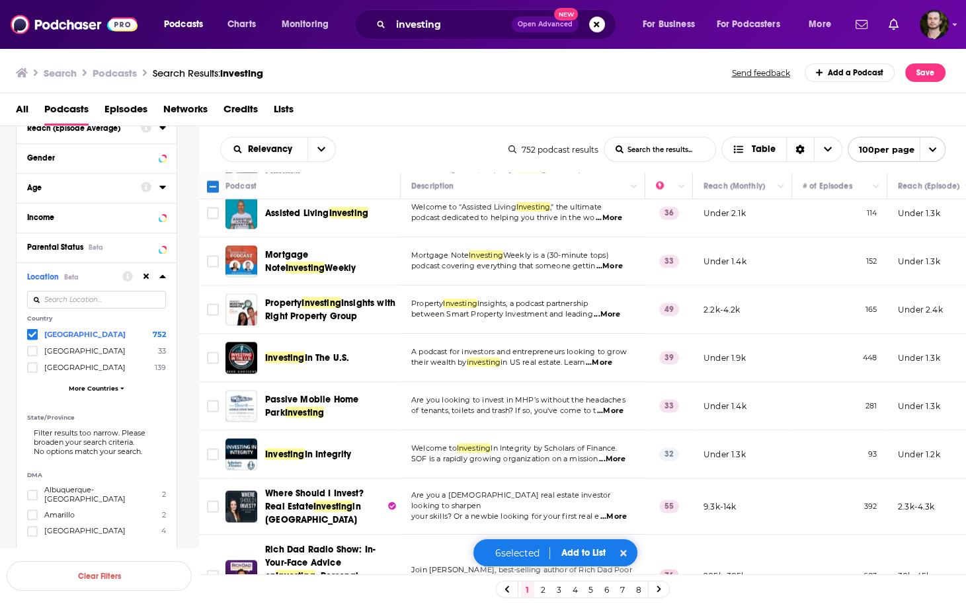
click at [623, 267] on span "...More" at bounding box center [609, 266] width 26 height 11
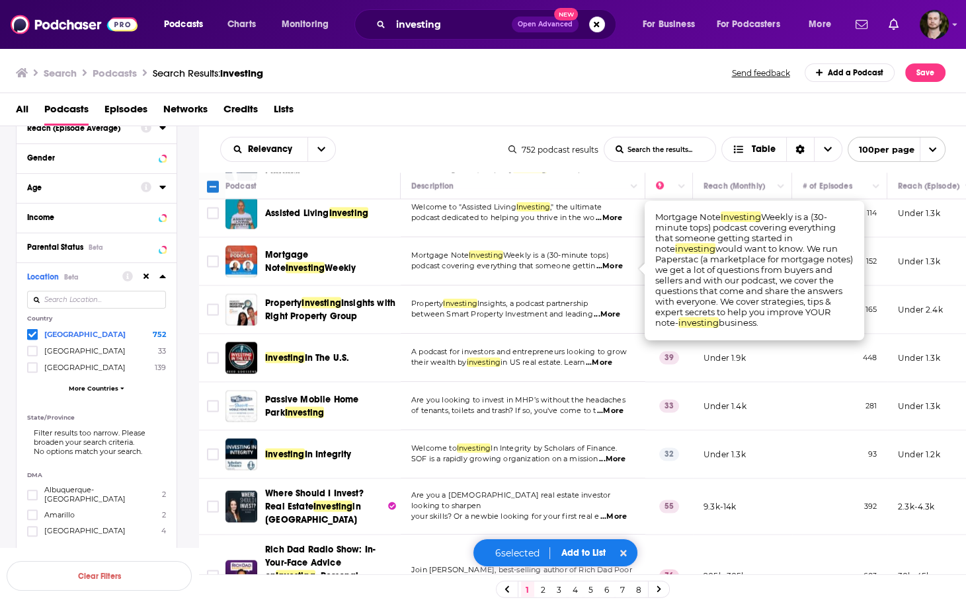
click at [623, 267] on span "...More" at bounding box center [609, 266] width 26 height 11
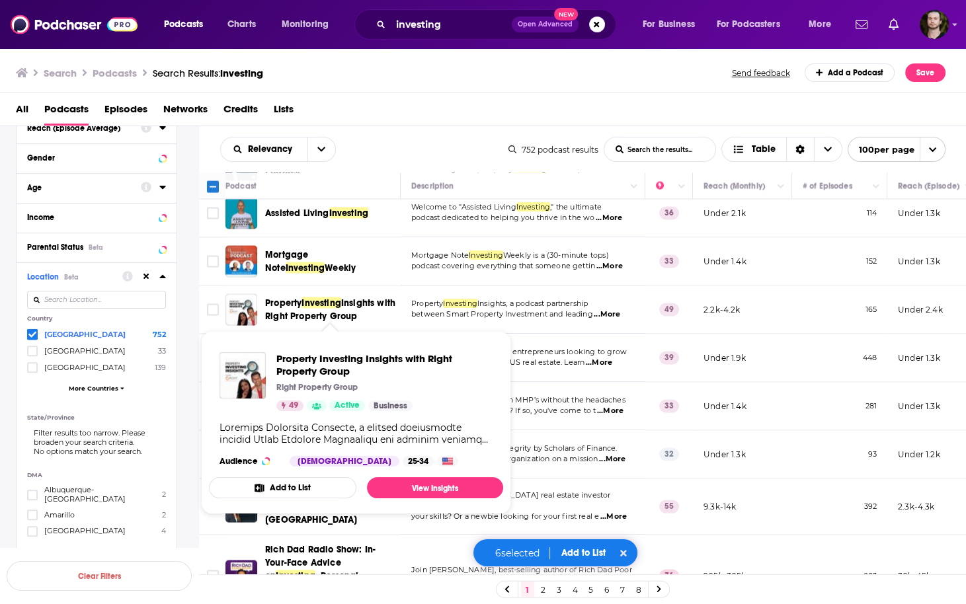
scroll to position [3279, 0]
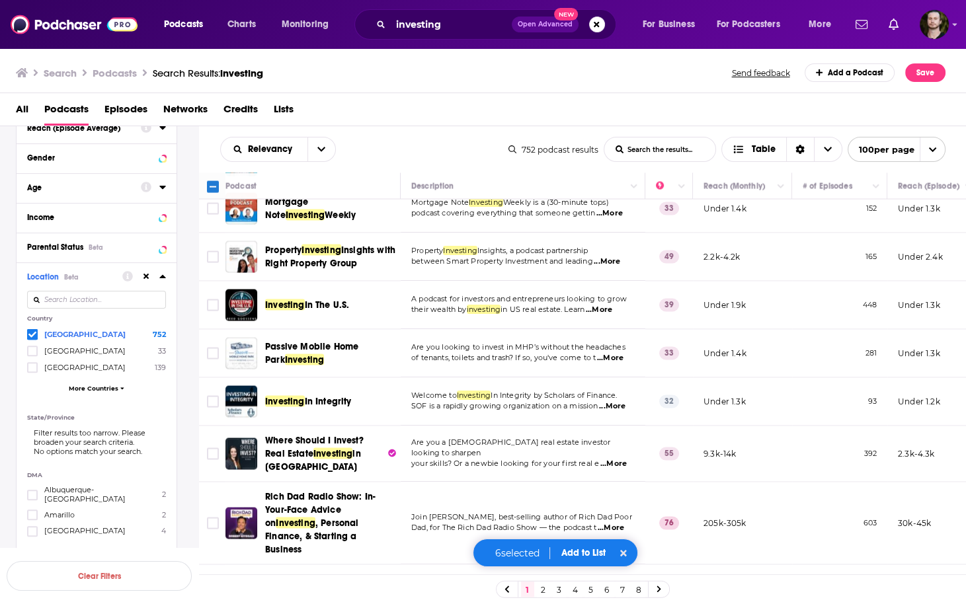
click at [612, 310] on span "...More" at bounding box center [599, 310] width 26 height 11
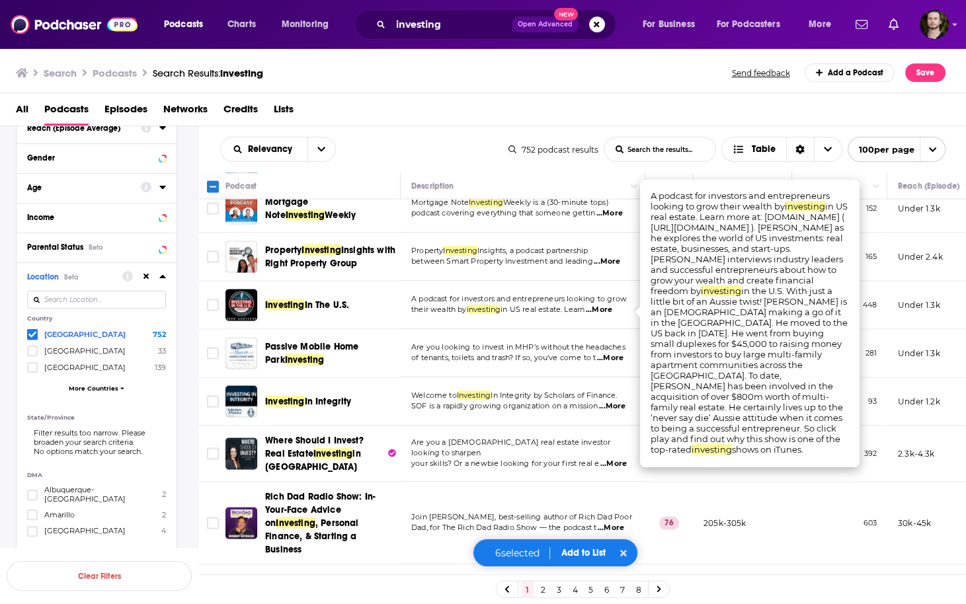
click at [612, 312] on span "...More" at bounding box center [599, 310] width 26 height 11
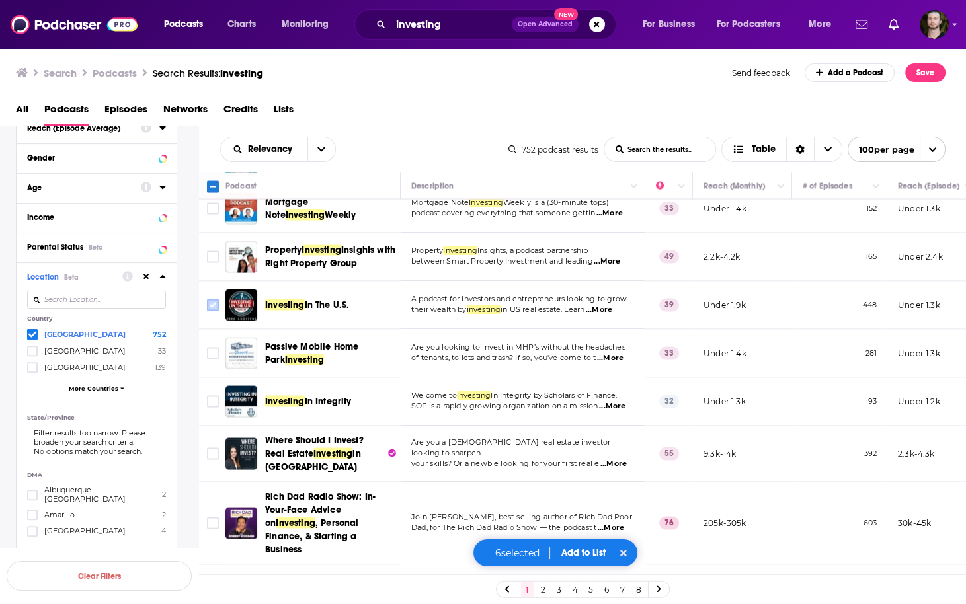
click at [212, 305] on input "Toggle select row" at bounding box center [213, 305] width 12 height 12
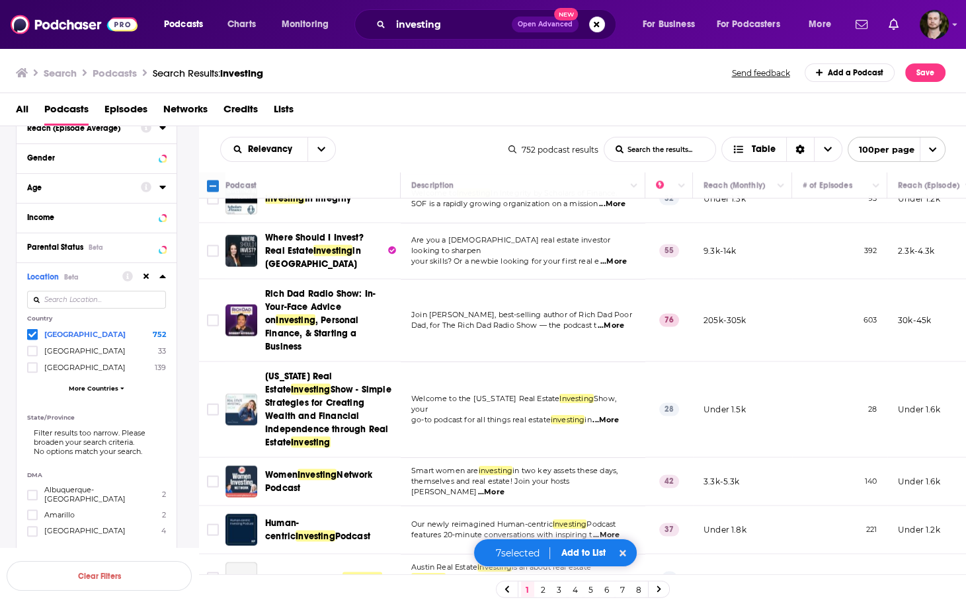
scroll to position [3491, 0]
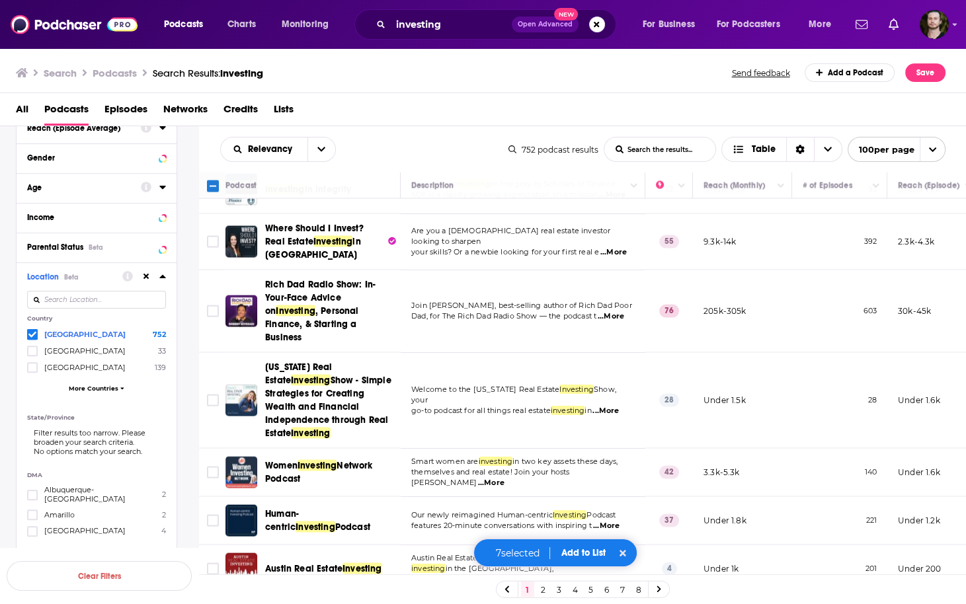
click at [623, 311] on span "...More" at bounding box center [611, 316] width 26 height 11
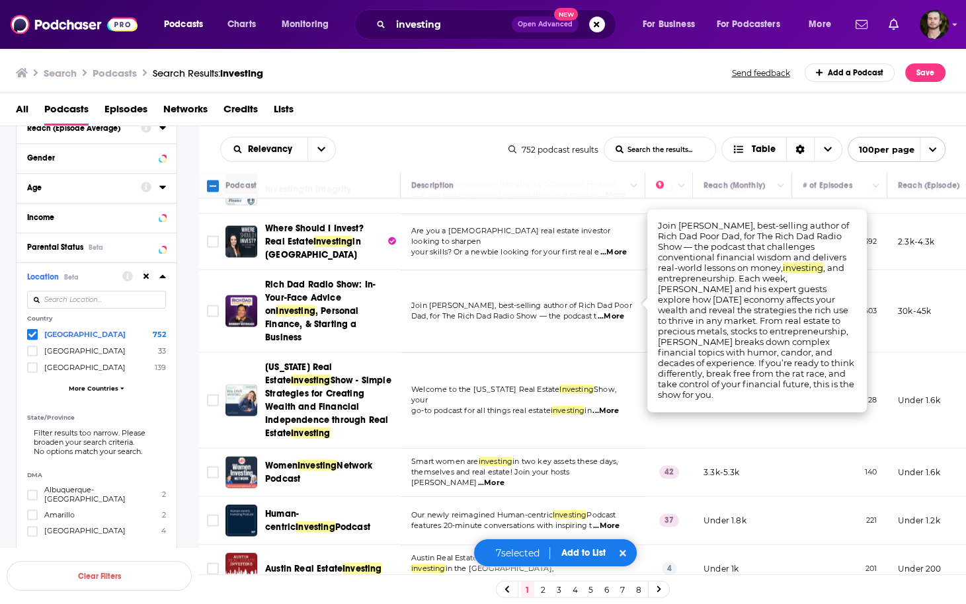
click at [623, 311] on span "...More" at bounding box center [611, 316] width 26 height 11
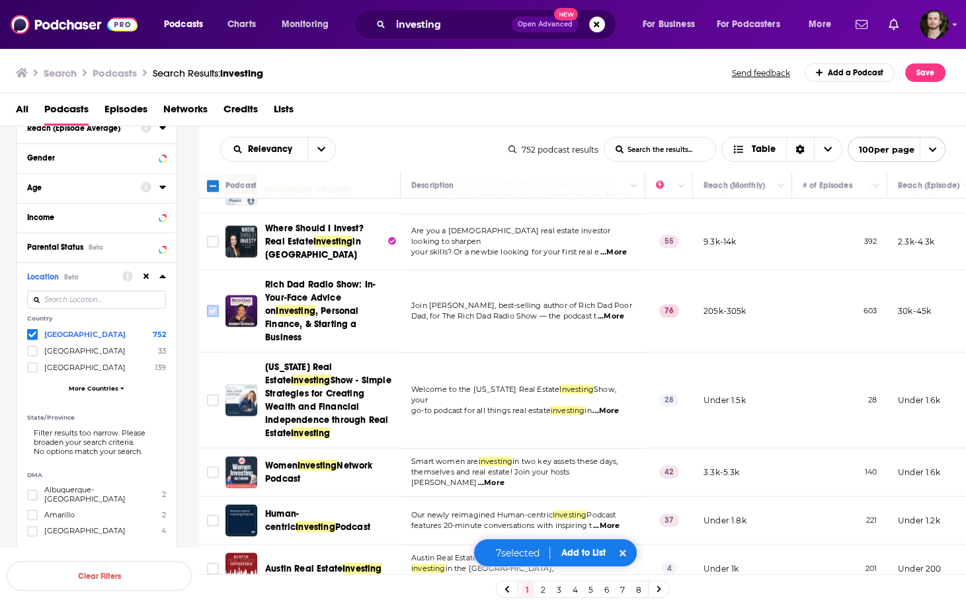
click at [212, 305] on input "Toggle select row" at bounding box center [213, 311] width 12 height 12
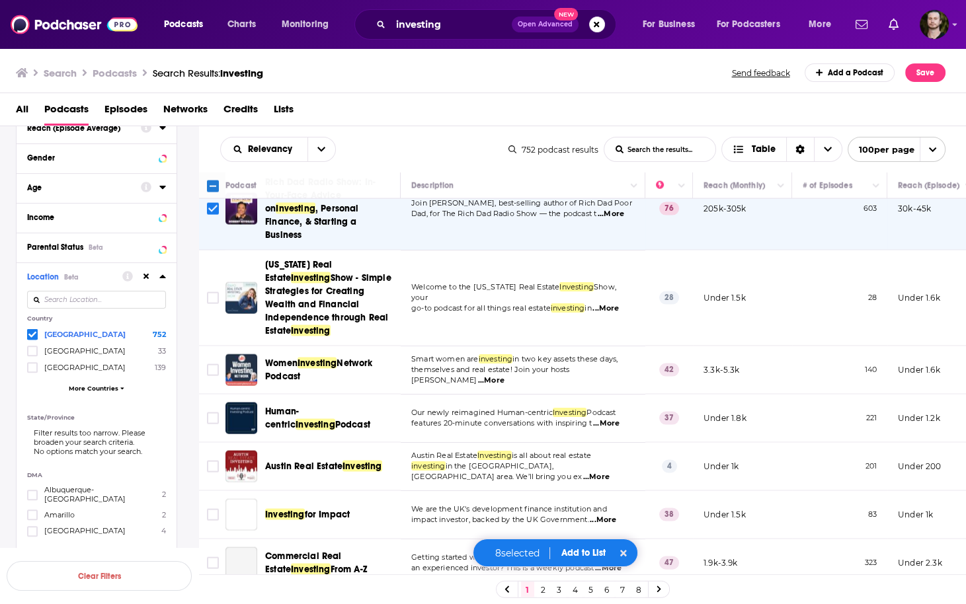
scroll to position [3597, 0]
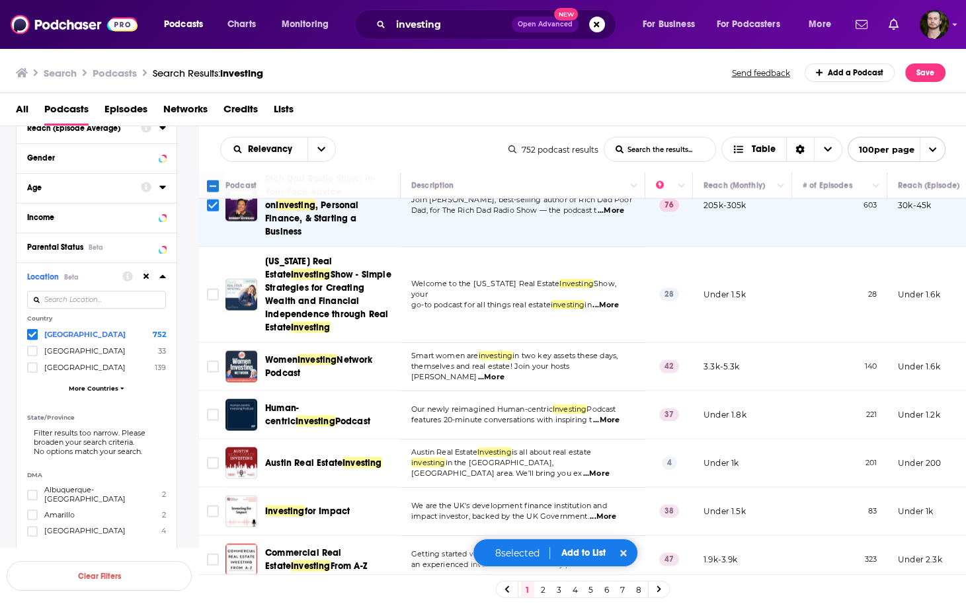
click at [608, 415] on span "...More" at bounding box center [606, 420] width 26 height 11
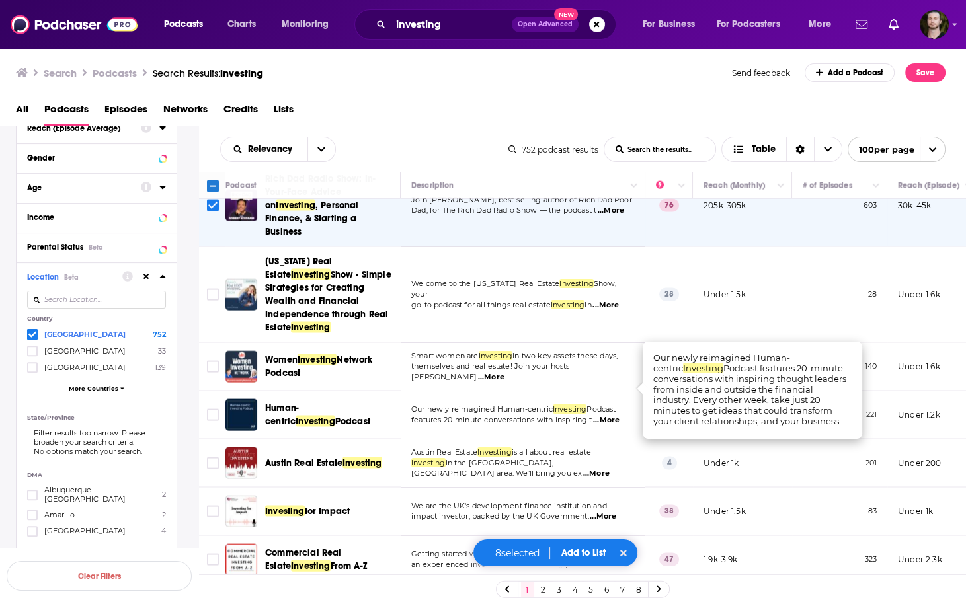
click at [608, 415] on span "...More" at bounding box center [606, 420] width 26 height 11
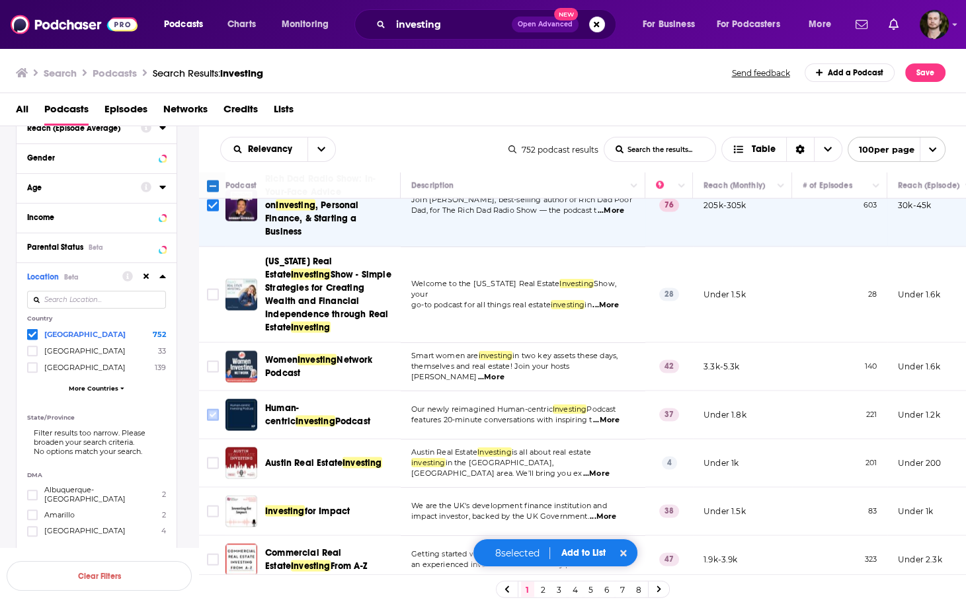
click at [209, 409] on input "Toggle select row" at bounding box center [213, 415] width 12 height 12
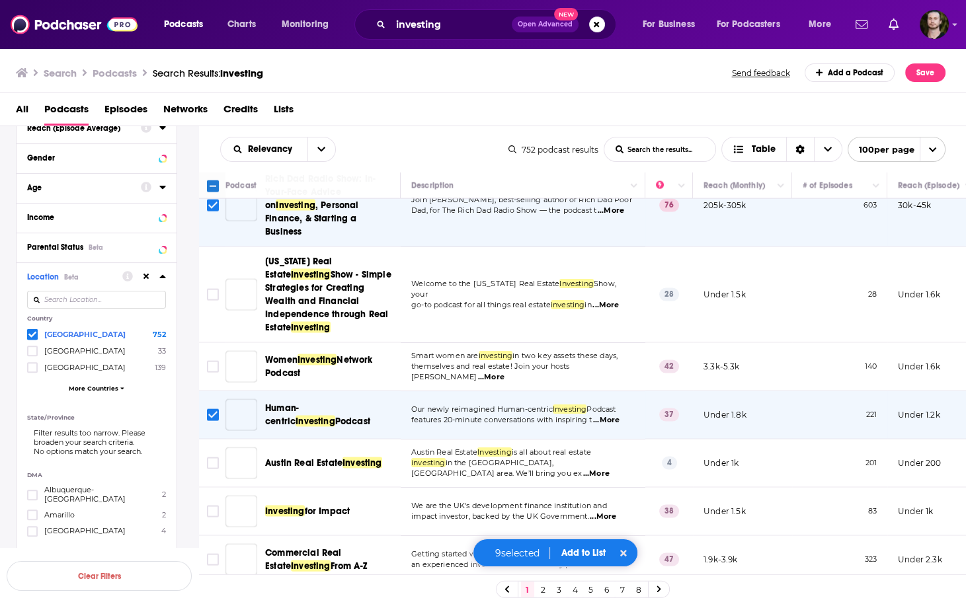
scroll to position [3650, 0]
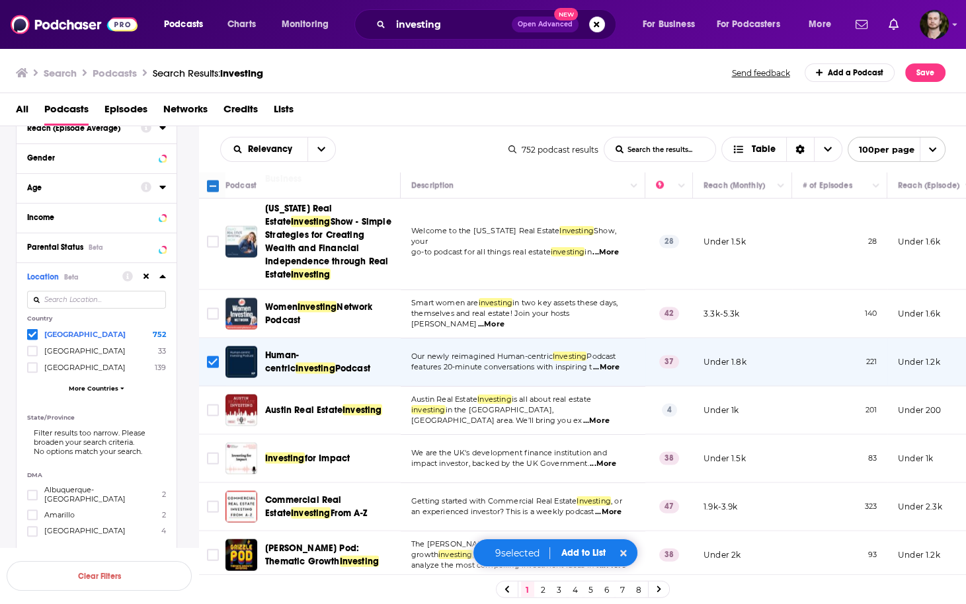
click at [610, 362] on span "...More" at bounding box center [606, 367] width 26 height 11
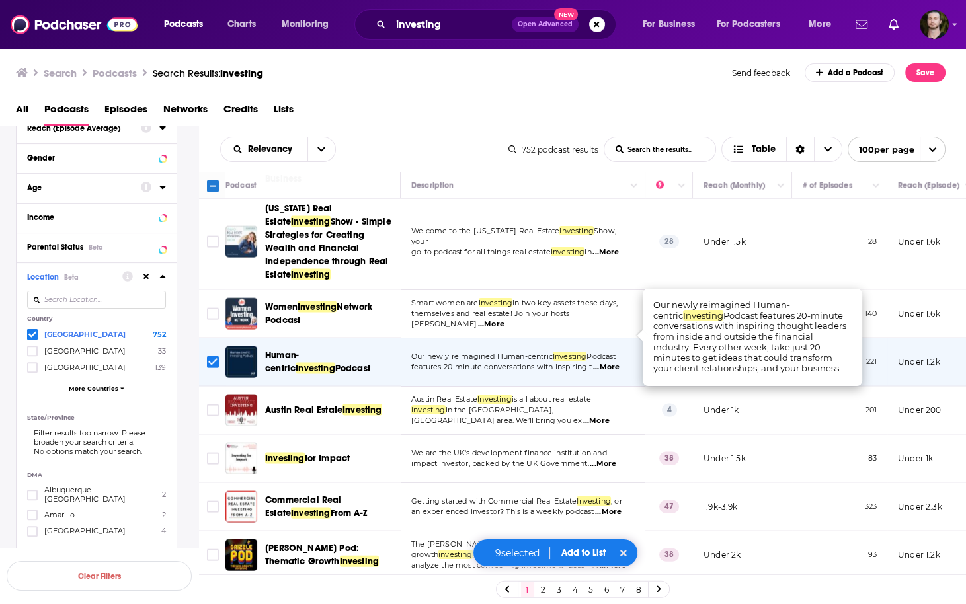
click at [610, 362] on span "...More" at bounding box center [606, 367] width 26 height 11
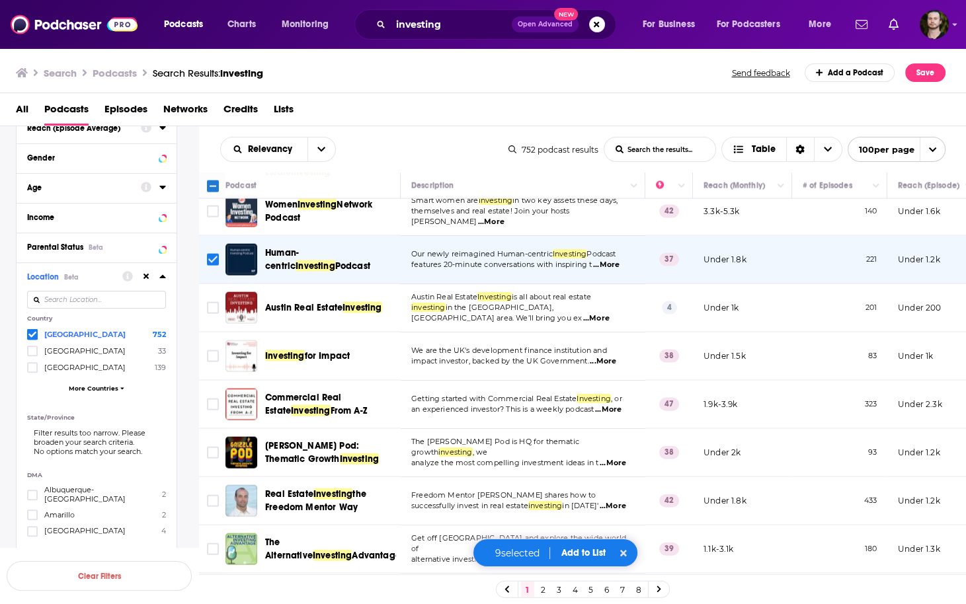
scroll to position [3755, 0]
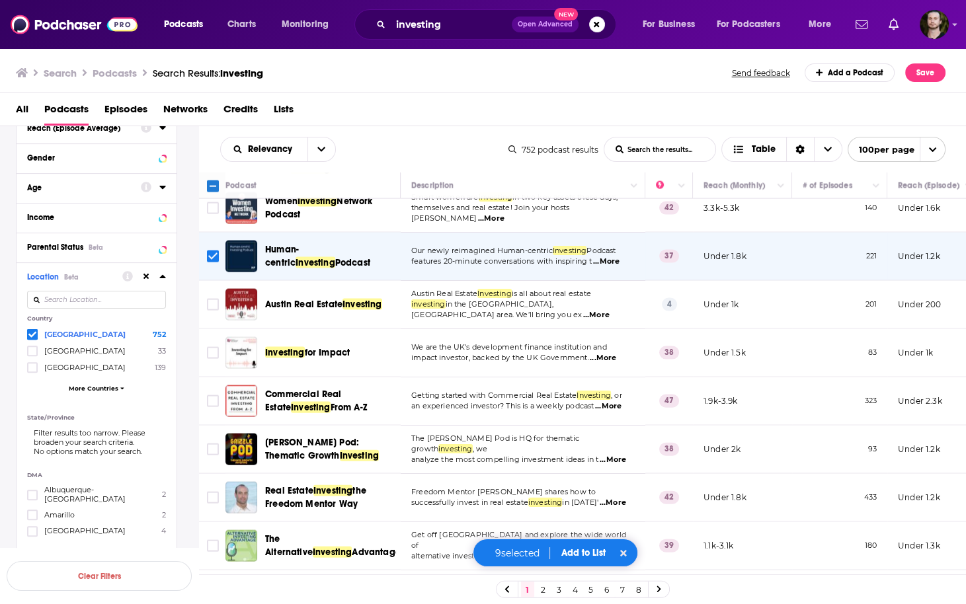
click at [619, 401] on span "...More" at bounding box center [608, 406] width 26 height 11
click at [588, 455] on span "analyze the most compelling investment ideas in t" at bounding box center [504, 459] width 187 height 9
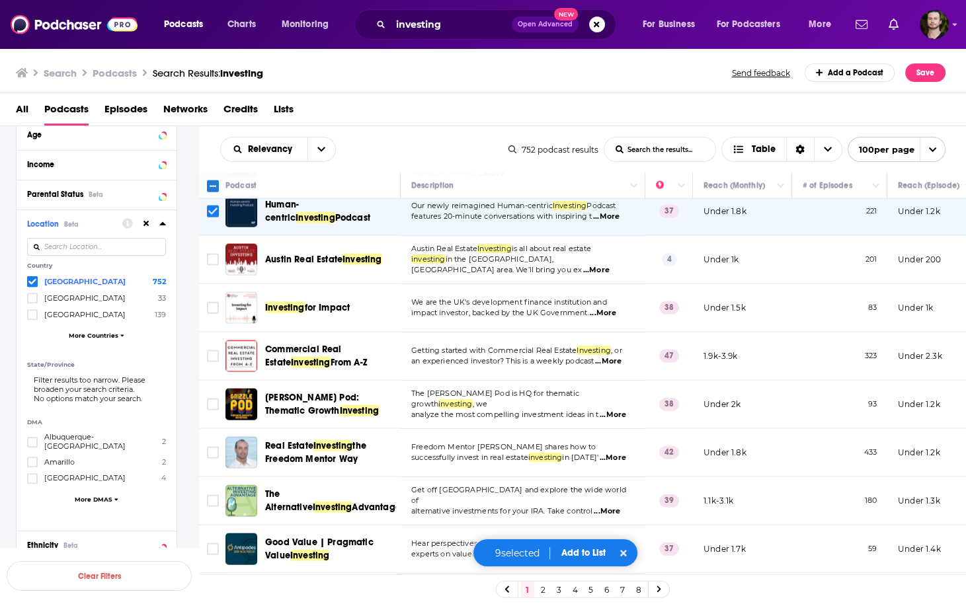
scroll to position [3861, 0]
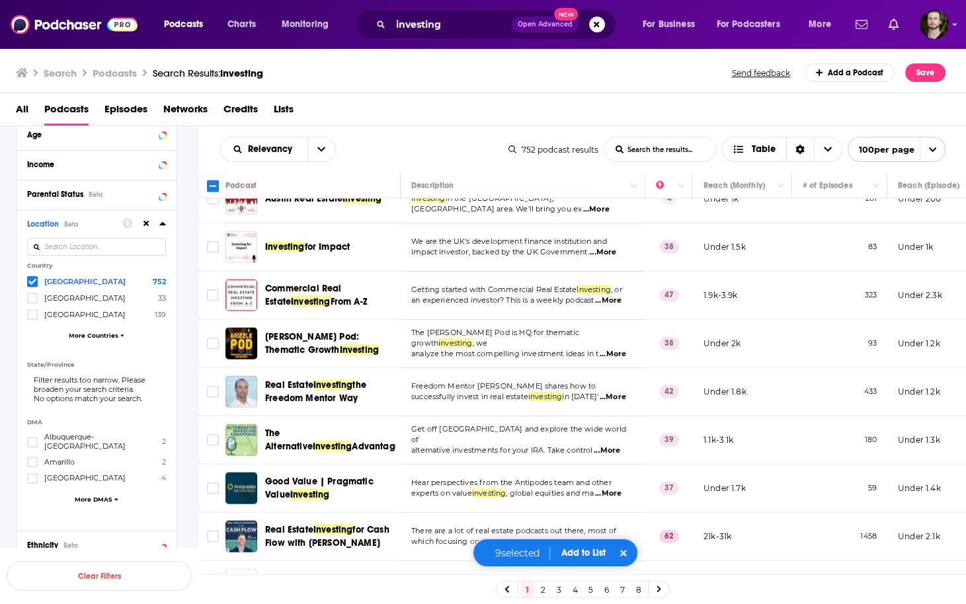
click at [612, 349] on span "...More" at bounding box center [613, 354] width 26 height 11
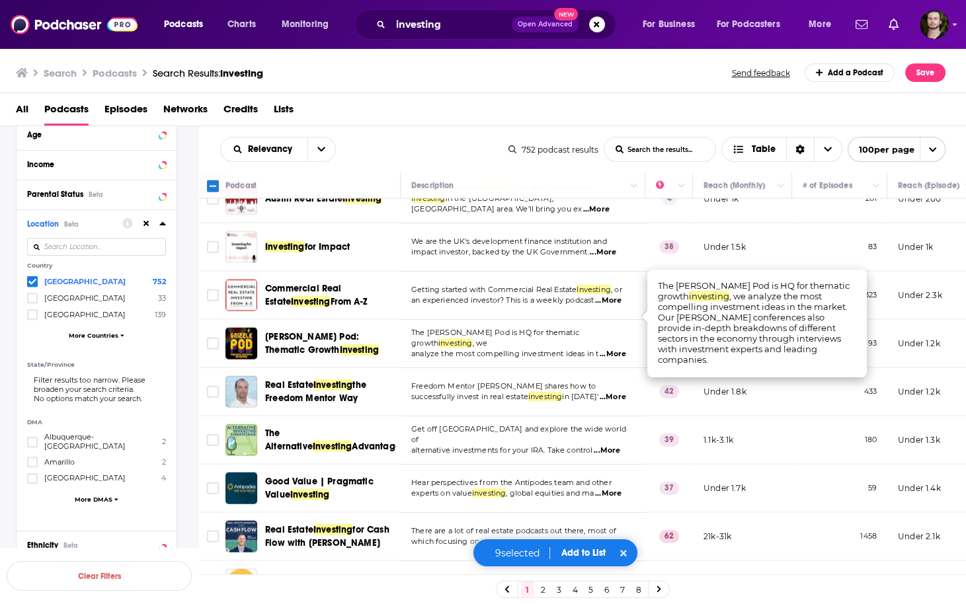
click at [610, 349] on span "...More" at bounding box center [613, 354] width 26 height 11
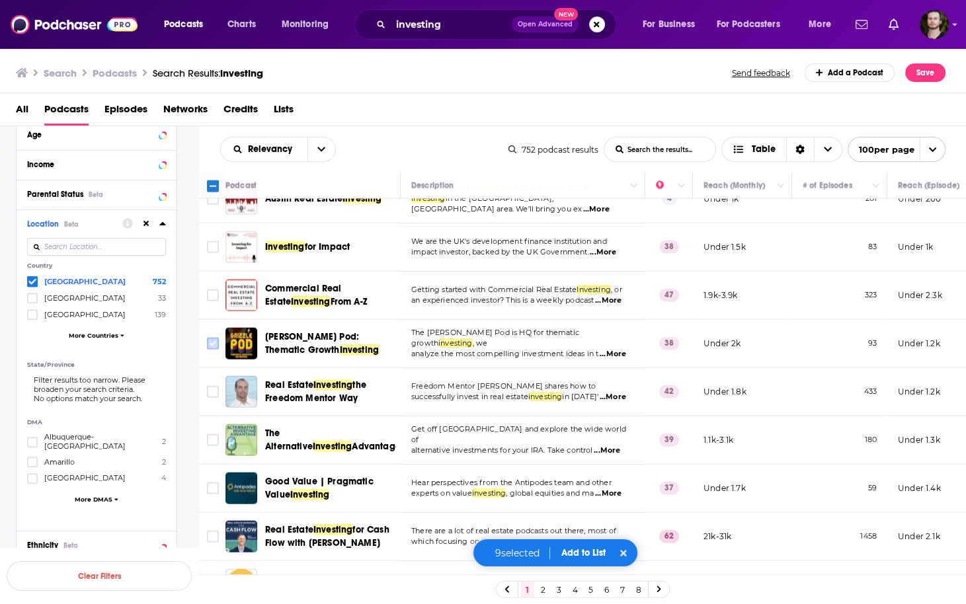
click at [209, 338] on input "Toggle select row" at bounding box center [213, 344] width 12 height 12
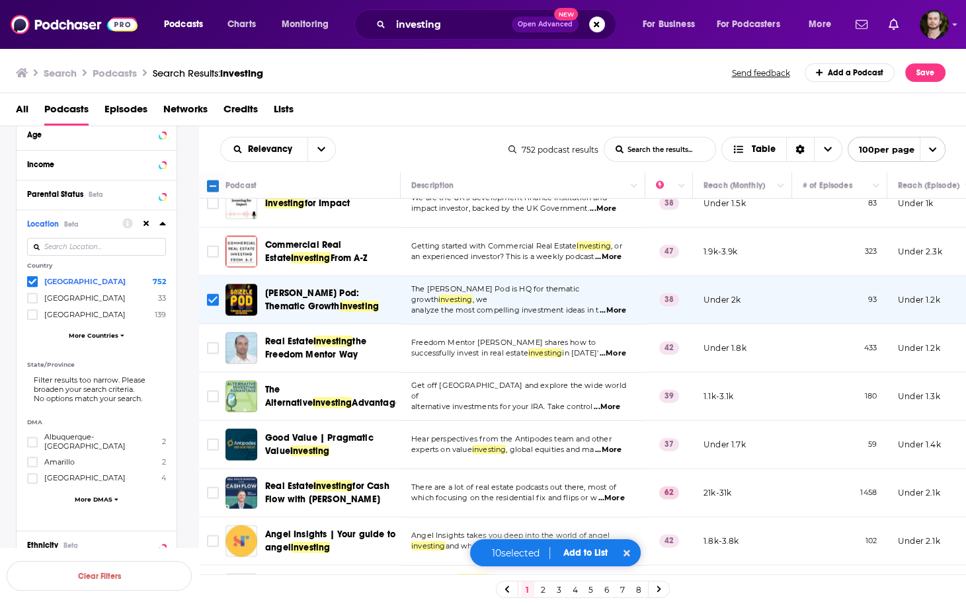
scroll to position [3914, 0]
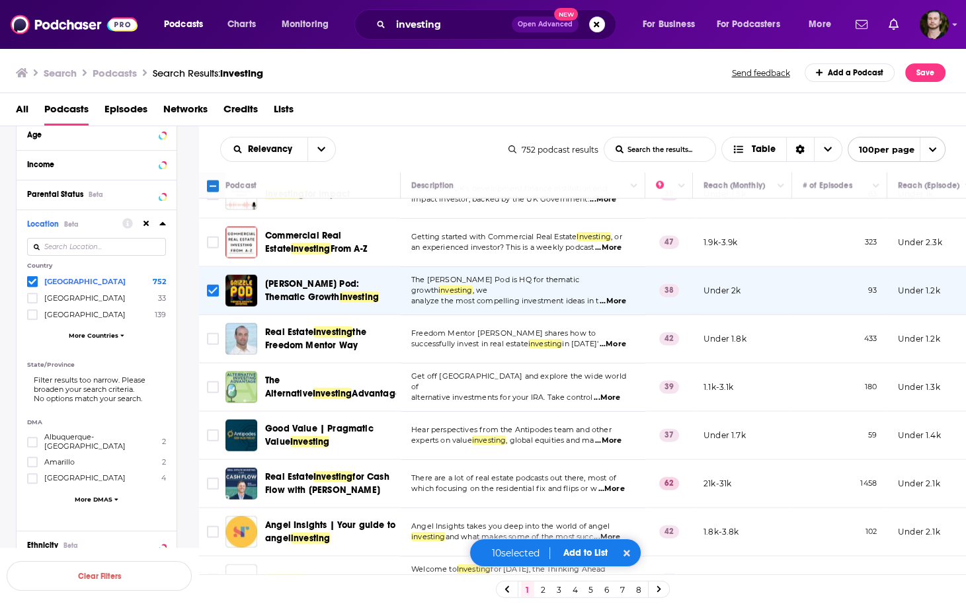
click at [601, 393] on span "...More" at bounding box center [607, 398] width 26 height 11
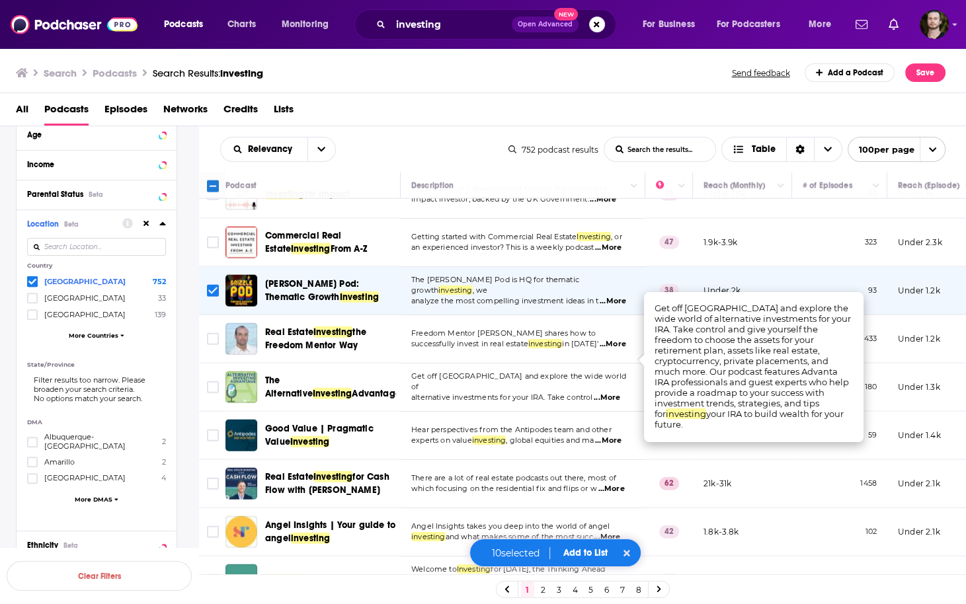
click at [601, 393] on span "...More" at bounding box center [607, 398] width 26 height 11
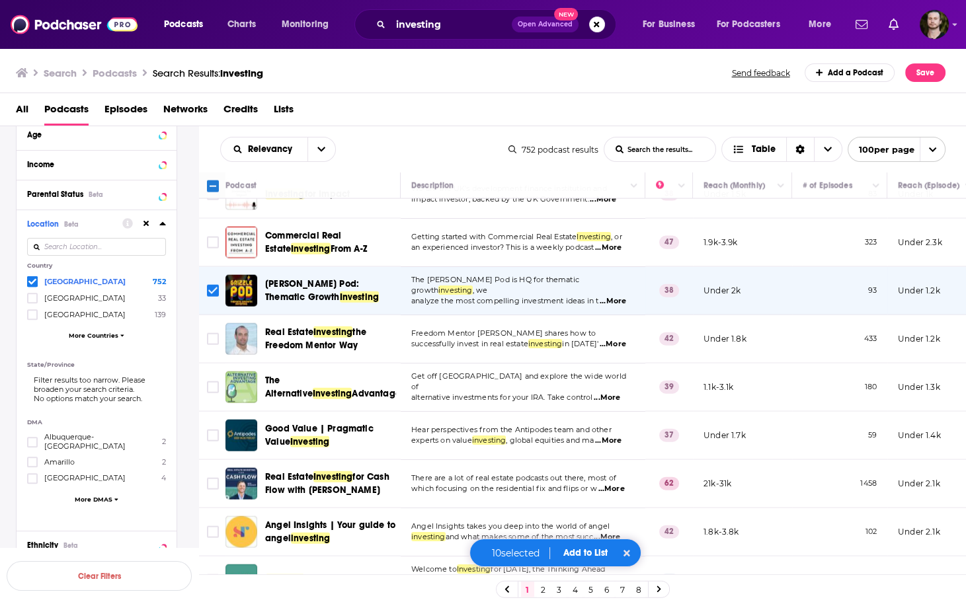
click at [596, 555] on button "Add to List" at bounding box center [584, 552] width 65 height 11
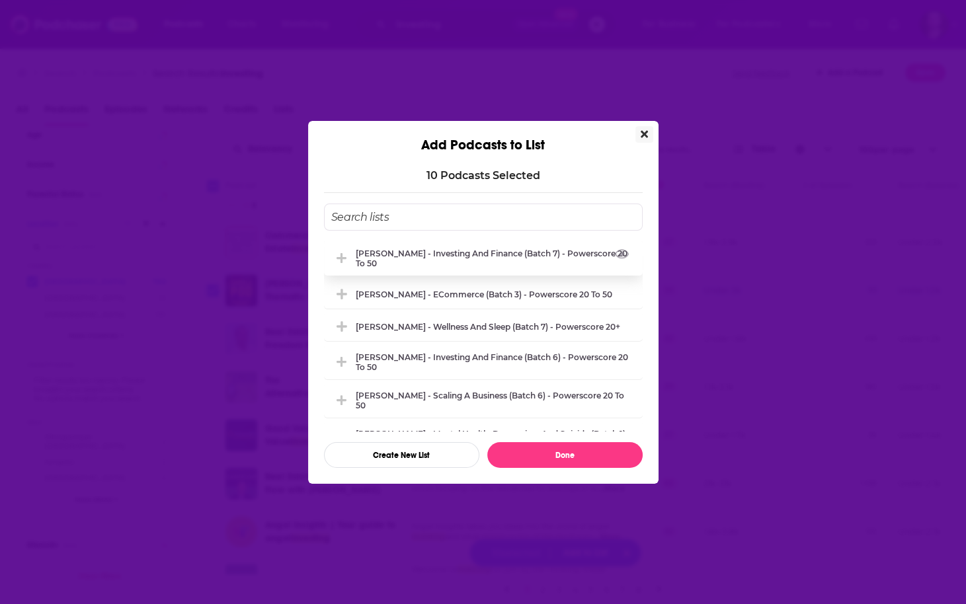
click at [493, 259] on div "[PERSON_NAME] - Investing and Finance (Batch 7) - Powerscore 20 to 50" at bounding box center [495, 259] width 279 height 20
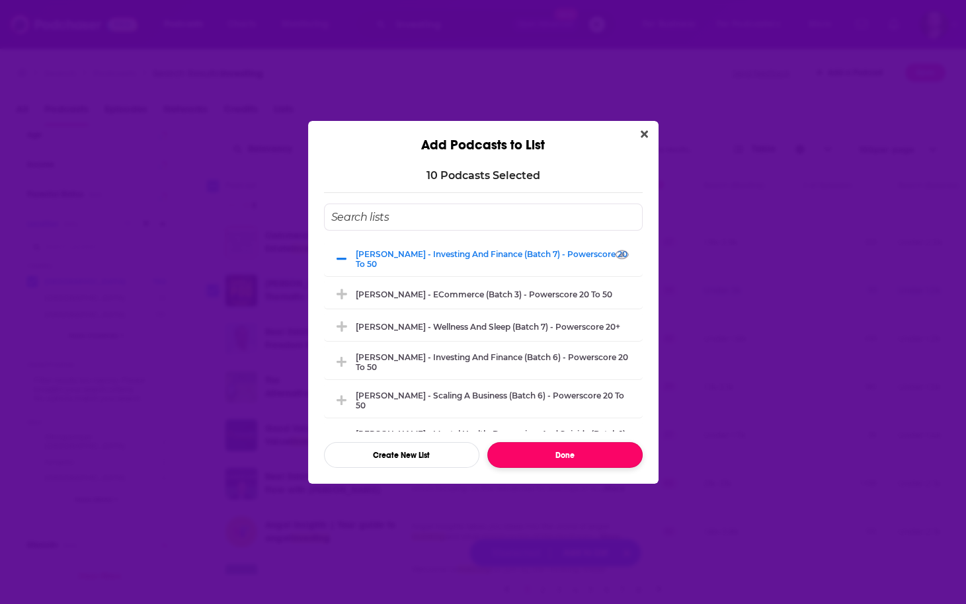
click at [567, 452] on button "Done" at bounding box center [564, 455] width 155 height 26
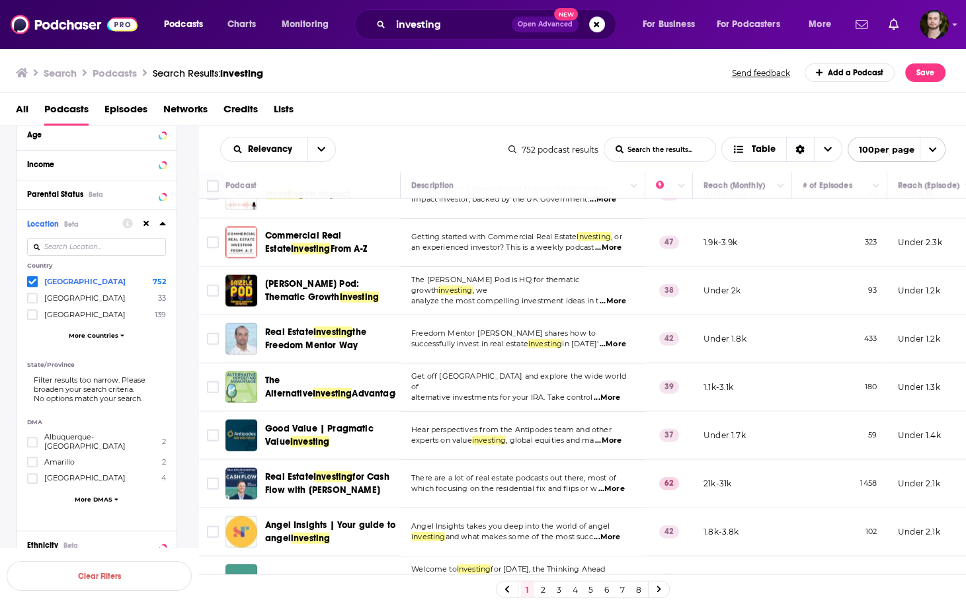
click at [540, 588] on link "2" at bounding box center [543, 590] width 13 height 16
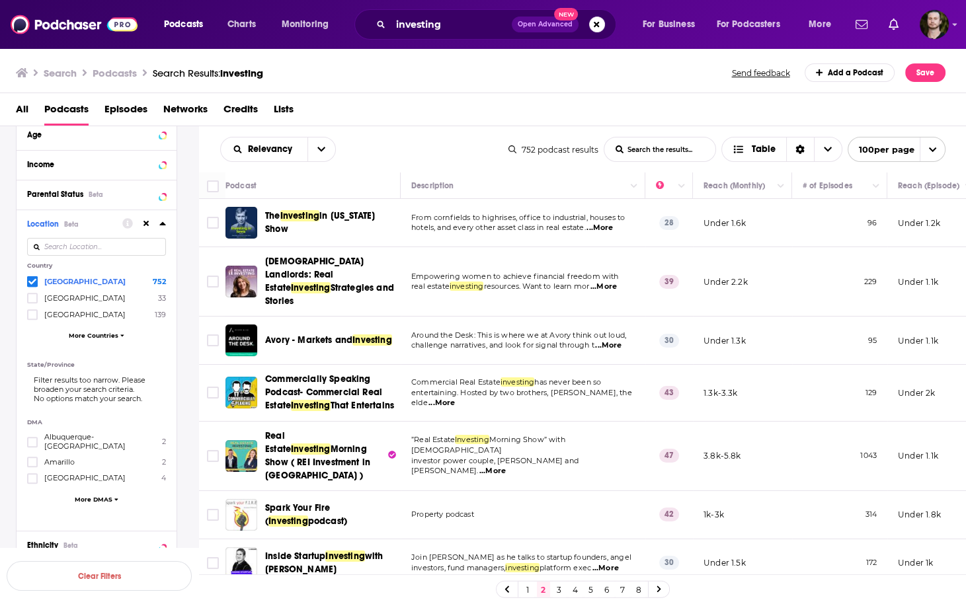
click at [606, 225] on span "...More" at bounding box center [599, 228] width 26 height 11
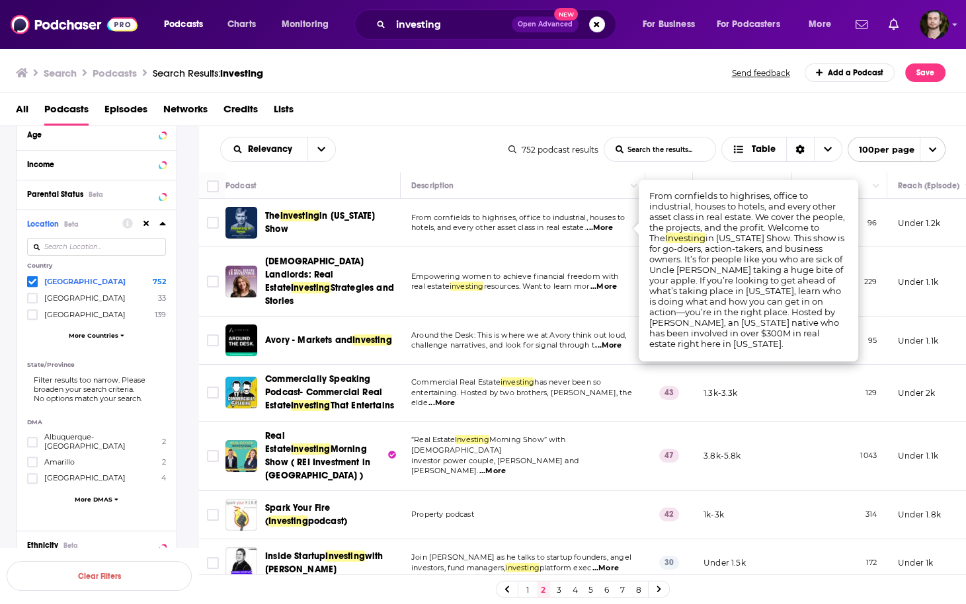
click at [606, 225] on span "...More" at bounding box center [599, 228] width 26 height 11
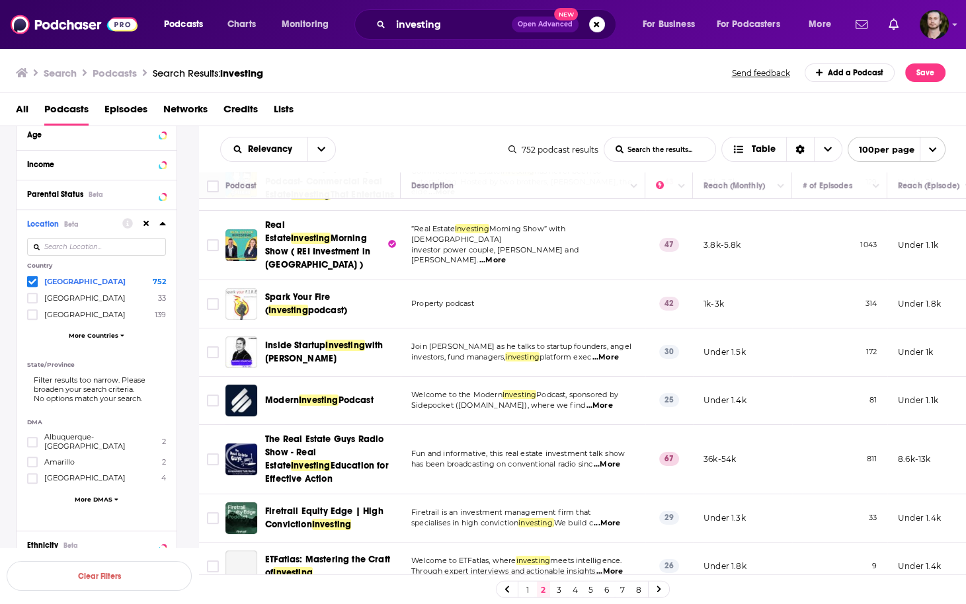
scroll to position [212, 0]
click at [616, 352] on span "...More" at bounding box center [605, 357] width 26 height 11
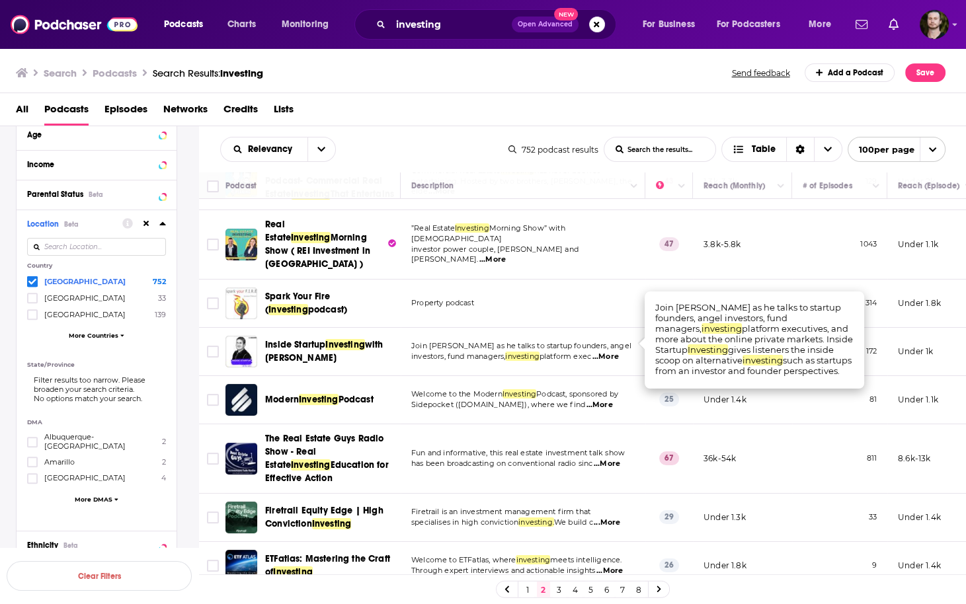
click at [616, 352] on span "...More" at bounding box center [605, 357] width 26 height 11
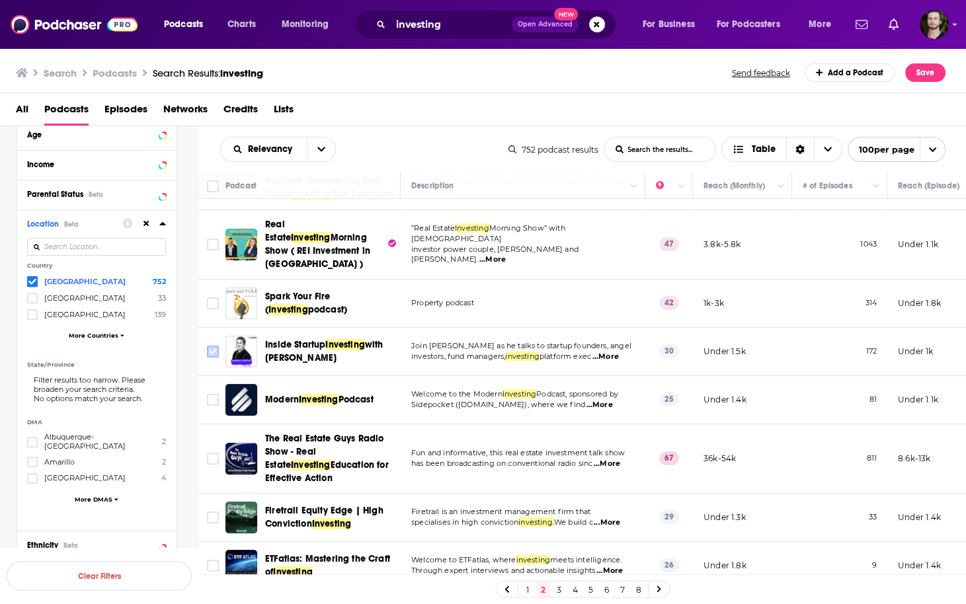
click at [216, 346] on input "Toggle select row" at bounding box center [213, 352] width 12 height 12
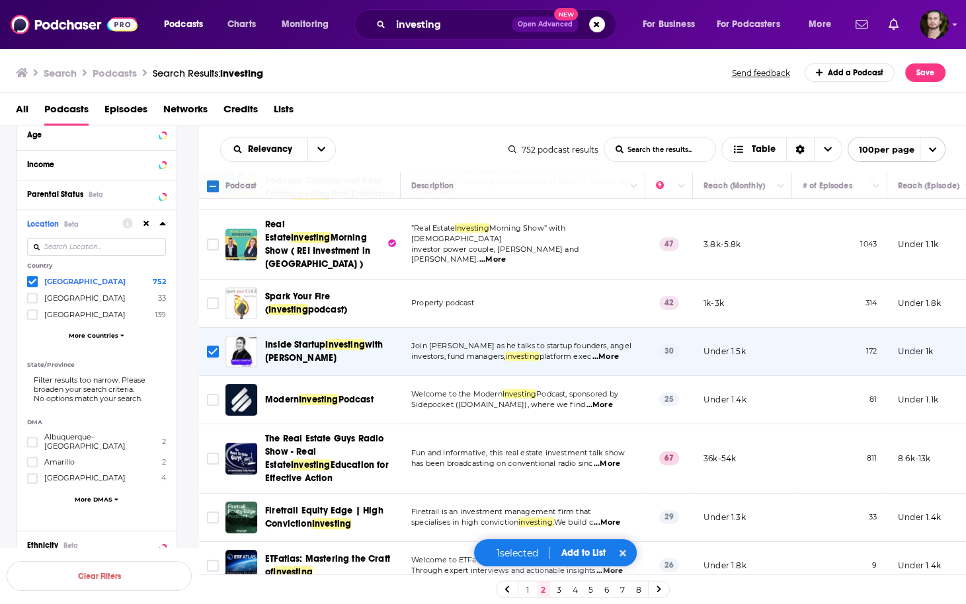
click at [608, 400] on span "...More" at bounding box center [599, 405] width 26 height 11
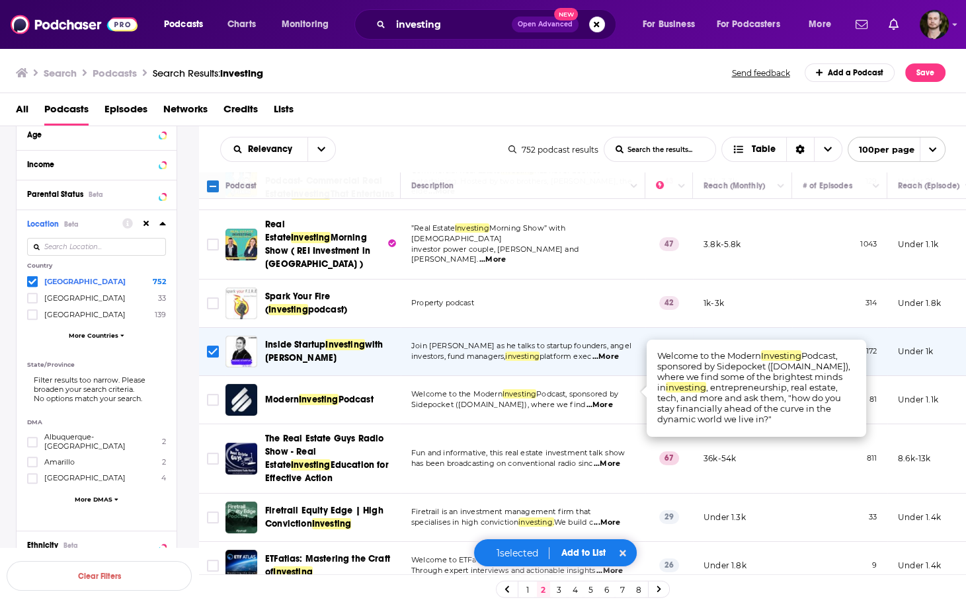
click at [608, 400] on span "...More" at bounding box center [599, 405] width 26 height 11
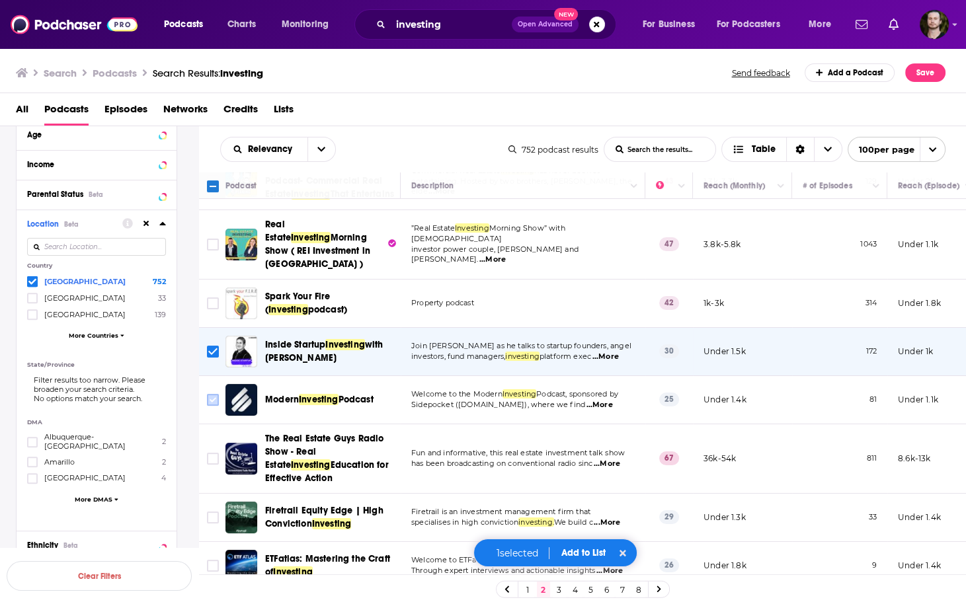
click at [210, 394] on input "Toggle select row" at bounding box center [213, 400] width 12 height 12
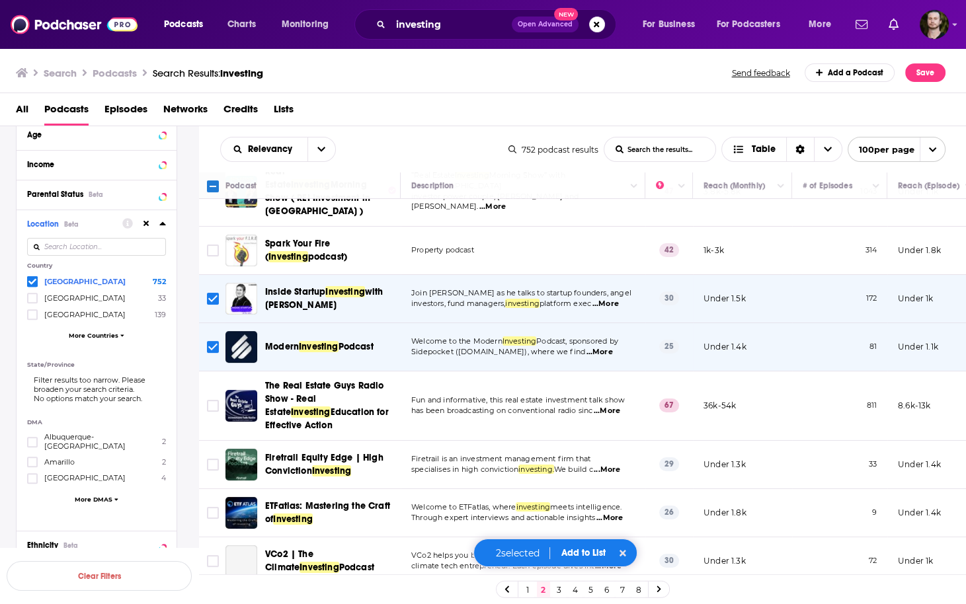
scroll to position [370, 0]
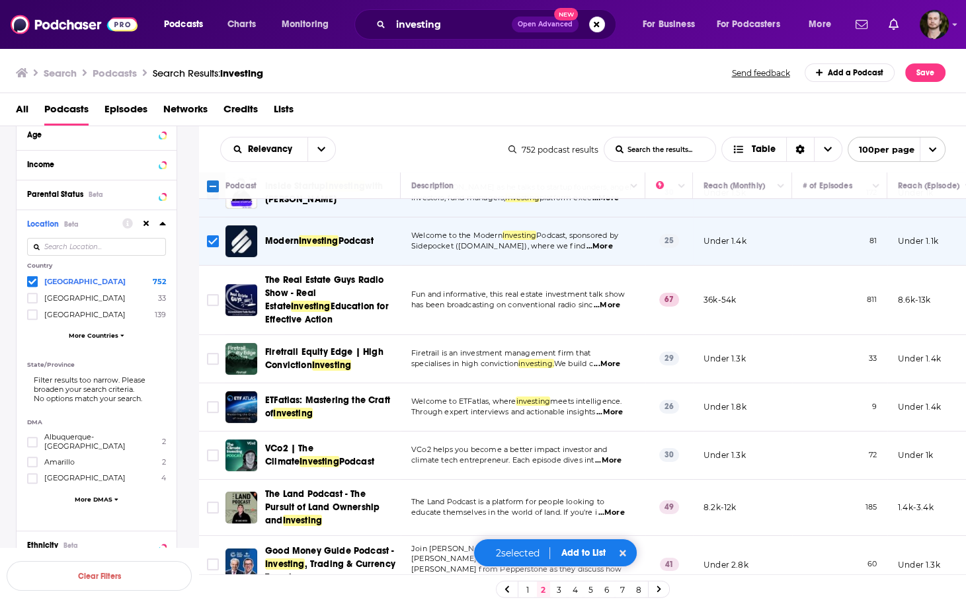
click at [620, 359] on span "...More" at bounding box center [607, 364] width 26 height 11
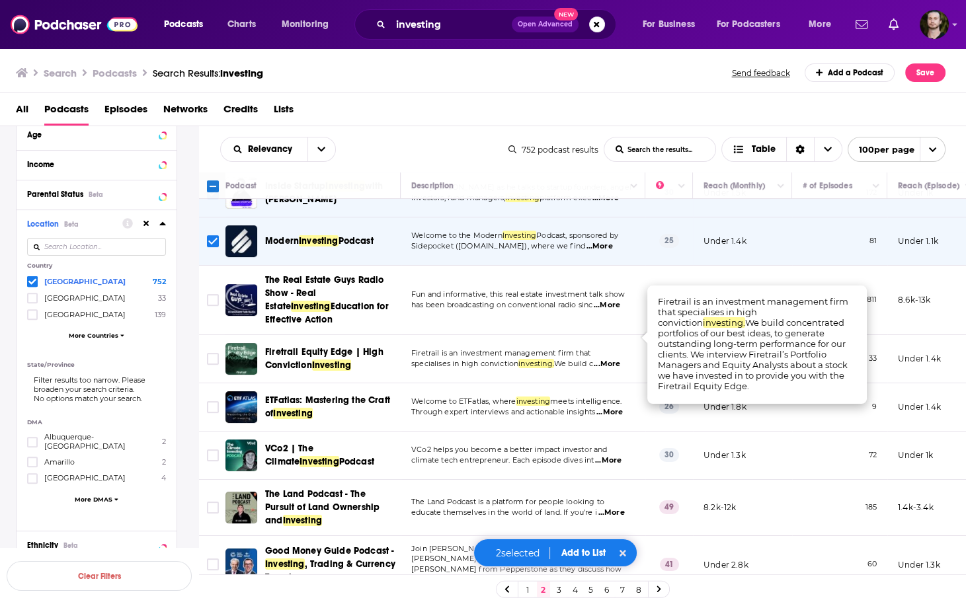
click at [620, 359] on span "...More" at bounding box center [607, 364] width 26 height 11
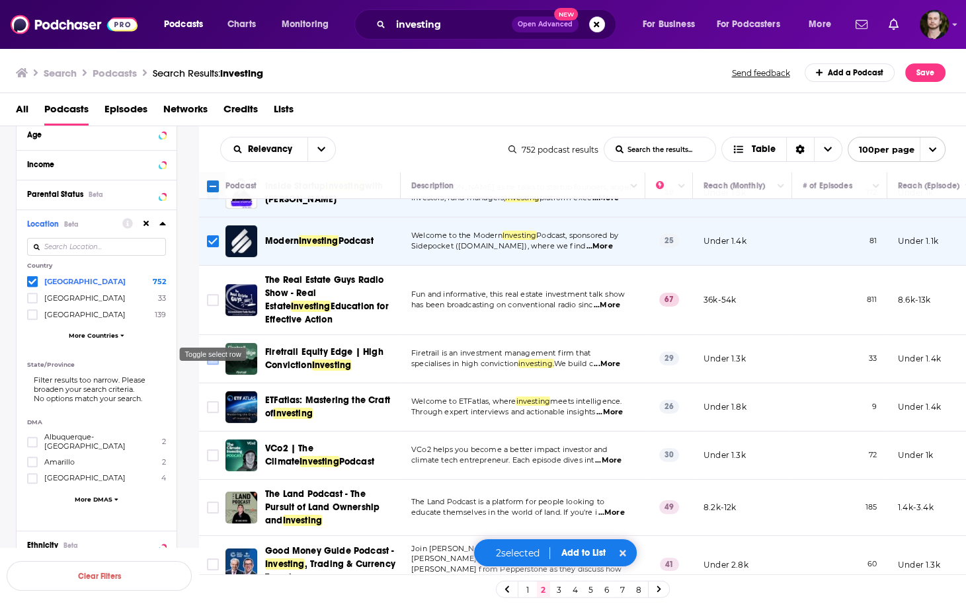
click at [210, 353] on input "Toggle select row" at bounding box center [213, 359] width 12 height 12
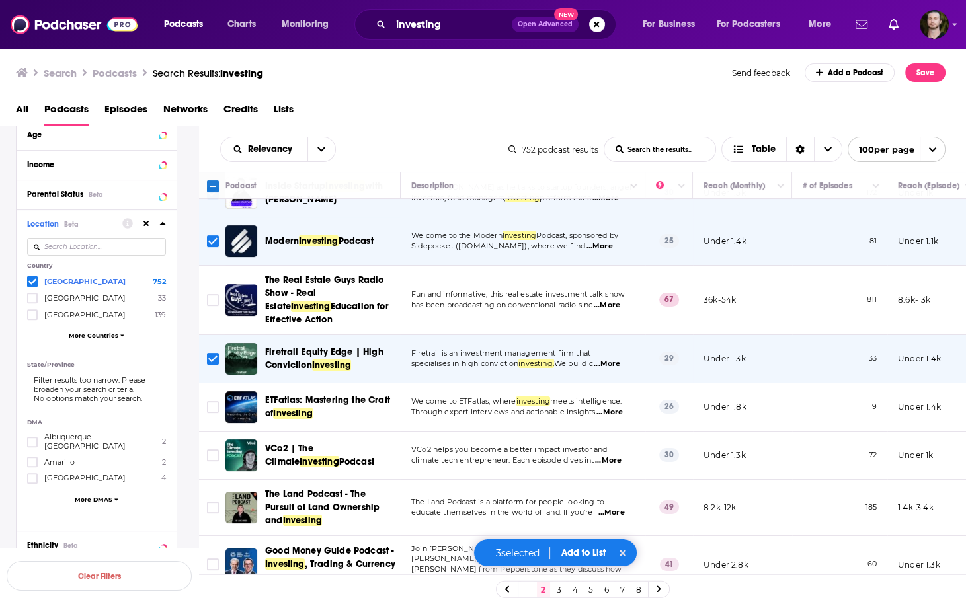
scroll to position [423, 0]
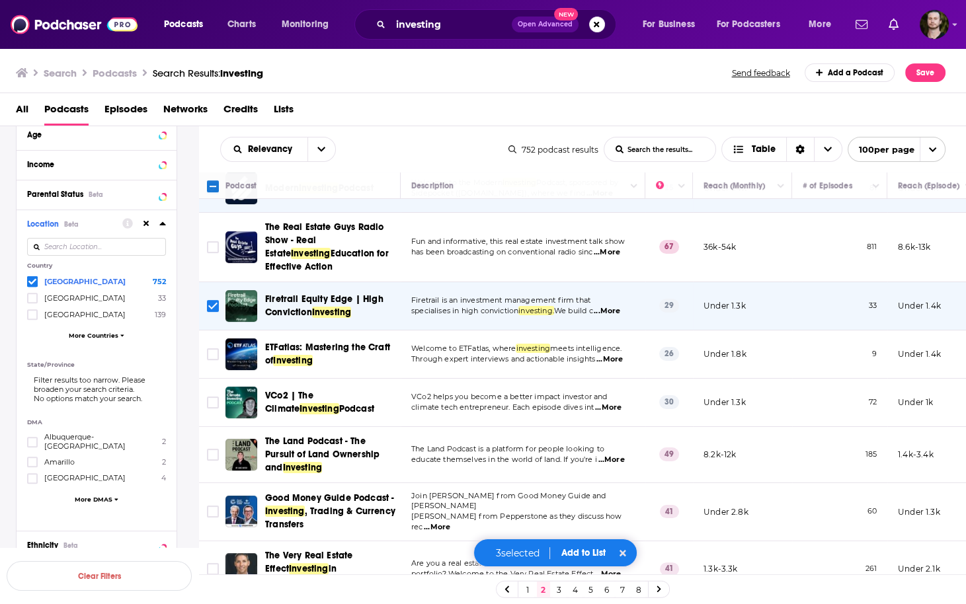
click at [617, 354] on span "...More" at bounding box center [609, 359] width 26 height 11
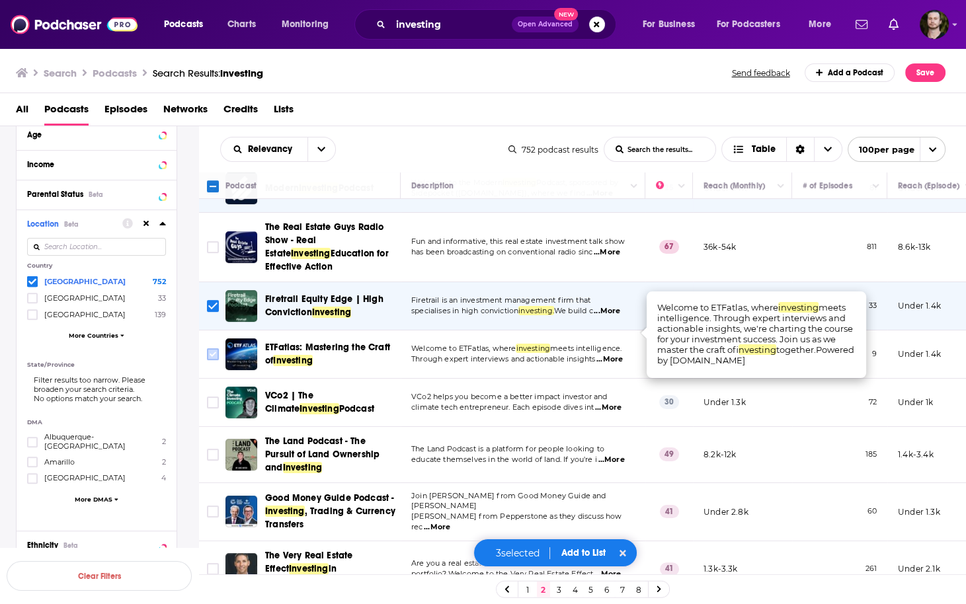
click at [207, 348] on input "Toggle select row" at bounding box center [213, 354] width 12 height 12
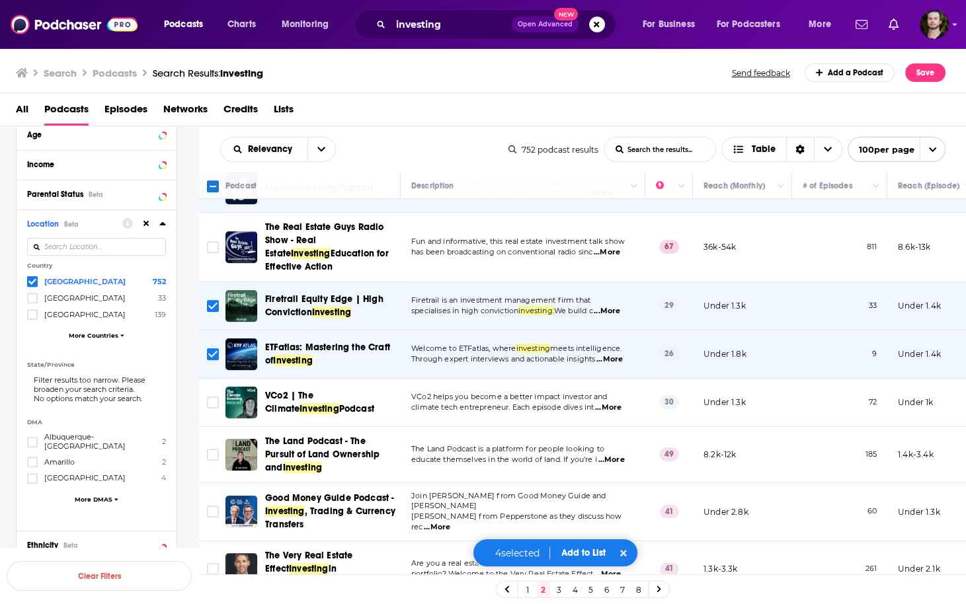
click at [609, 403] on span "...More" at bounding box center [608, 408] width 26 height 11
click at [620, 394] on td "VCo2 helps you become a better impact investor and climate tech entrepreneur. E…" at bounding box center [523, 403] width 245 height 48
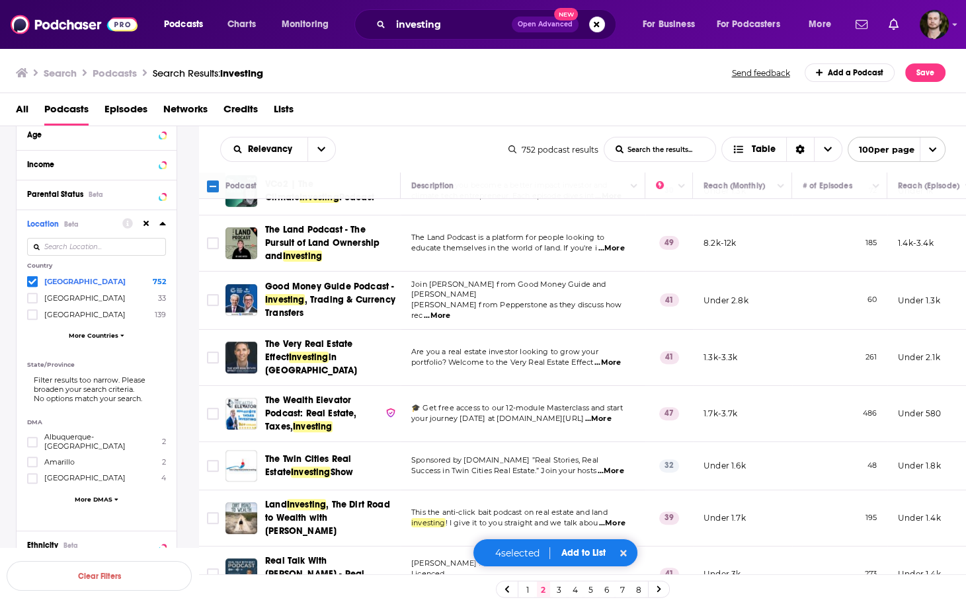
scroll to position [740, 0]
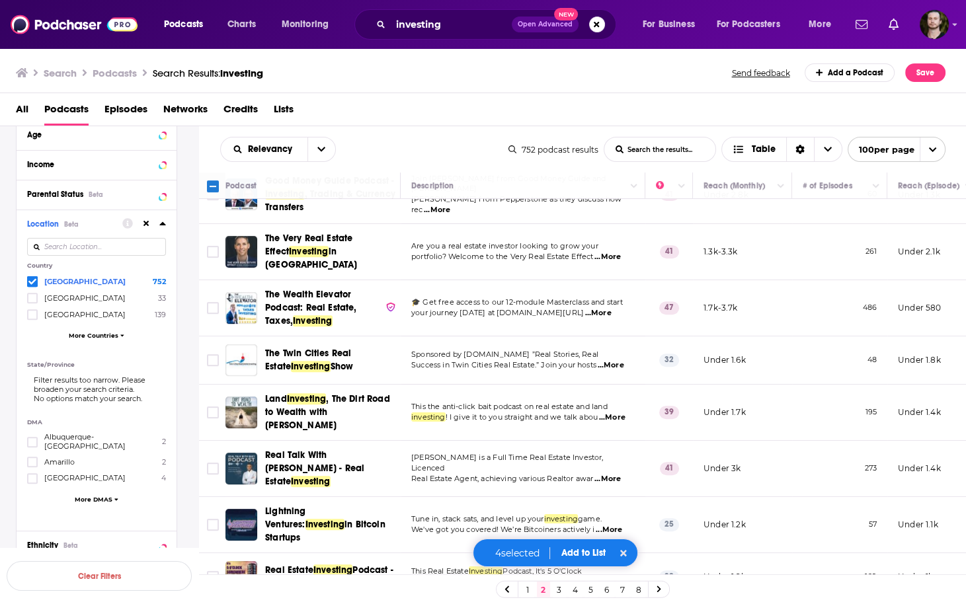
click at [612, 308] on span "...More" at bounding box center [598, 313] width 26 height 11
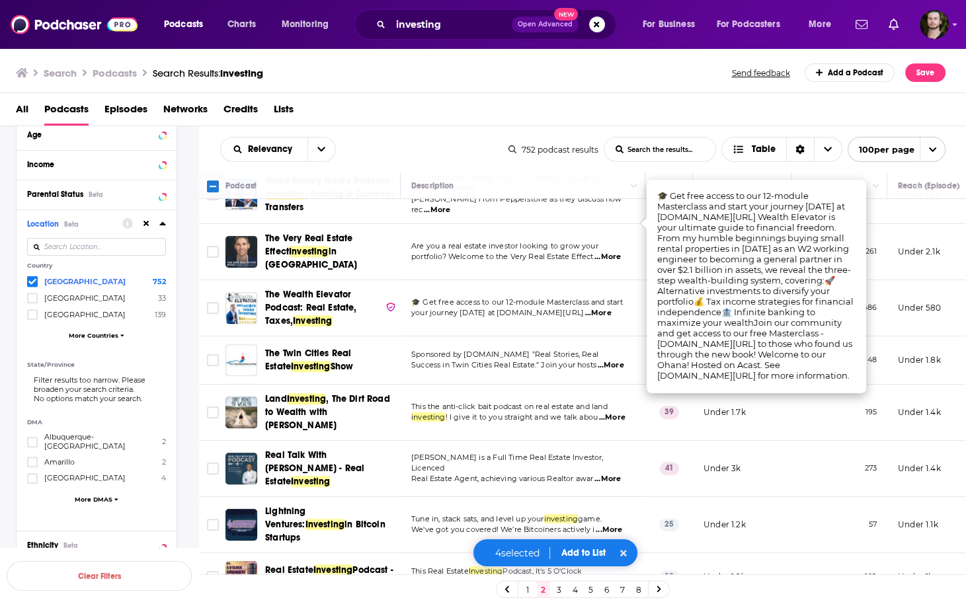
scroll to position [793, 0]
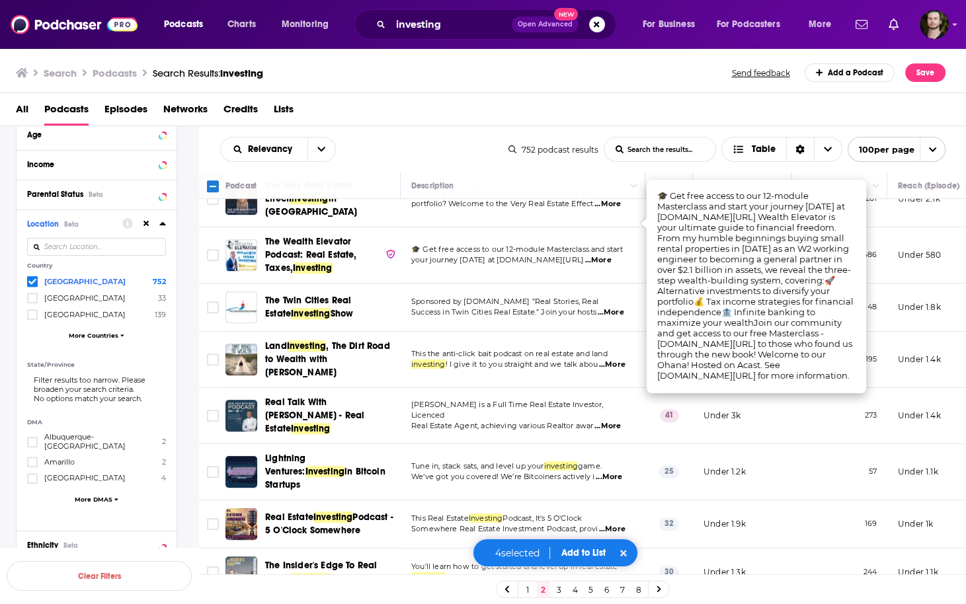
click at [407, 395] on td "Gary Hibbert is a Full Time Real Estate Investor, Licenced Real Estate Agent, a…" at bounding box center [523, 416] width 245 height 56
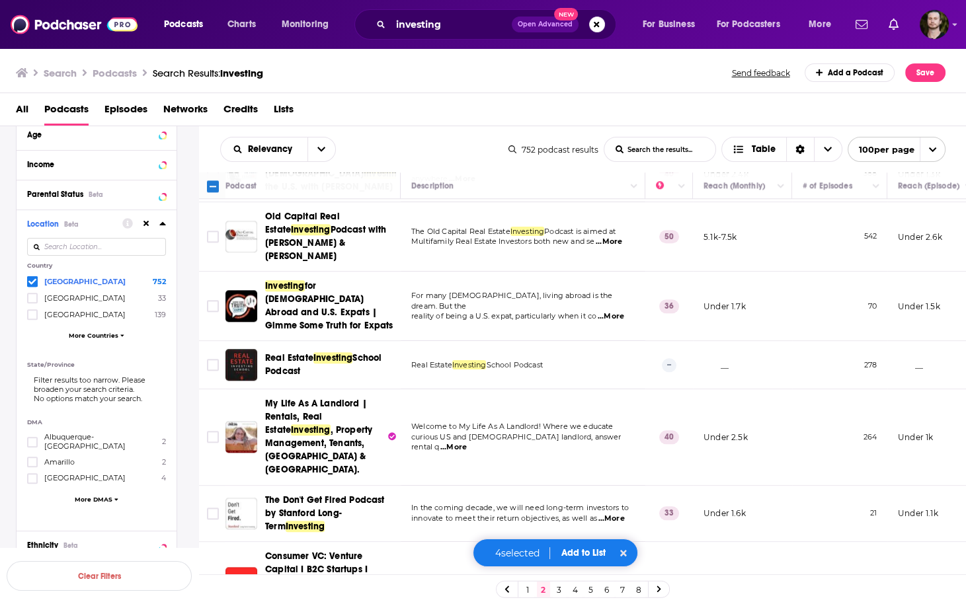
scroll to position [1798, 0]
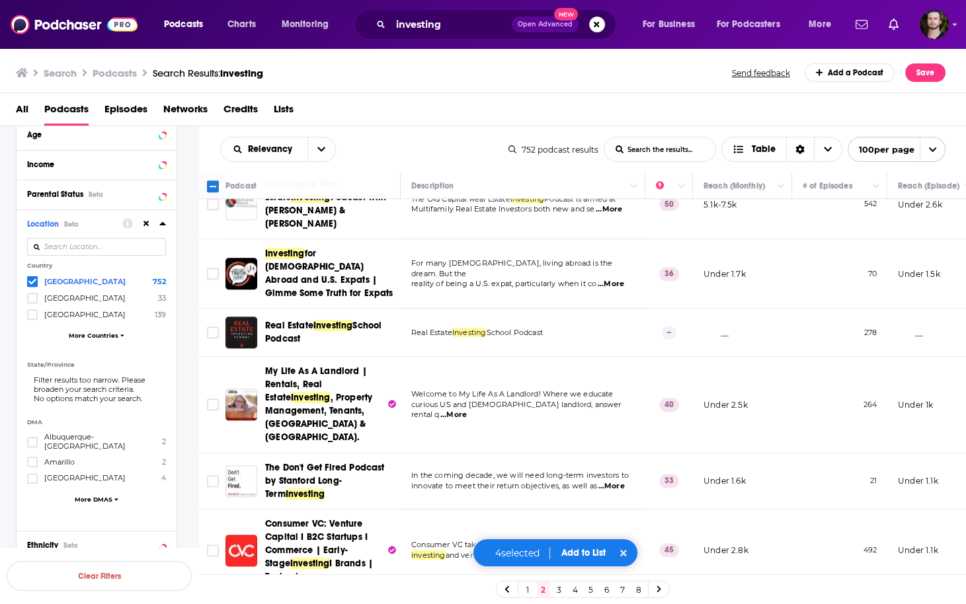
click at [618, 481] on span "...More" at bounding box center [611, 486] width 26 height 11
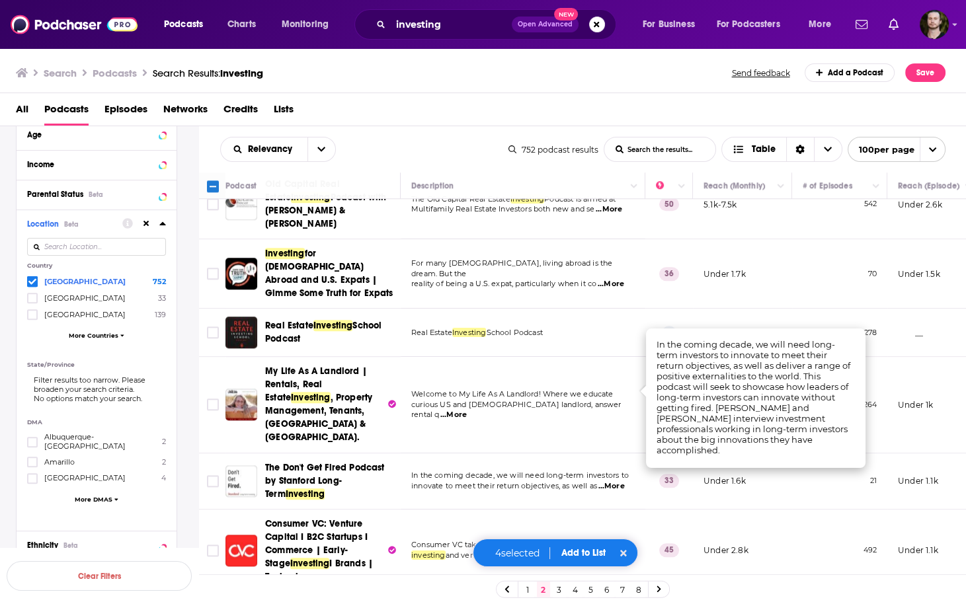
click at [614, 481] on span "...More" at bounding box center [611, 486] width 26 height 11
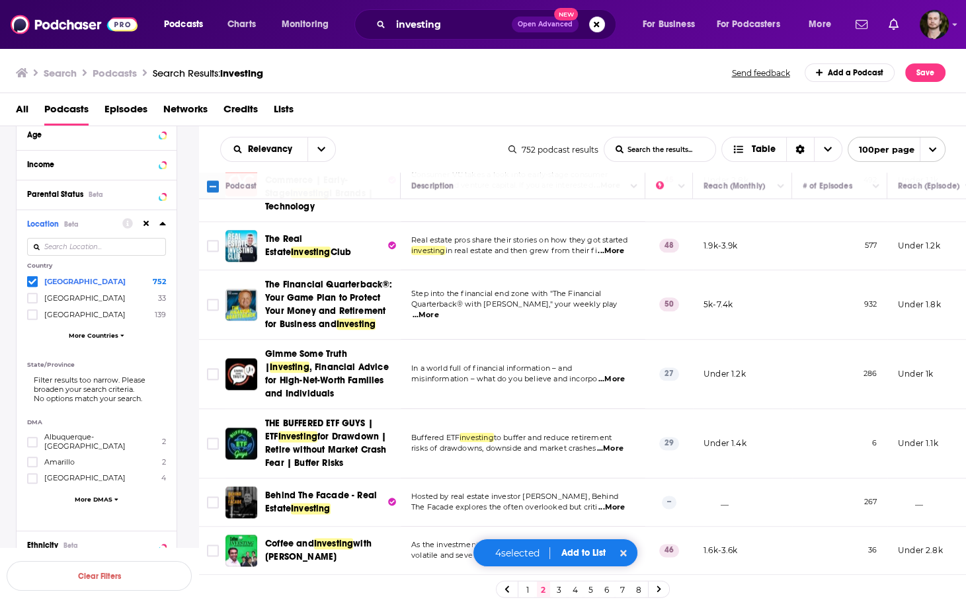
scroll to position [2221, 0]
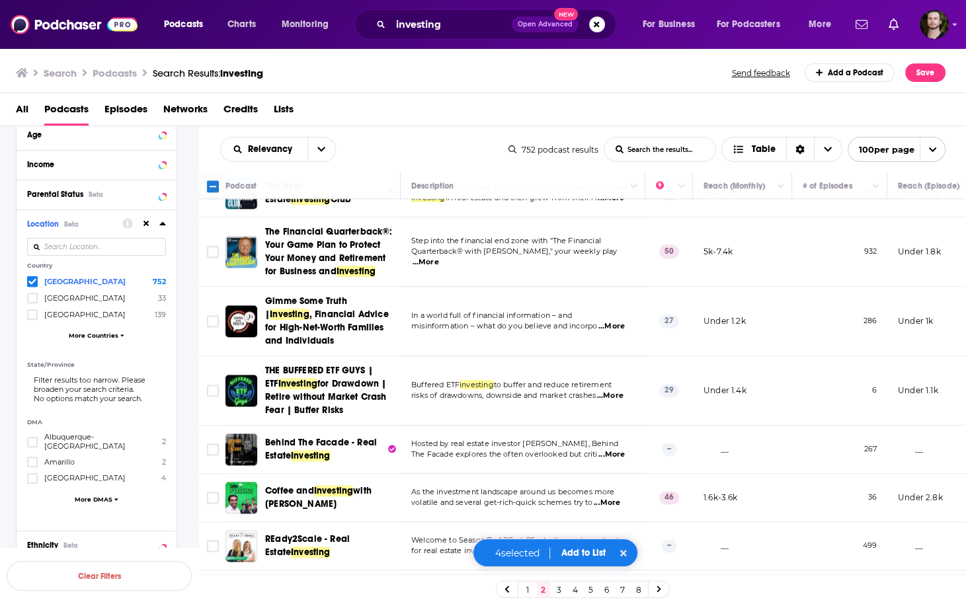
click at [613, 498] on span "...More" at bounding box center [607, 503] width 26 height 11
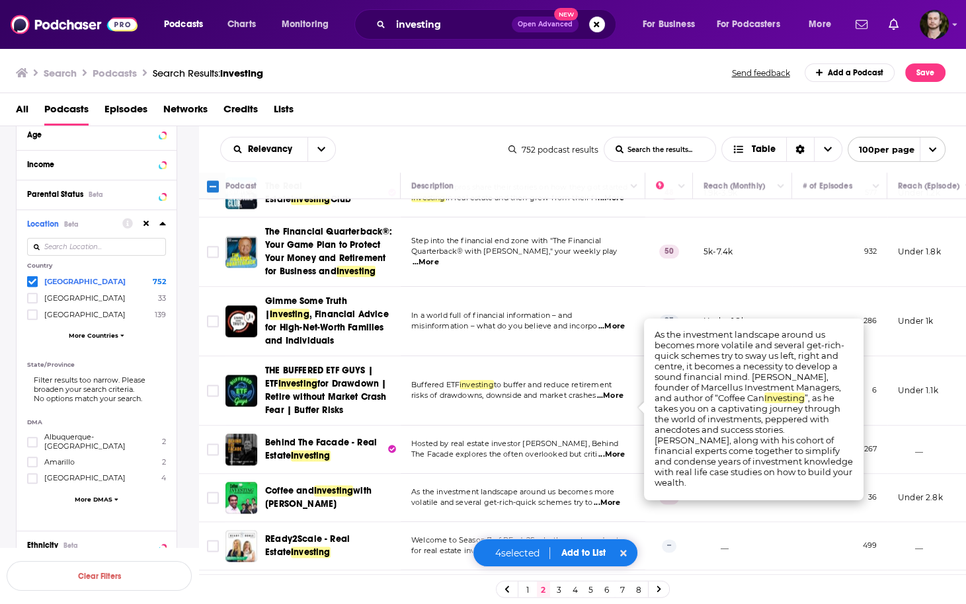
click at [613, 498] on span "...More" at bounding box center [607, 503] width 26 height 11
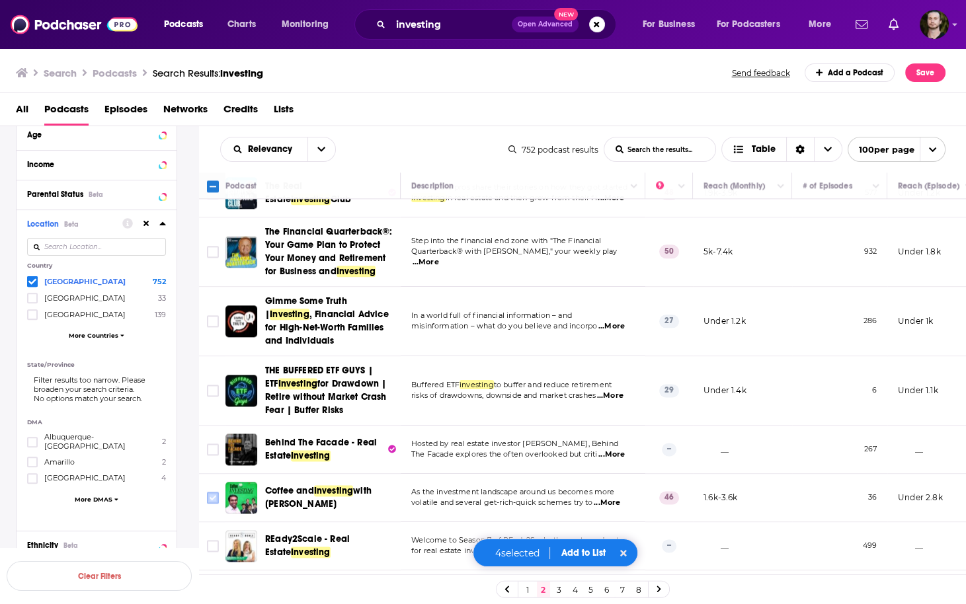
click at [216, 492] on input "Toggle select row" at bounding box center [213, 498] width 12 height 12
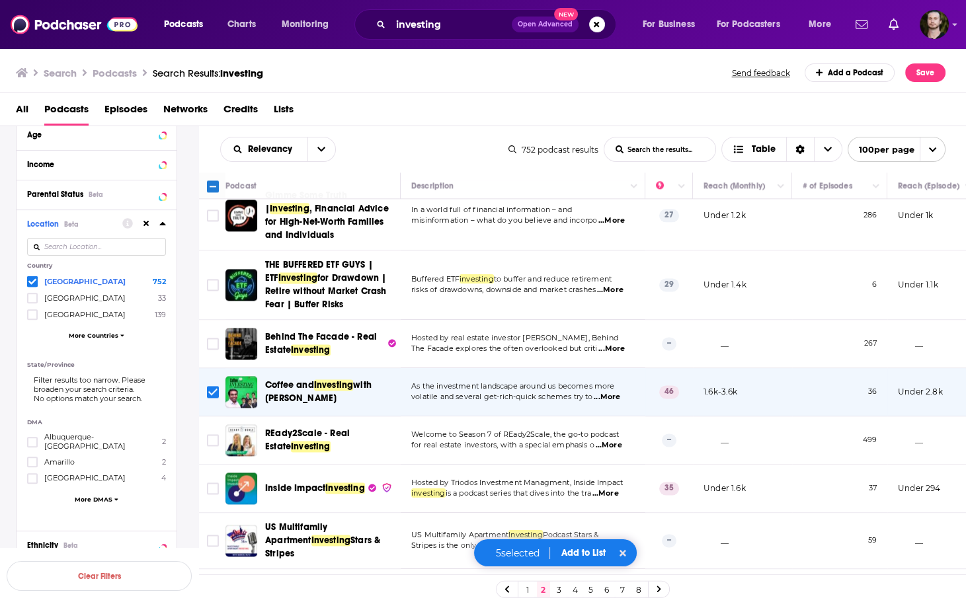
scroll to position [2380, 0]
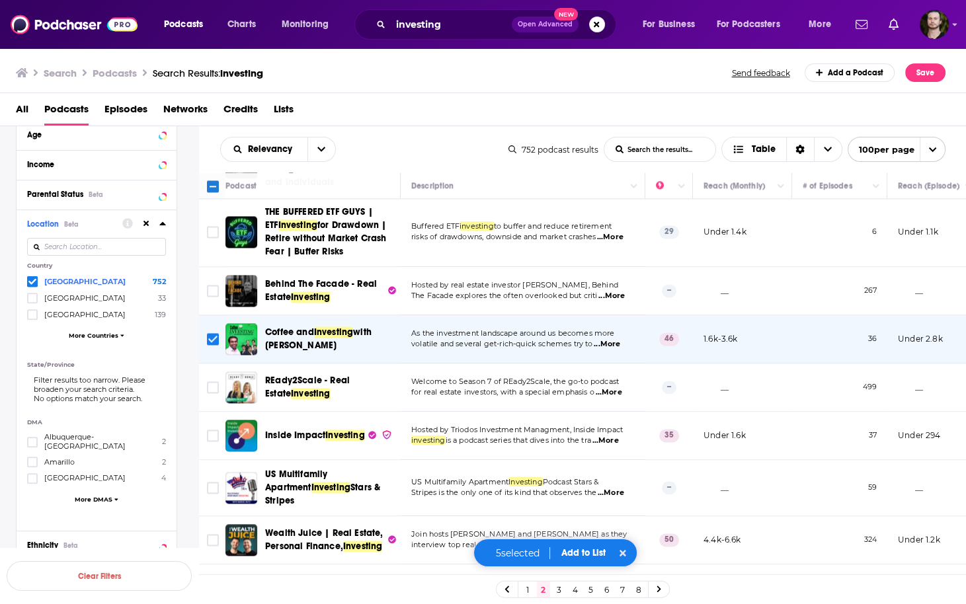
click at [608, 436] on span "...More" at bounding box center [605, 441] width 26 height 11
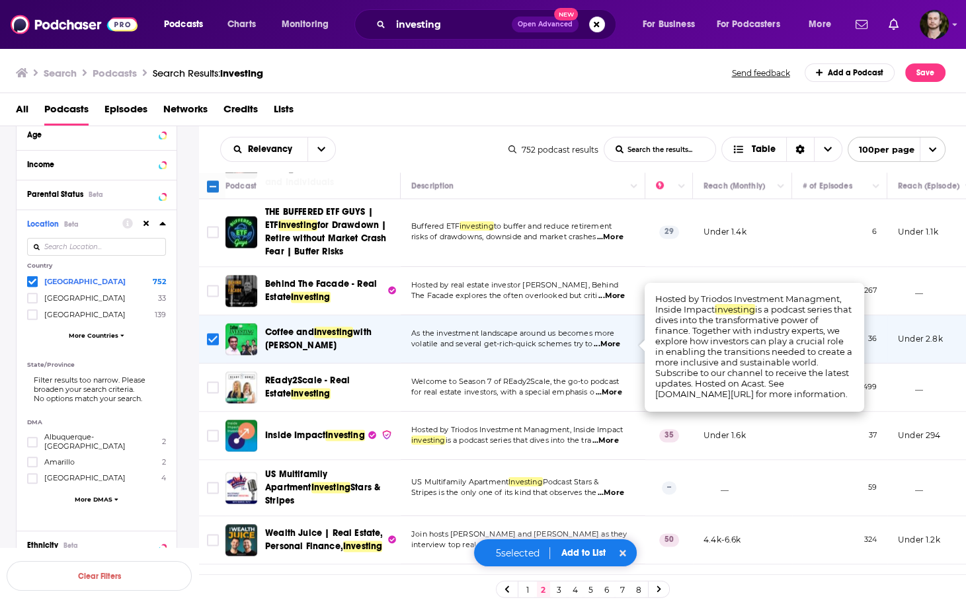
click at [608, 436] on span "...More" at bounding box center [605, 441] width 26 height 11
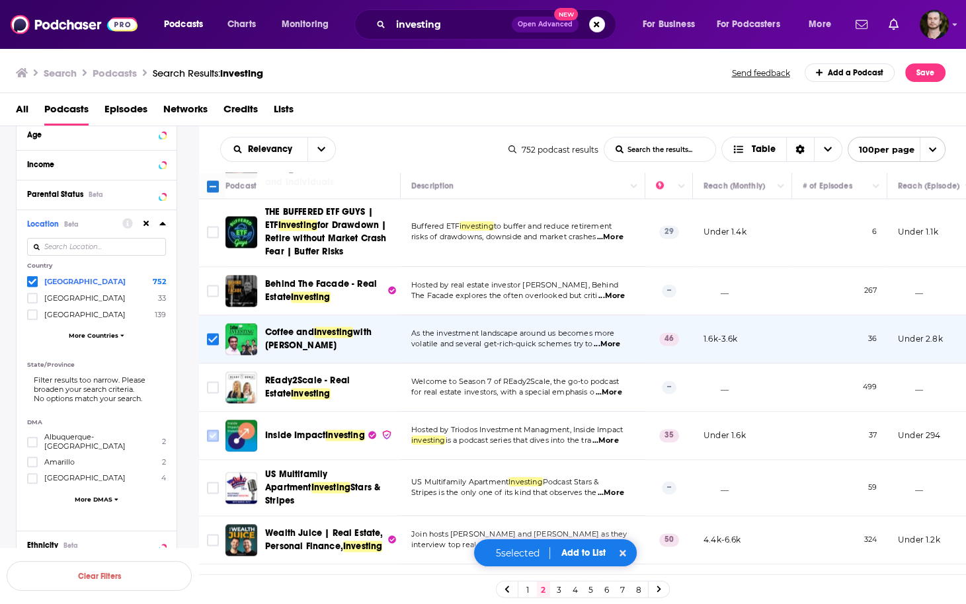
click at [213, 430] on input "Toggle select row" at bounding box center [213, 436] width 12 height 12
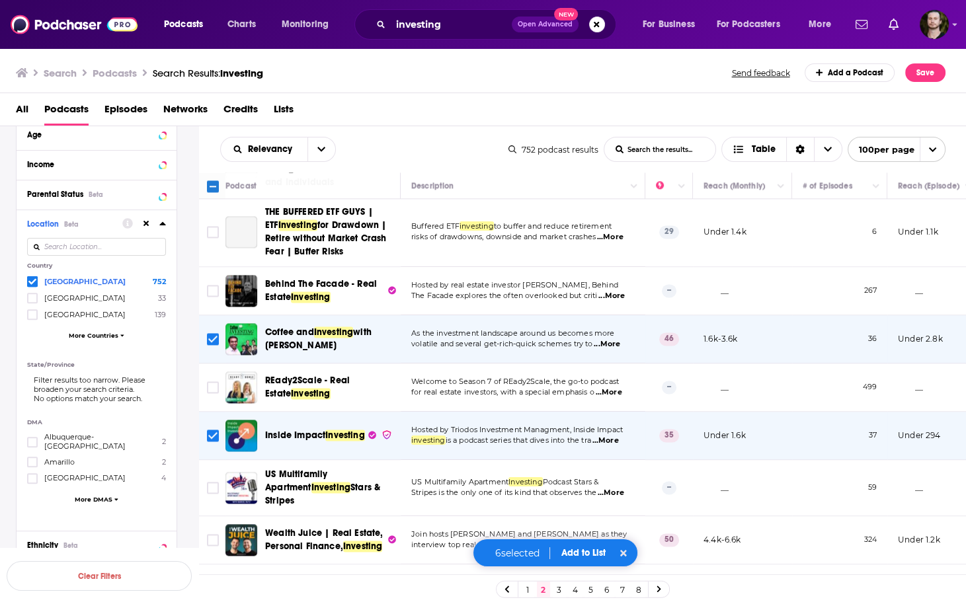
click at [582, 552] on button "Add to List" at bounding box center [583, 552] width 65 height 11
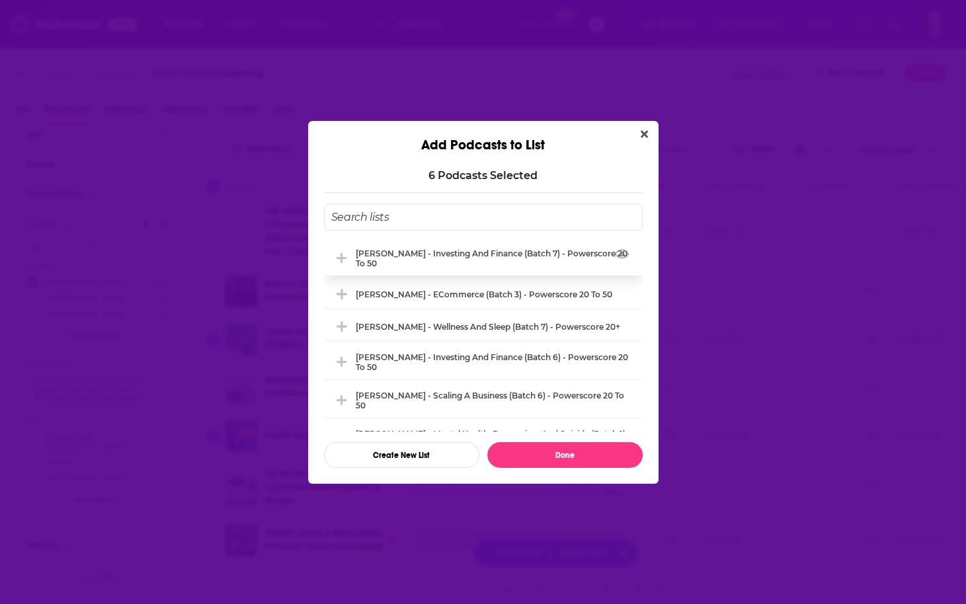
click at [510, 247] on div "Ryan Floyd - Investing and Finance (Batch 7) - Powerscore 20 to 50" at bounding box center [483, 258] width 319 height 35
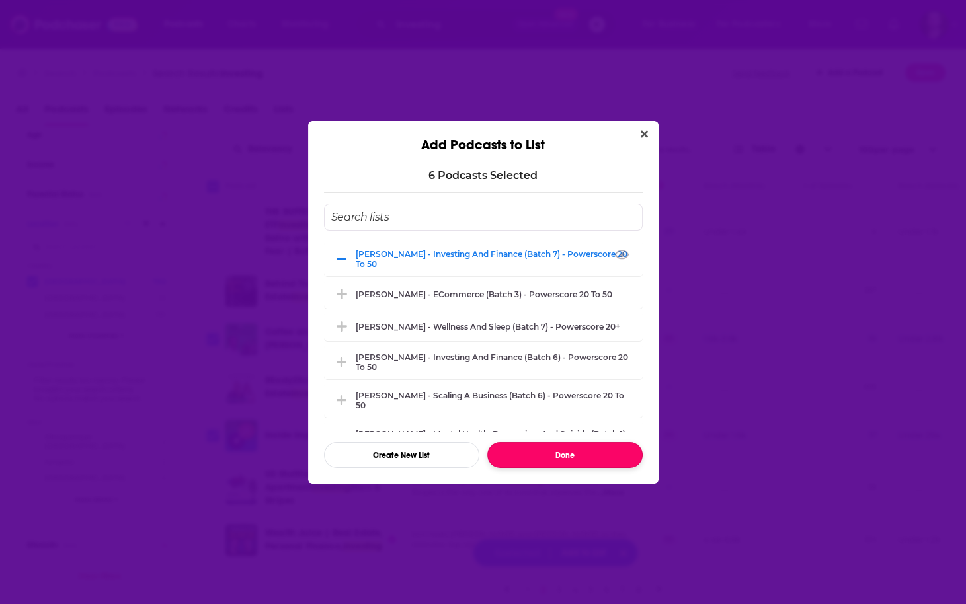
click at [561, 454] on button "Done" at bounding box center [564, 455] width 155 height 26
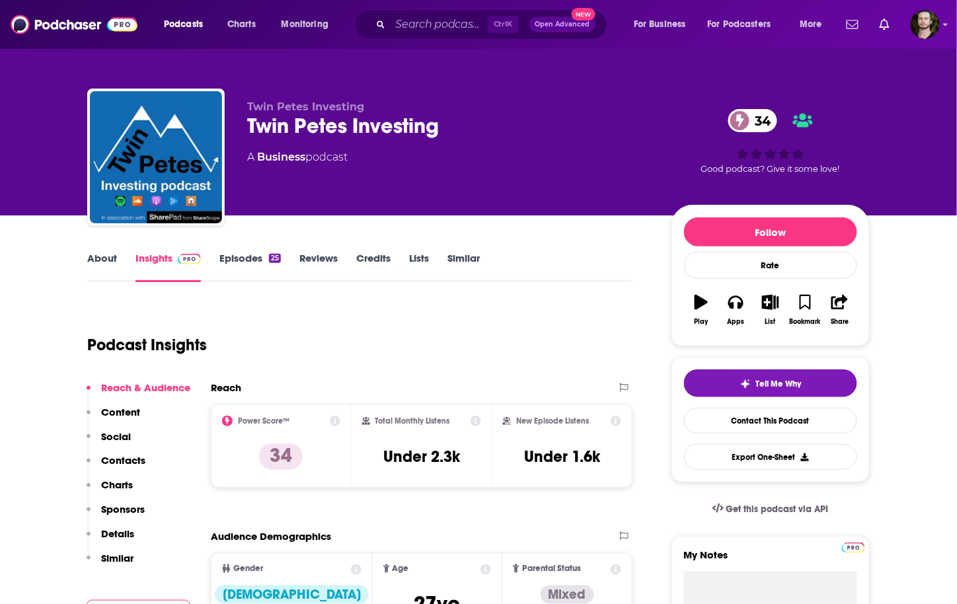
click at [253, 260] on link "Episodes 25" at bounding box center [250, 267] width 61 height 30
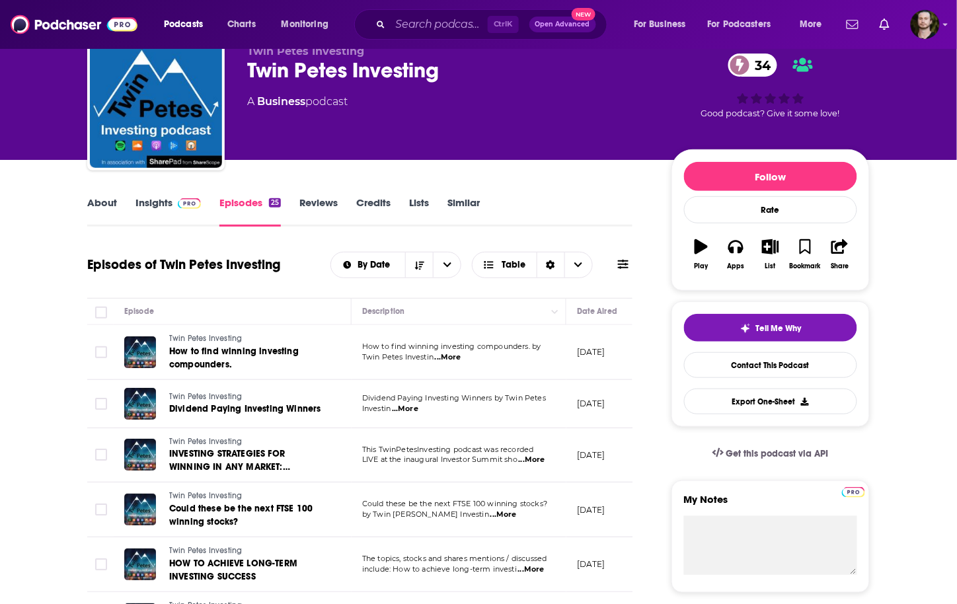
scroll to position [53, 0]
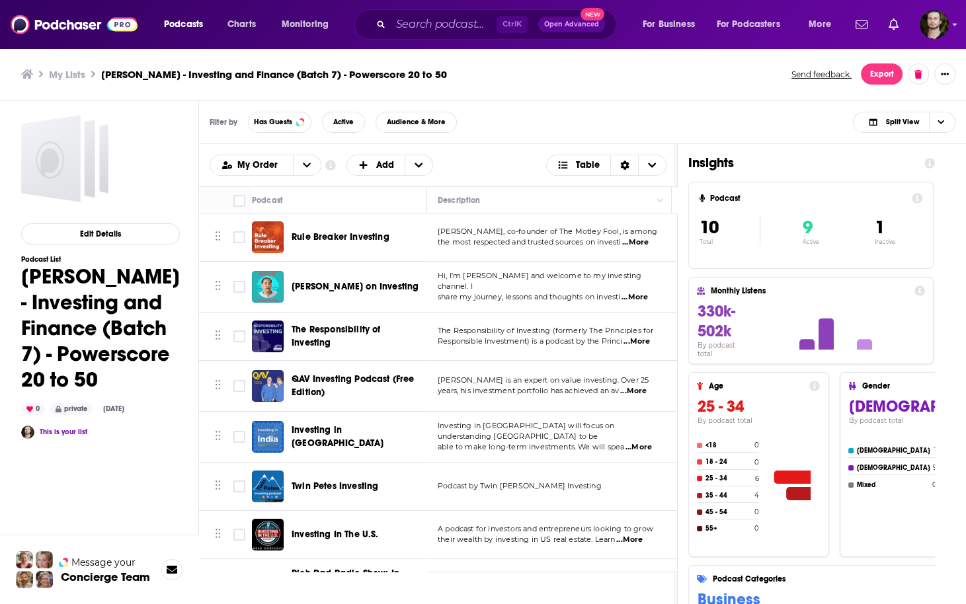
click at [922, 194] on icon at bounding box center [917, 198] width 11 height 11
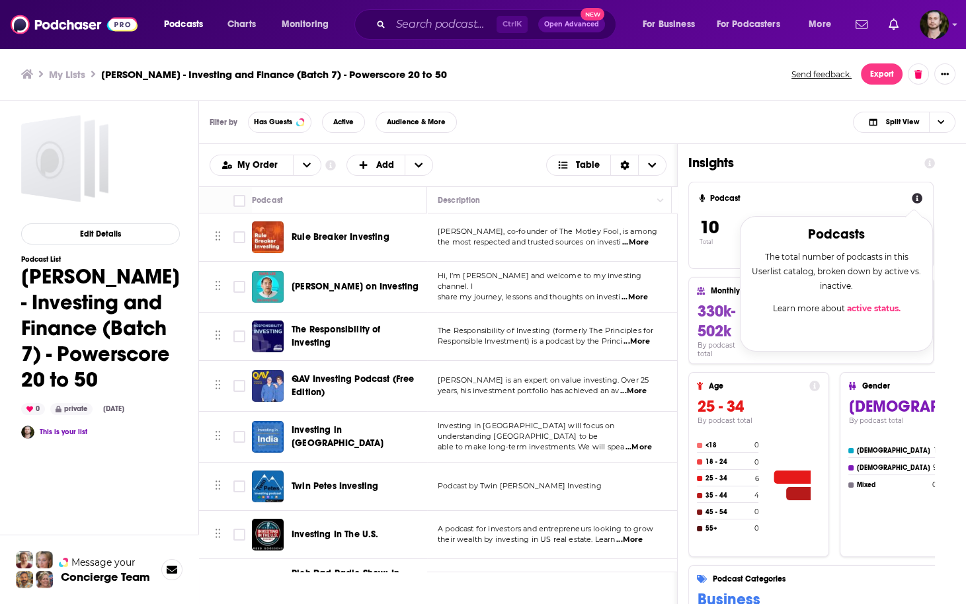
click at [917, 198] on icon at bounding box center [917, 198] width 11 height 11
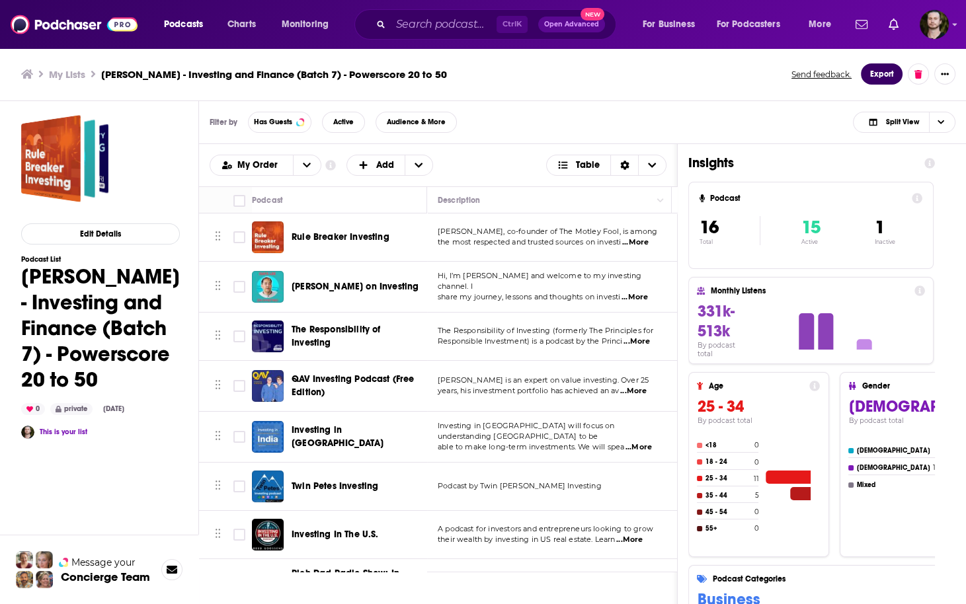
click at [876, 77] on button "Export" at bounding box center [882, 73] width 42 height 21
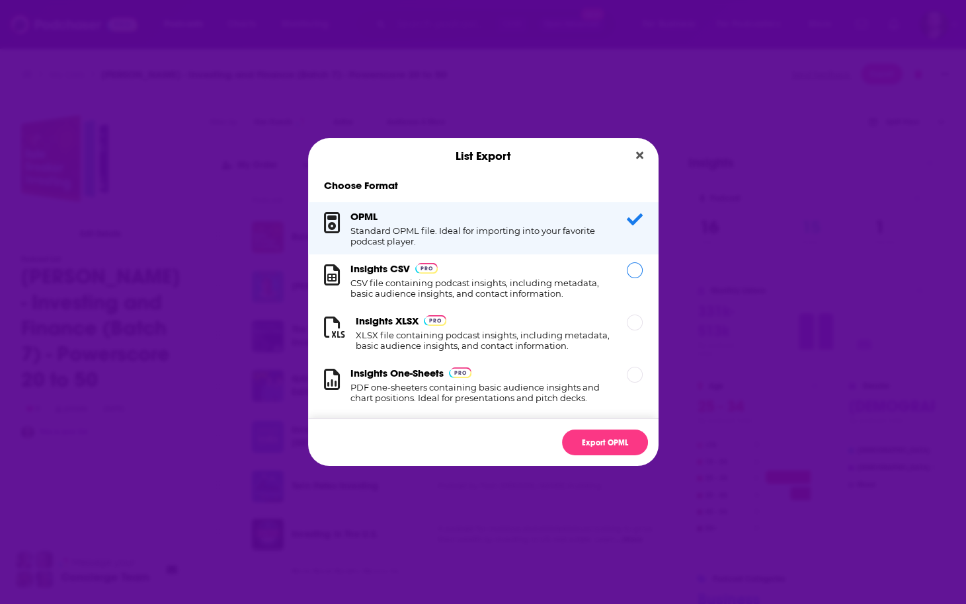
click at [520, 284] on h1 "CSV file containing podcast insights, including metadata, basic audience insigh…" at bounding box center [480, 288] width 260 height 21
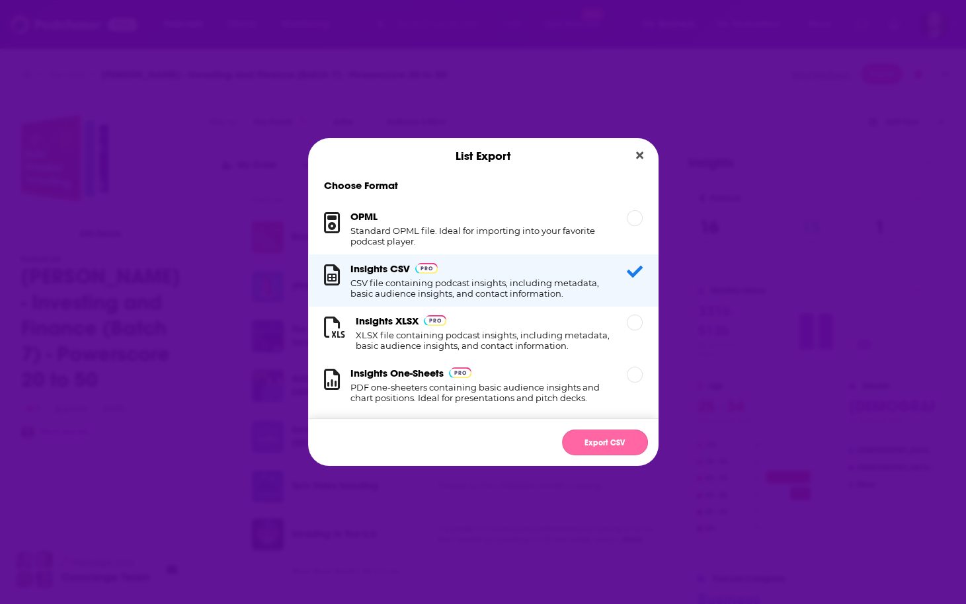
click at [583, 440] on button "Export CSV" at bounding box center [605, 443] width 86 height 26
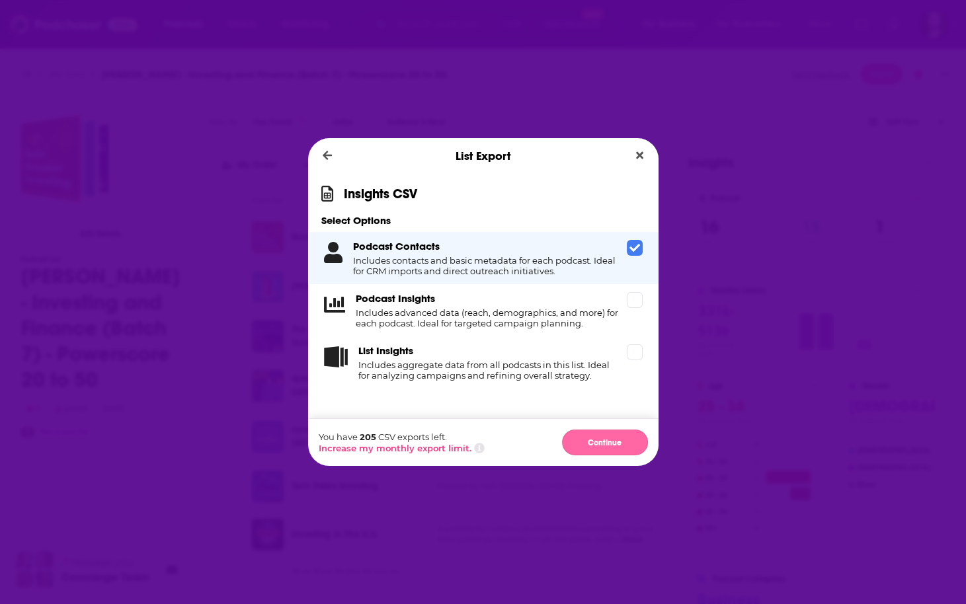
click at [600, 436] on button "Continue" at bounding box center [605, 443] width 86 height 26
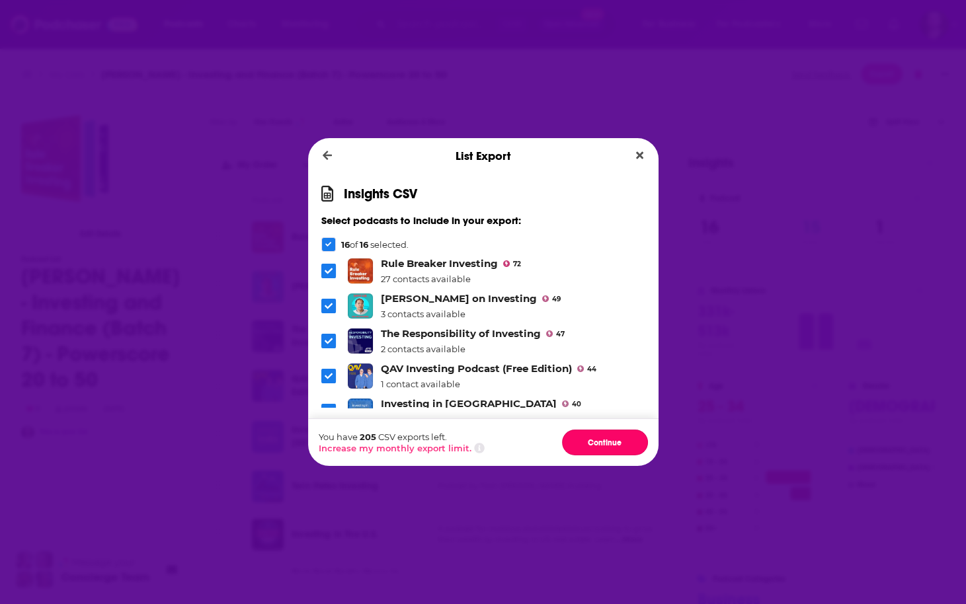
click at [600, 436] on button "Continue" at bounding box center [605, 443] width 86 height 26
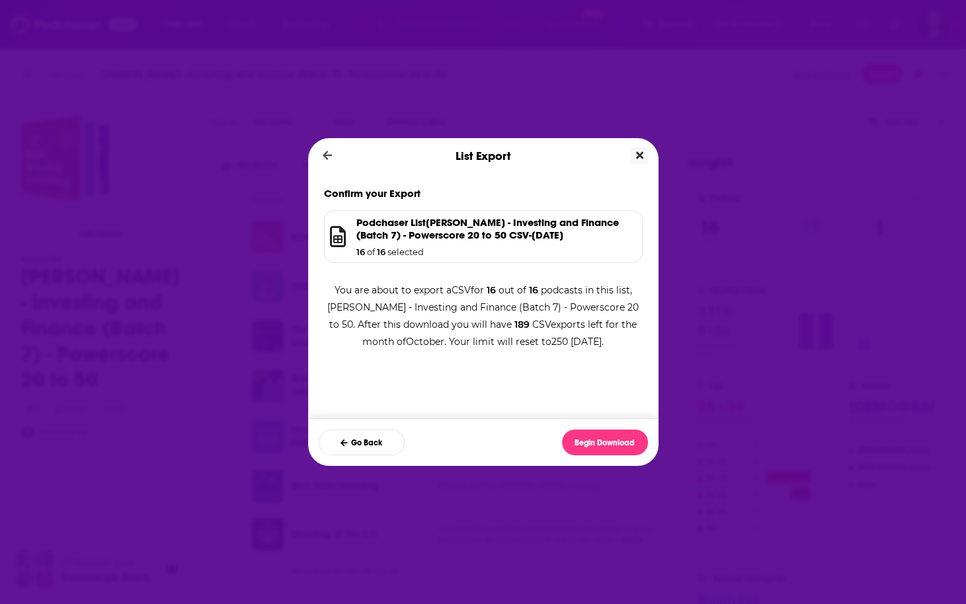
click at [645, 160] on button "Close" at bounding box center [640, 155] width 18 height 17
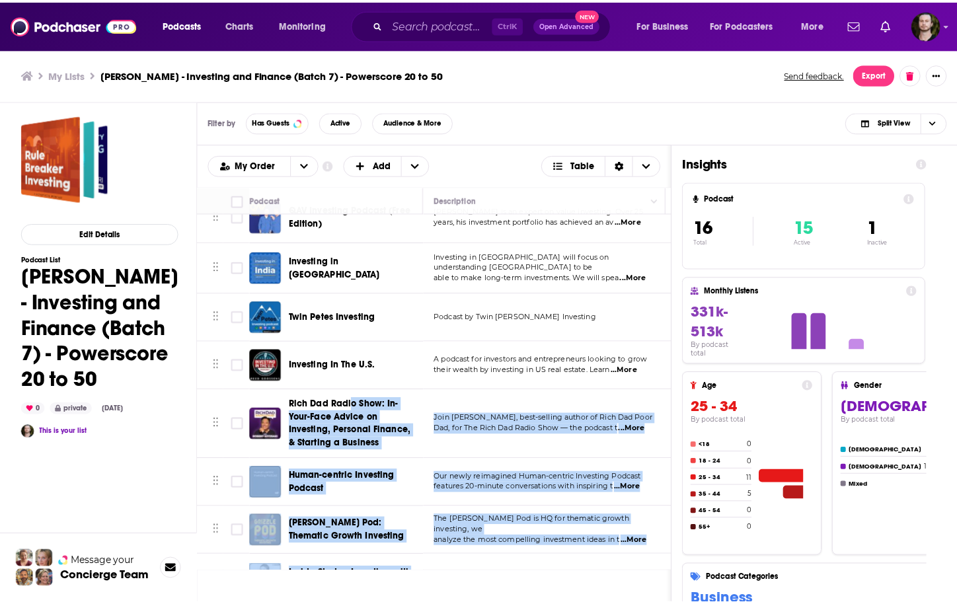
scroll to position [279, 0]
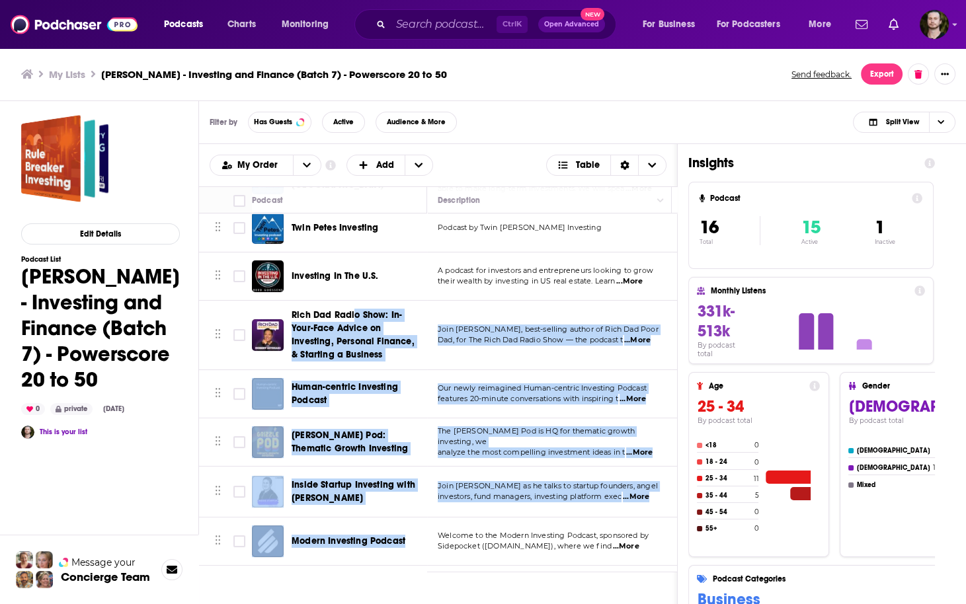
drag, startPoint x: 354, startPoint y: 564, endPoint x: 405, endPoint y: 557, distance: 52.1
click at [414, 571] on div "Move Podcast Description Categories Reach (Monthly) Reach (Episode) Contacts Yo…" at bounding box center [438, 379] width 478 height 386
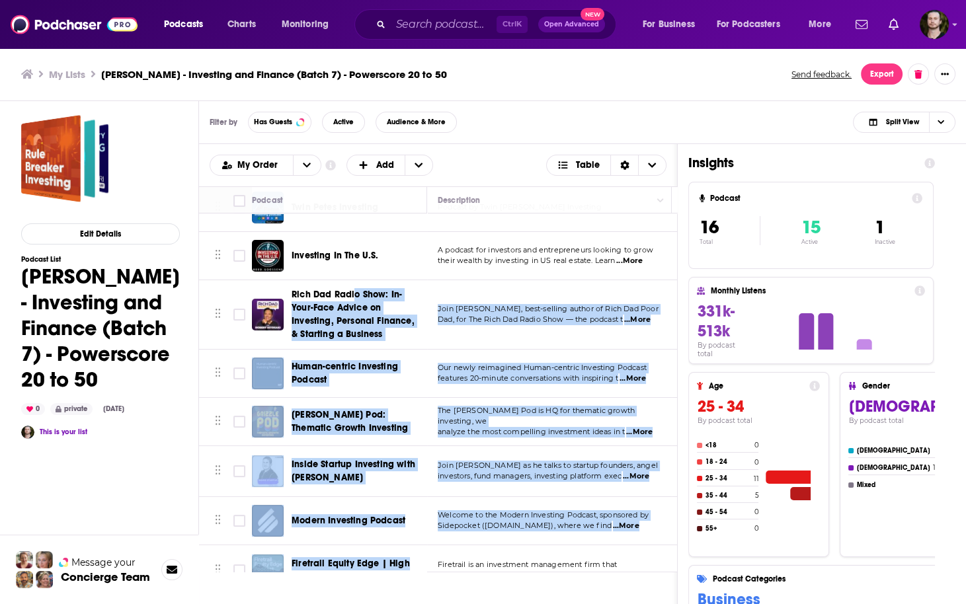
click at [421, 368] on span "Human-centric Investing Podcast" at bounding box center [357, 373] width 131 height 26
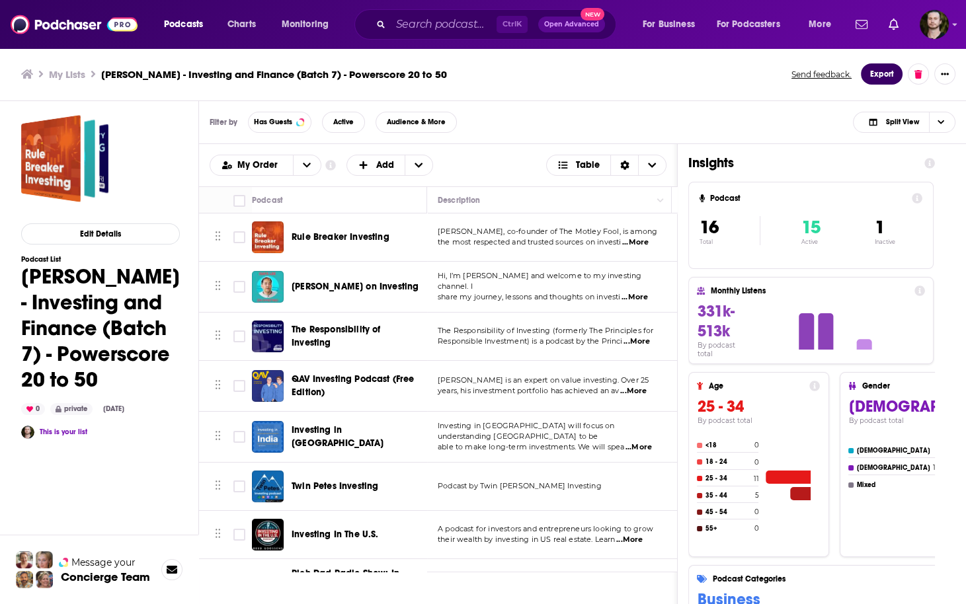
click at [884, 79] on button "Export" at bounding box center [882, 73] width 42 height 21
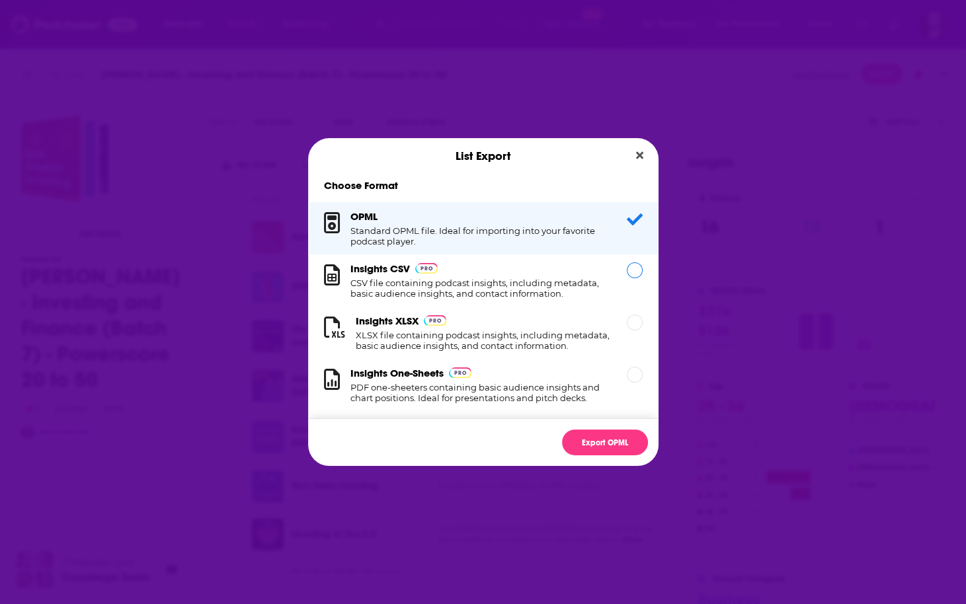
click at [500, 296] on h1 "CSV file containing podcast insights, including metadata, basic audience insigh…" at bounding box center [480, 288] width 260 height 21
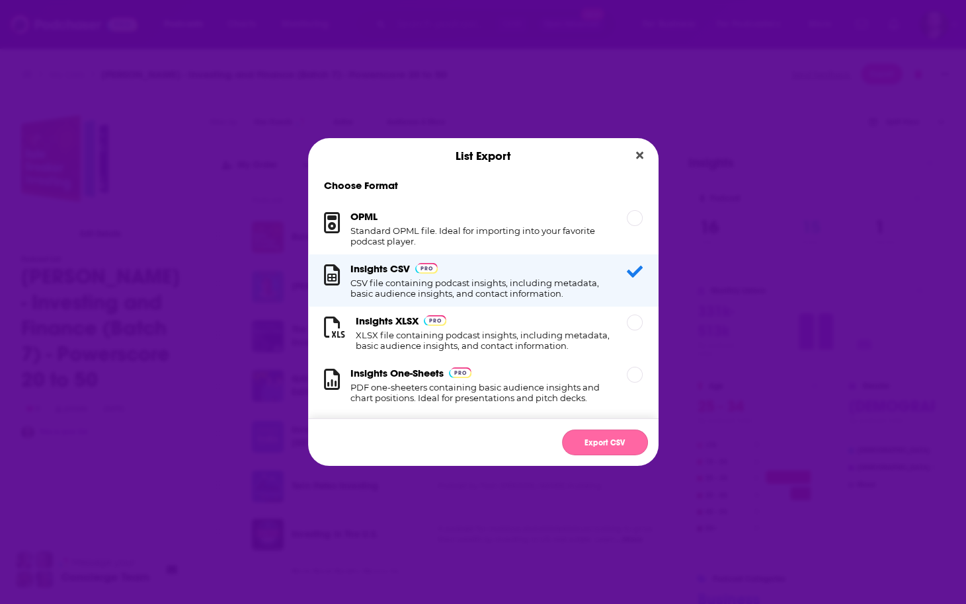
click at [631, 450] on button "Export CSV" at bounding box center [605, 443] width 86 height 26
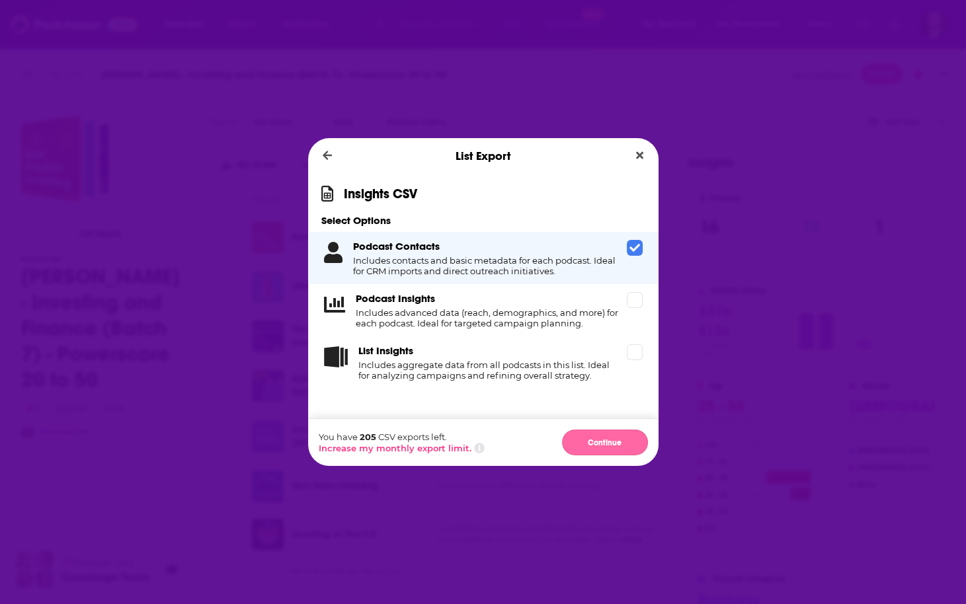
click at [609, 448] on button "Continue" at bounding box center [605, 443] width 86 height 26
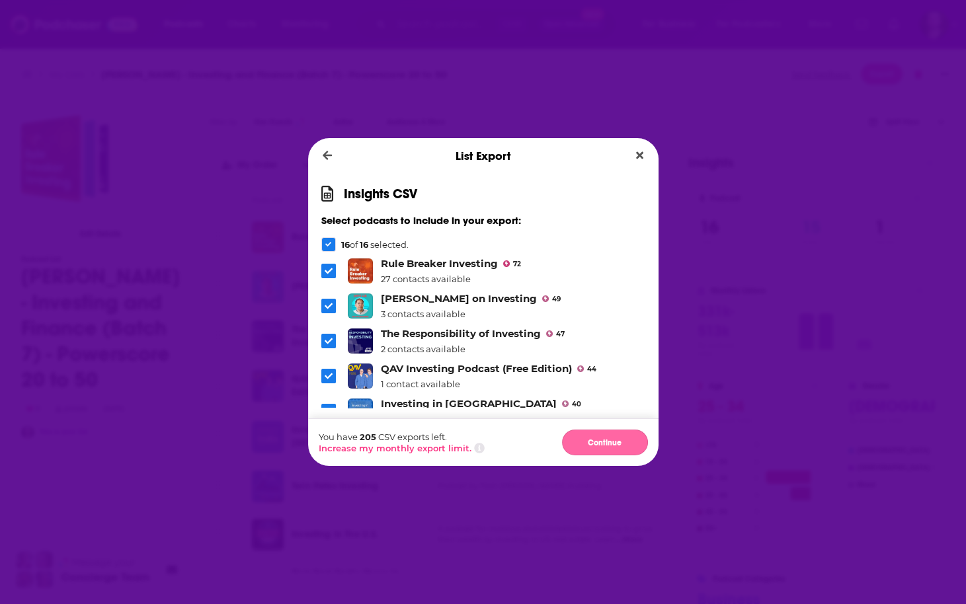
click at [609, 447] on button "Continue" at bounding box center [605, 443] width 86 height 26
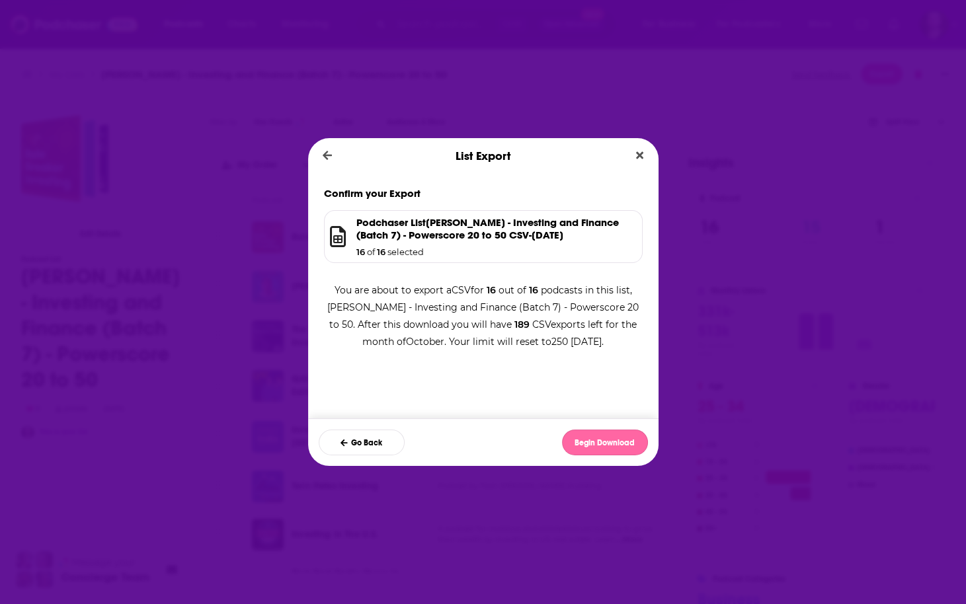
click at [595, 450] on button "Begin Download" at bounding box center [605, 443] width 86 height 26
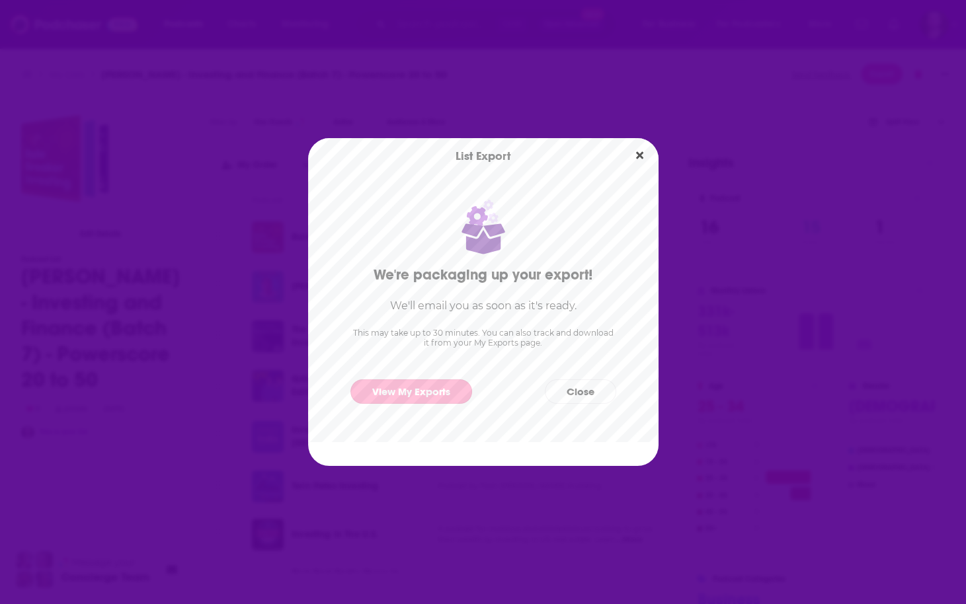
click at [449, 396] on link "View My Exports" at bounding box center [411, 392] width 122 height 24
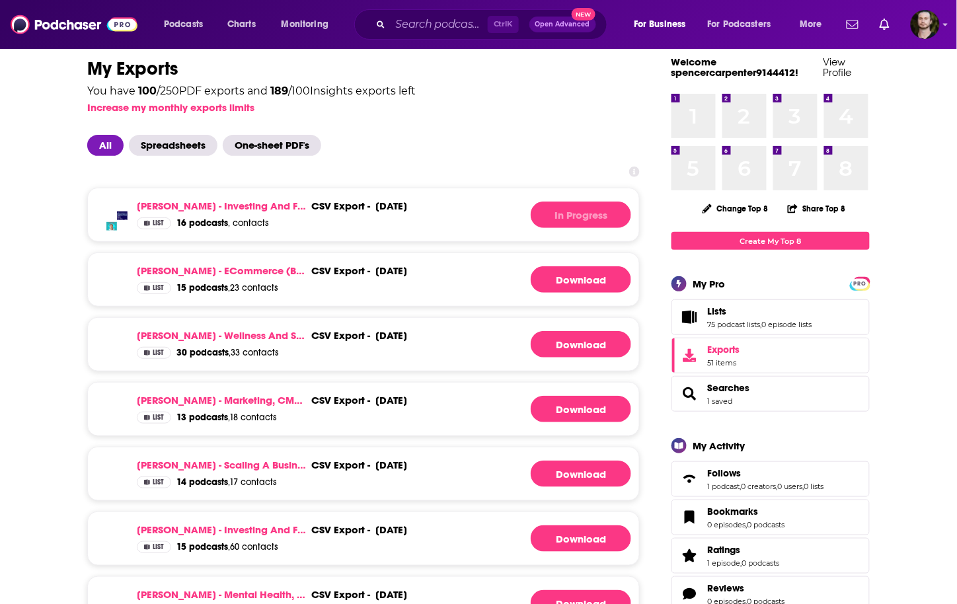
scroll to position [53, 0]
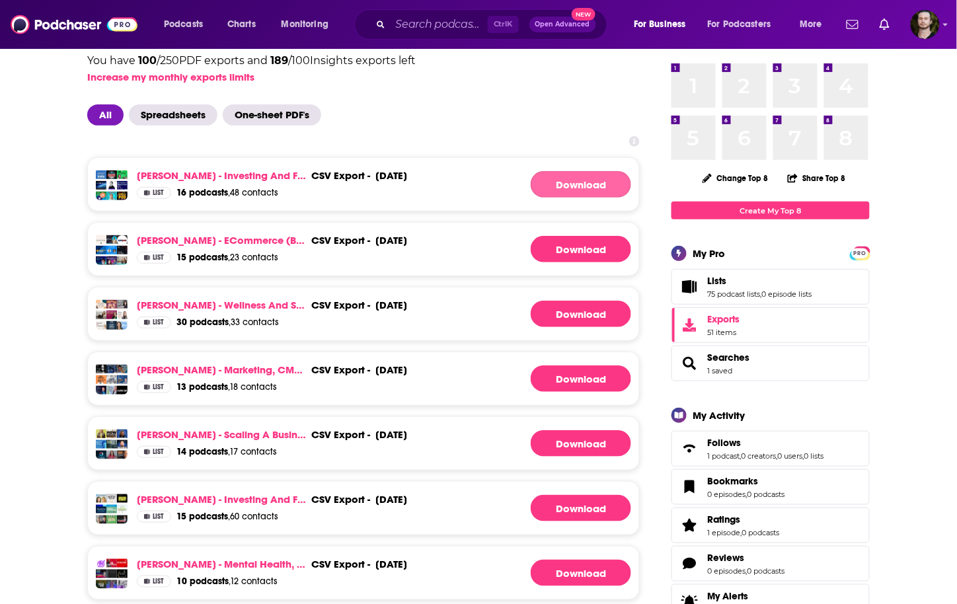
click at [581, 187] on link "Download" at bounding box center [581, 184] width 100 height 26
click at [245, 174] on link "Ryan Floyd - Investing and Finance (Batch 7) - Powerscore 20 to 50" at bounding box center [221, 175] width 169 height 13
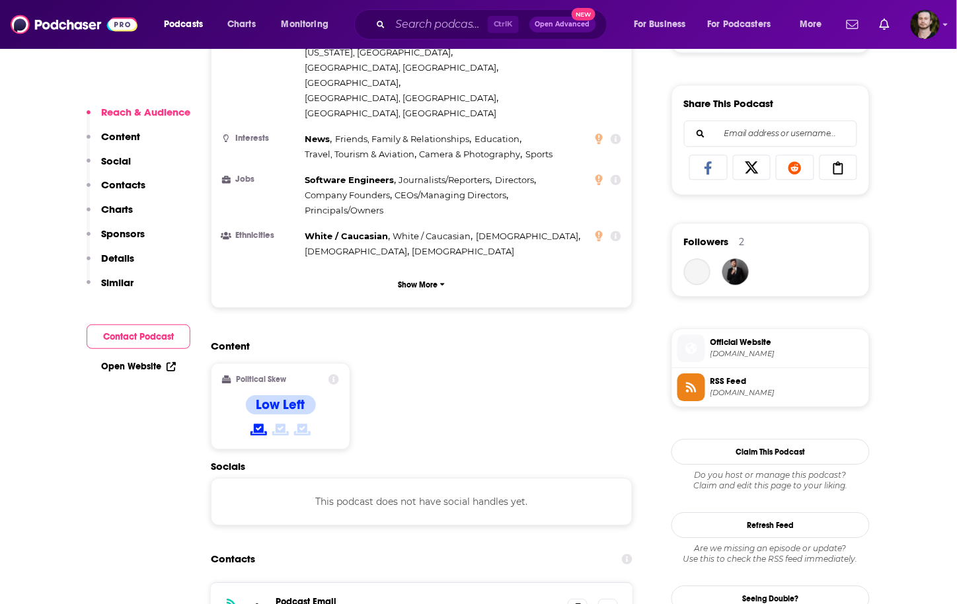
scroll to position [1005, 0]
